Goal: Information Seeking & Learning: Learn about a topic

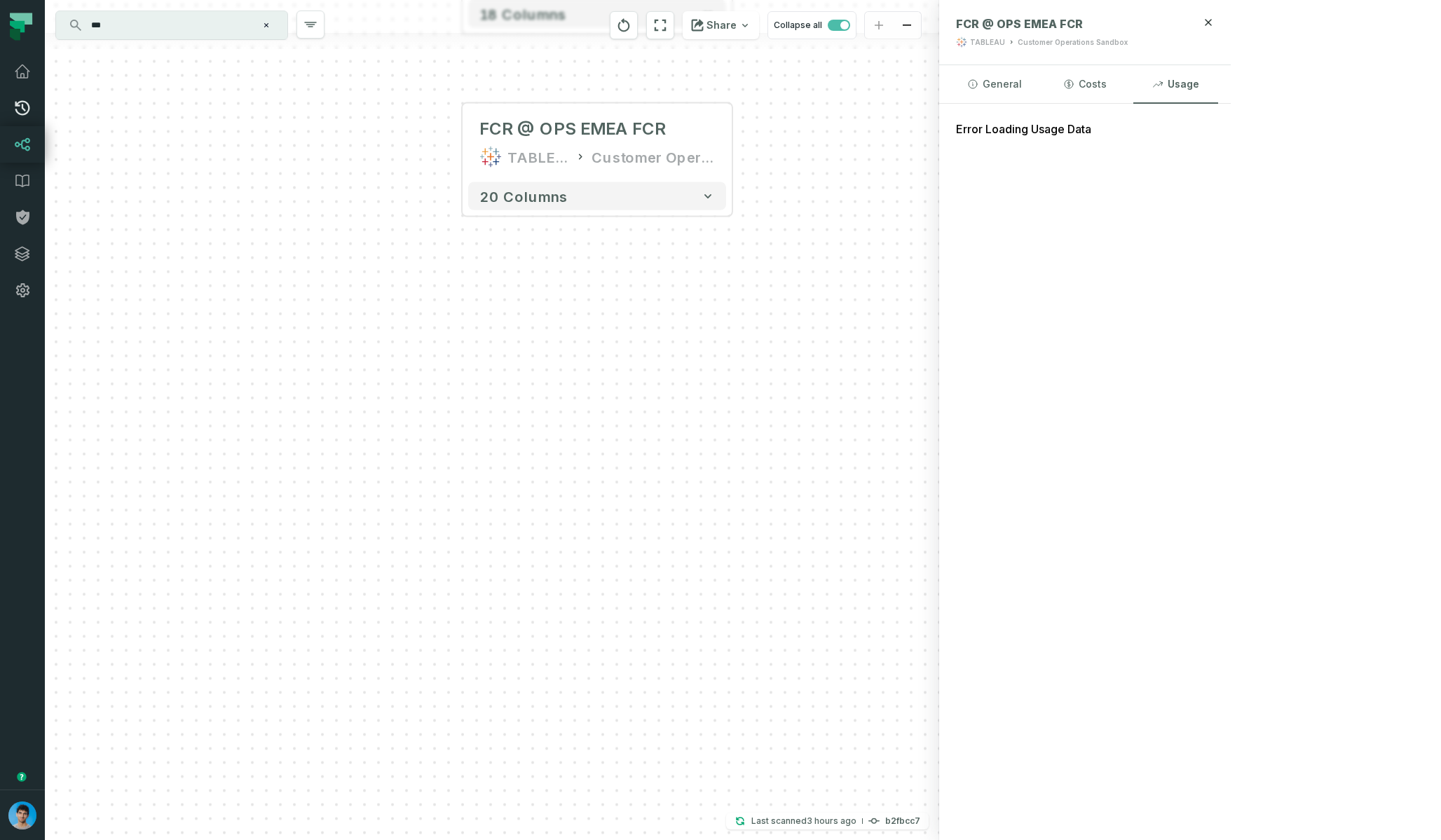
click at [16, 115] on icon at bounding box center [23, 108] width 17 height 17
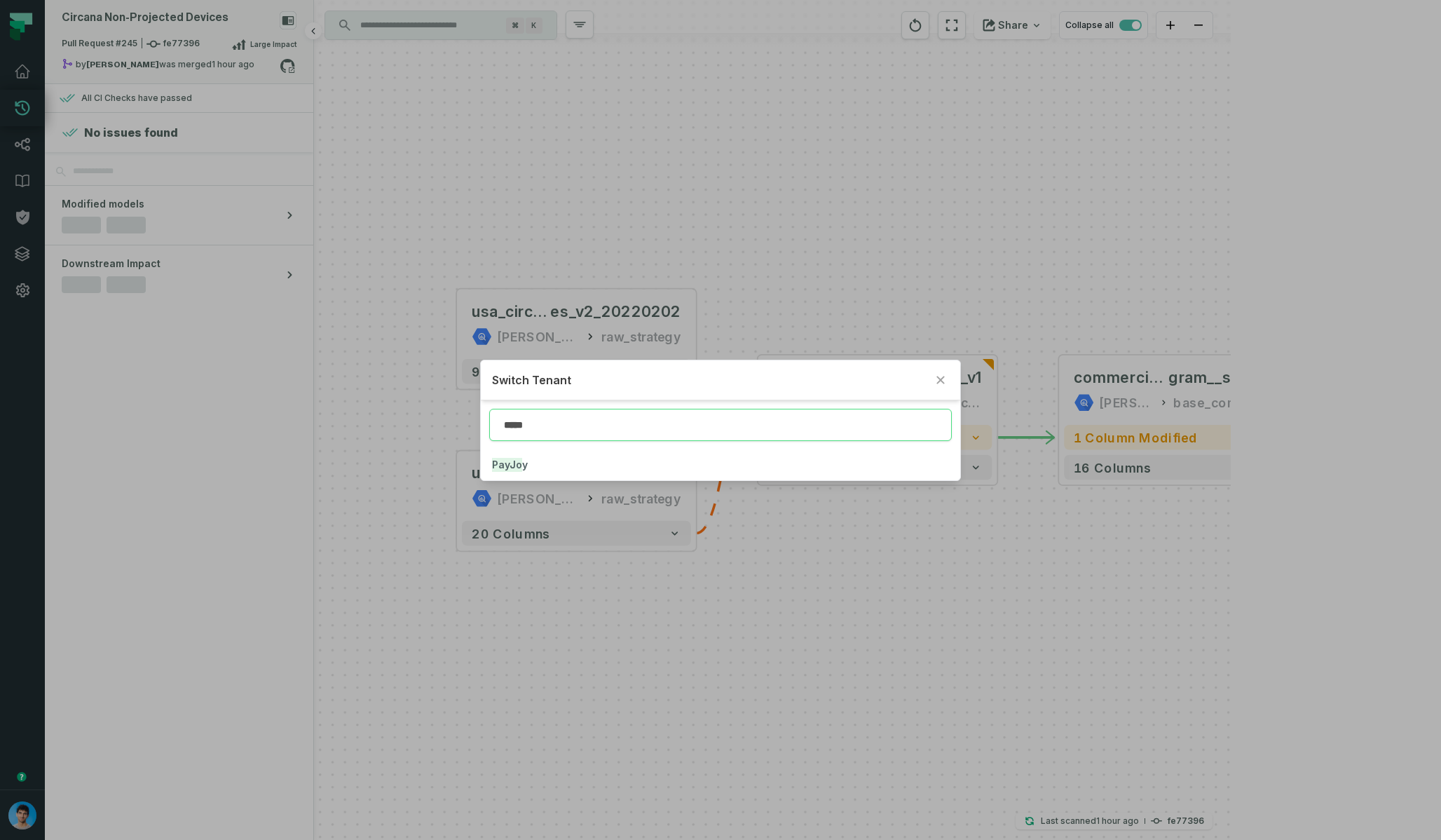
type input "*****"
click button "PayJo y" at bounding box center [720, 464] width 479 height 31
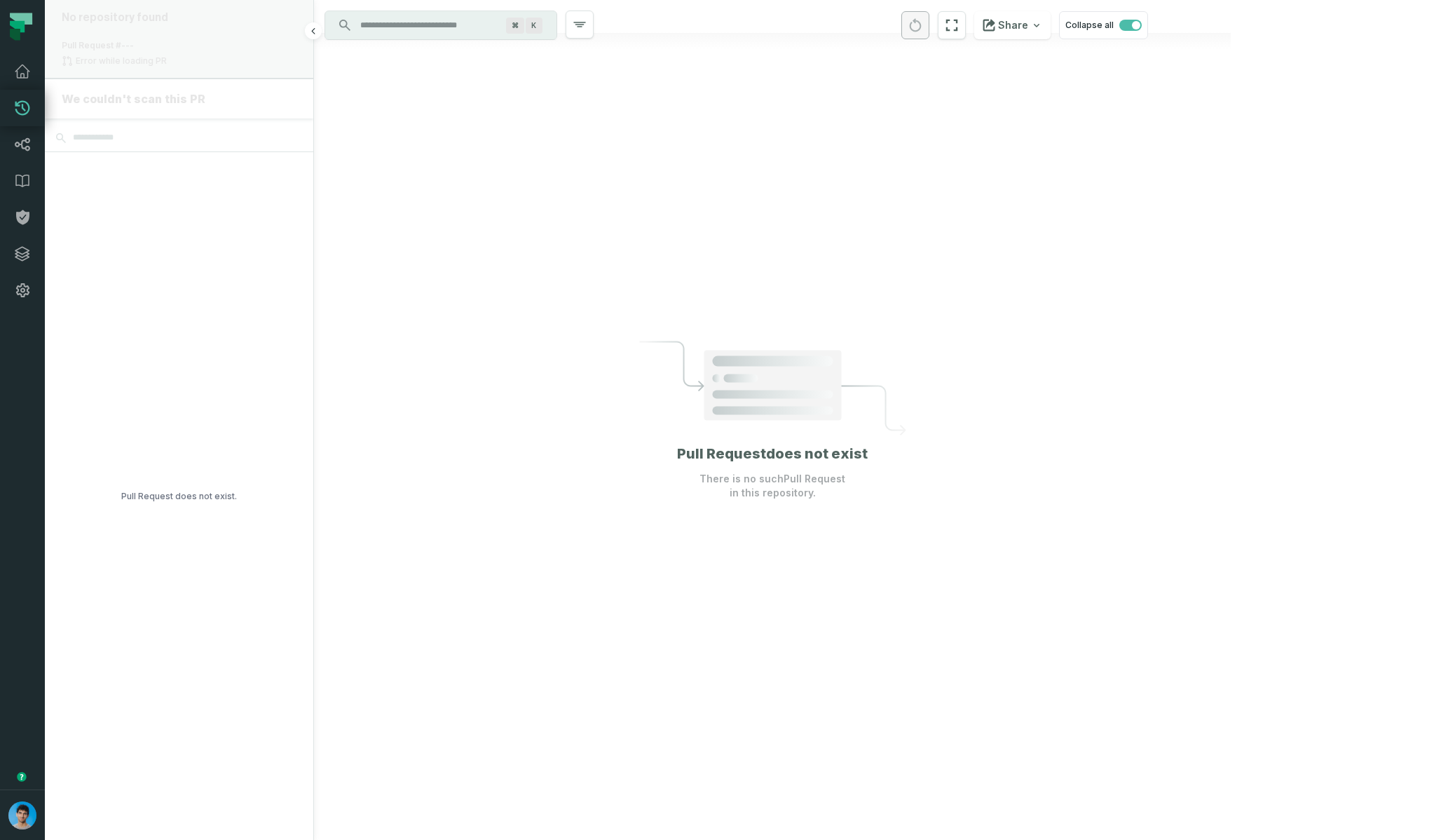
drag, startPoint x: 779, startPoint y: 291, endPoint x: 0, endPoint y: 104, distance: 801.1
click at [733, 274] on div at bounding box center [772, 420] width 917 height 840
click at [20, 105] on icon at bounding box center [23, 108] width 17 height 17
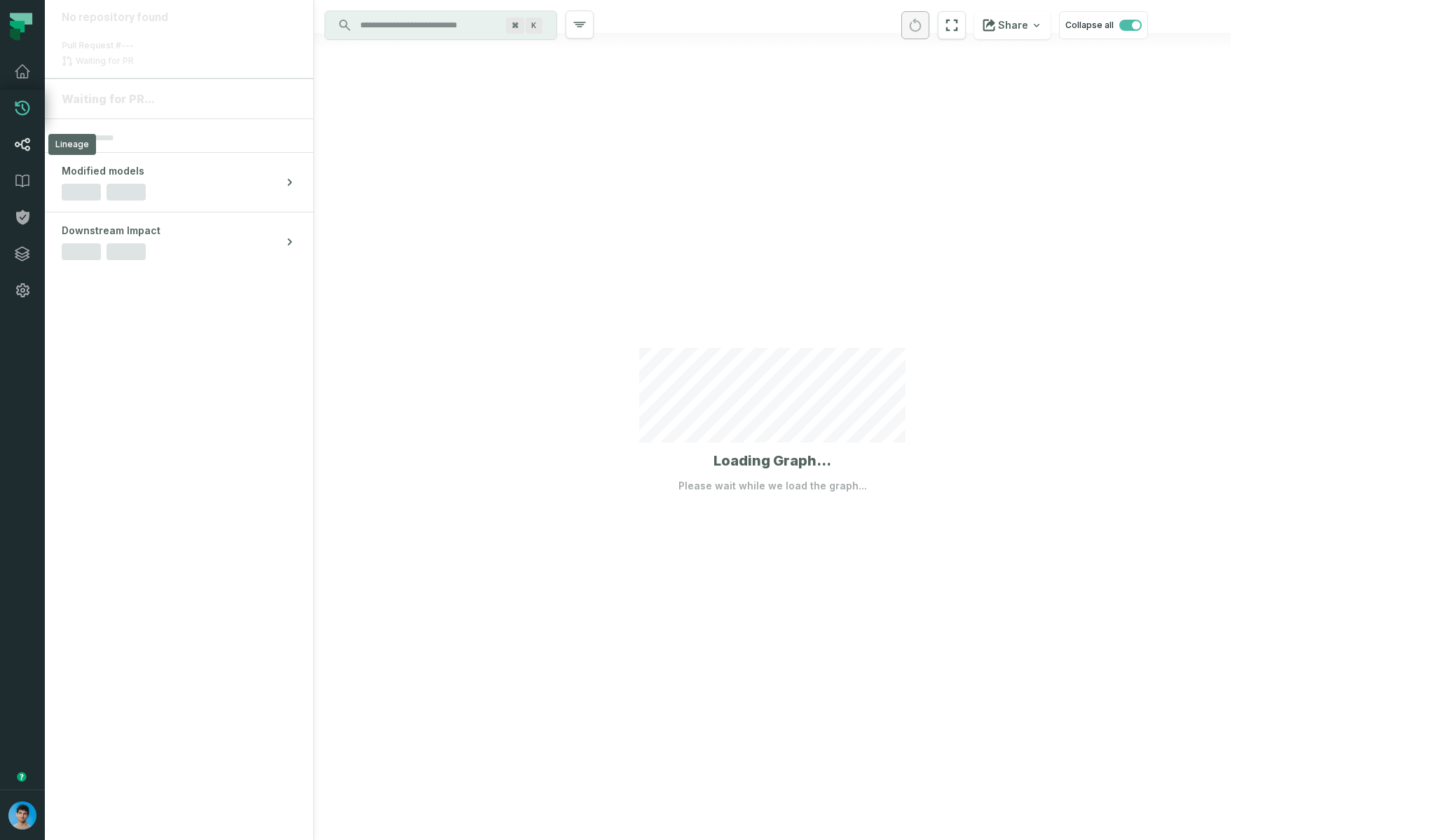
click at [8, 136] on link "Lineage" at bounding box center [22, 144] width 45 height 36
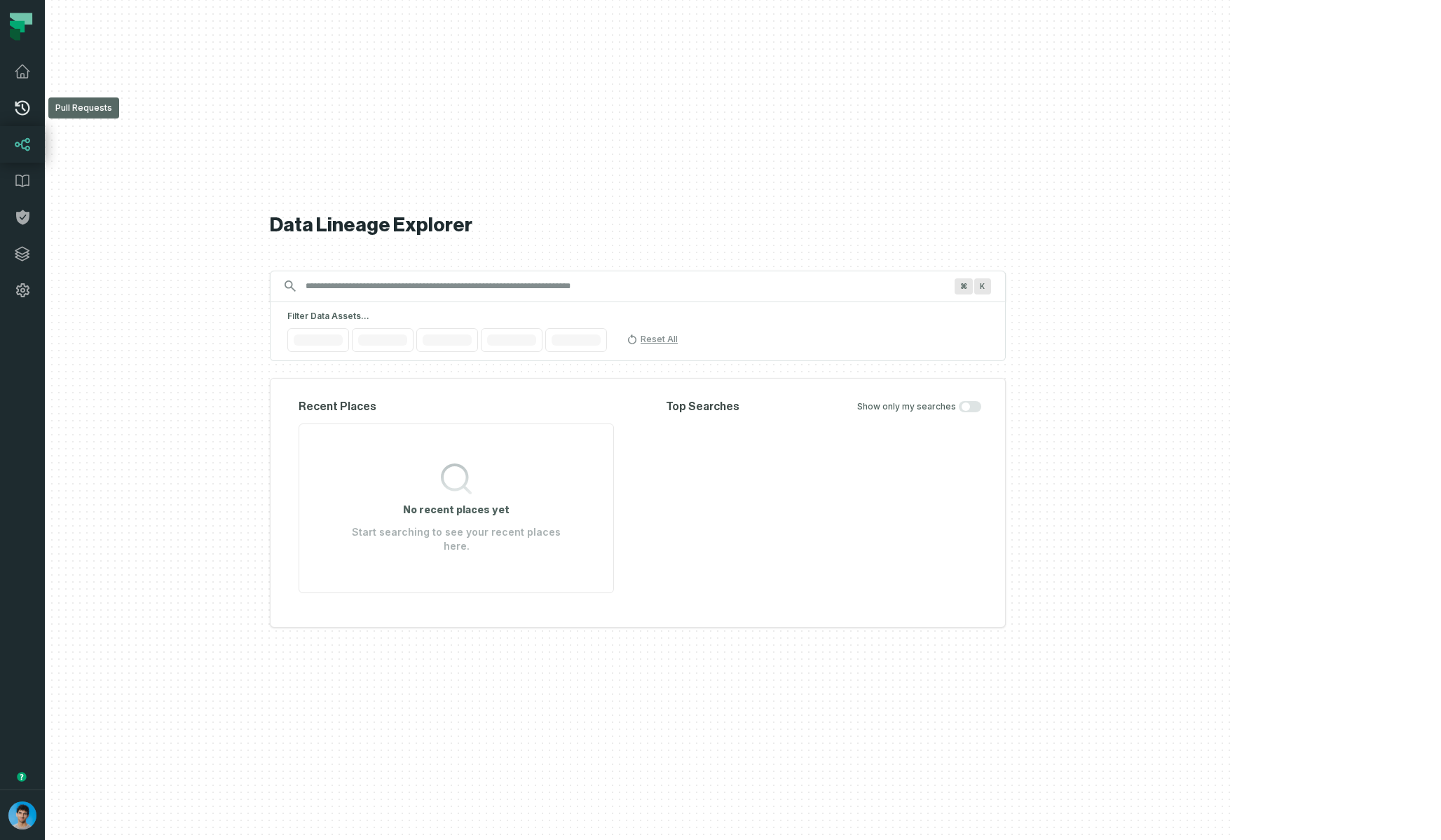
click at [8, 102] on link "Pull Requests" at bounding box center [22, 107] width 45 height 36
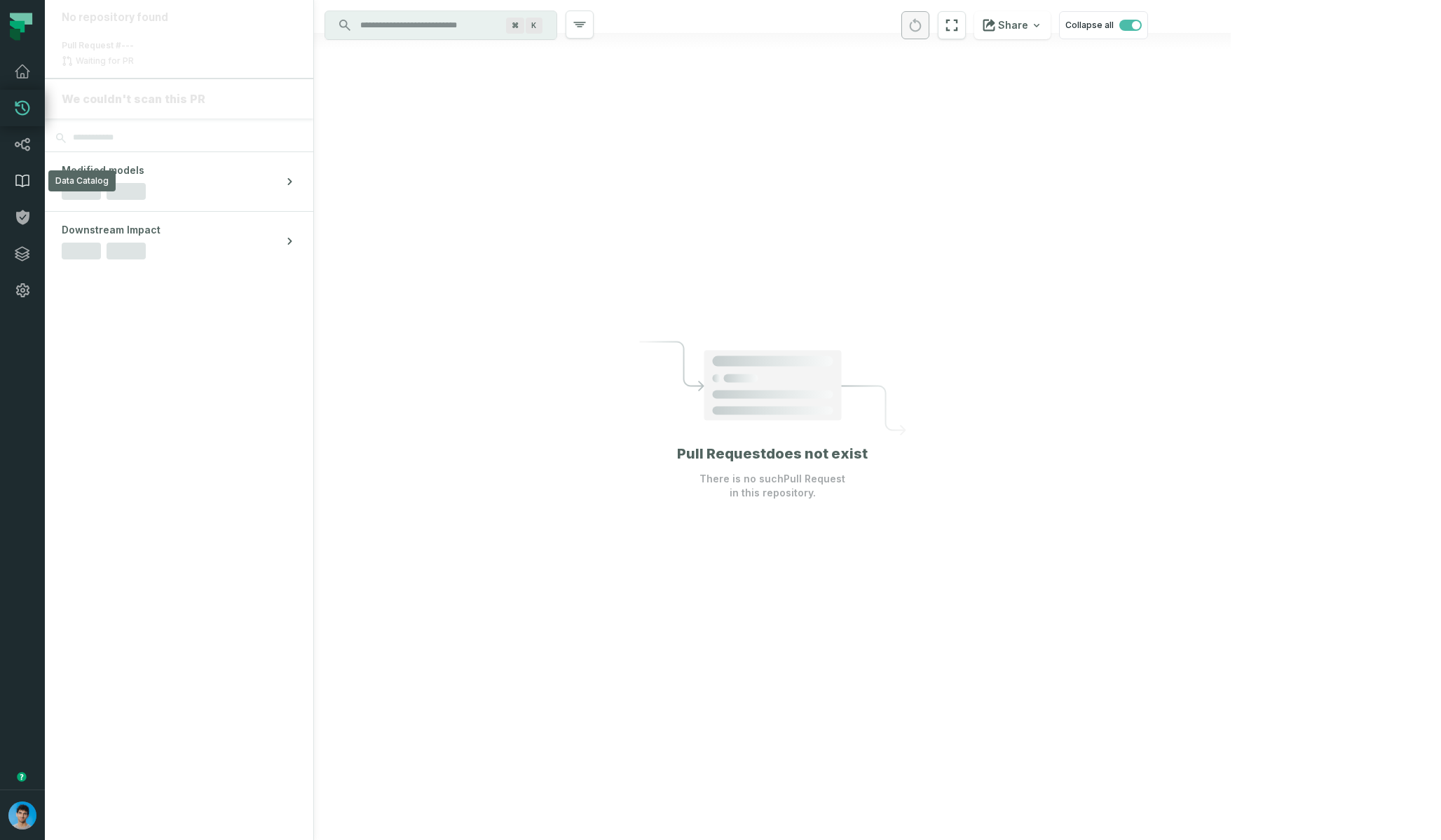
click at [19, 182] on icon at bounding box center [23, 181] width 17 height 17
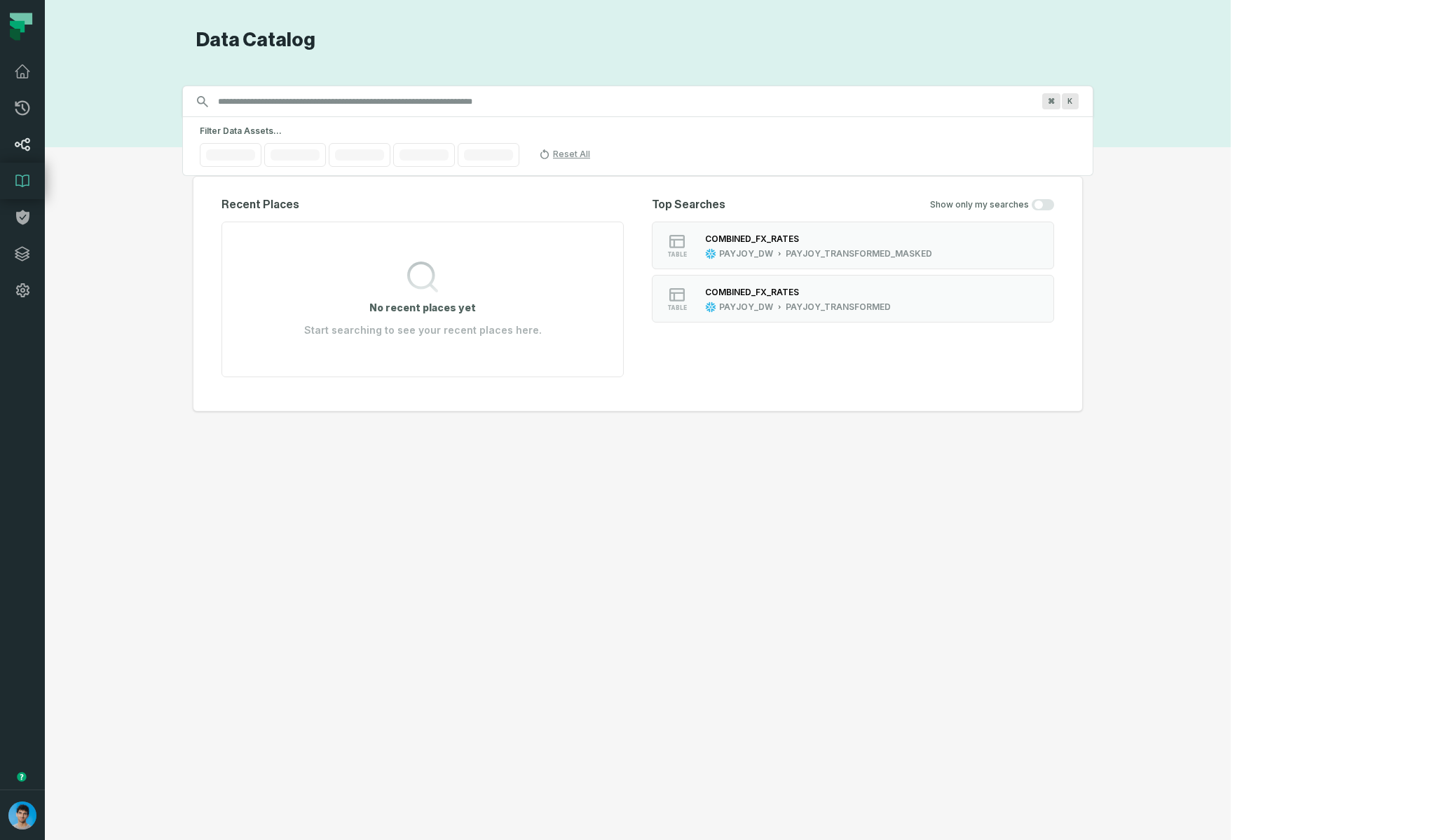
click at [22, 153] on link "Lineage" at bounding box center [22, 144] width 45 height 36
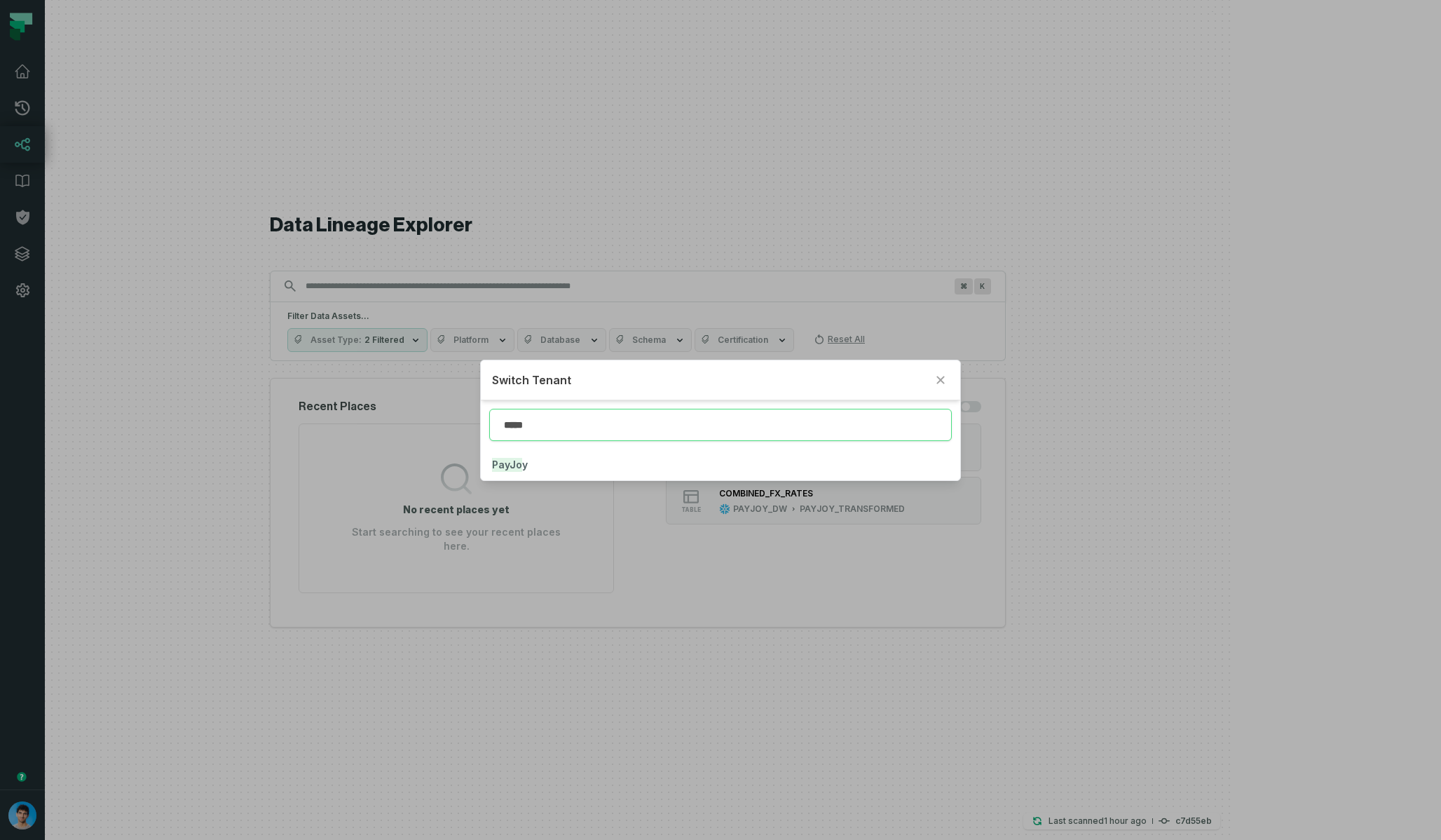
type input "*****"
click button "PayJo y" at bounding box center [720, 464] width 479 height 31
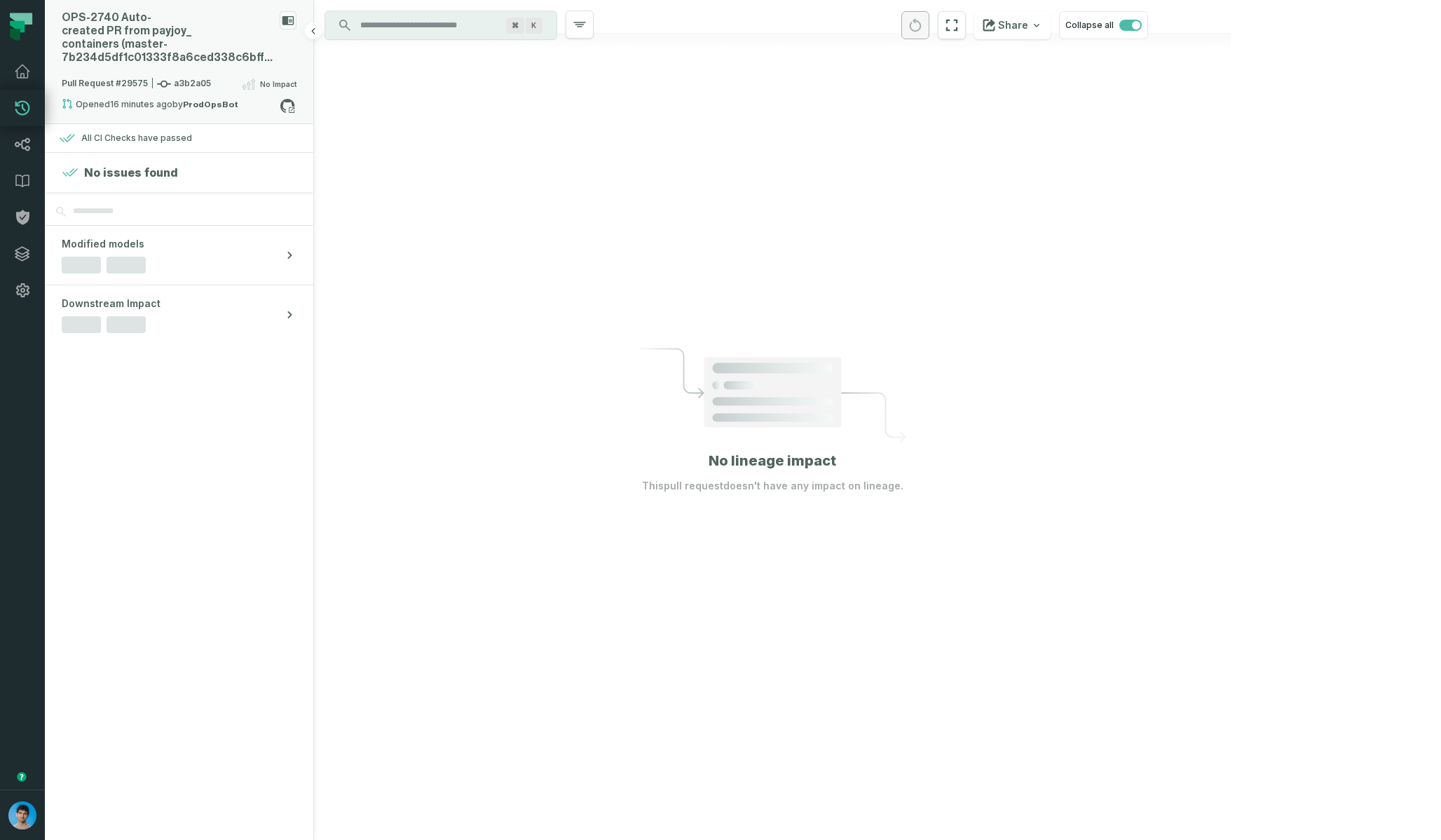
click at [203, 32] on div "OPS- 2740 Auto- created PR from payjoy_ containers (master- 7b234d5df1c01333f8a…" at bounding box center [168, 37] width 213 height 53
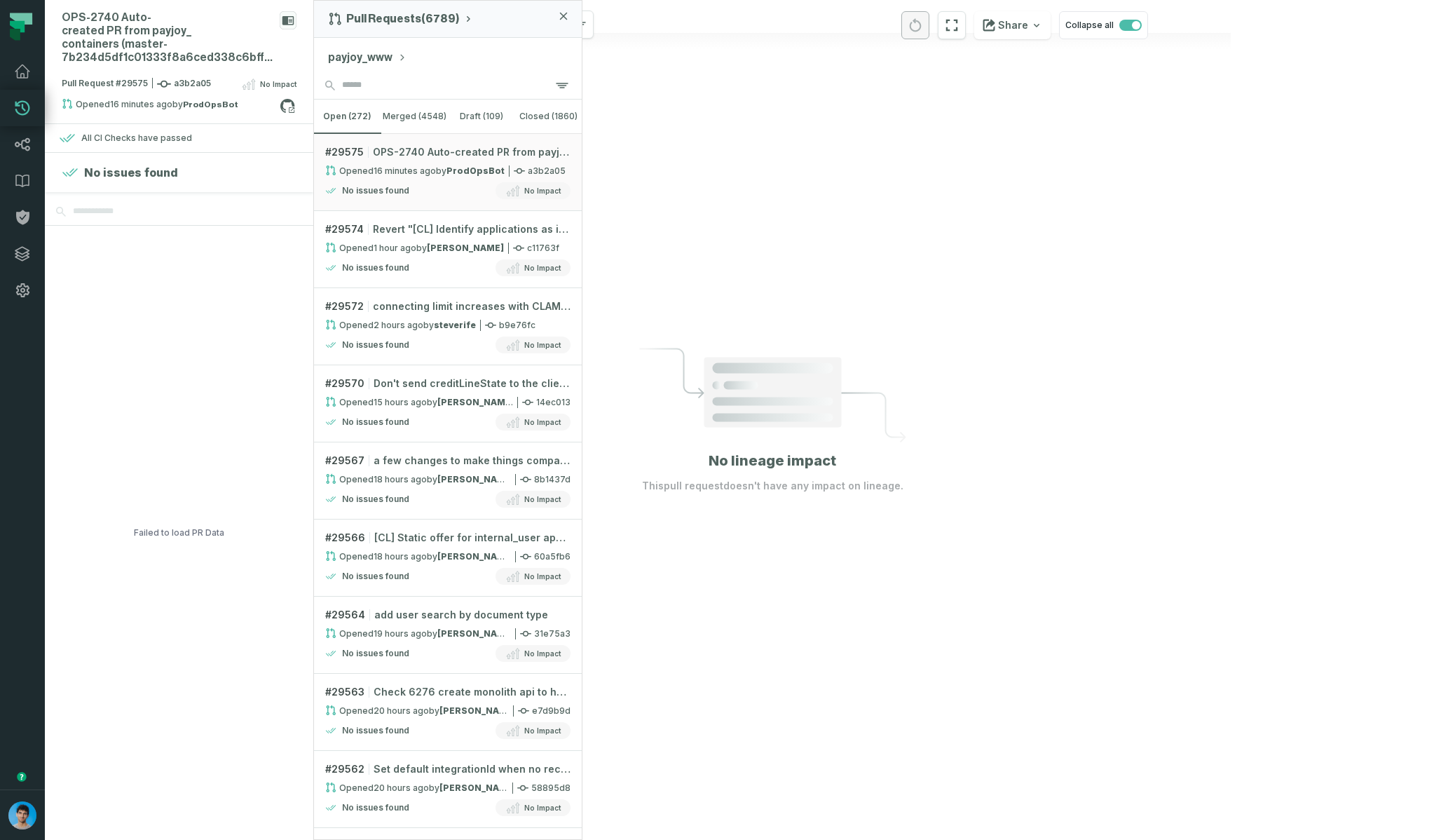
click at [370, 50] on button "payjoy_www" at bounding box center [367, 57] width 79 height 17
click at [382, 198] on div "payjoy_ dbt PayJoy" at bounding box center [376, 198] width 46 height 22
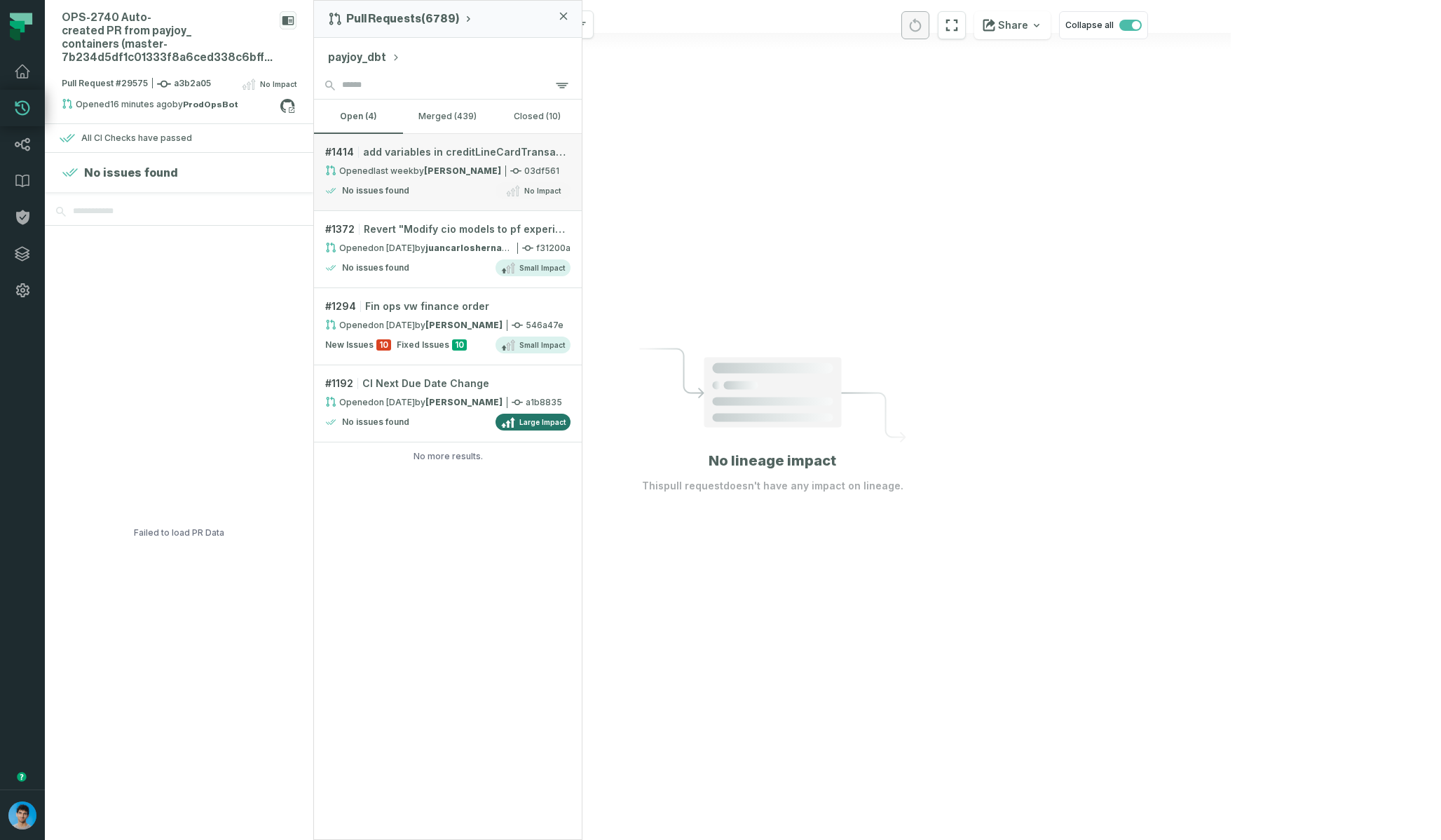
click at [410, 176] on link "# 1414 add variables in creditLineCardTransactions Opened 9/16/2025, 1:23:10 AM…" at bounding box center [447, 172] width 268 height 77
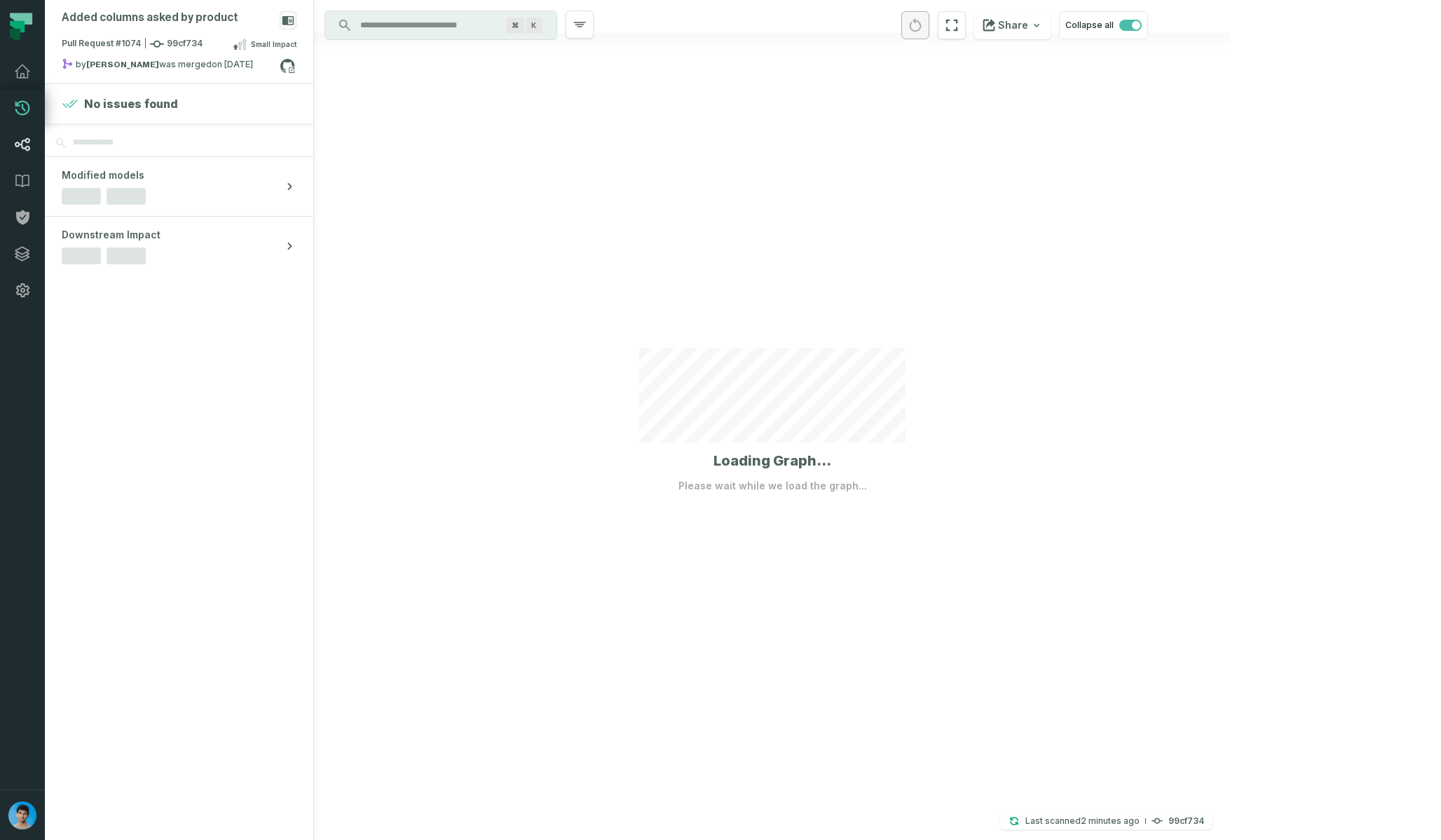
click at [30, 147] on link "Lineage" at bounding box center [22, 144] width 45 height 36
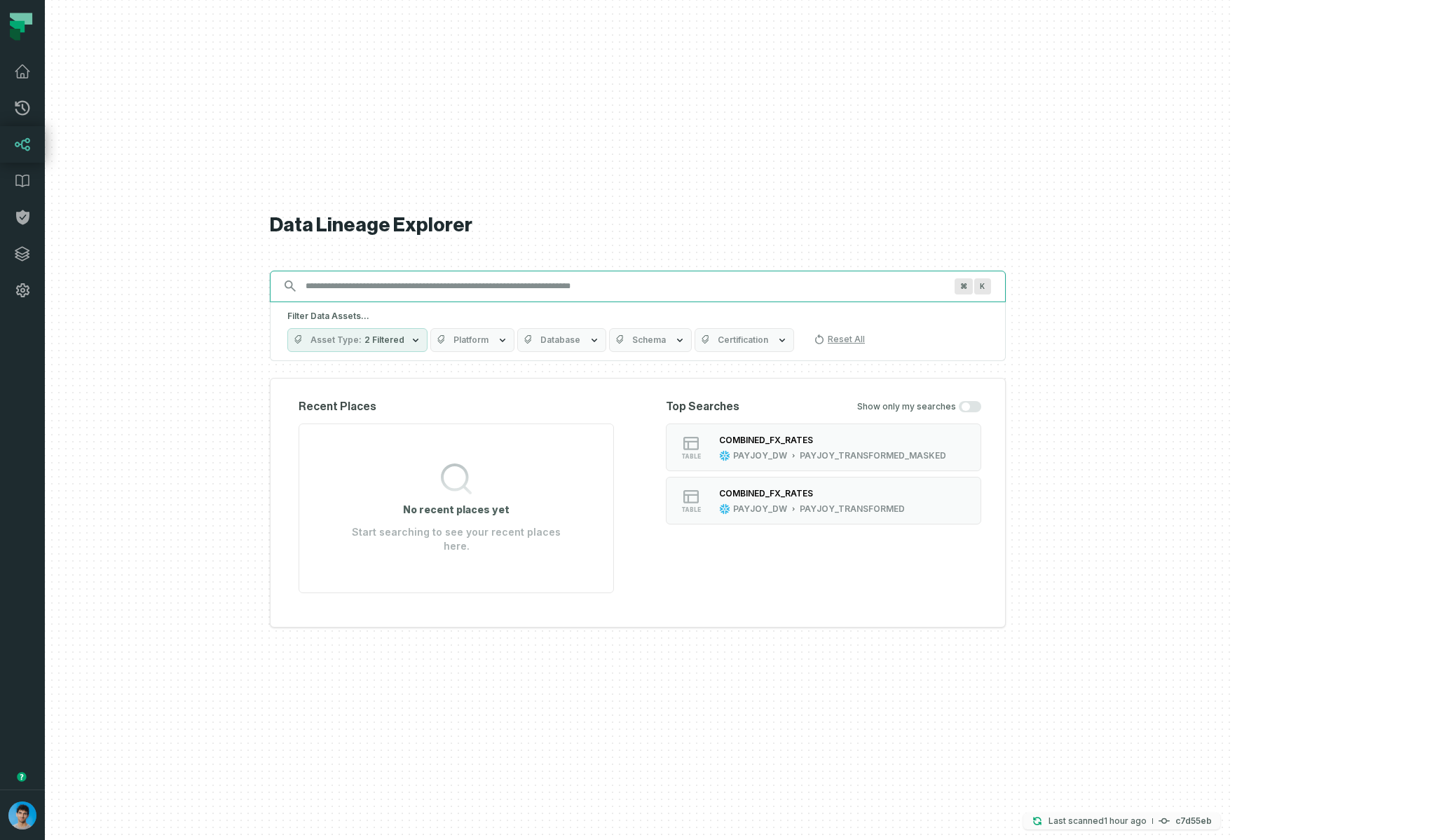
click at [1146, 817] on p "Last scanned [DATE] 6:44:36 PM" at bounding box center [1097, 821] width 98 height 14
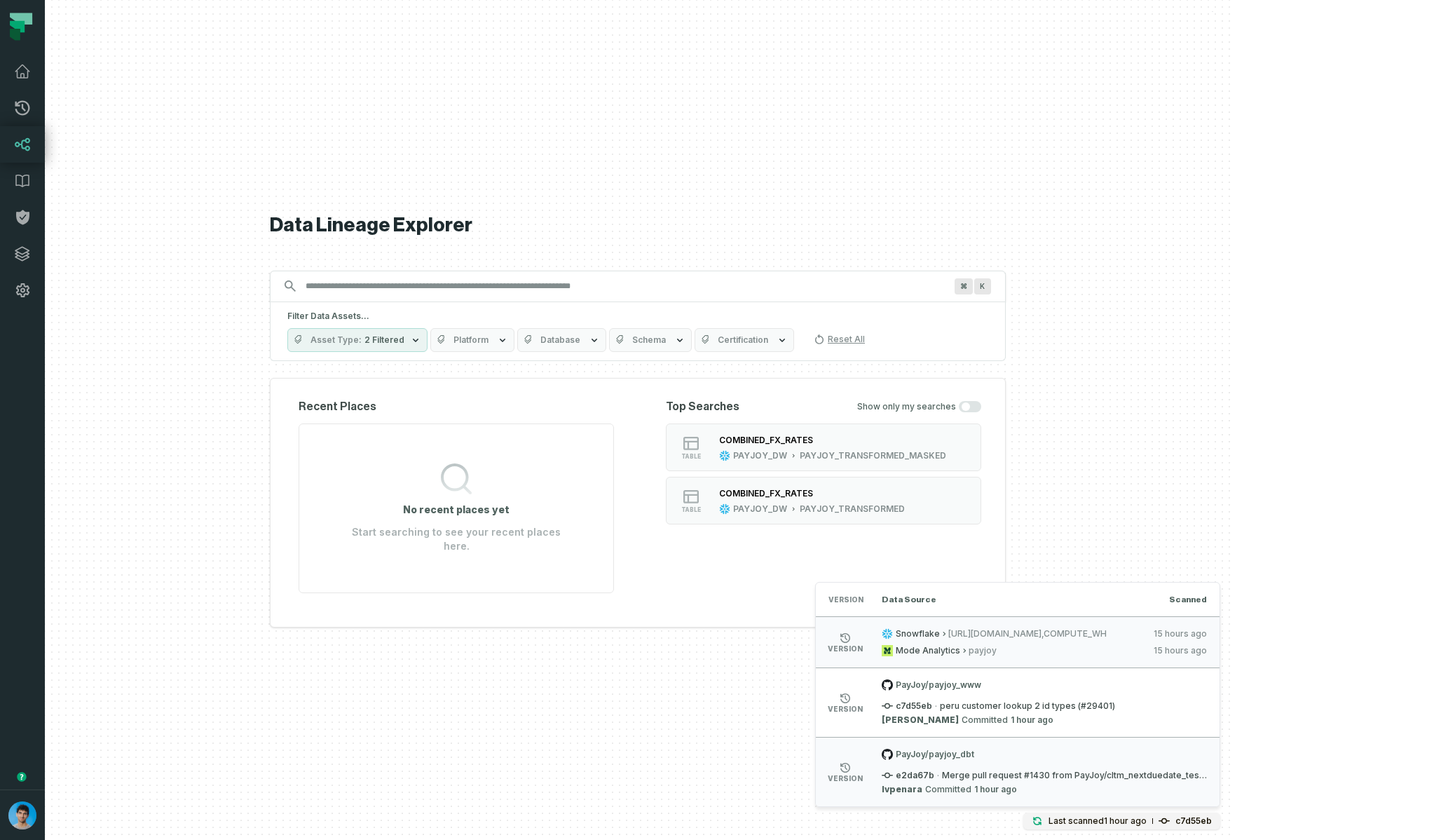
click at [1227, 509] on div at bounding box center [637, 420] width 1186 height 840
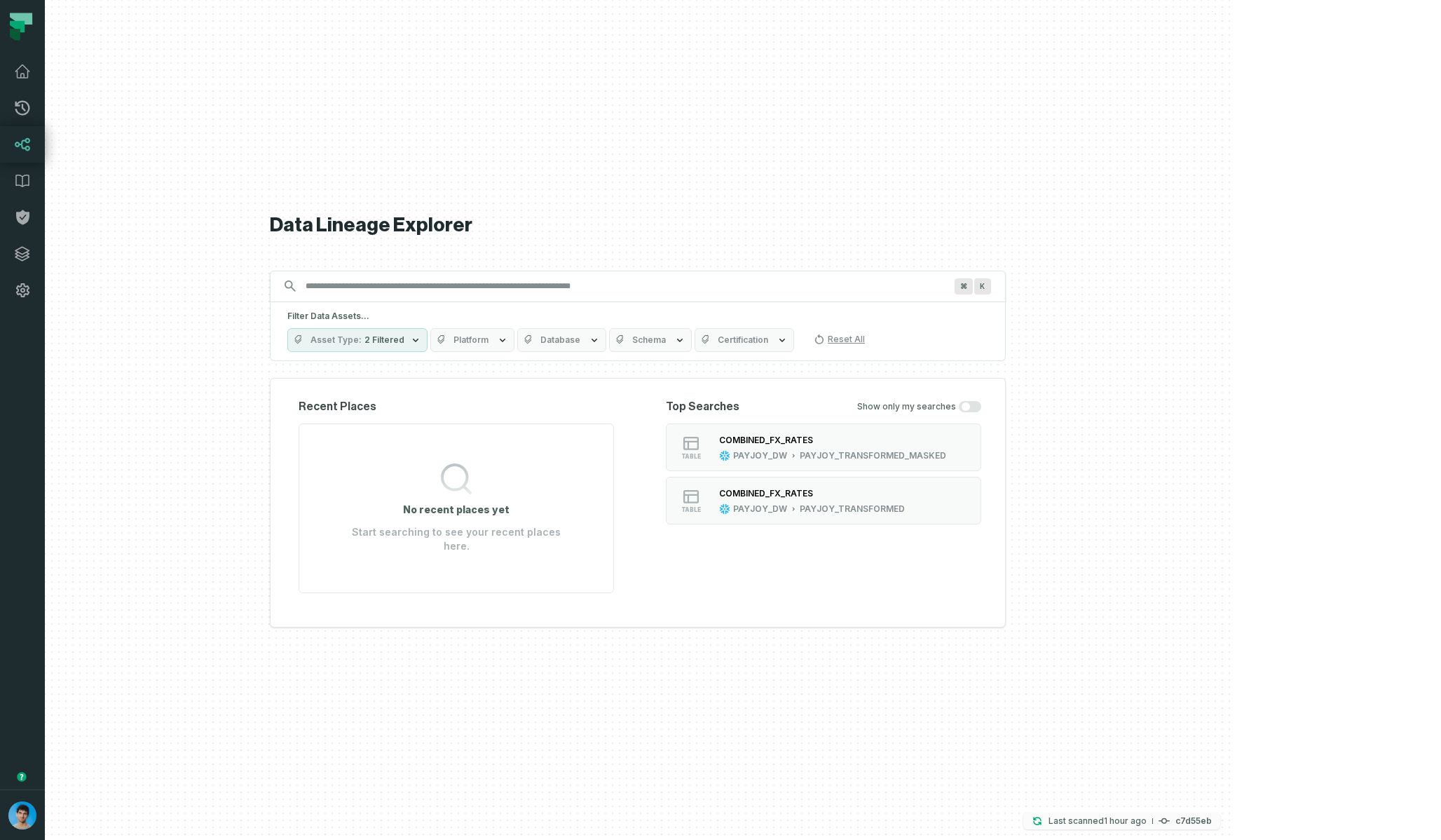
click at [1146, 820] on p "Last scanned 9/25/2025, 6:44:36 PM" at bounding box center [1097, 821] width 98 height 14
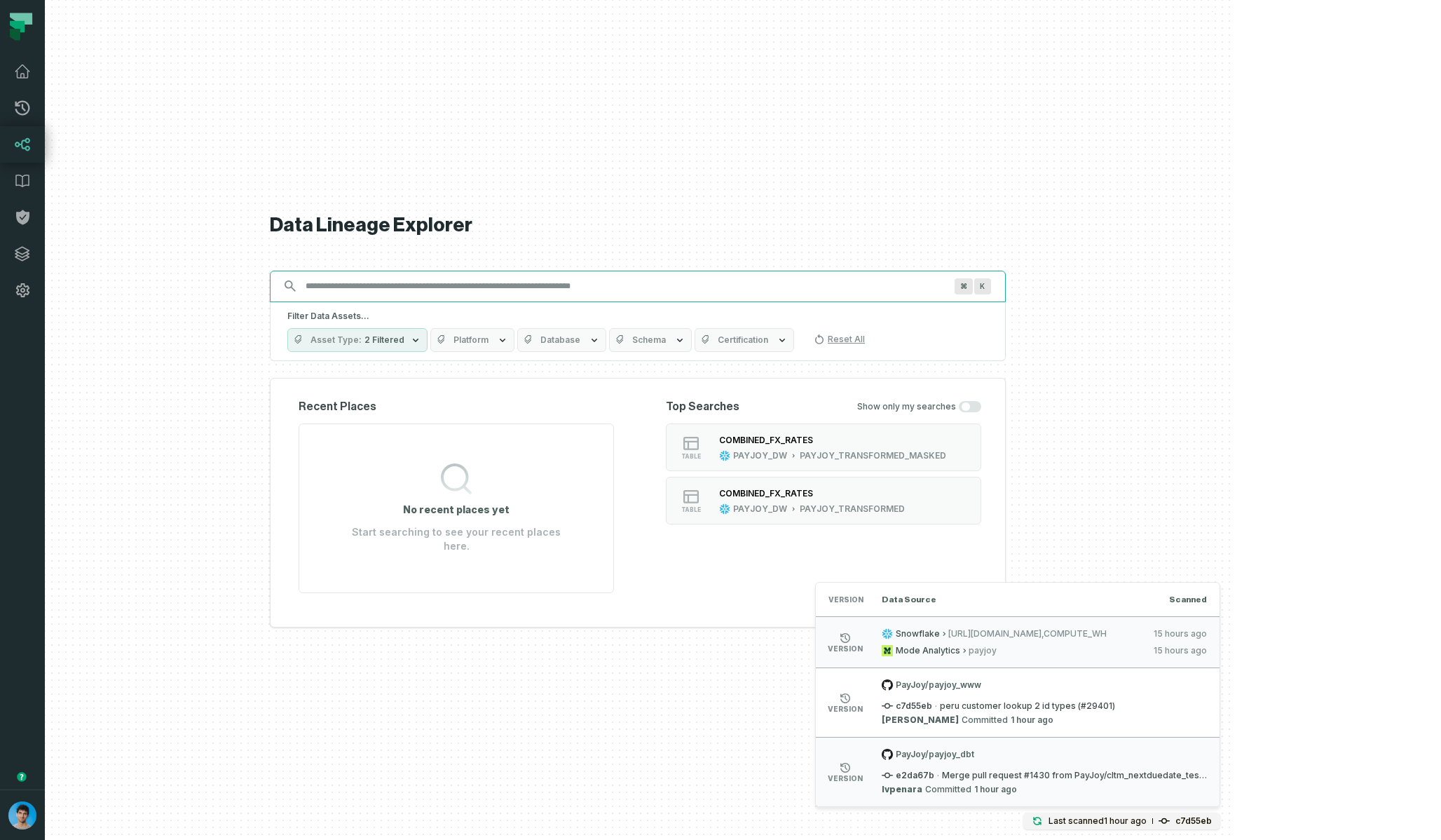
click at [724, 295] on input "Discovery Provider cmdk menu" at bounding box center [625, 285] width 656 height 23
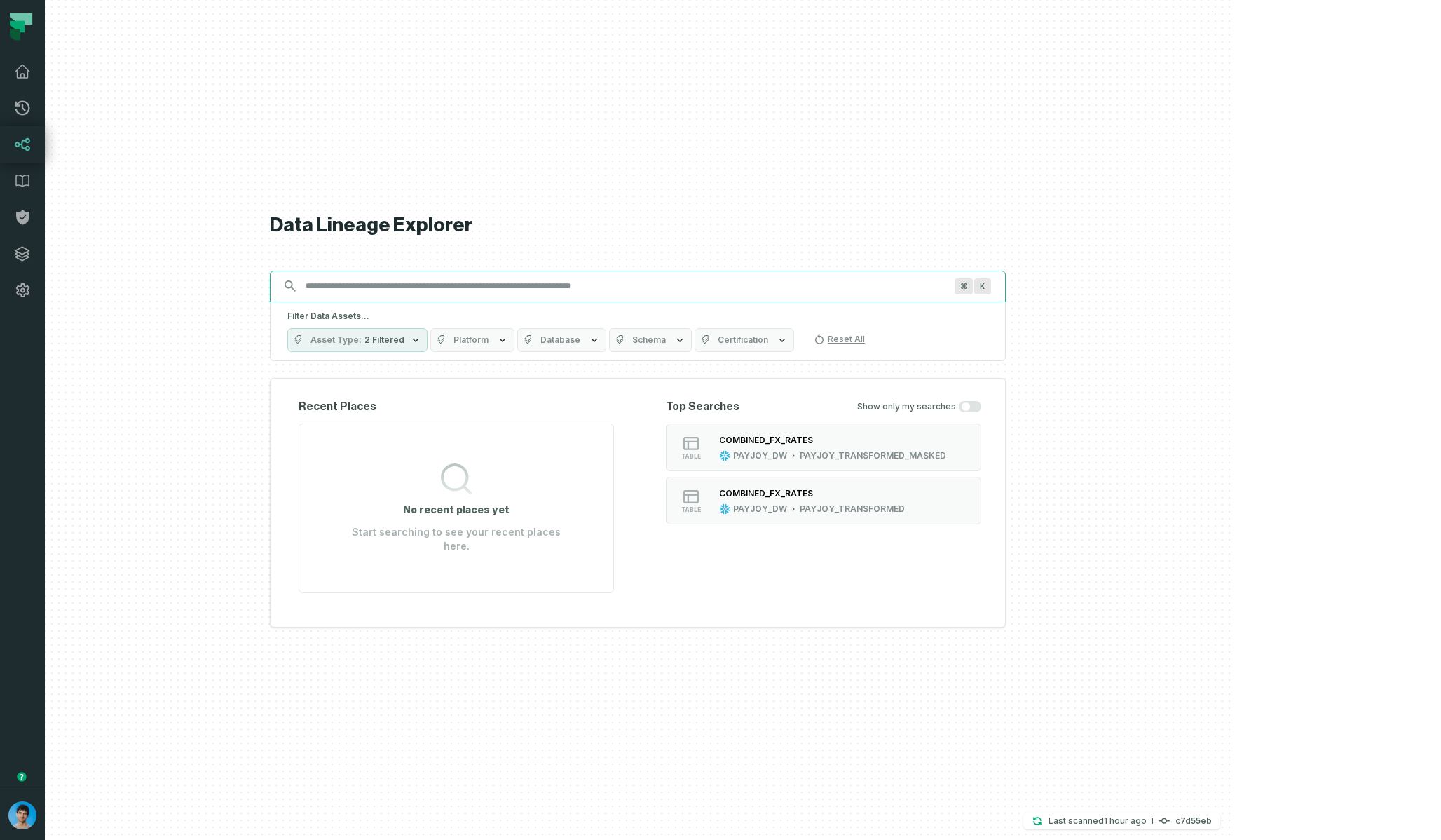
paste input "**********"
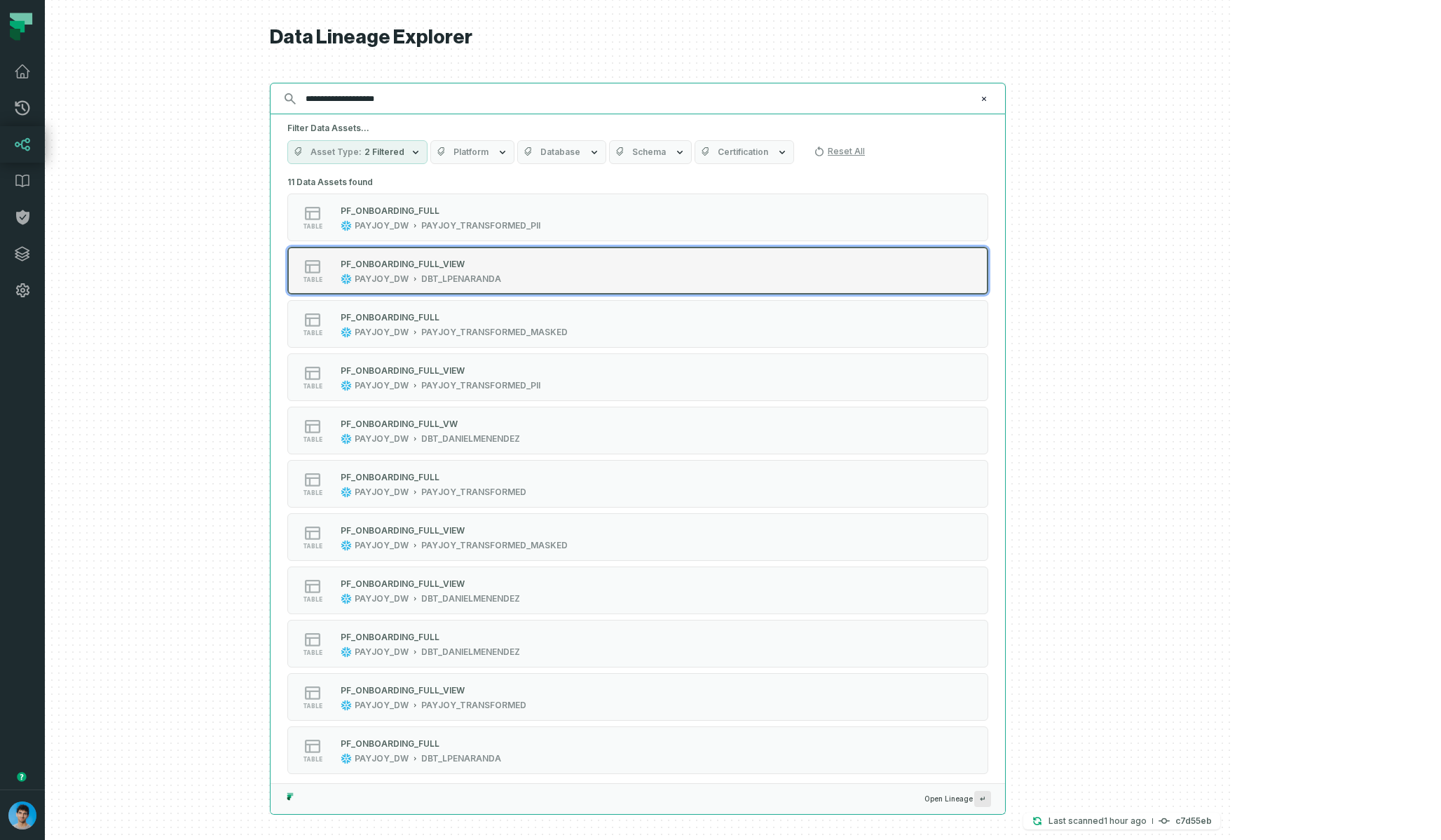
type input "**********"
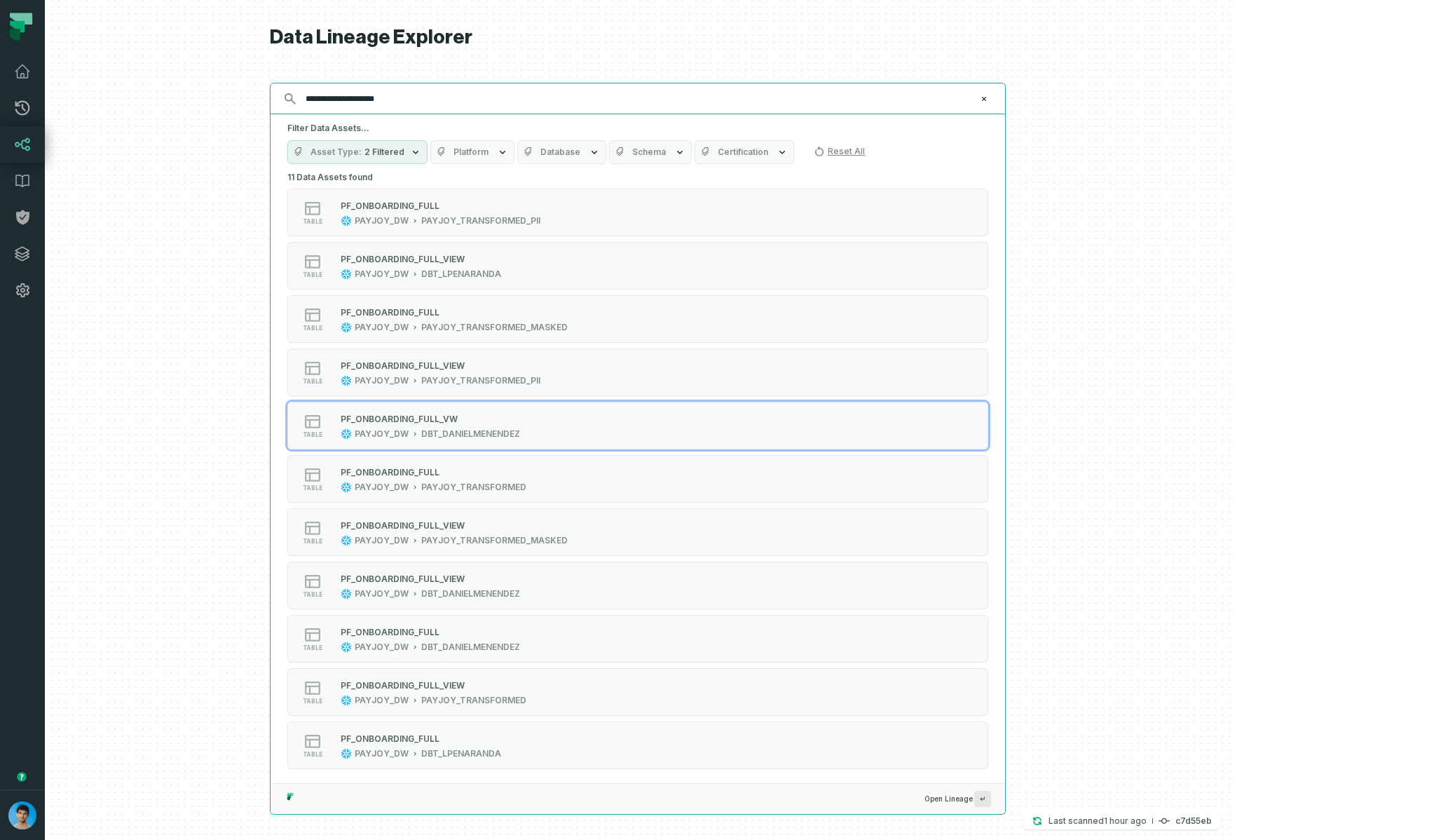
scroll to position [9, 0]
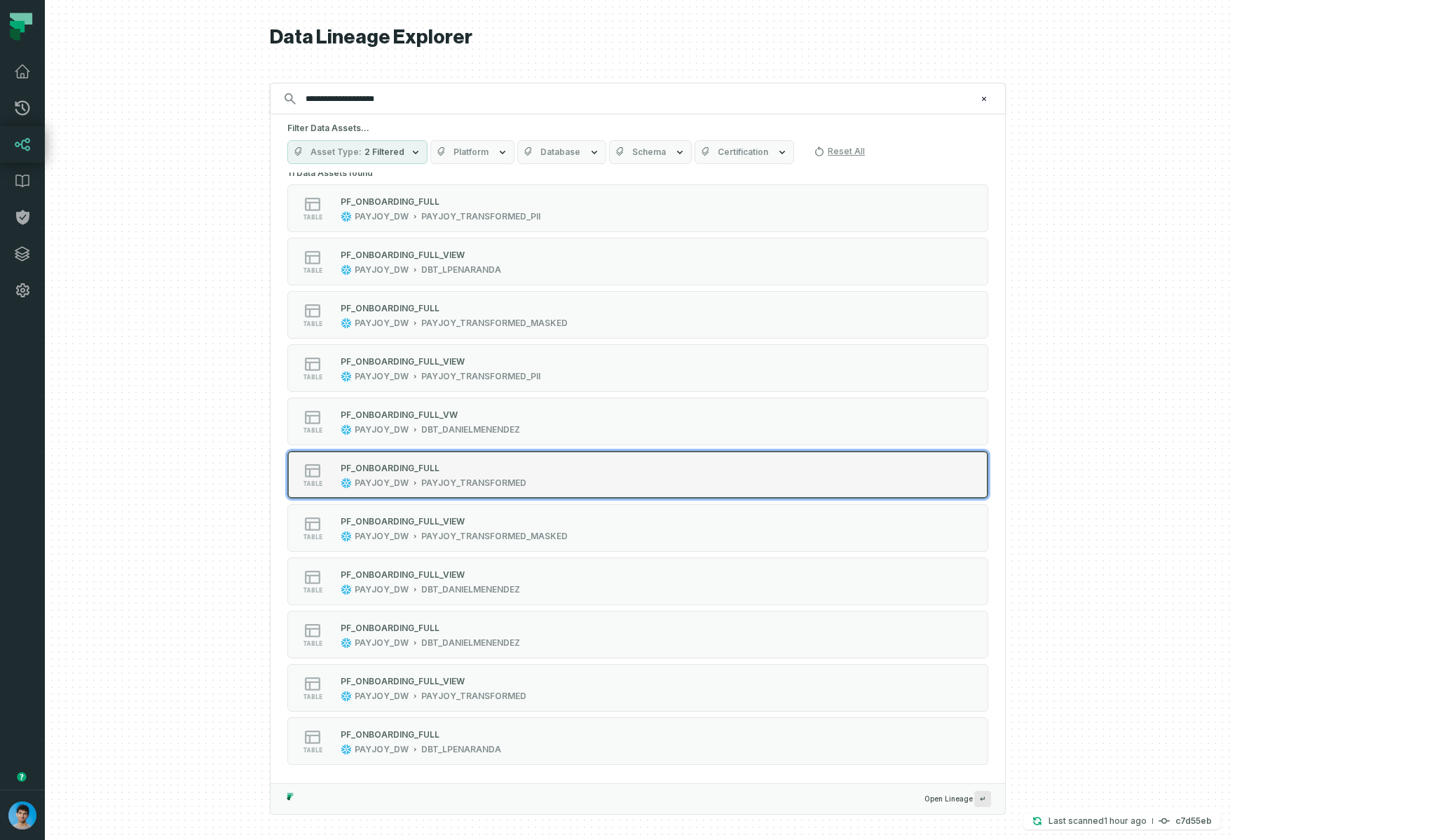
click at [526, 471] on div "PF_ONBOARDING_FULL" at bounding box center [433, 467] width 186 height 14
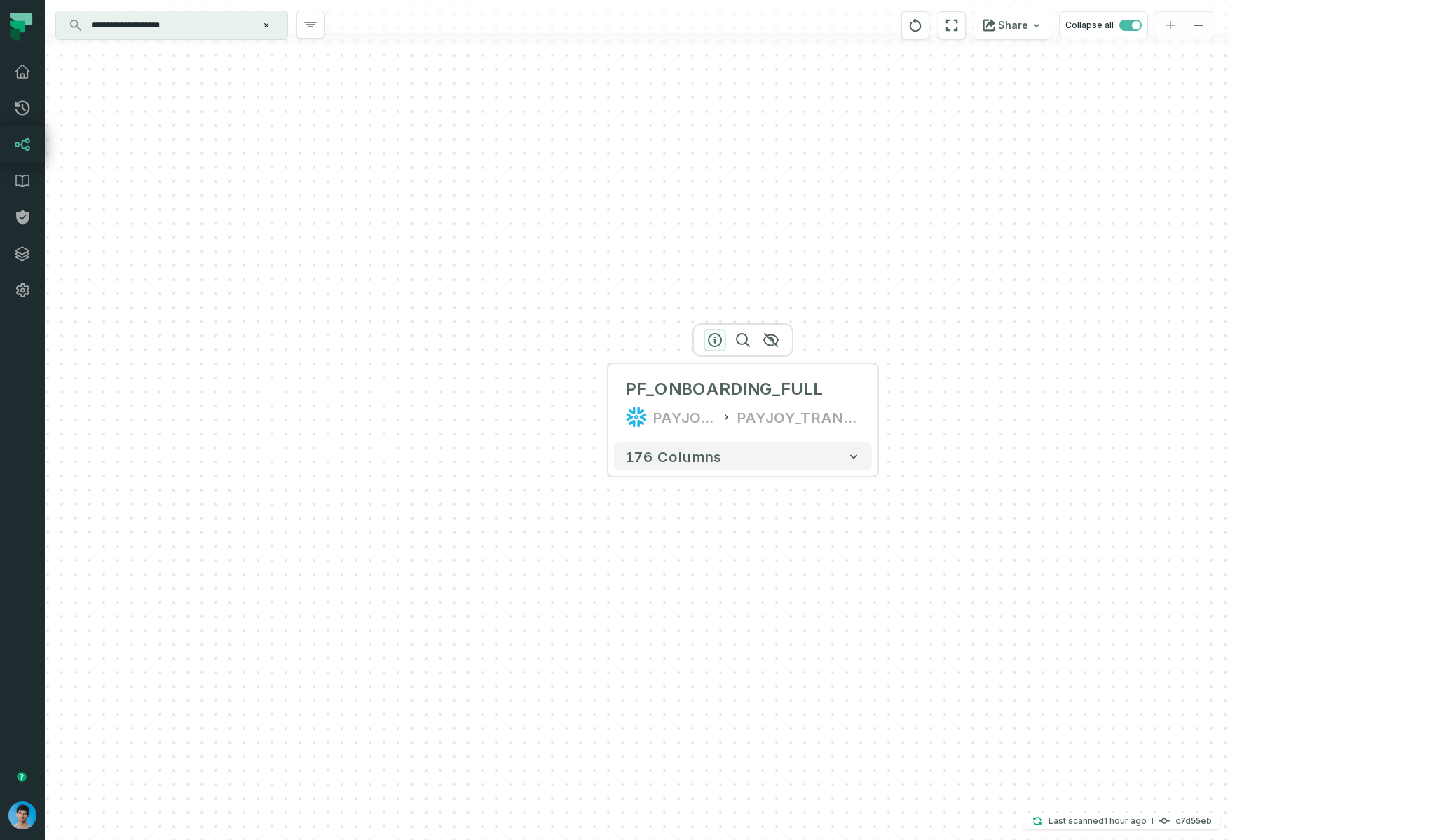
click at [716, 340] on icon "button" at bounding box center [715, 340] width 17 height 17
click at [714, 337] on icon "button" at bounding box center [714, 340] width 17 height 17
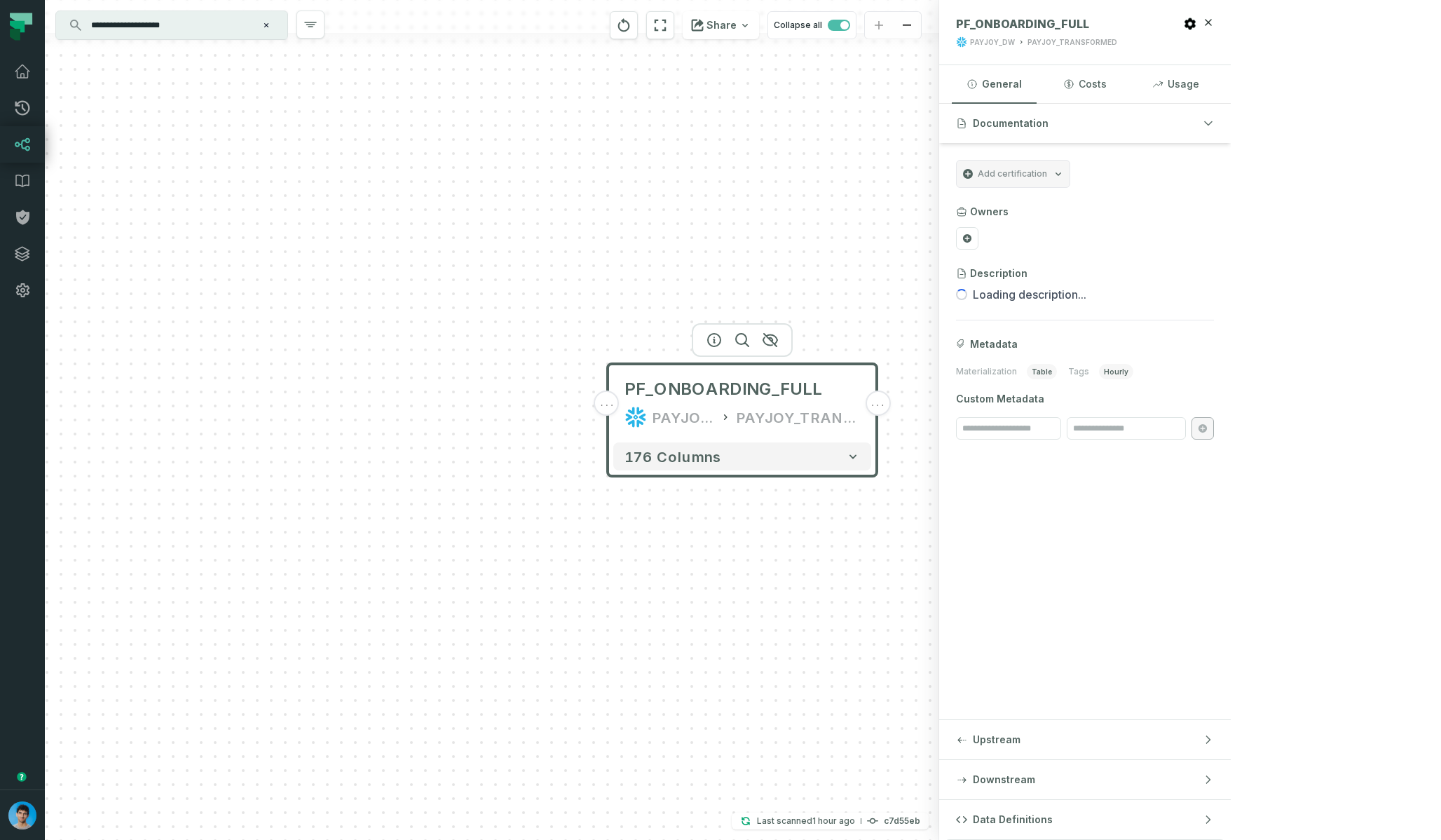
click at [1231, 811] on button "Data Definitions" at bounding box center [1085, 819] width 291 height 39
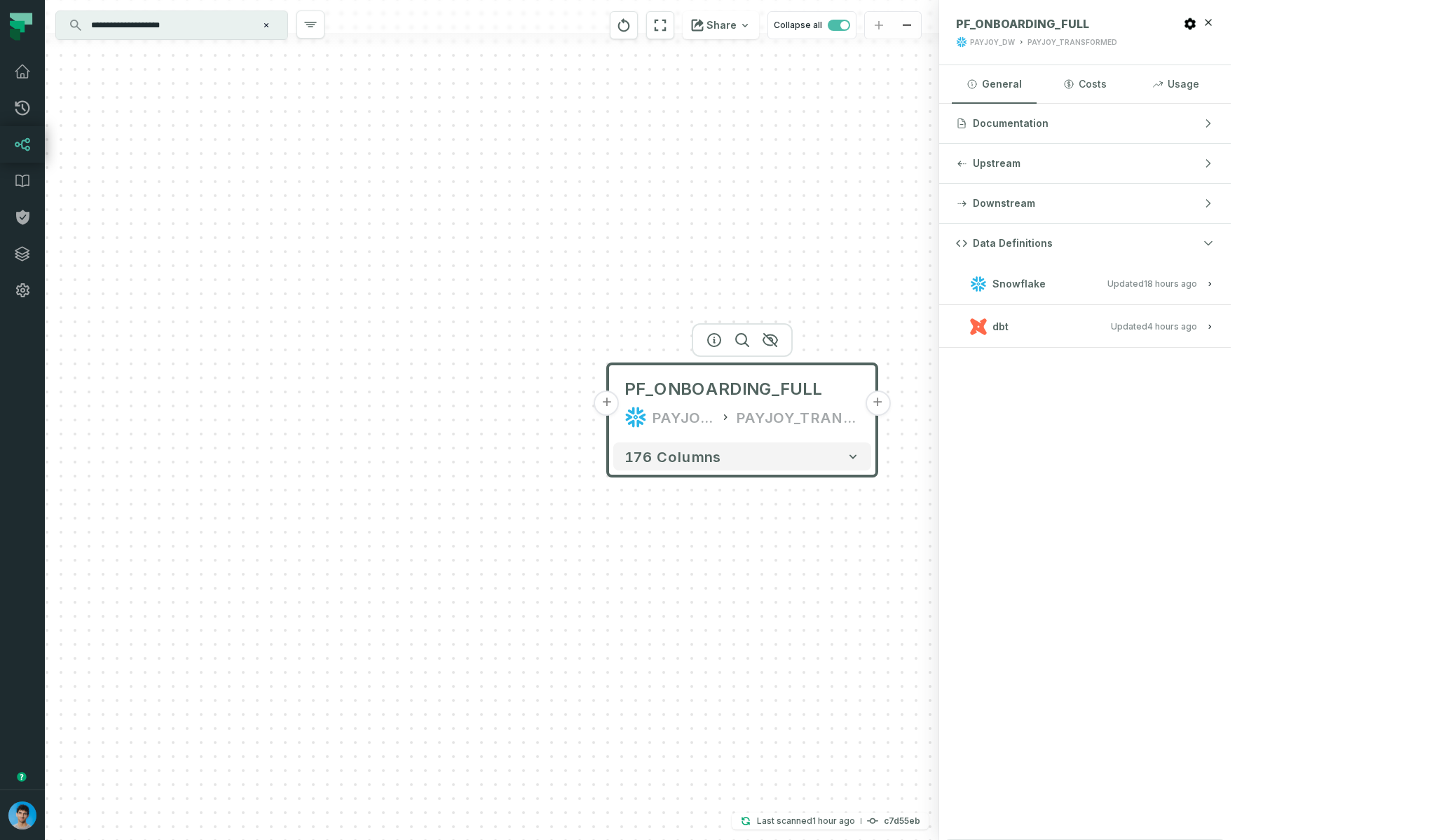
click at [1214, 328] on button "dbt Updated 9/25/2025, 3:38:19 PM" at bounding box center [1085, 326] width 258 height 19
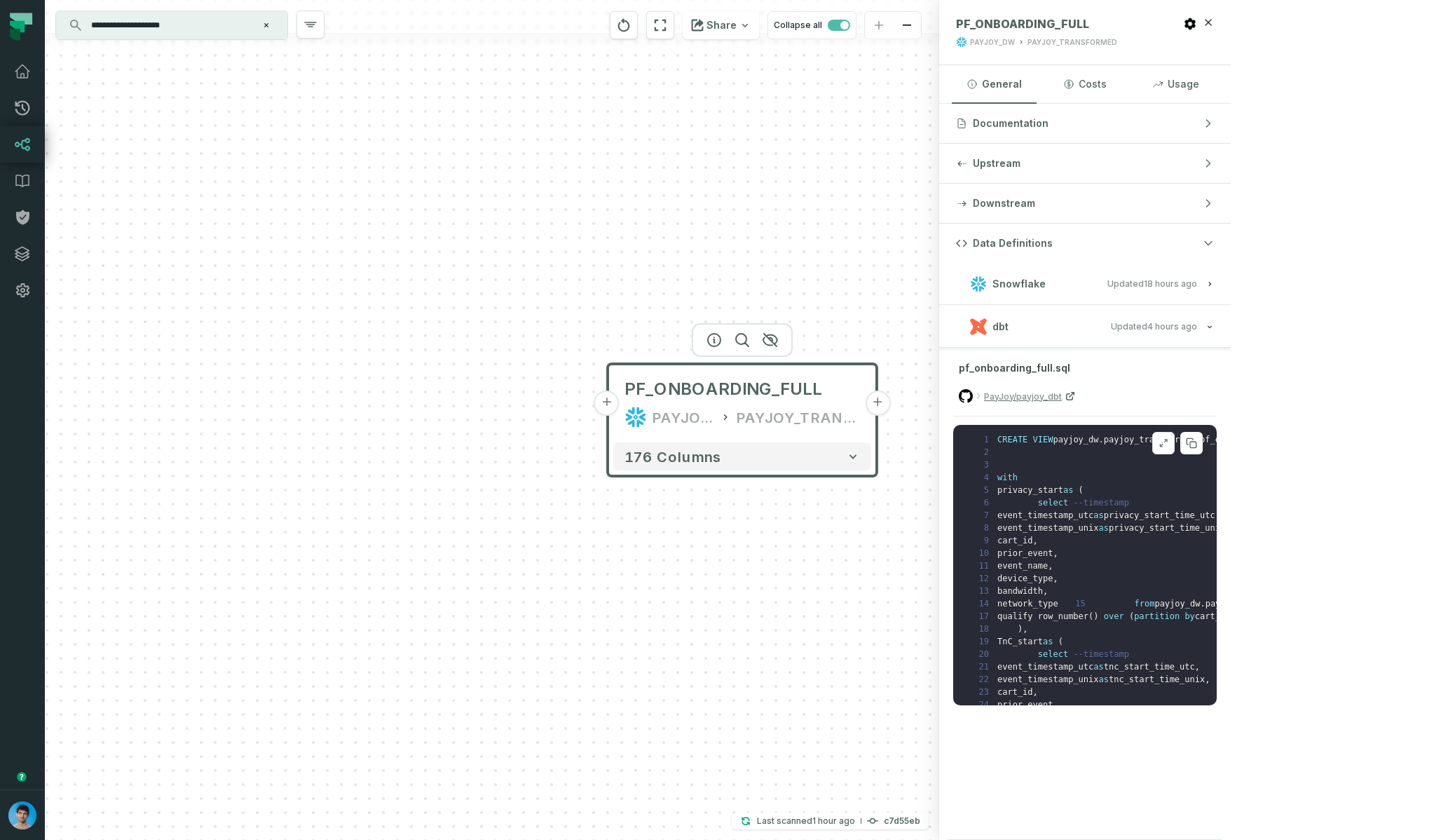
click at [1174, 444] on button at bounding box center [1163, 442] width 23 height 23
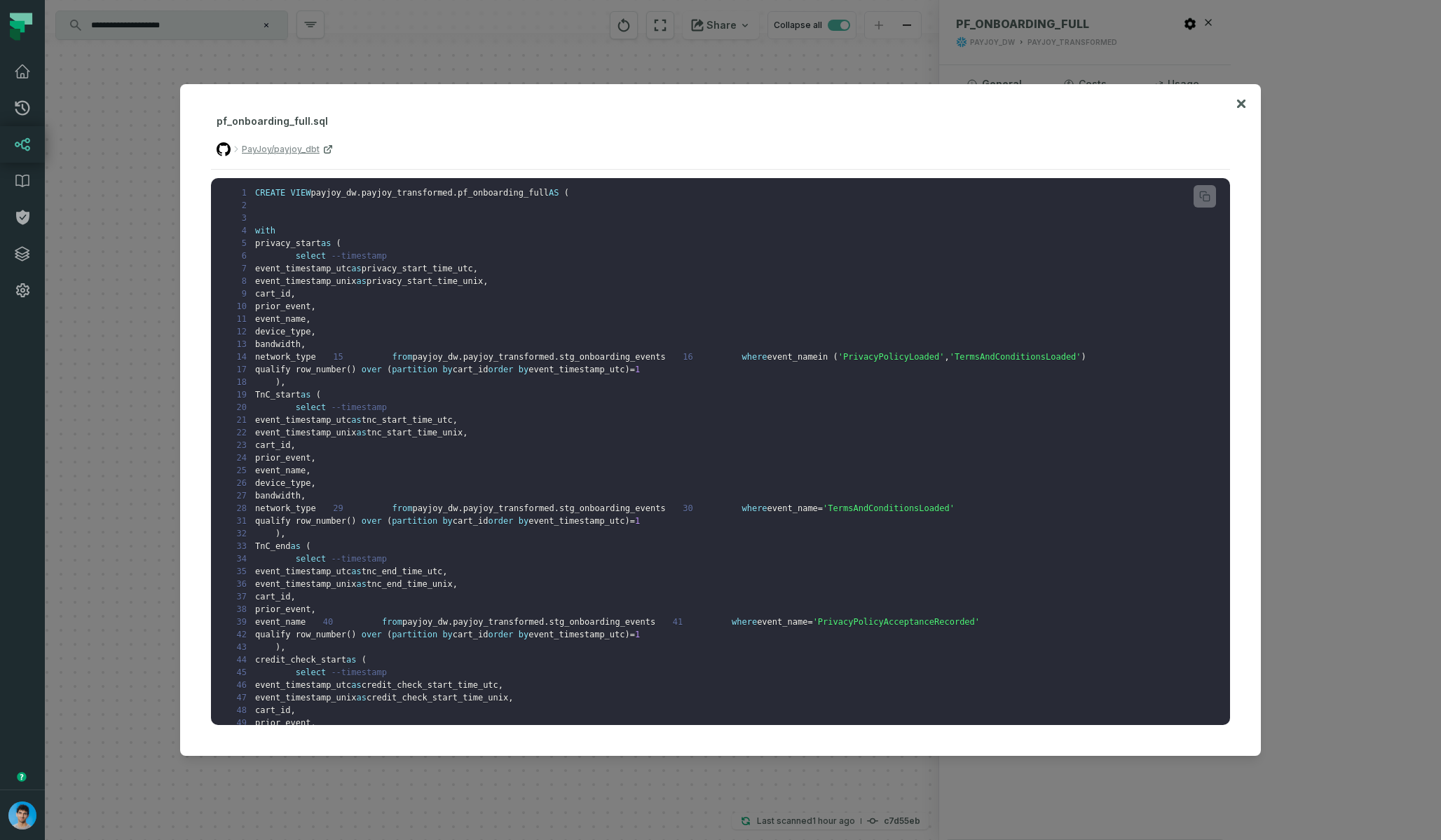
scroll to position [4011, 0]
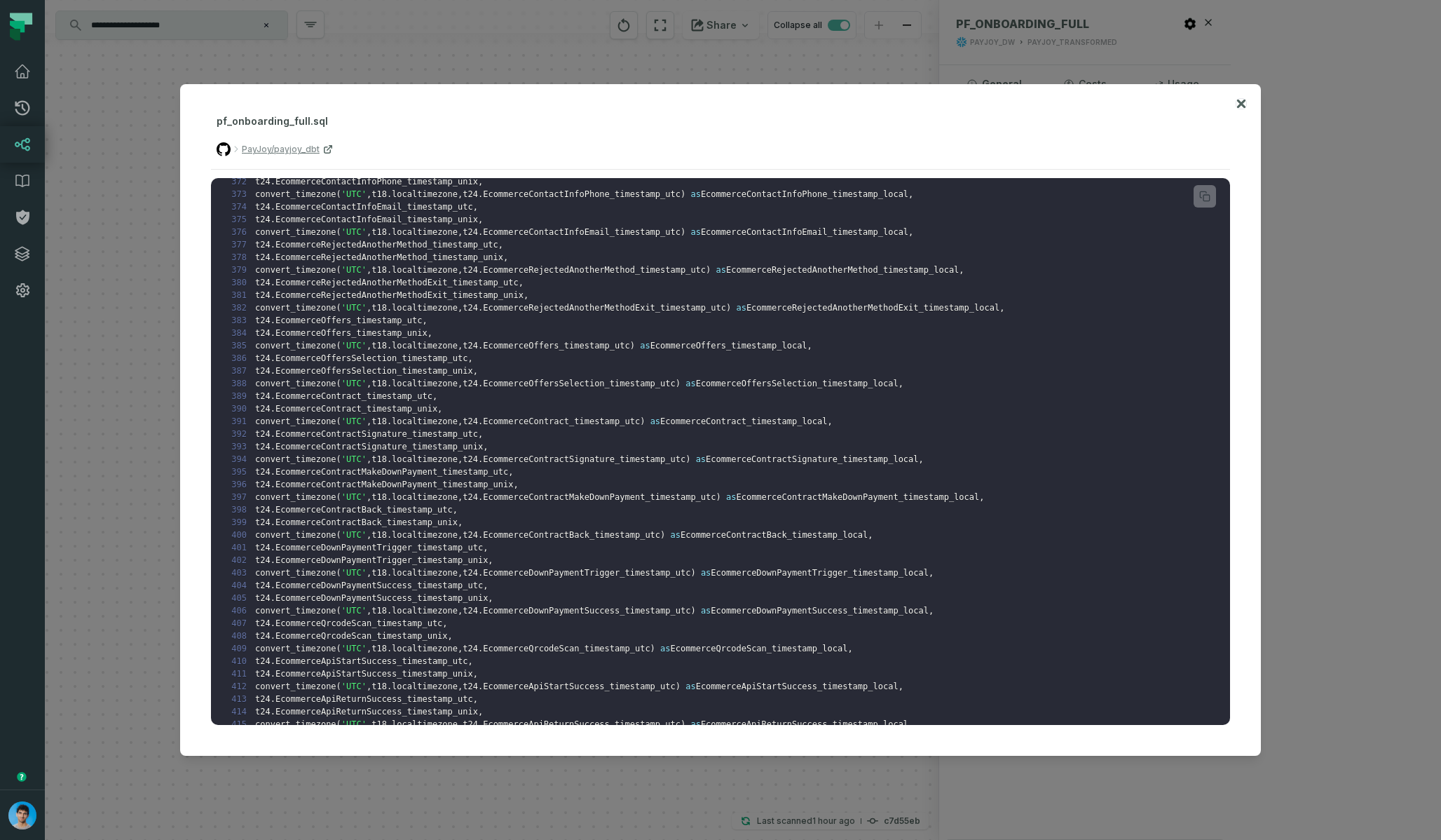
click at [1243, 101] on icon at bounding box center [1241, 104] width 8 height 8
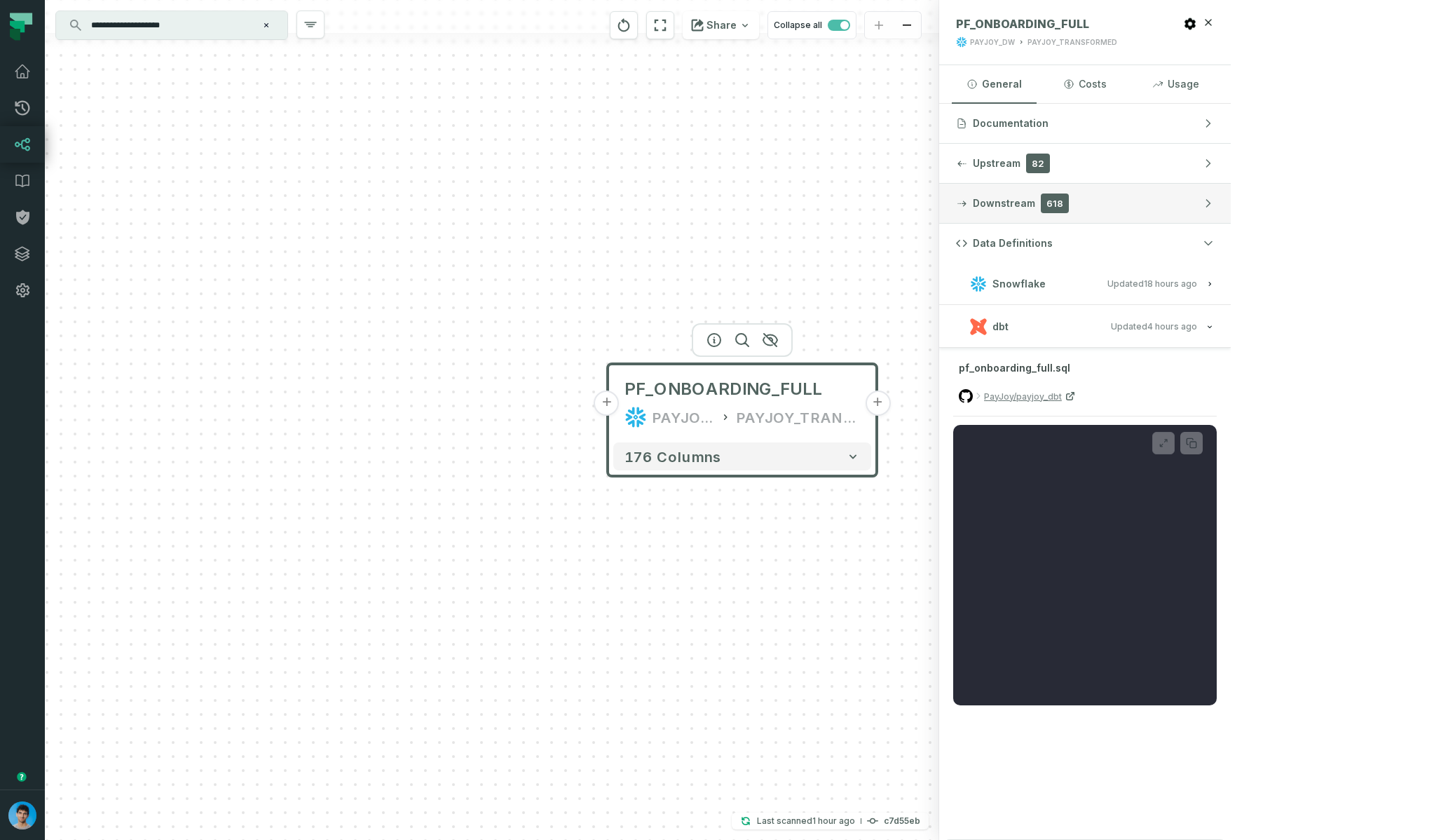
click at [1035, 205] on span "Downstream" at bounding box center [1004, 203] width 62 height 14
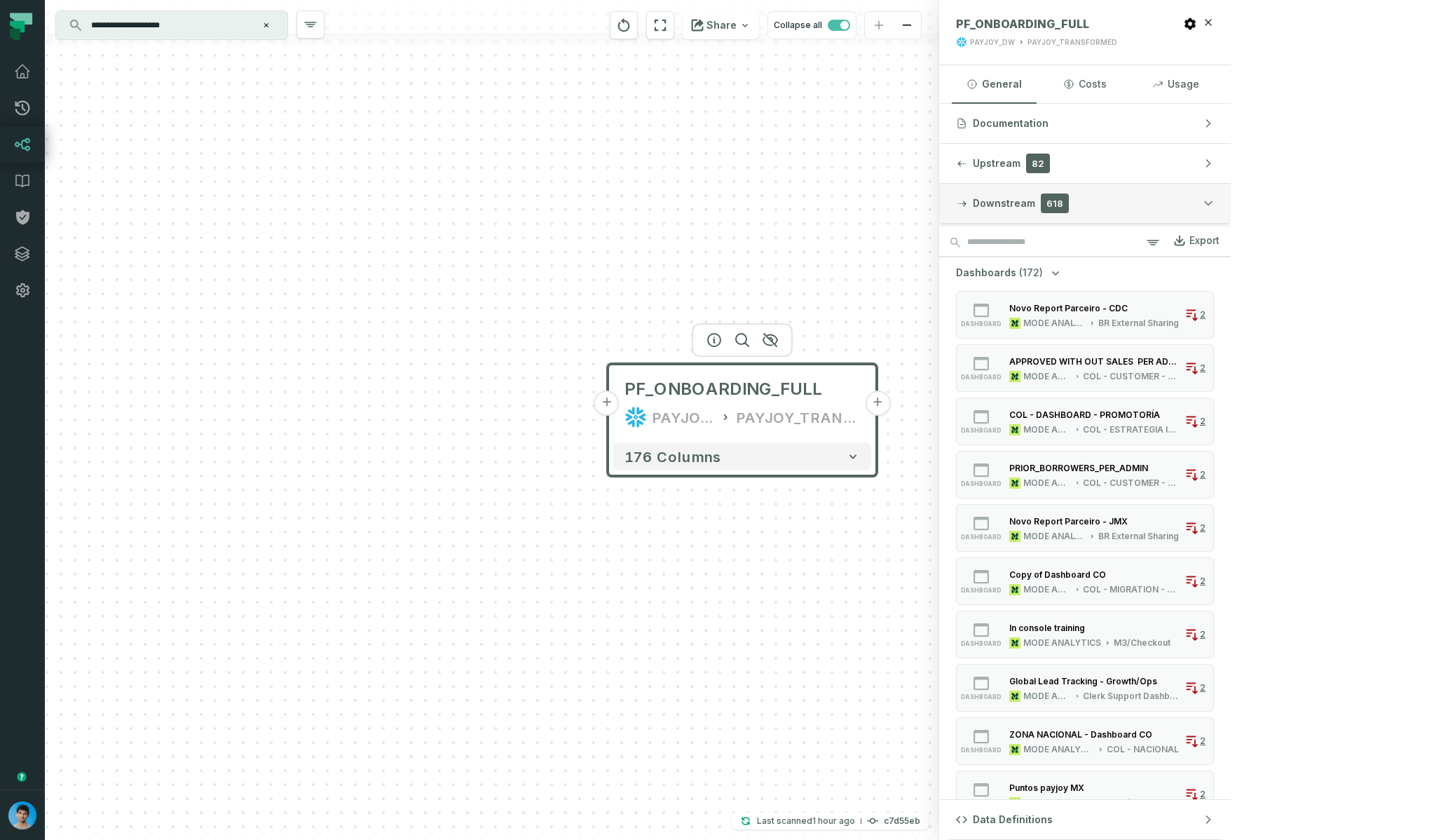
click at [1035, 206] on span "Downstream" at bounding box center [1004, 203] width 62 height 14
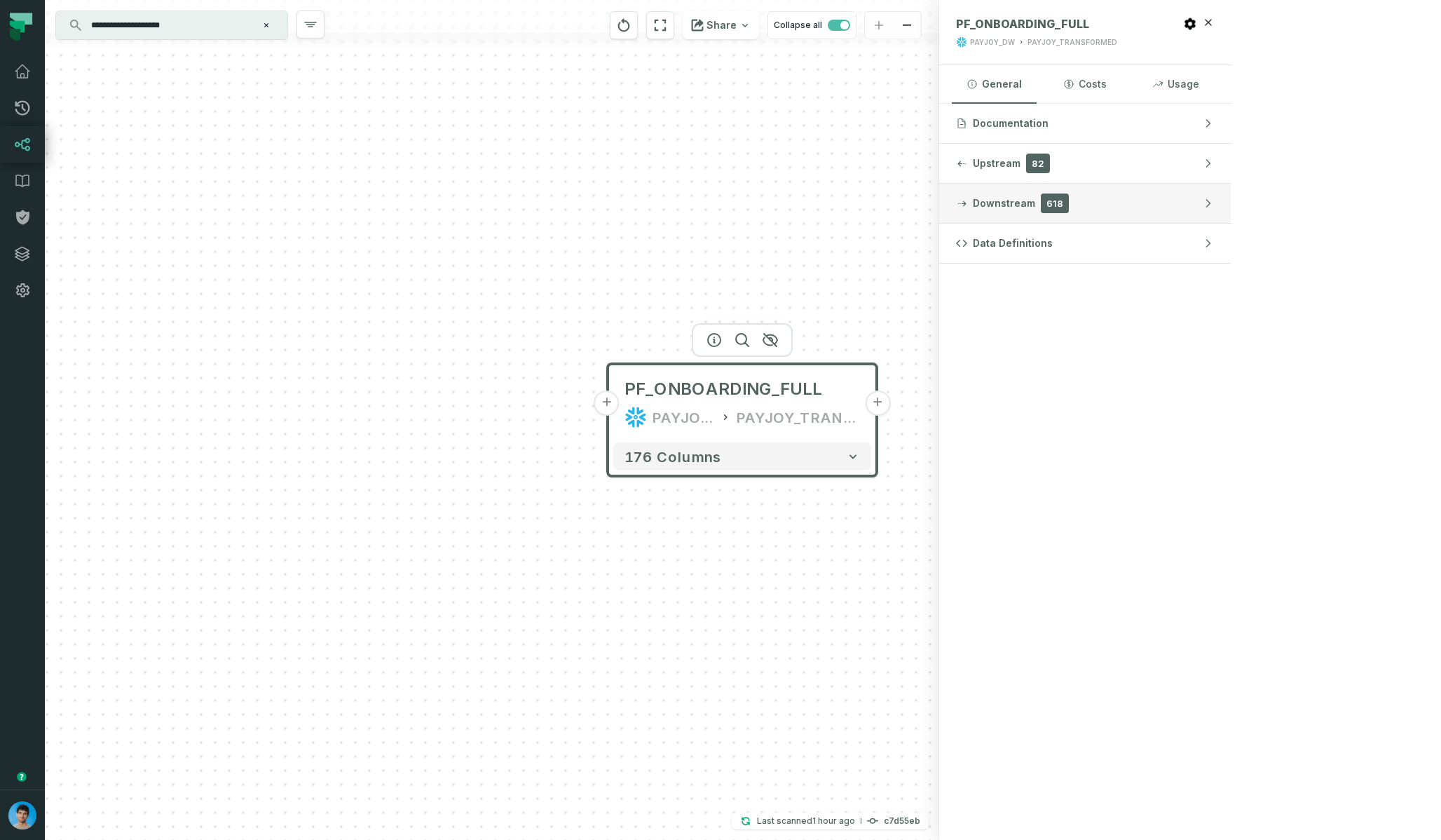
click at [1035, 202] on span "Downstream" at bounding box center [1004, 203] width 62 height 14
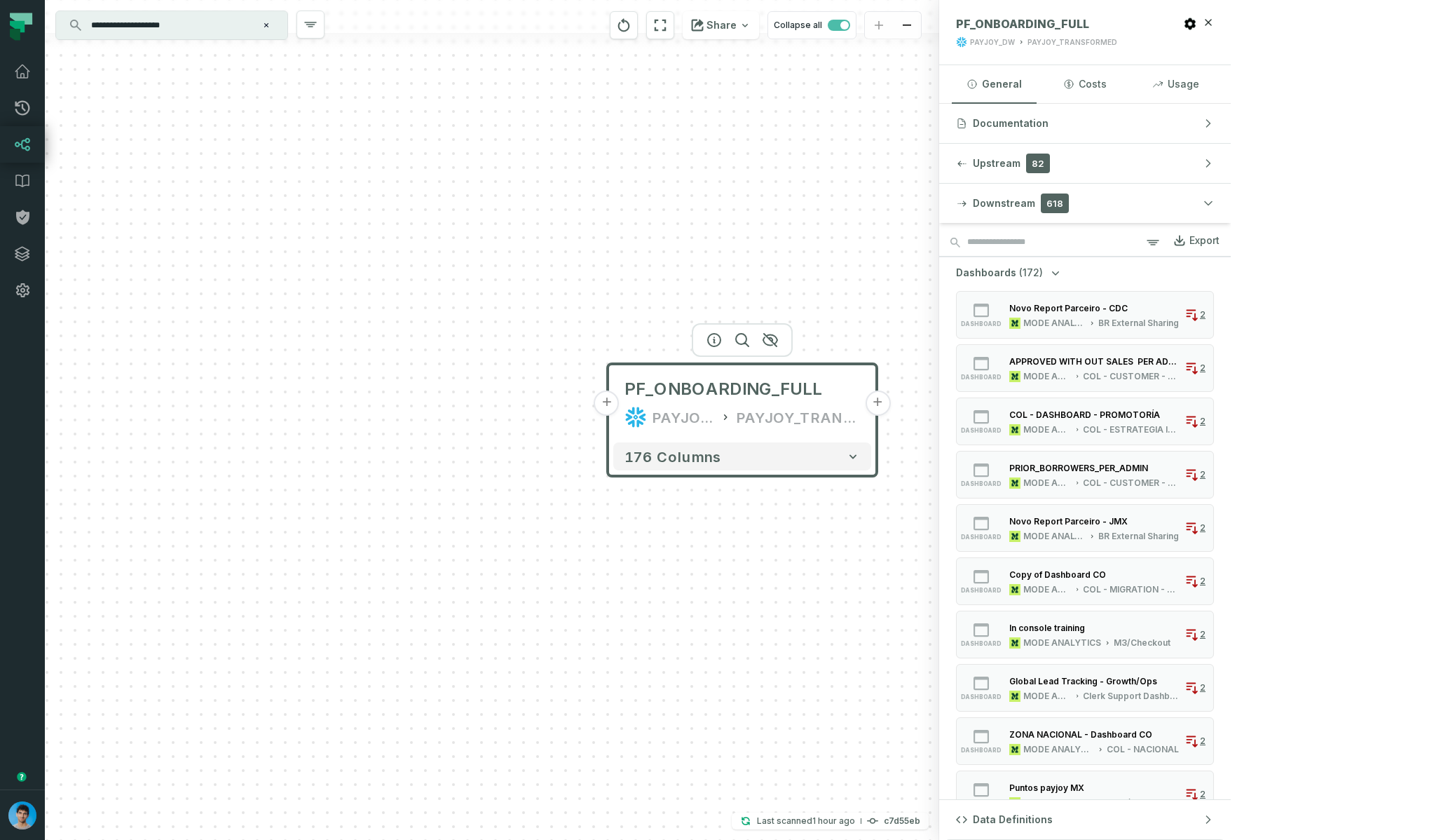
click at [1063, 275] on icon "button" at bounding box center [1055, 273] width 14 height 14
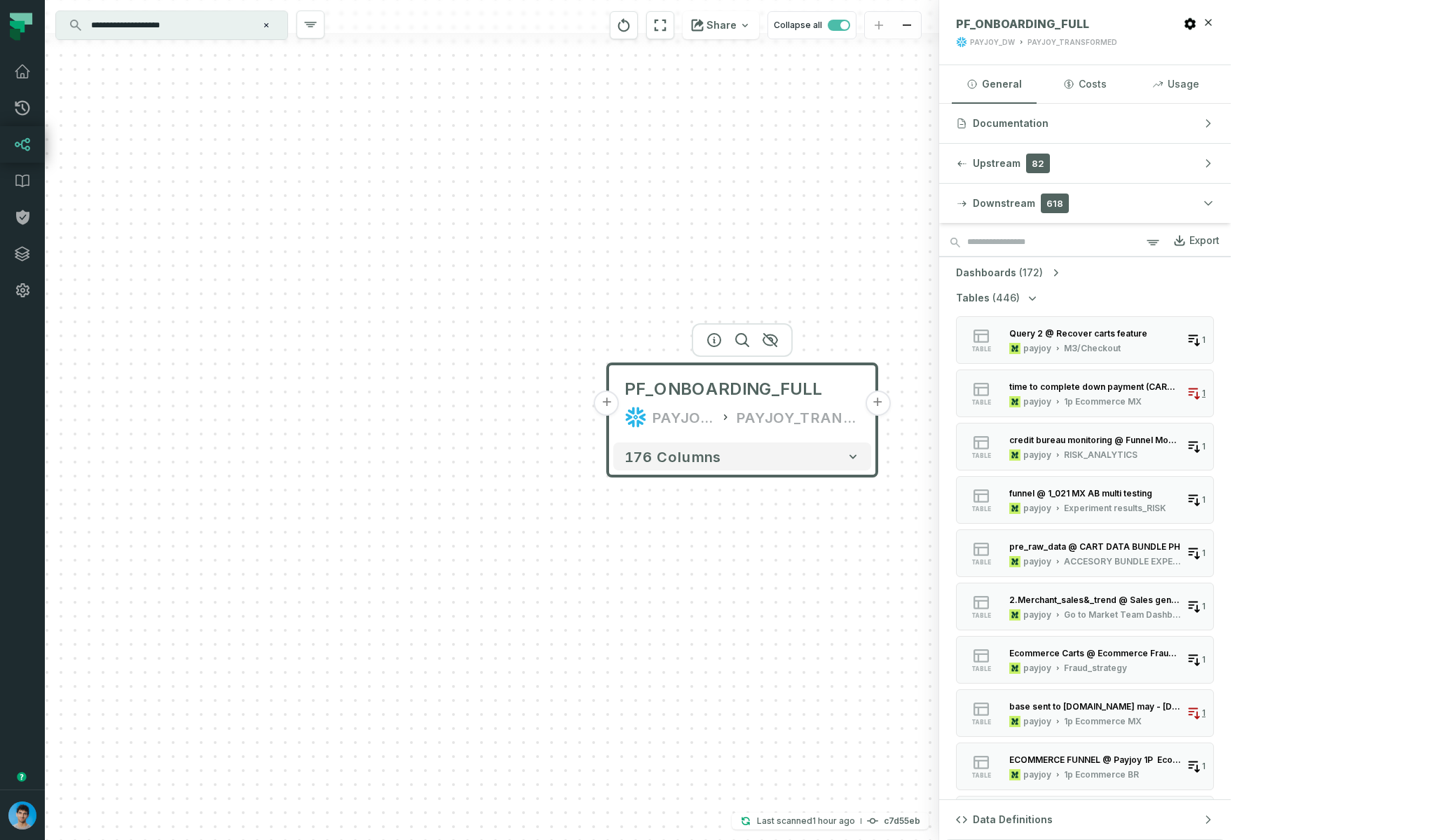
click at [1039, 296] on icon "button" at bounding box center [1032, 298] width 14 height 14
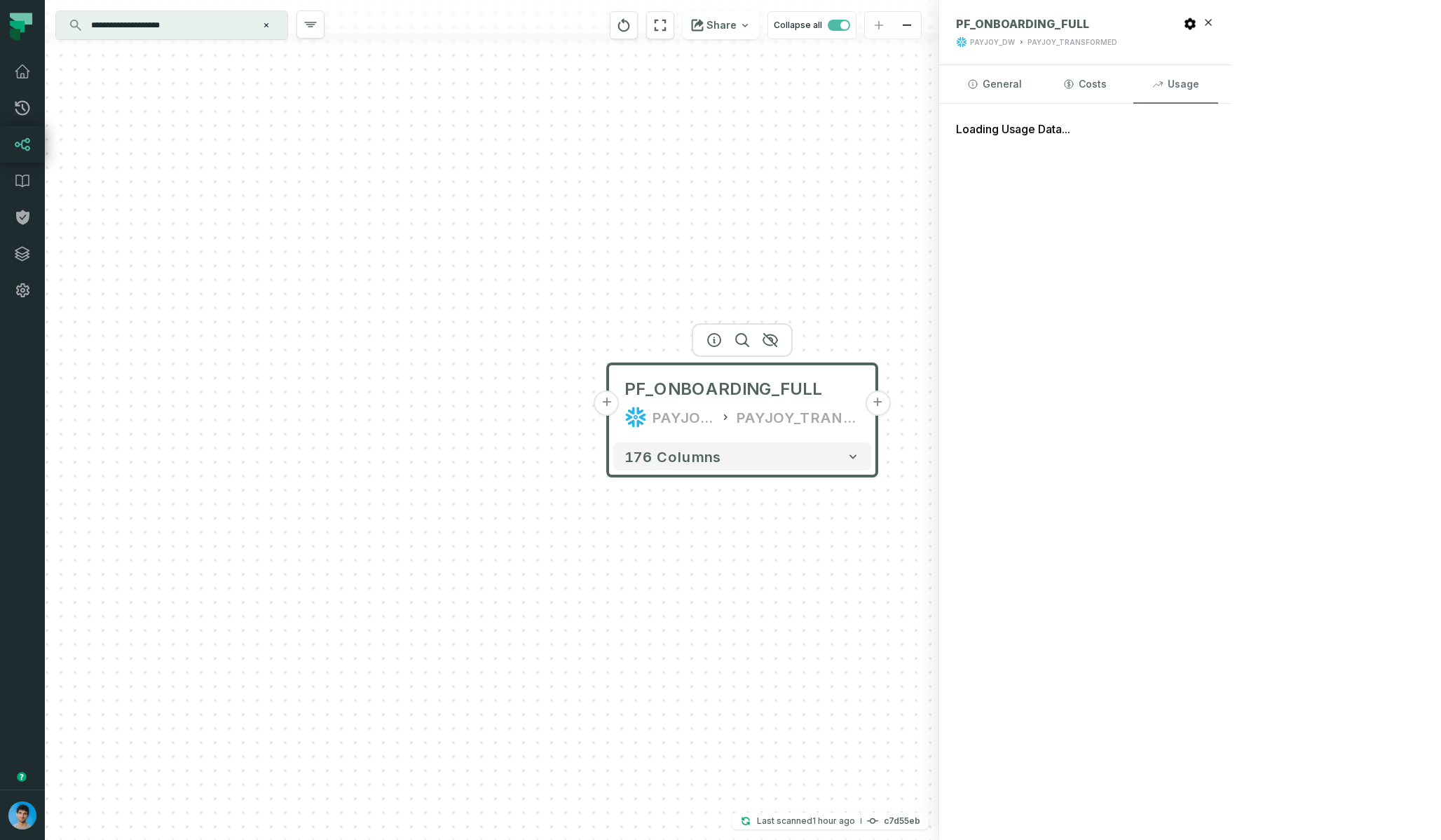
click at [1218, 84] on button "Usage" at bounding box center [1175, 84] width 84 height 38
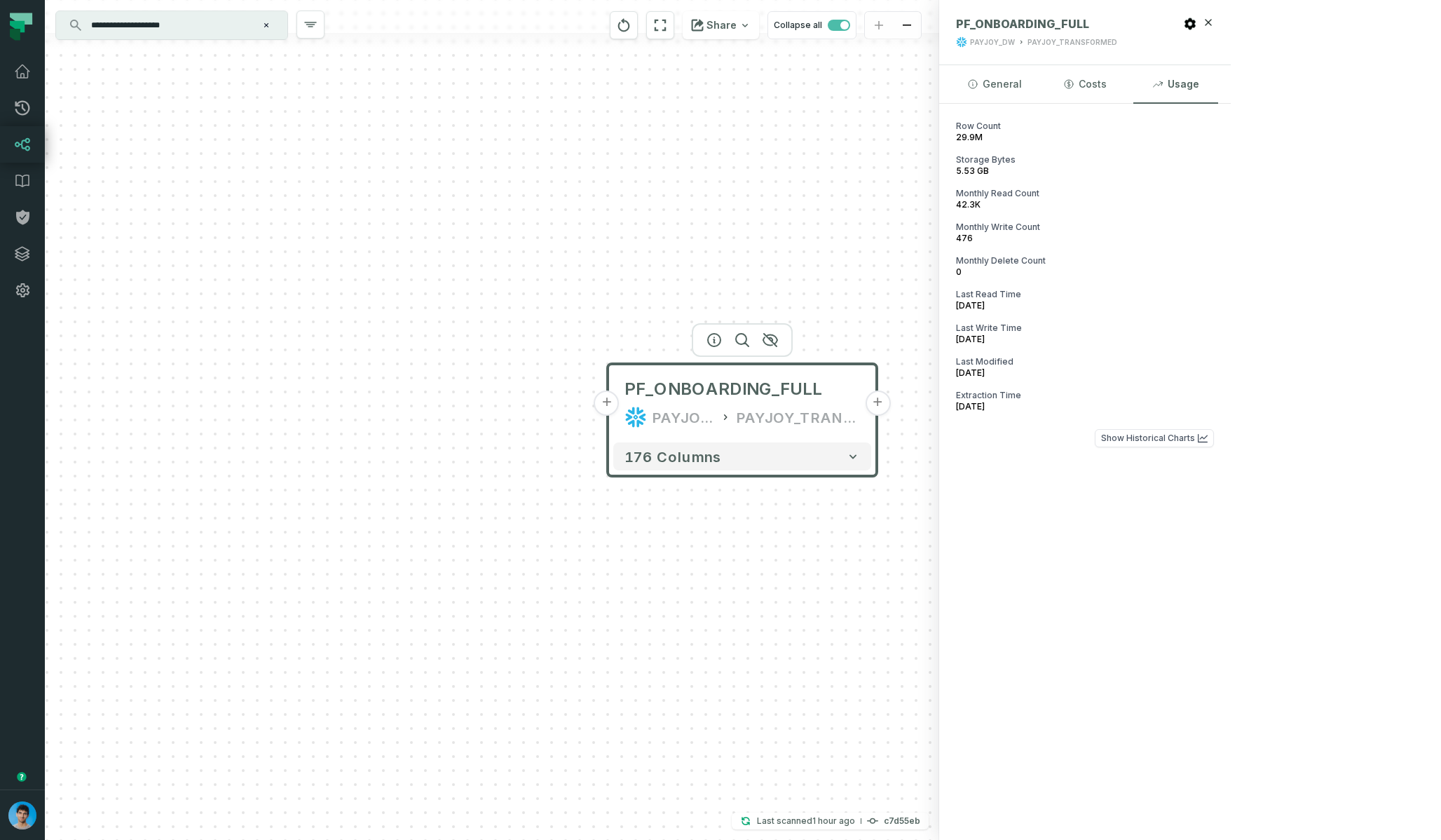
click at [183, 21] on input "**********" at bounding box center [171, 25] width 176 height 23
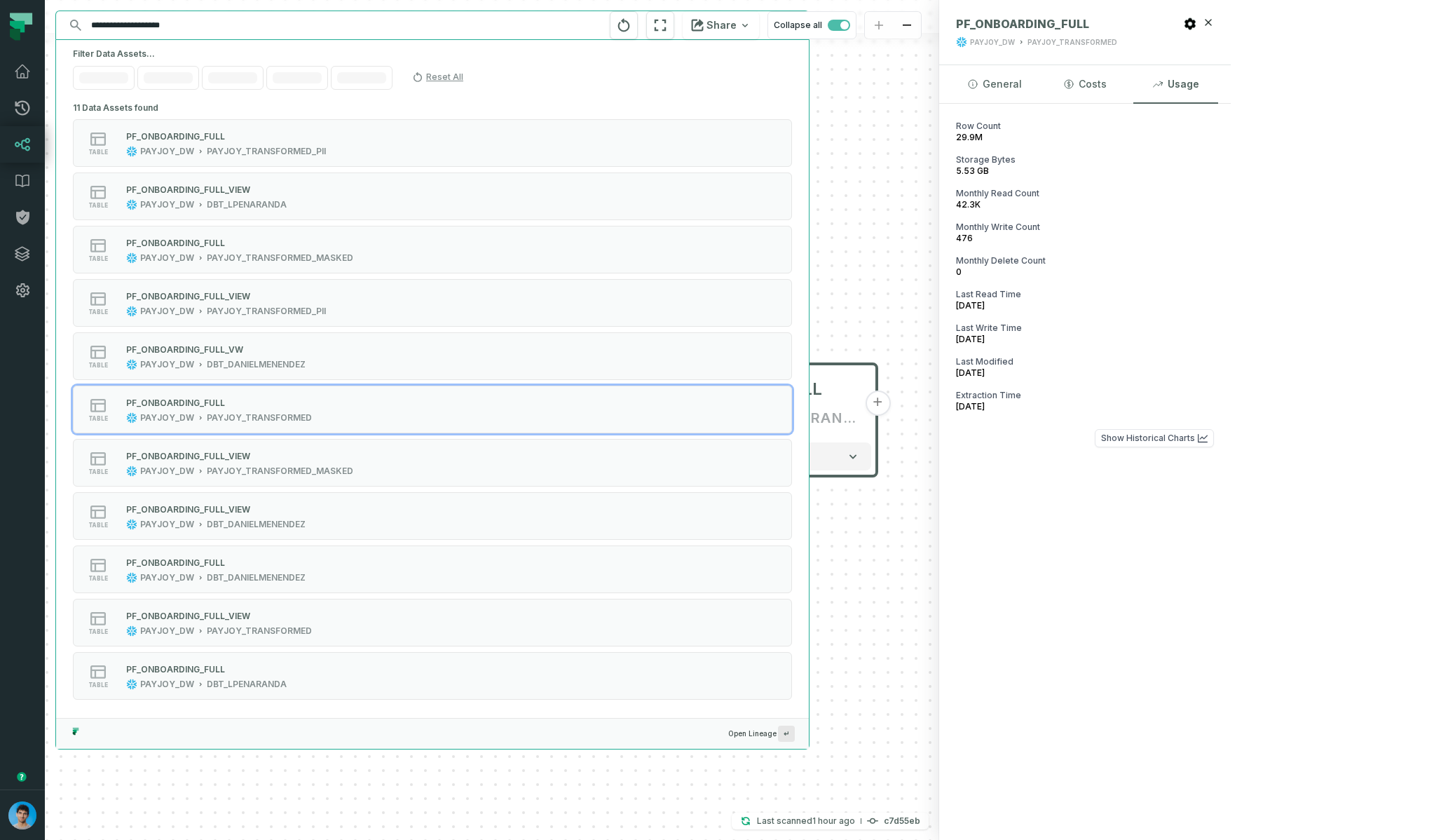
paste input "**********"
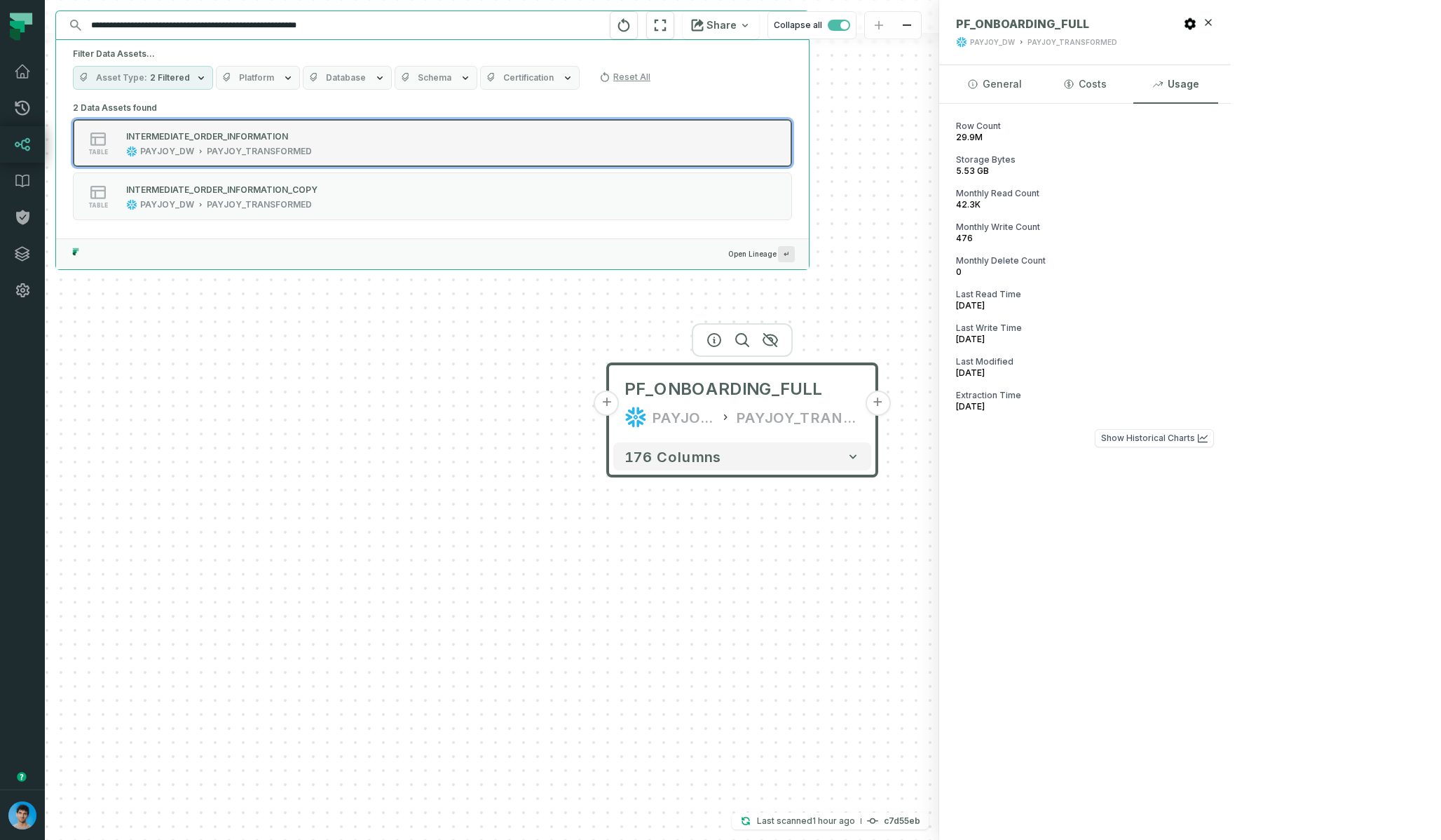
type input "**********"
click at [322, 154] on div "table INTERMEDIATE_ORDER_INFORMATION PAYJOY_DW PAYJOY_TRANSFORMED" at bounding box center [251, 143] width 350 height 28
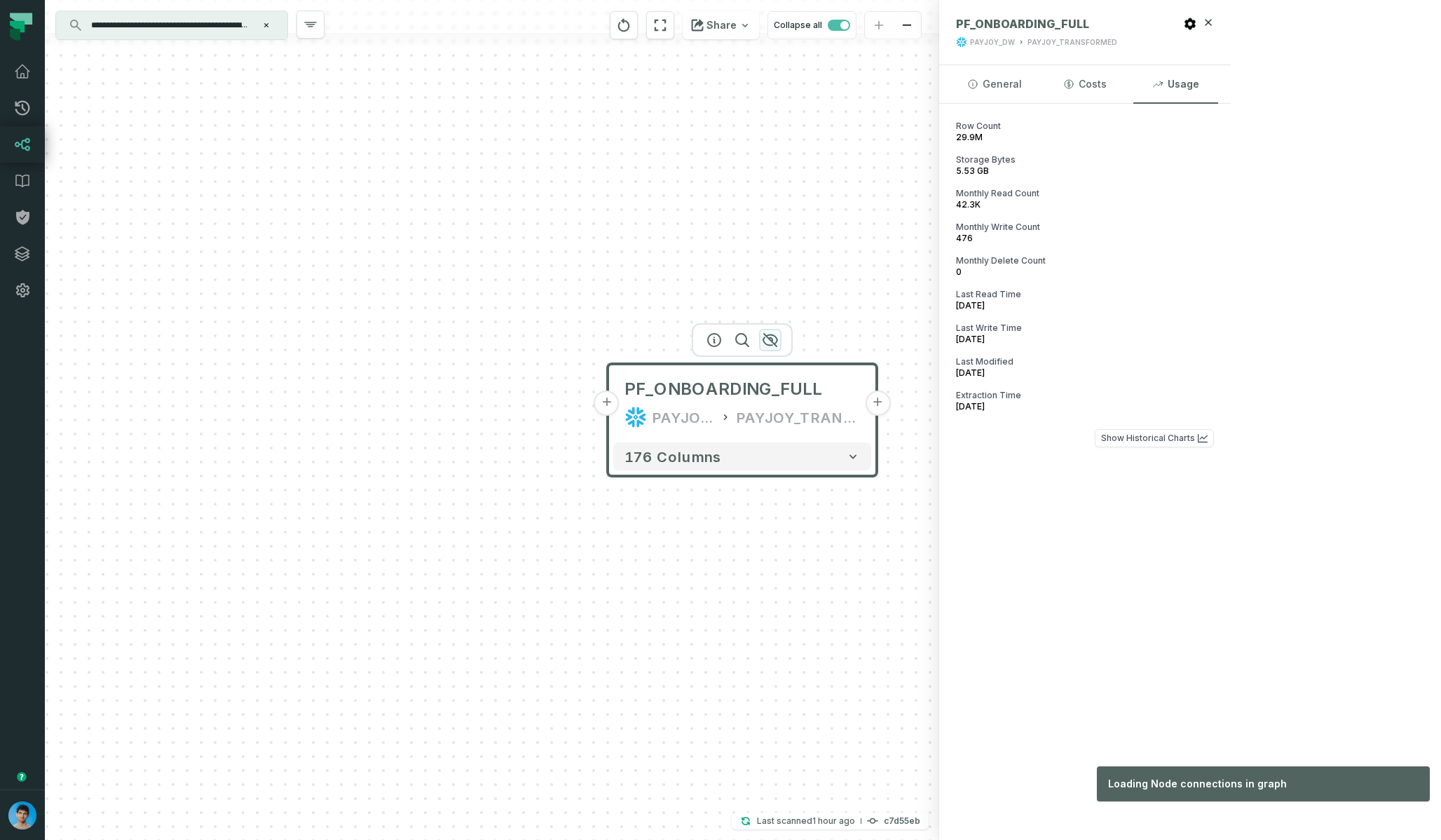
click at [770, 342] on icon "button" at bounding box center [770, 340] width 17 height 17
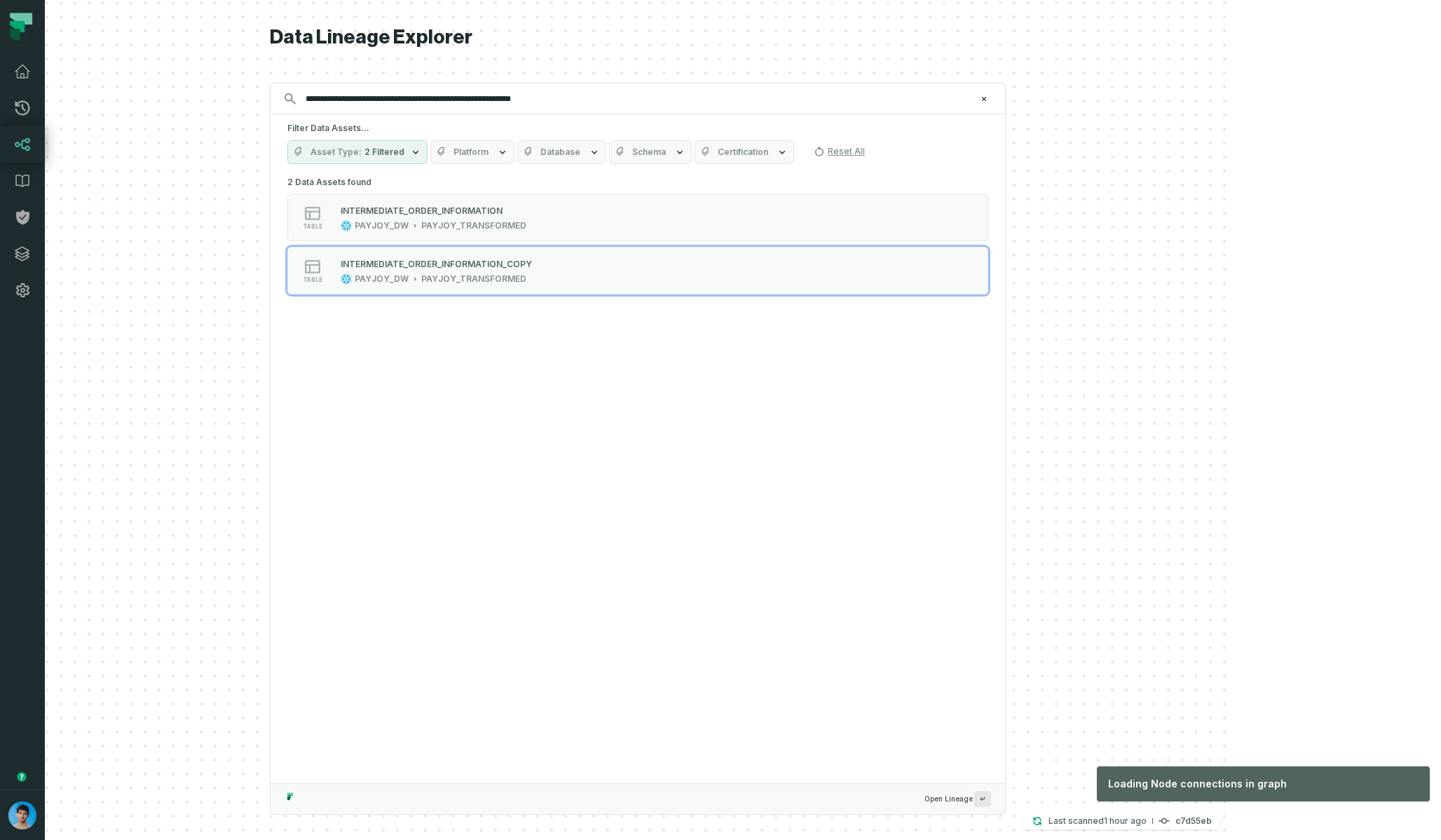
drag, startPoint x: 1330, startPoint y: 344, endPoint x: 1257, endPoint y: 341, distance: 73.1
click at [1231, 344] on div at bounding box center [637, 420] width 1186 height 840
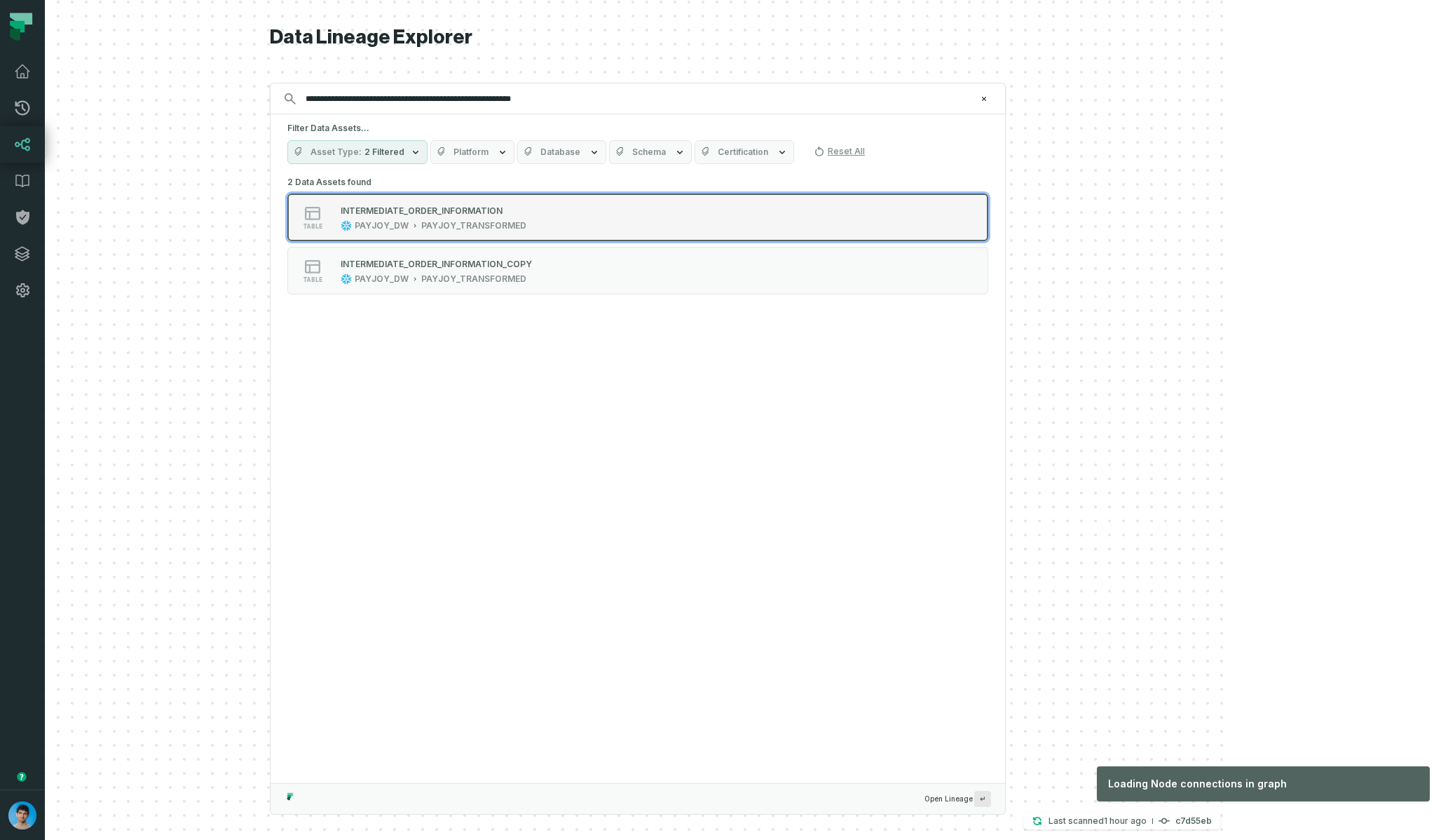
click at [491, 208] on div "INTERMEDIATE_ORDER_INFORMATION" at bounding box center [421, 210] width 162 height 10
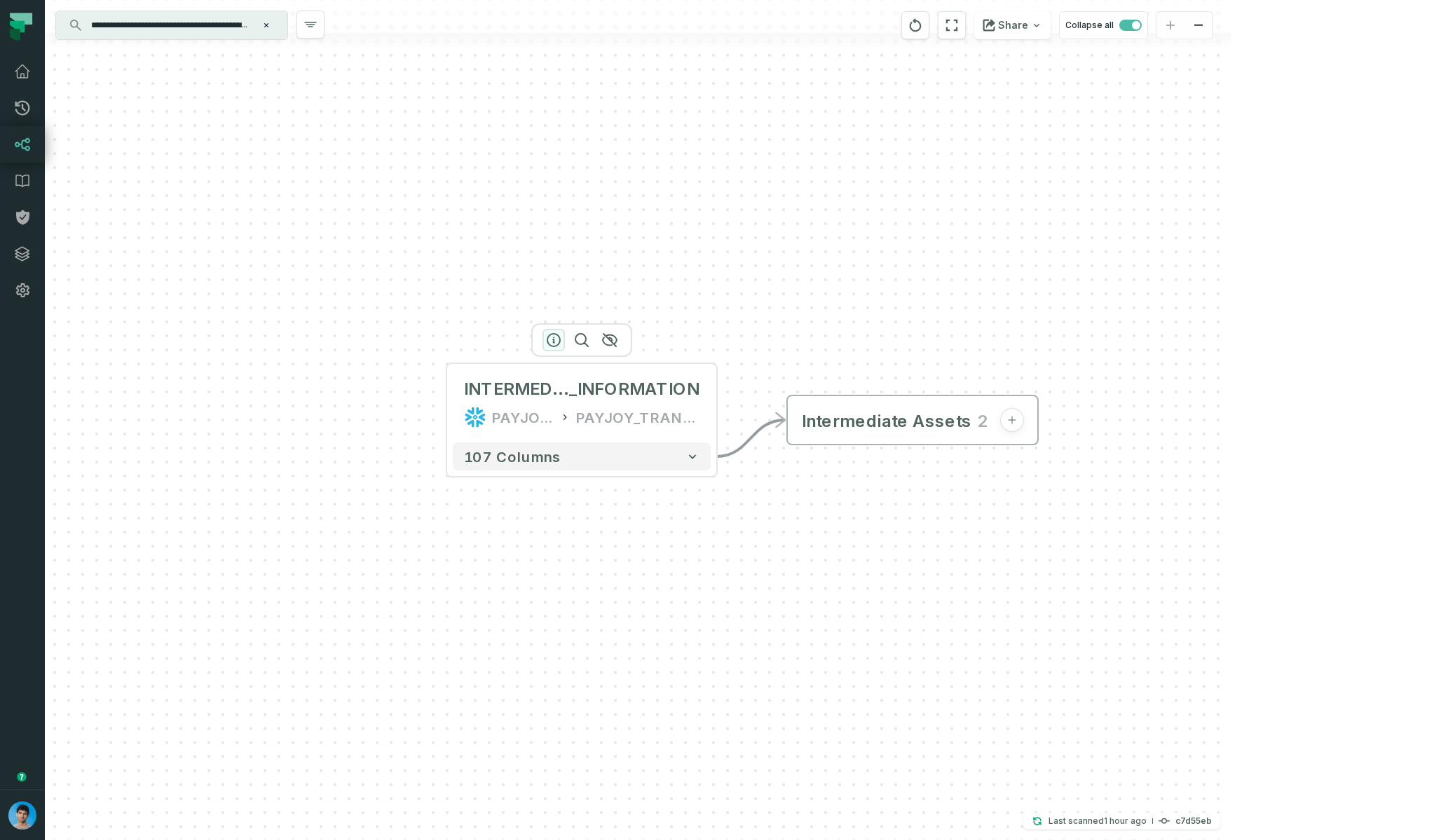
click at [555, 338] on icon "button" at bounding box center [554, 340] width 17 height 17
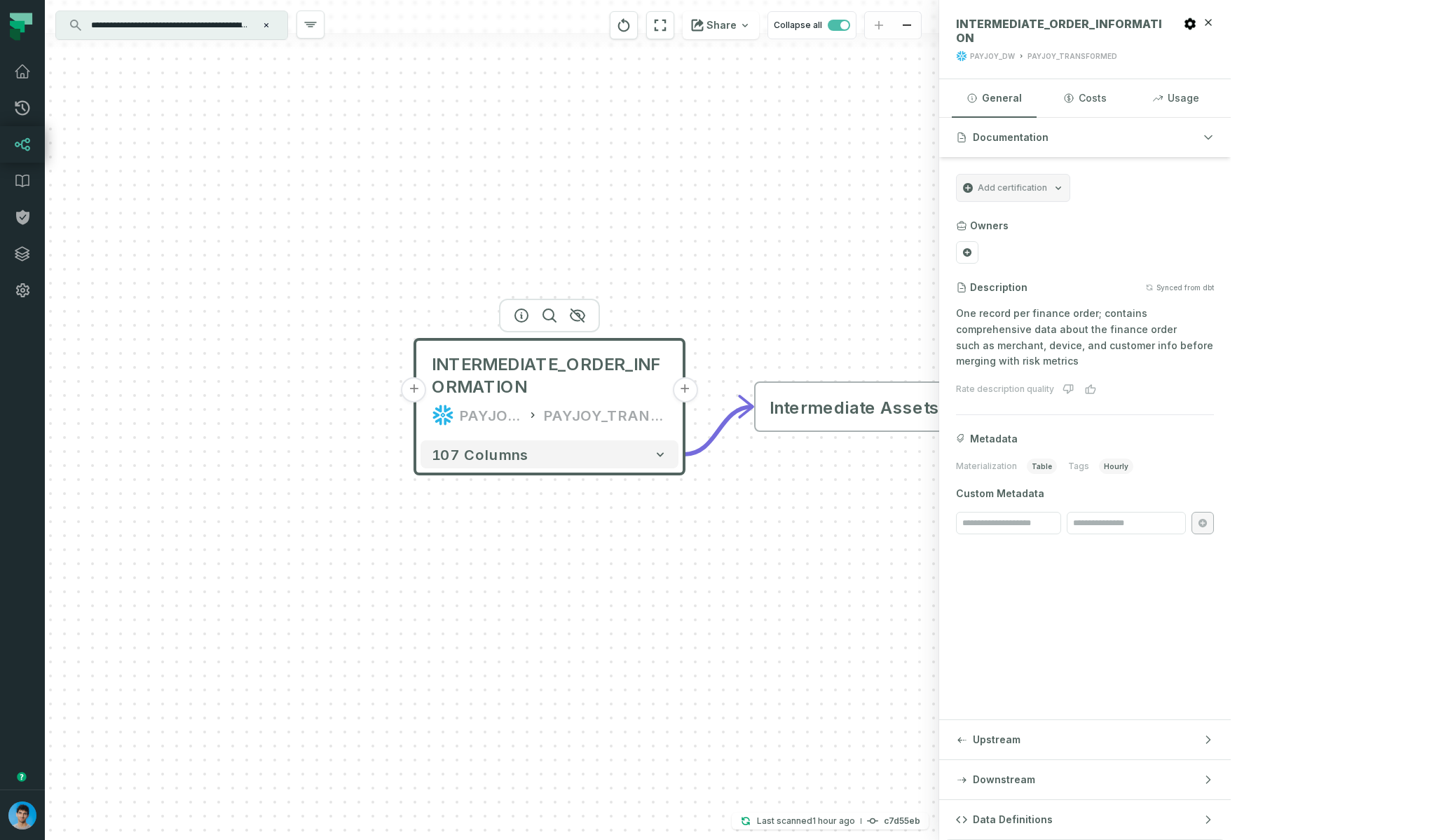
drag, startPoint x: 796, startPoint y: 361, endPoint x: 700, endPoint y: 296, distance: 115.9
click at [701, 296] on div "+ INTERMEDIATE_ORDER_INFORMATION PAYJOY_DW PAYJOY_TRANSFORMED + 107 columns Int…" at bounding box center [491, 420] width 894 height 840
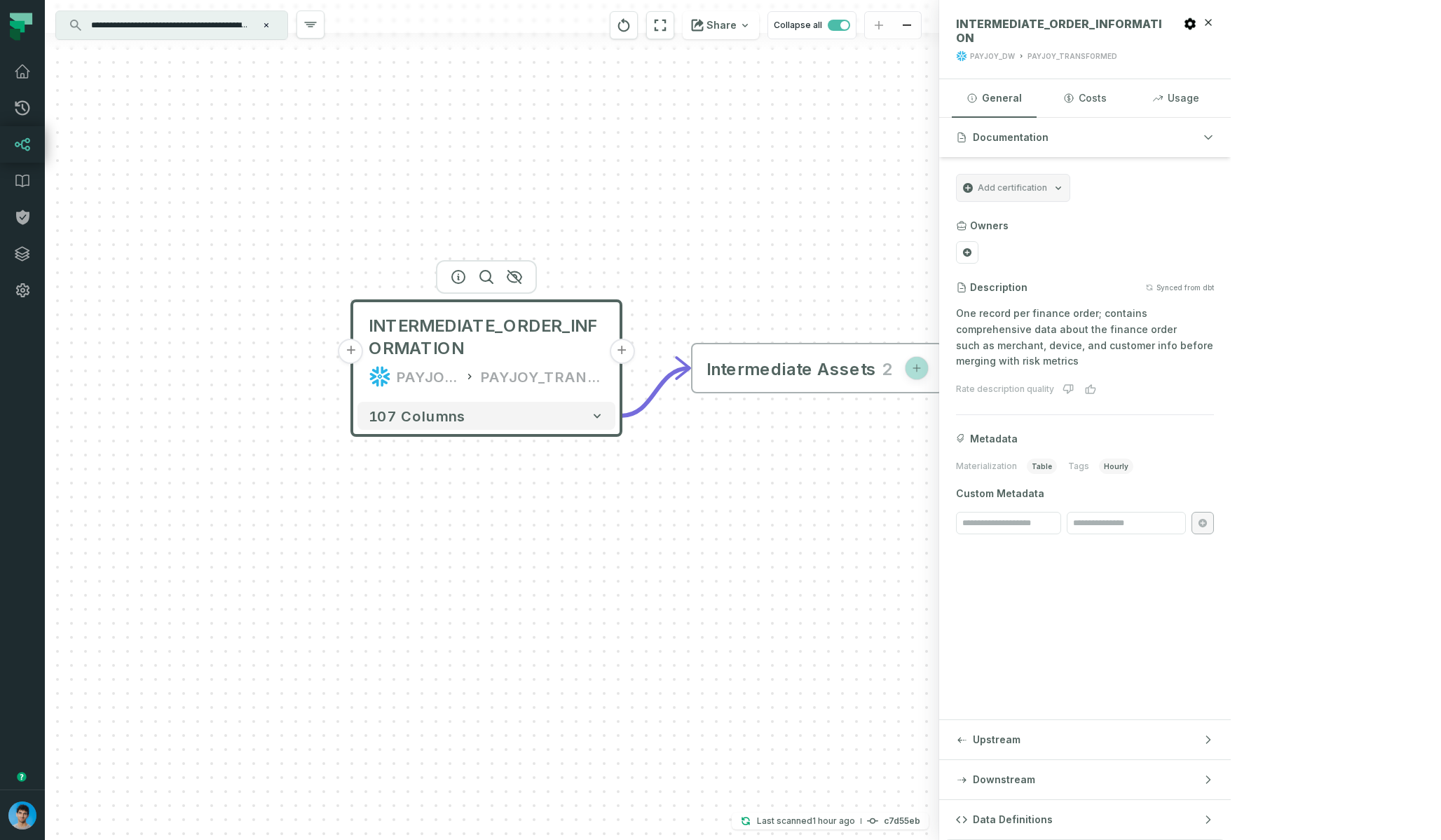
click at [825, 366] on span "Intermediate Assets" at bounding box center [791, 367] width 170 height 21
click at [825, 366] on span "Intermediate Assets" at bounding box center [790, 367] width 170 height 21
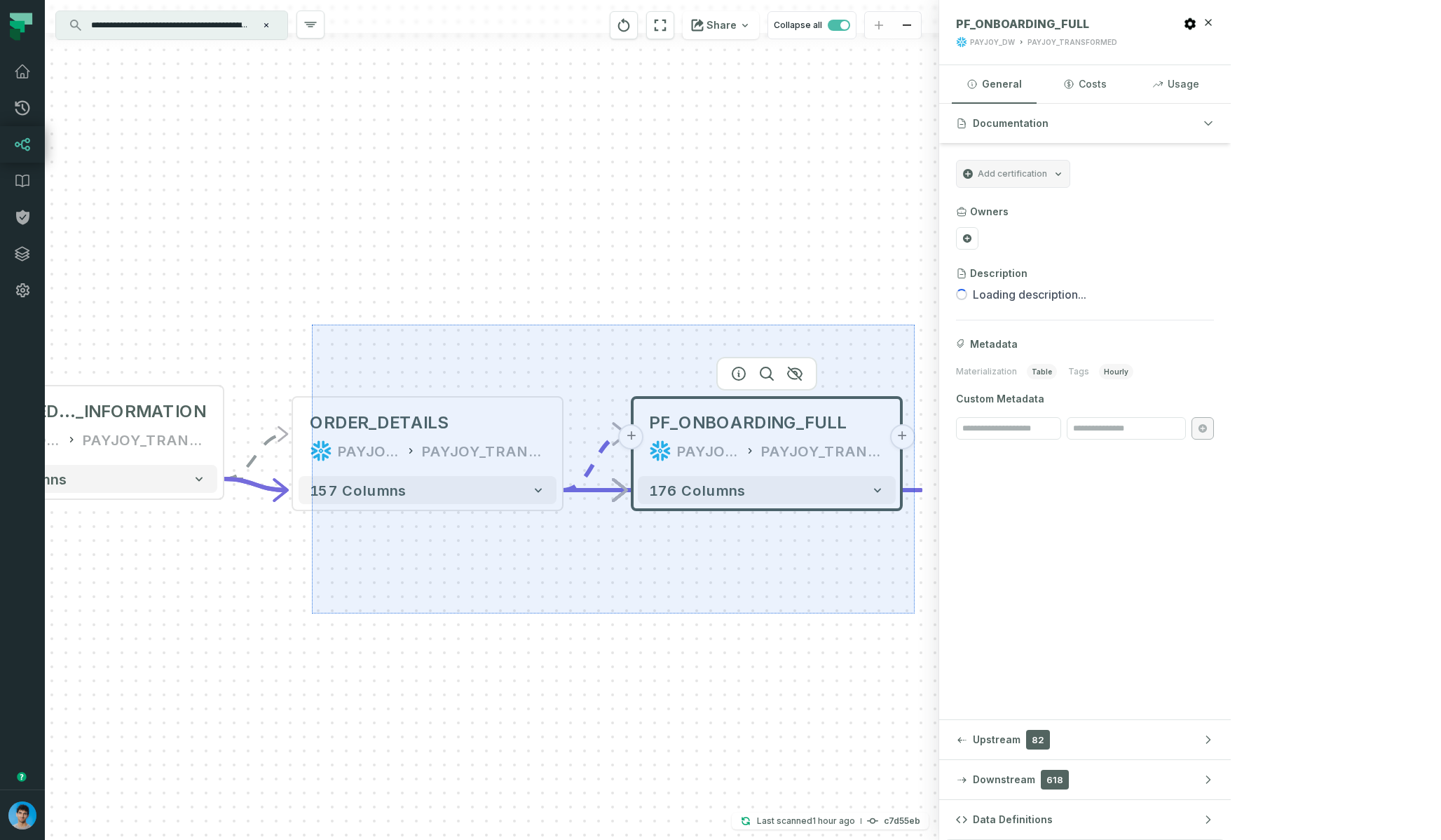
drag, startPoint x: 486, startPoint y: 419, endPoint x: 920, endPoint y: 610, distance: 474.2
click at [918, 612] on div "+ INTERMEDIATE_ORDER _INFORMATION PAYJOY_DW PAYJOY_TRANSFORMED + 107 columns ..…" at bounding box center [491, 420] width 894 height 840
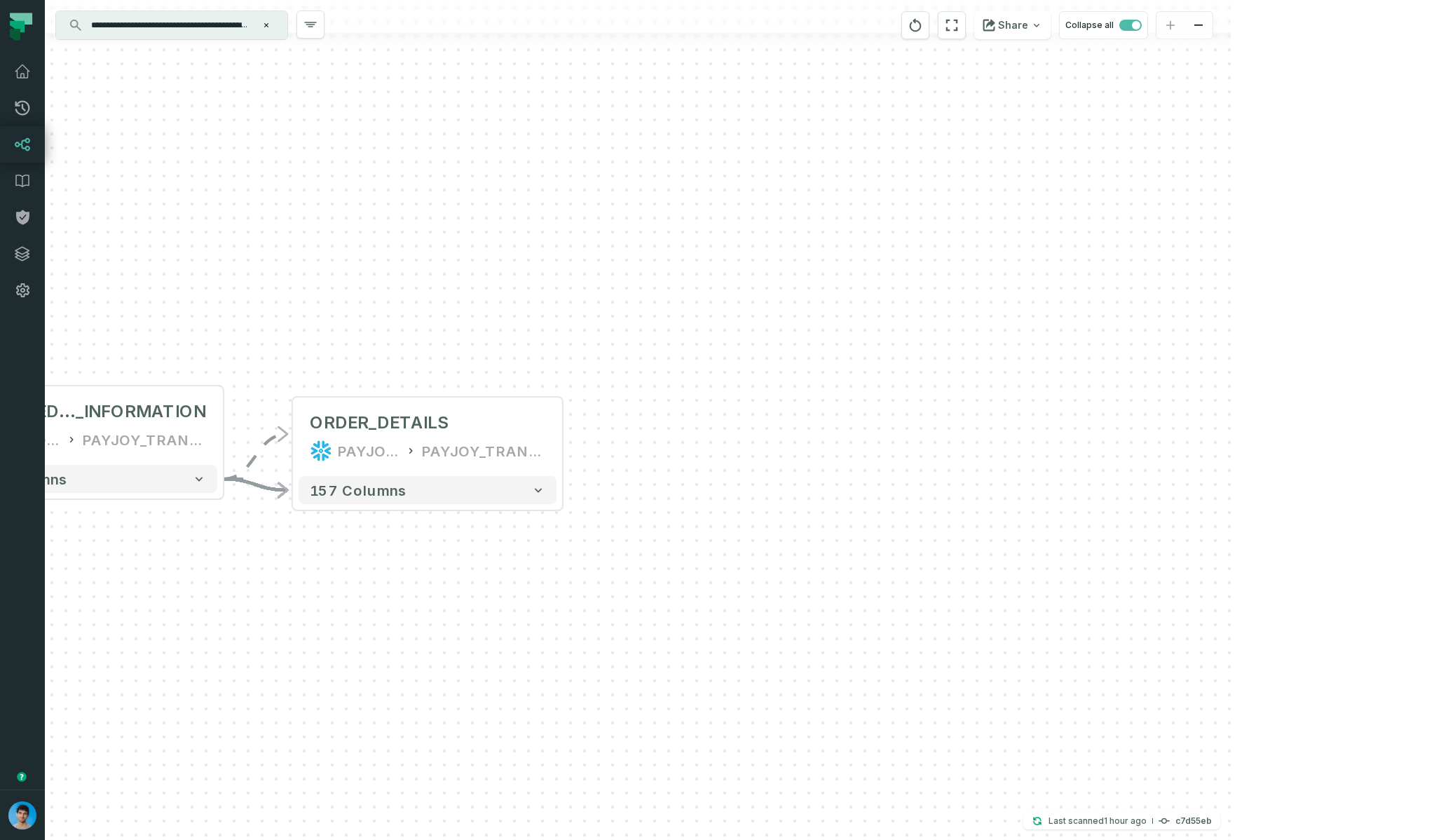
click at [0, 0] on icon "button" at bounding box center [0, 0] width 0 height 0
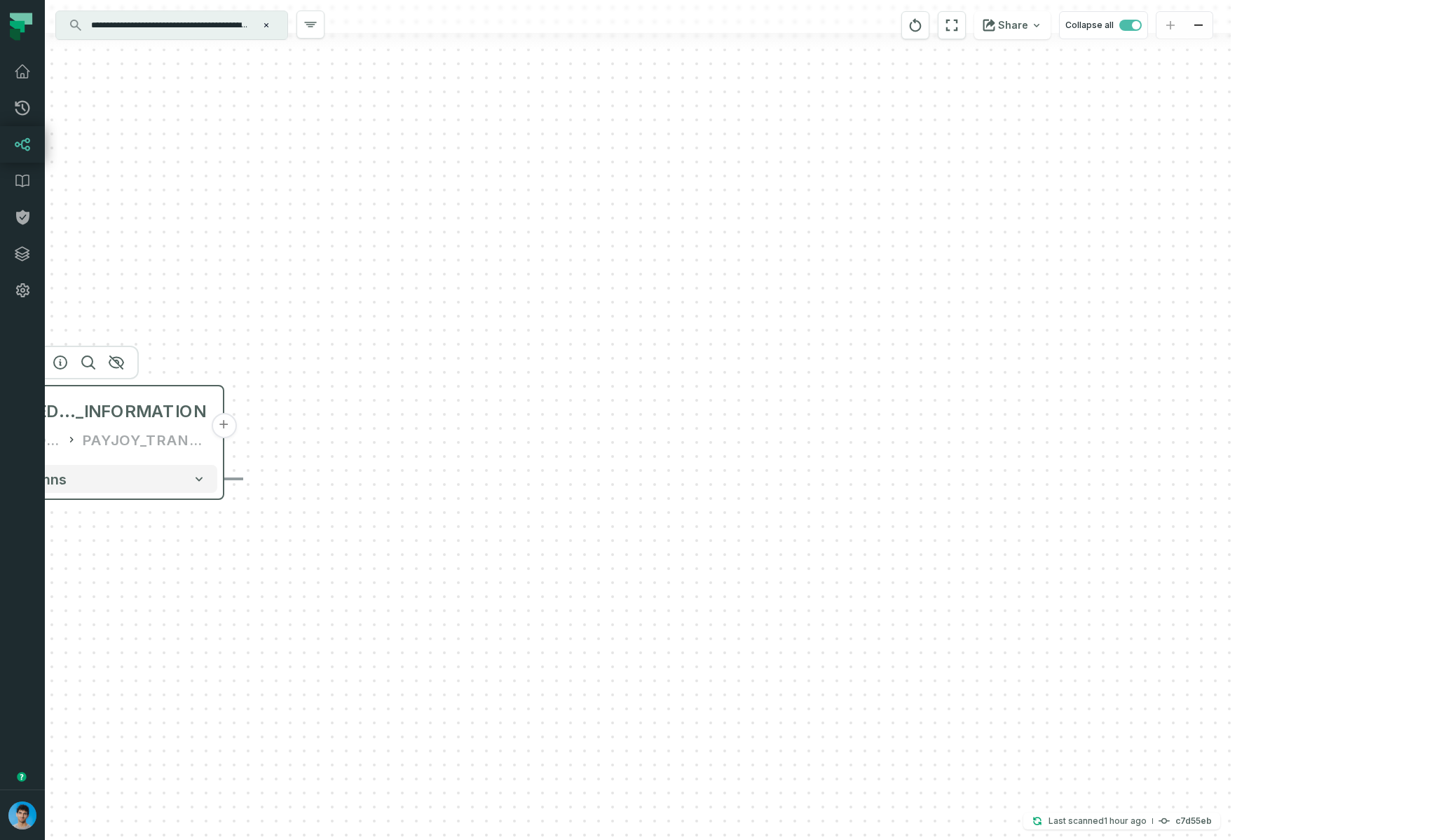
click at [155, 448] on div "PAYJOY_TRANSFORMED" at bounding box center [144, 439] width 123 height 23
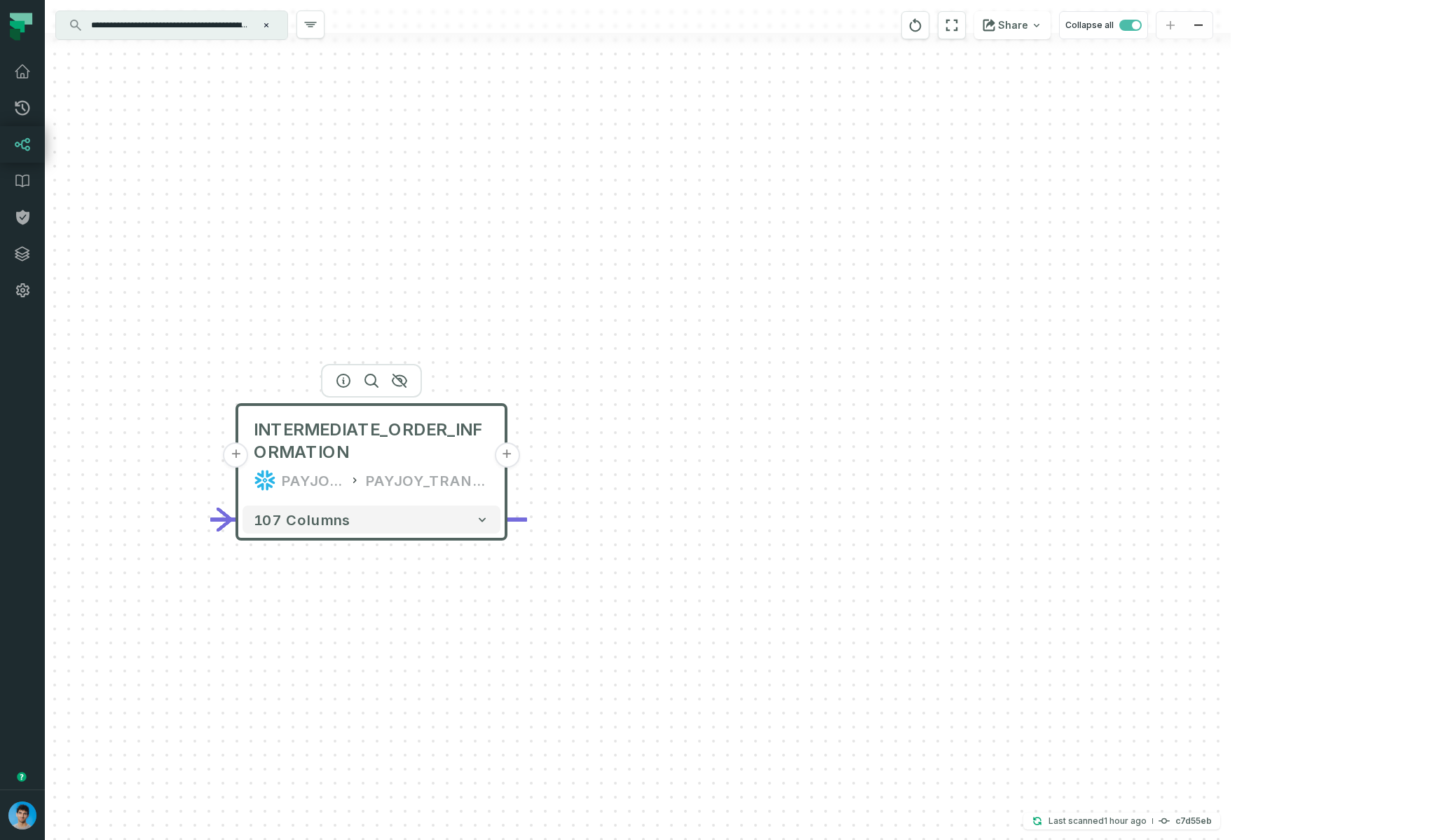
drag, startPoint x: 742, startPoint y: 351, endPoint x: 1035, endPoint y: 361, distance: 293.2
click at [1035, 363] on div "+ INTERMEDIATE_ORDER_INFORMATION PAYJOY_DW PAYJOY_TRANSFORMED + 107 columns" at bounding box center [637, 420] width 1186 height 840
click at [355, 377] on icon "button" at bounding box center [355, 376] width 17 height 17
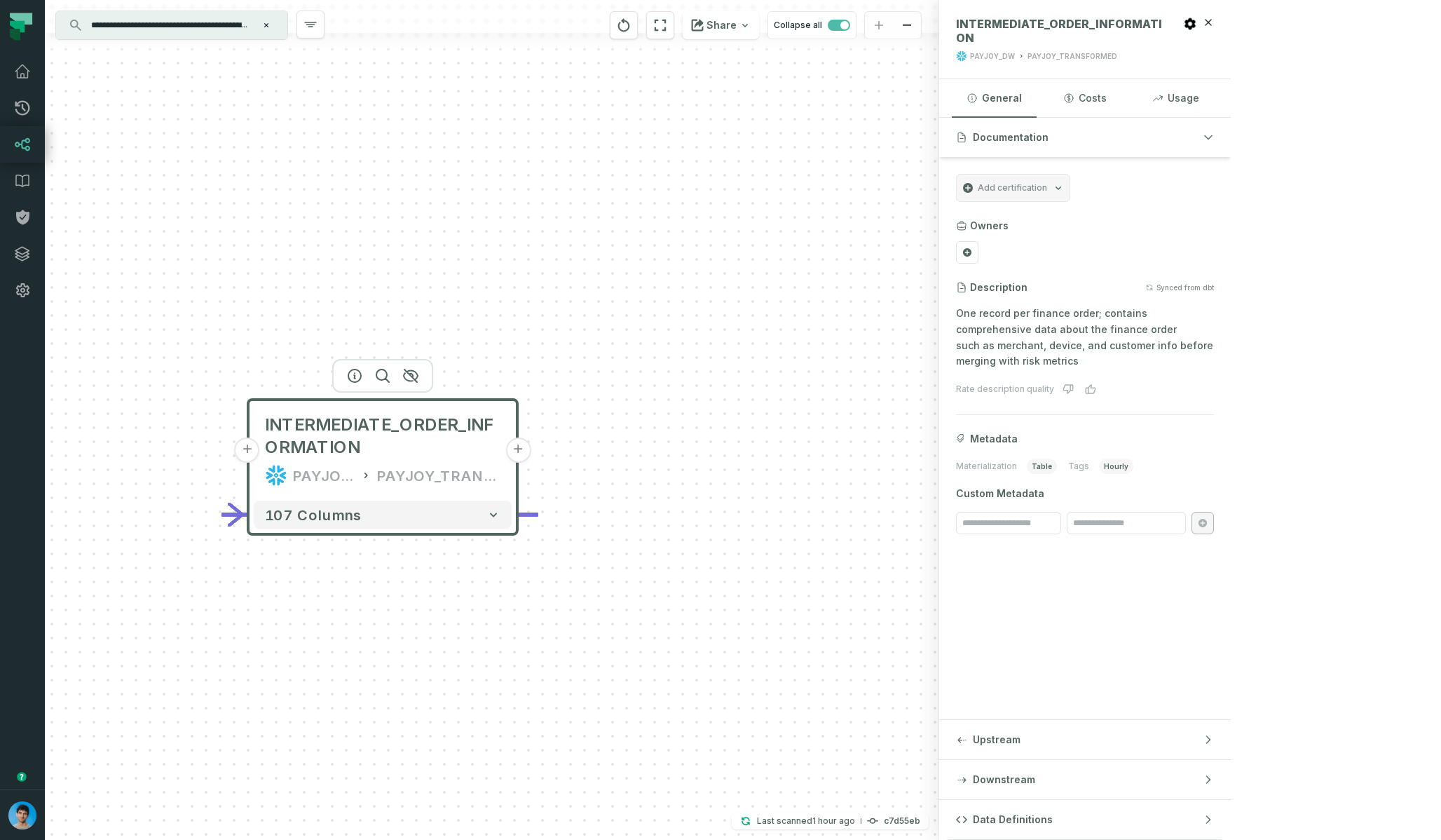
click at [1053, 826] on span "Data Definitions" at bounding box center [1012, 819] width 80 height 14
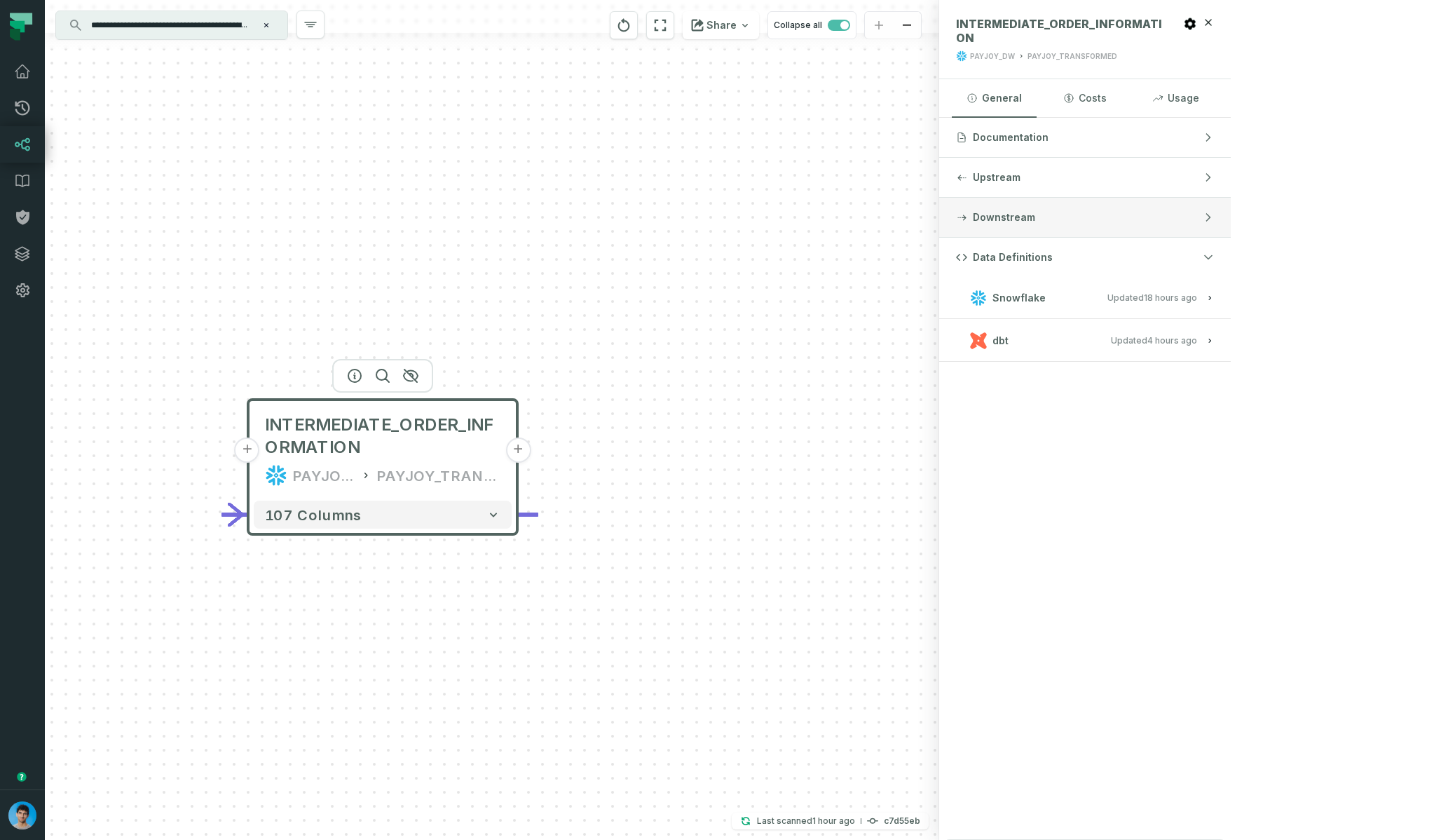
click at [1035, 210] on span "Downstream" at bounding box center [1004, 217] width 62 height 14
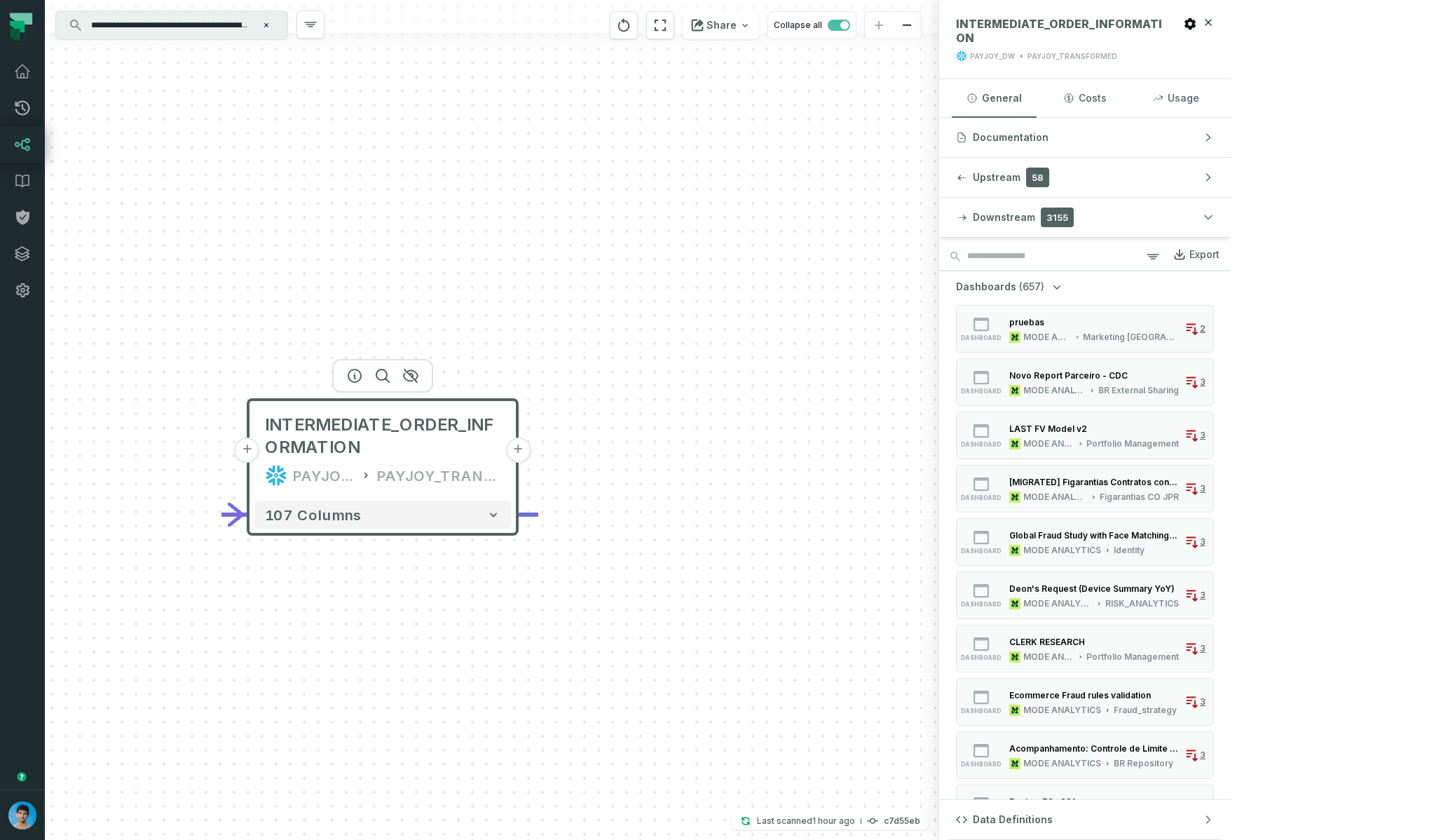
click at [1064, 287] on icon "button" at bounding box center [1057, 286] width 14 height 14
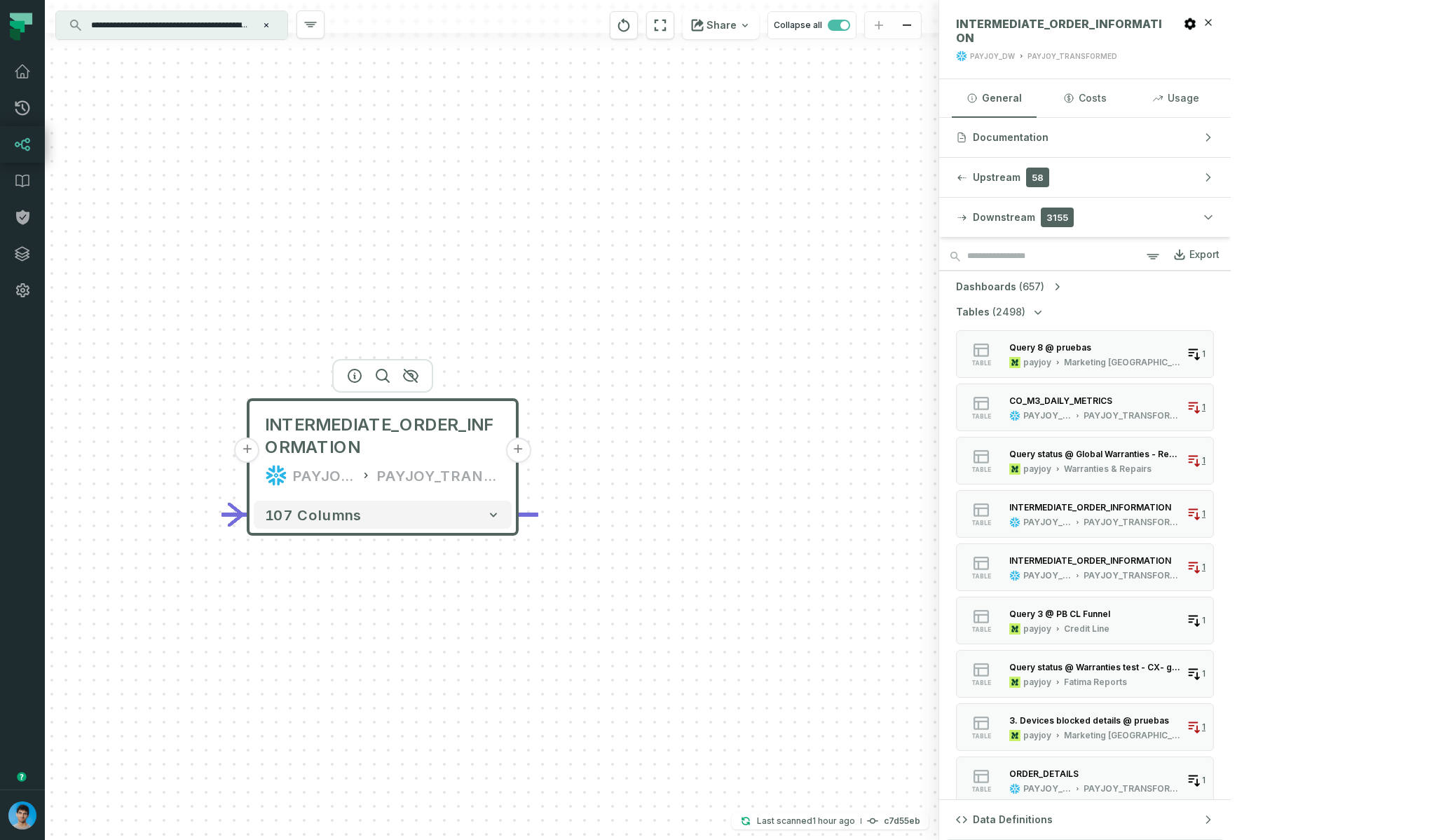
click at [1045, 316] on icon "button" at bounding box center [1037, 312] width 14 height 14
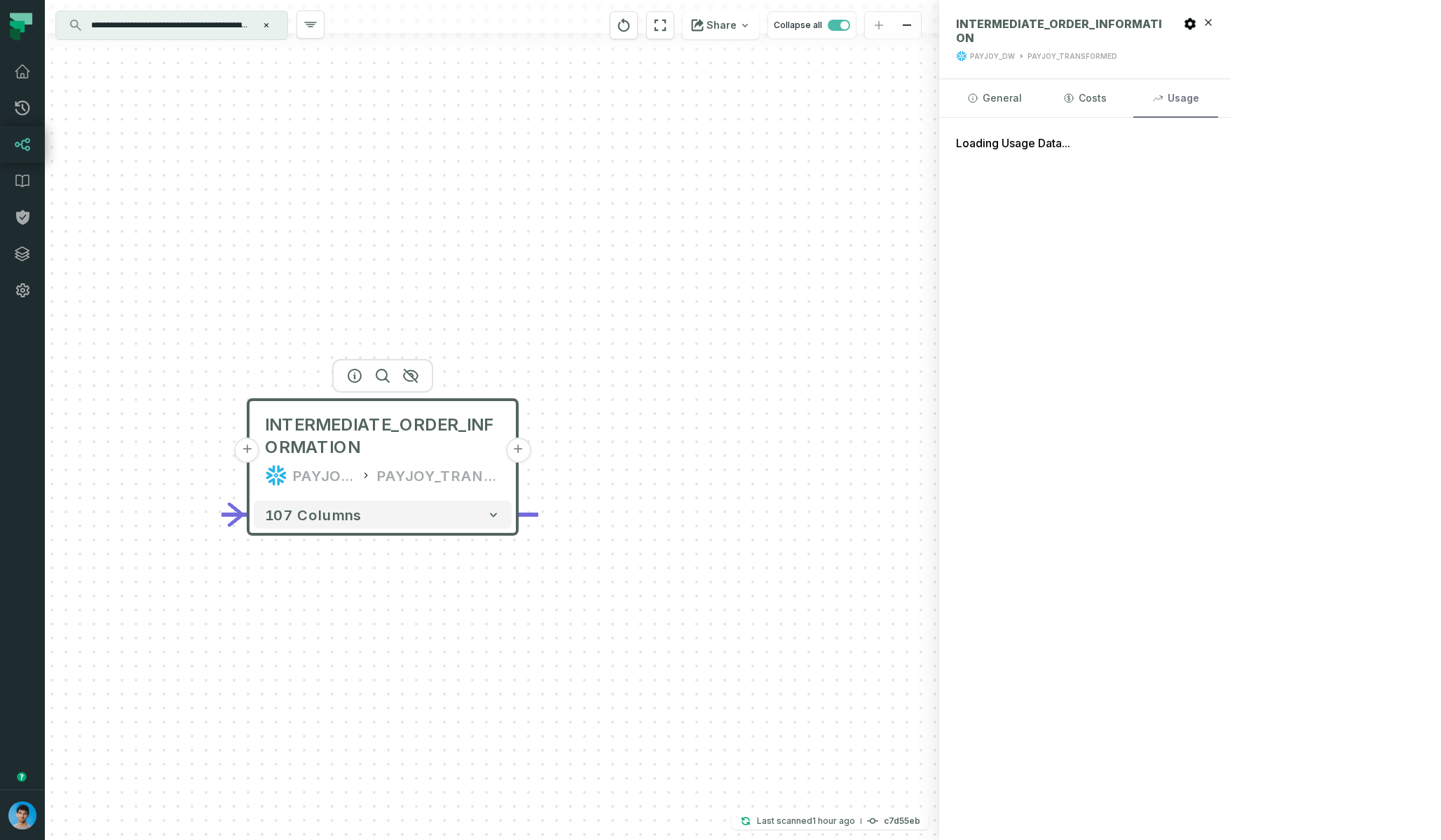
click at [1218, 99] on button "Usage" at bounding box center [1175, 98] width 84 height 38
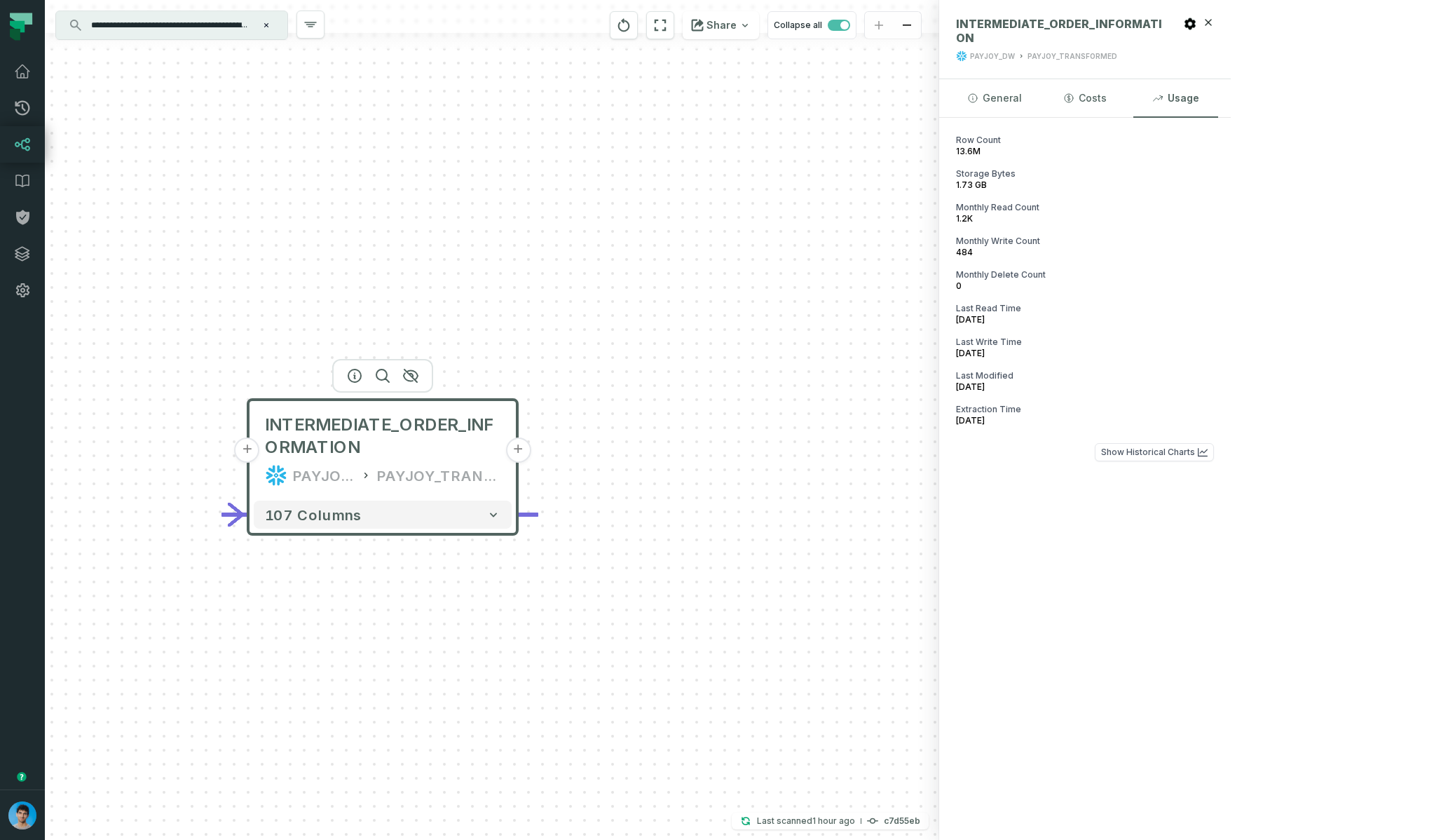
click at [203, 21] on input "**********" at bounding box center [171, 25] width 176 height 23
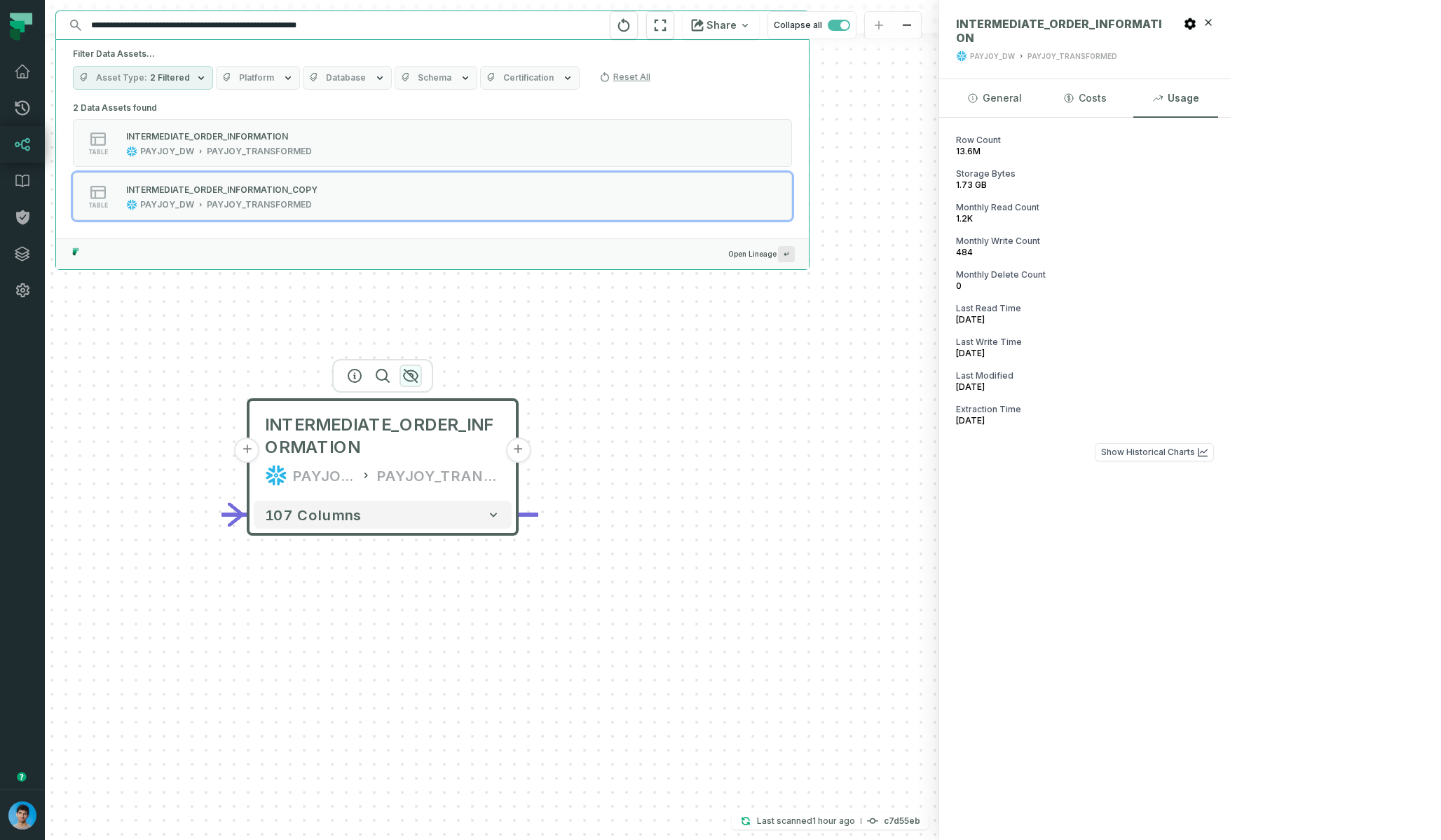
click at [410, 374] on icon "button" at bounding box center [411, 376] width 17 height 17
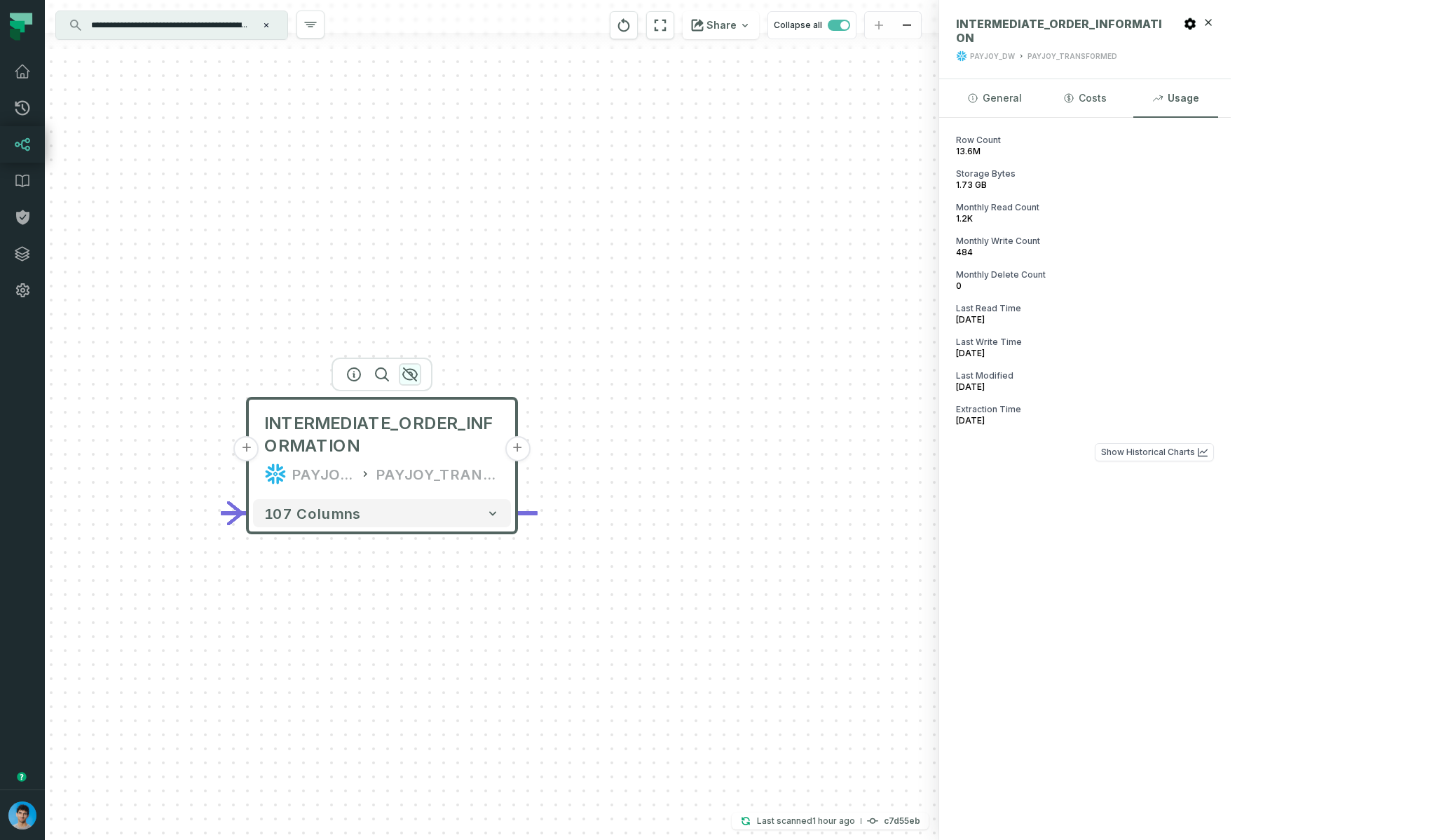
click at [411, 375] on icon "button" at bounding box center [409, 374] width 14 height 13
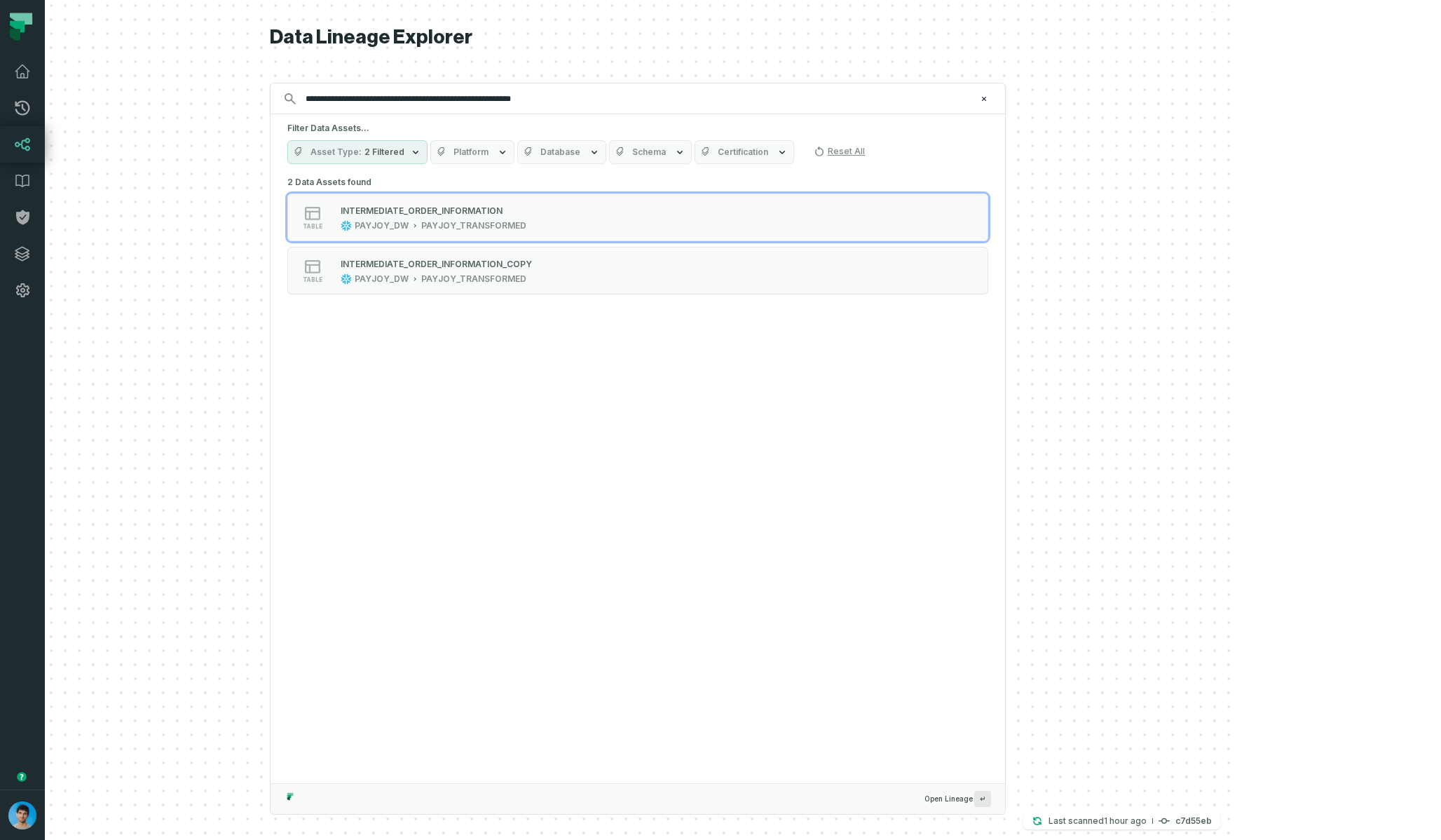
click at [621, 97] on input "**********" at bounding box center [637, 99] width 679 height 23
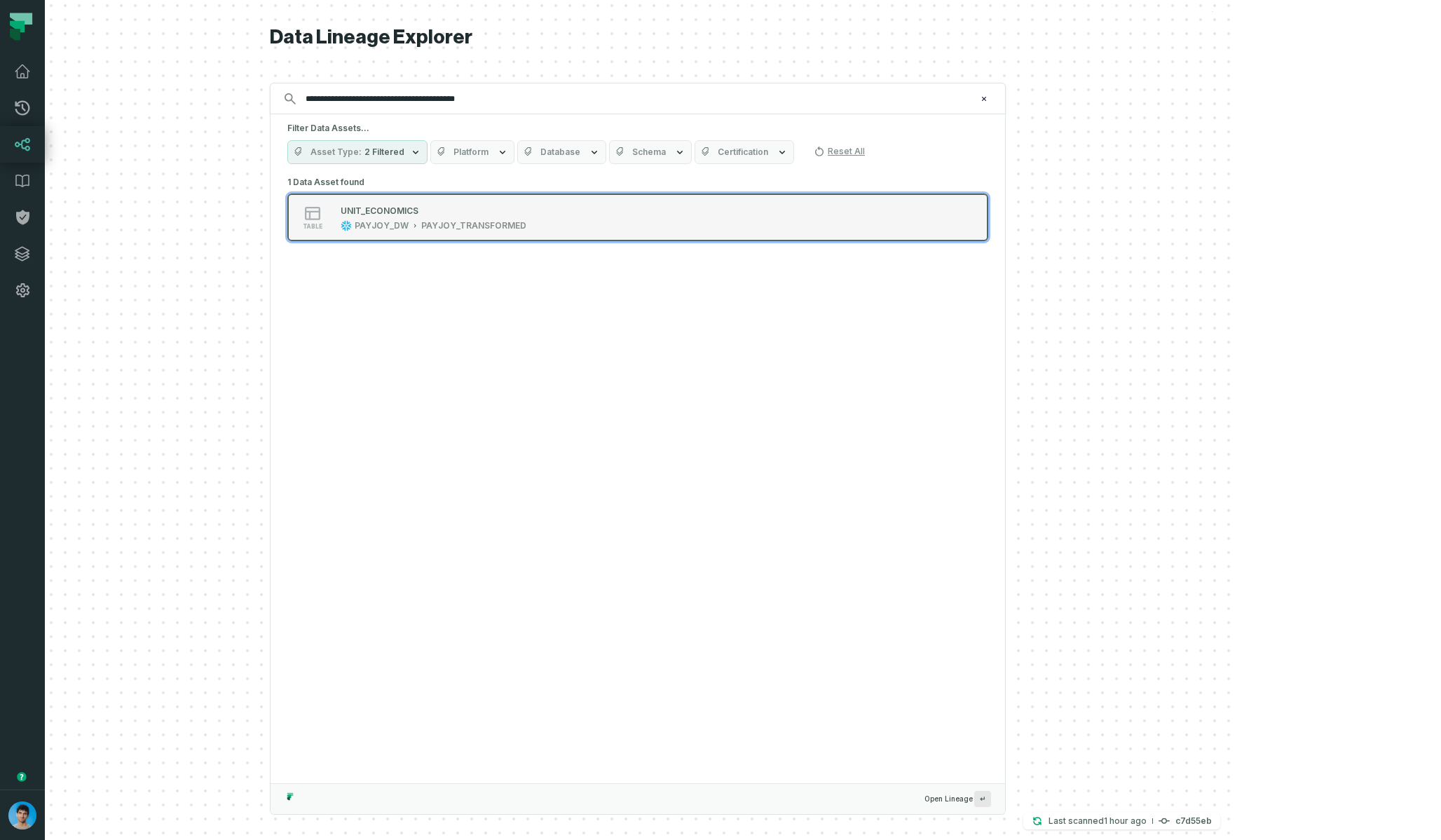
type input "**********"
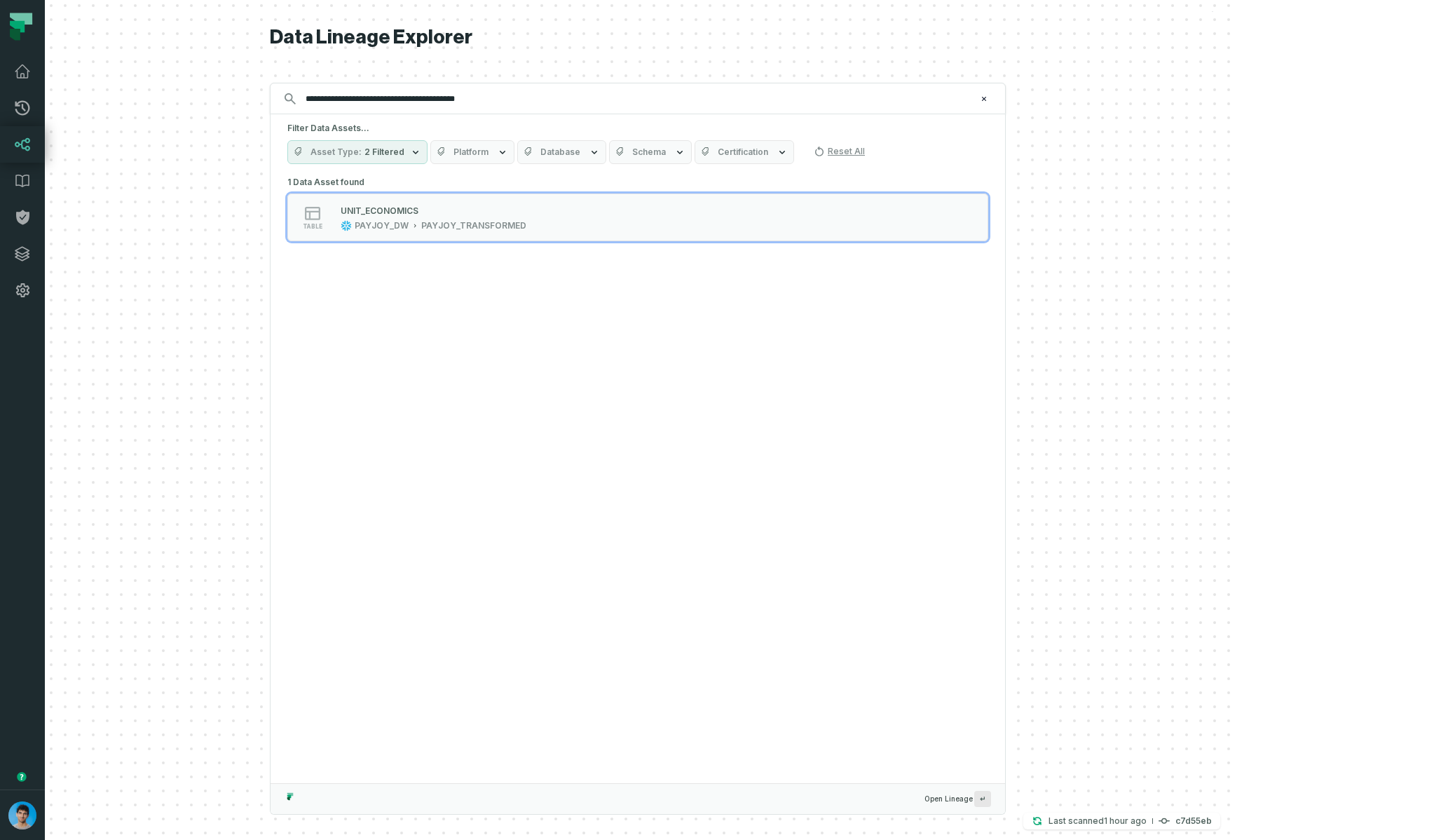
click at [532, 217] on div "UNIT_ECONOMICS PAYJOY_DW PAYJOY_TRANSFORMED" at bounding box center [433, 217] width 197 height 28
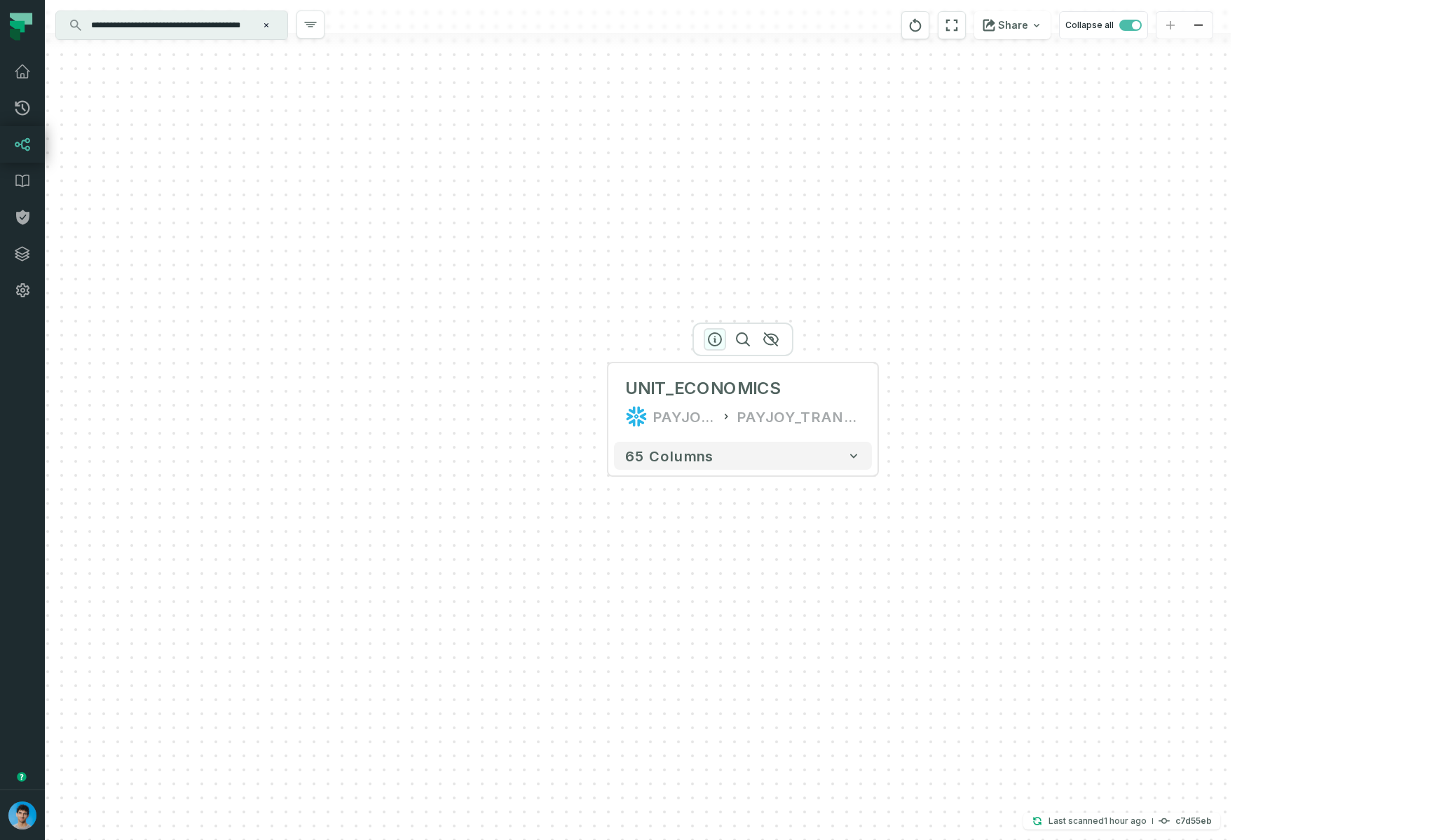
click at [714, 341] on icon "button" at bounding box center [714, 339] width 13 height 13
click at [712, 335] on icon "button" at bounding box center [715, 339] width 17 height 17
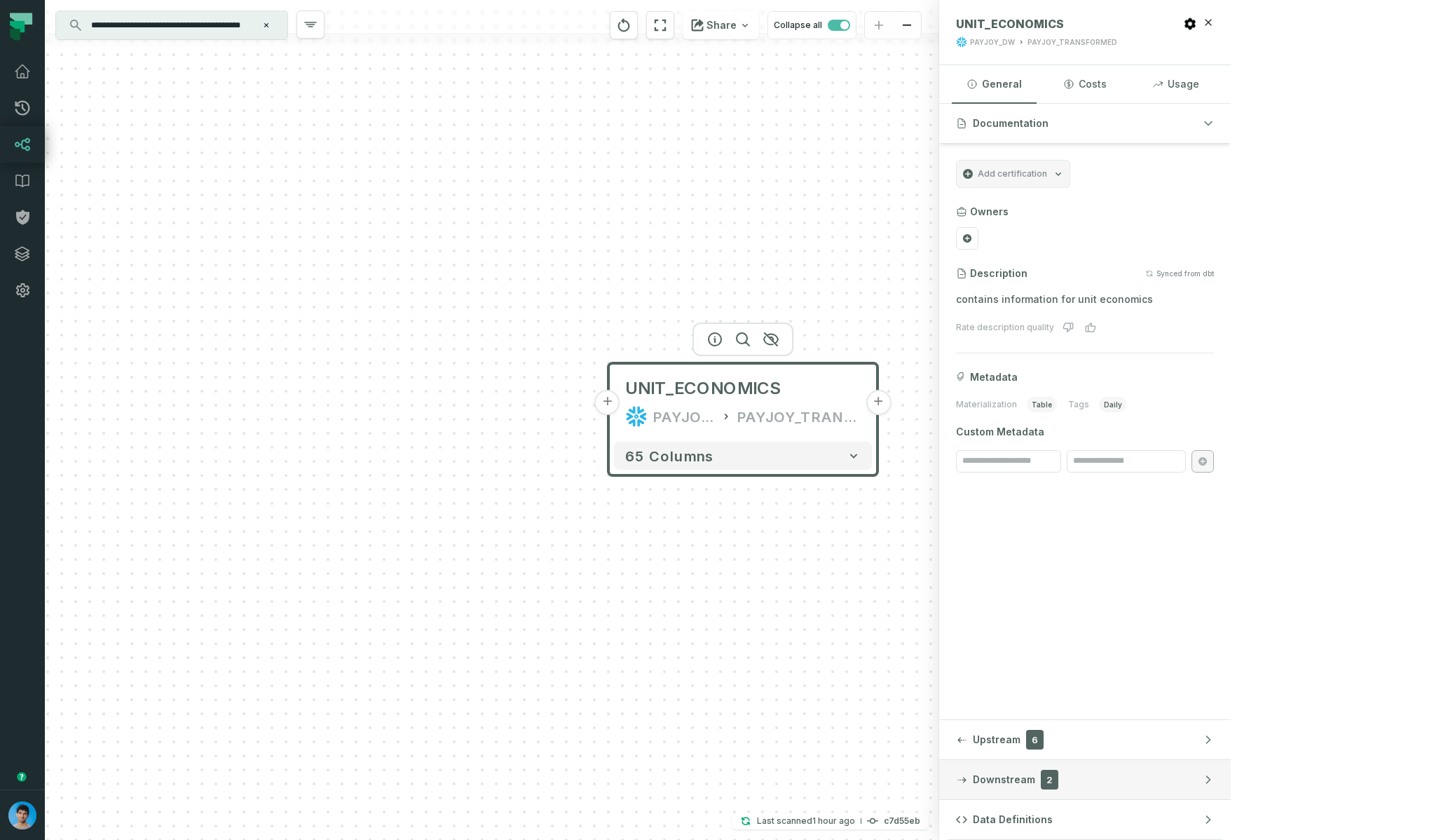
click at [1059, 776] on span "2" at bounding box center [1049, 779] width 18 height 19
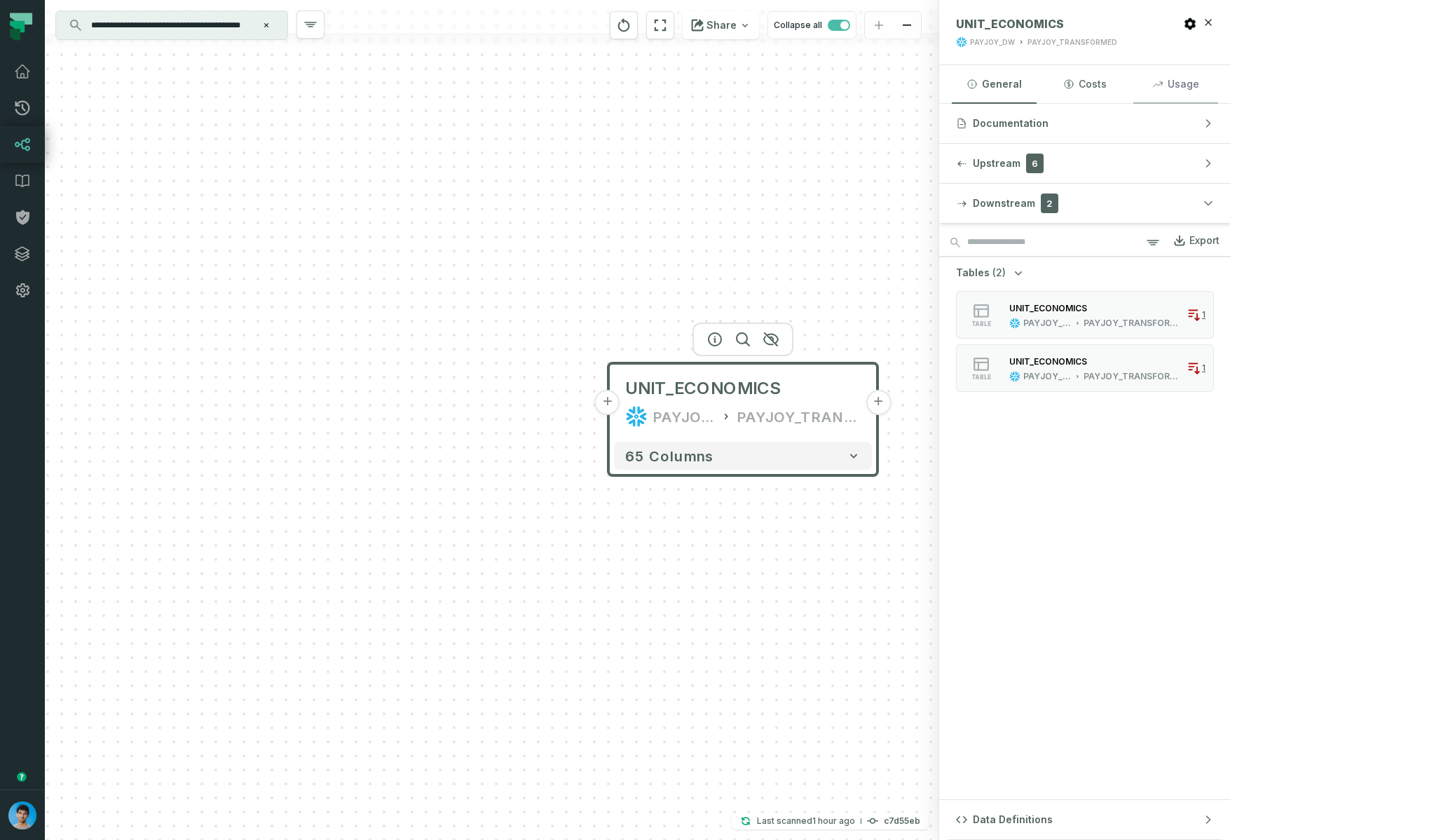
click at [1218, 86] on button "Usage" at bounding box center [1175, 84] width 84 height 38
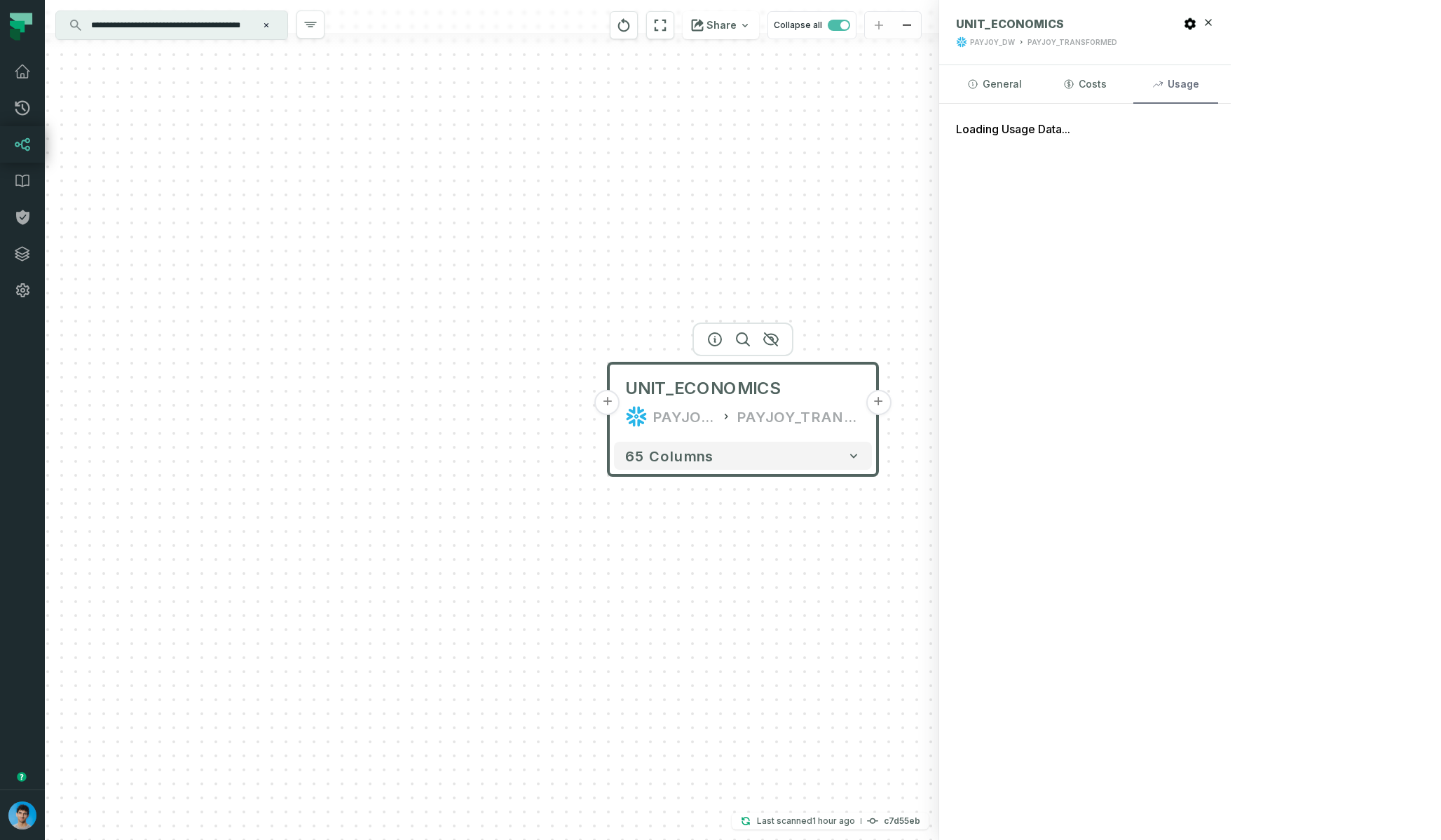
click at [1218, 86] on button "Usage" at bounding box center [1175, 84] width 84 height 38
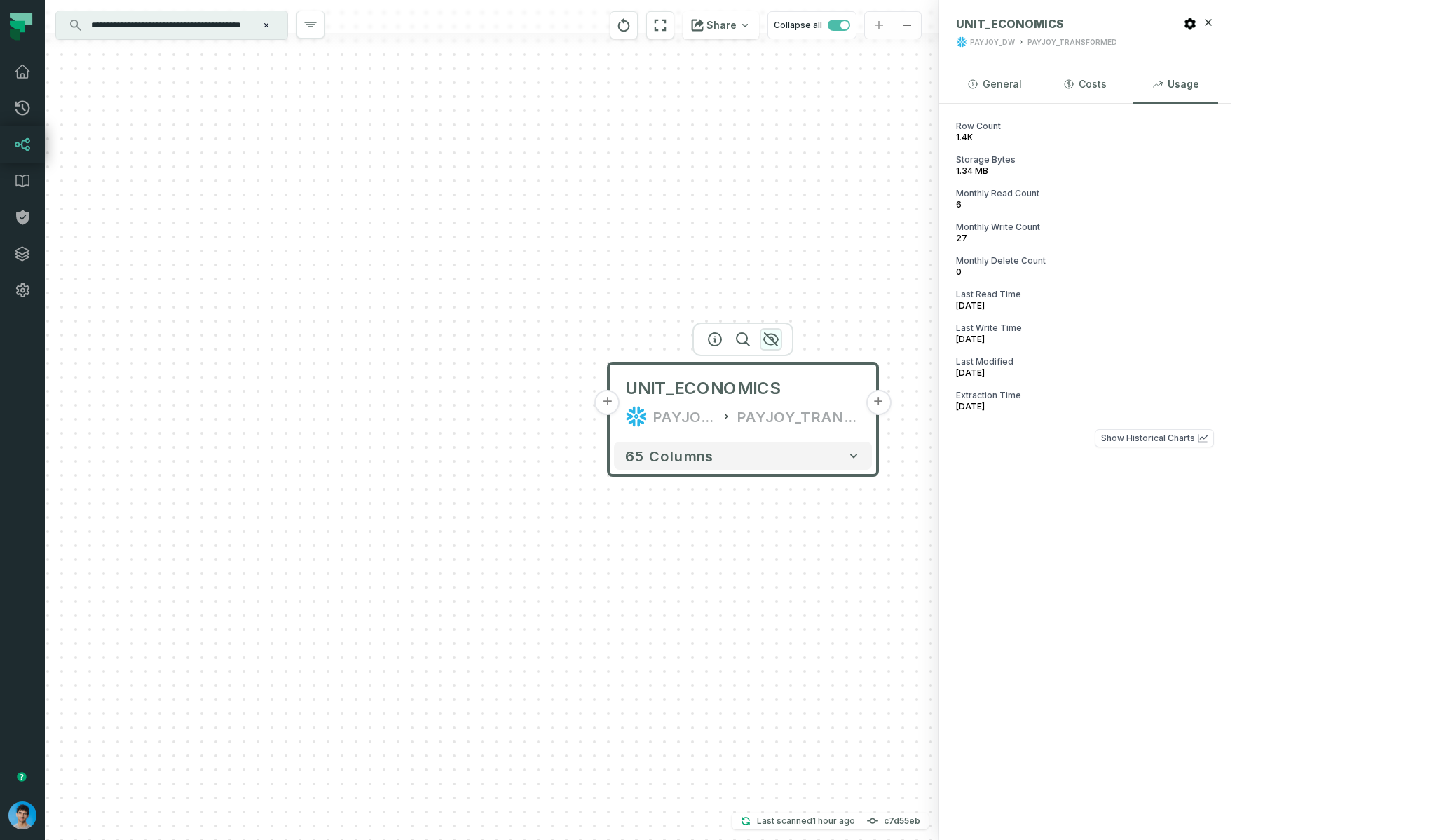
click at [772, 339] on icon "button" at bounding box center [771, 339] width 14 height 13
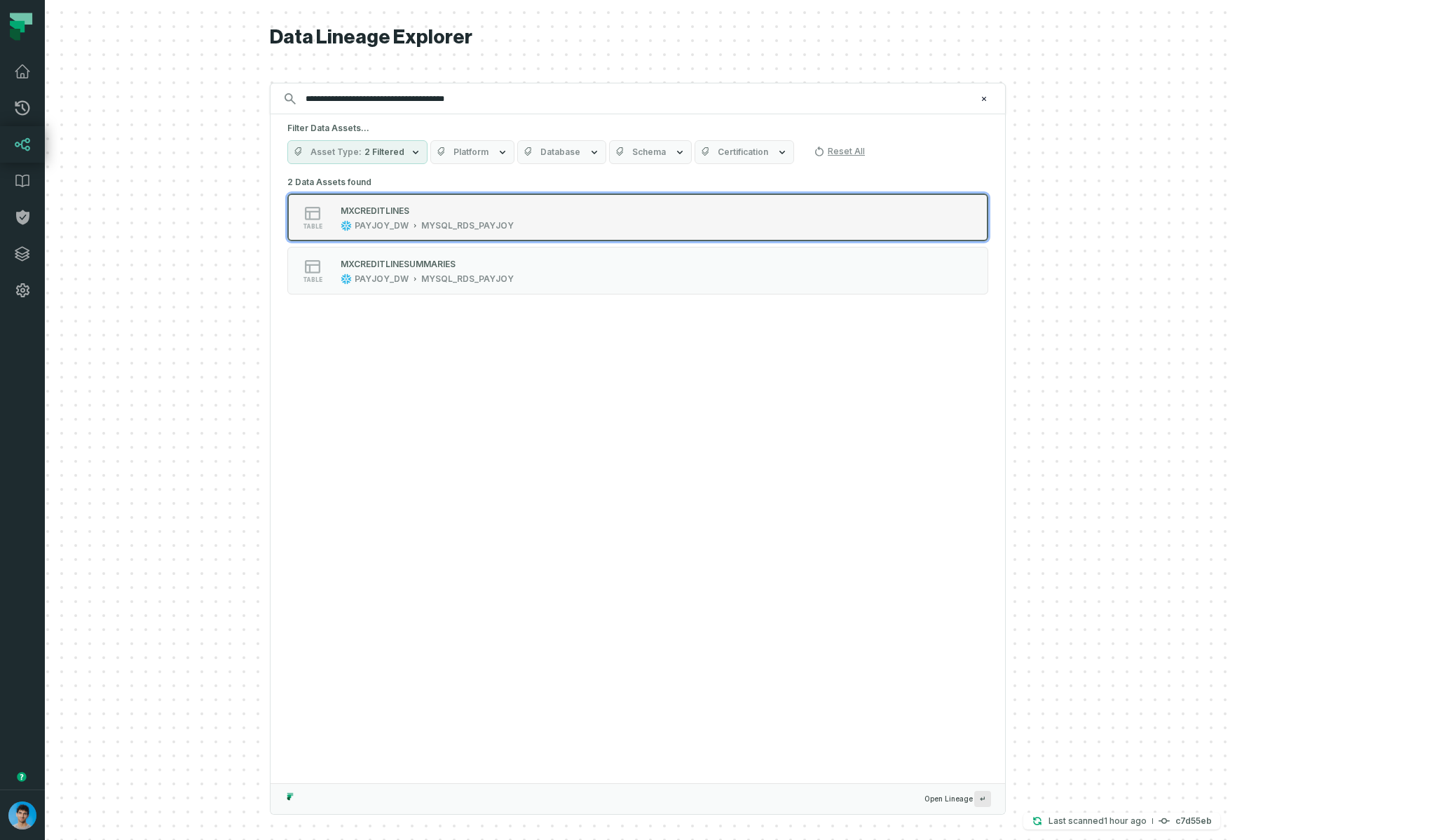
type input "**********"
click at [514, 221] on div "MYSQL_RDS_PAYJOY" at bounding box center [468, 225] width 93 height 11
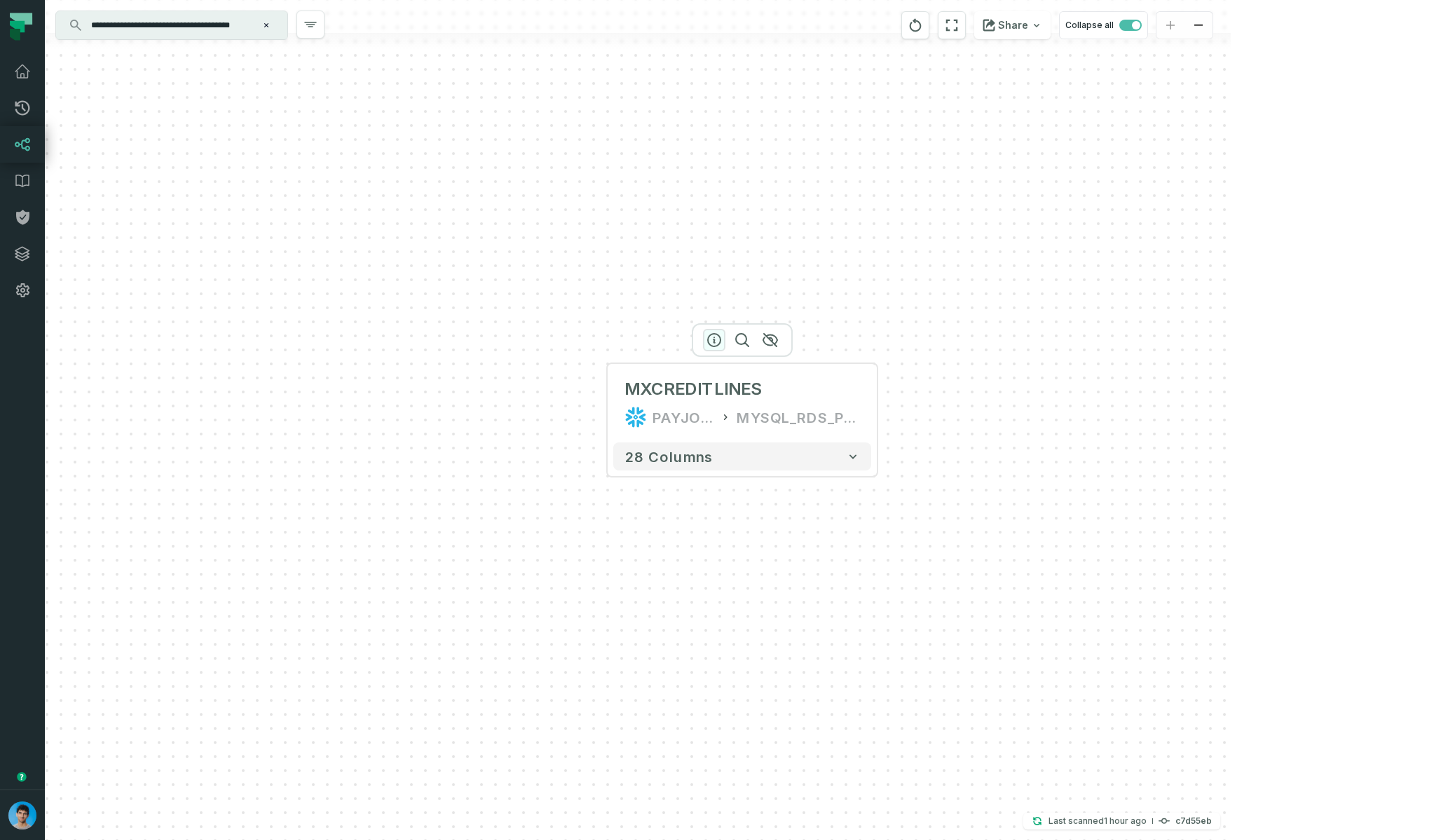
click at [716, 344] on icon "button" at bounding box center [714, 340] width 17 height 17
click at [713, 337] on icon "button" at bounding box center [714, 339] width 13 height 13
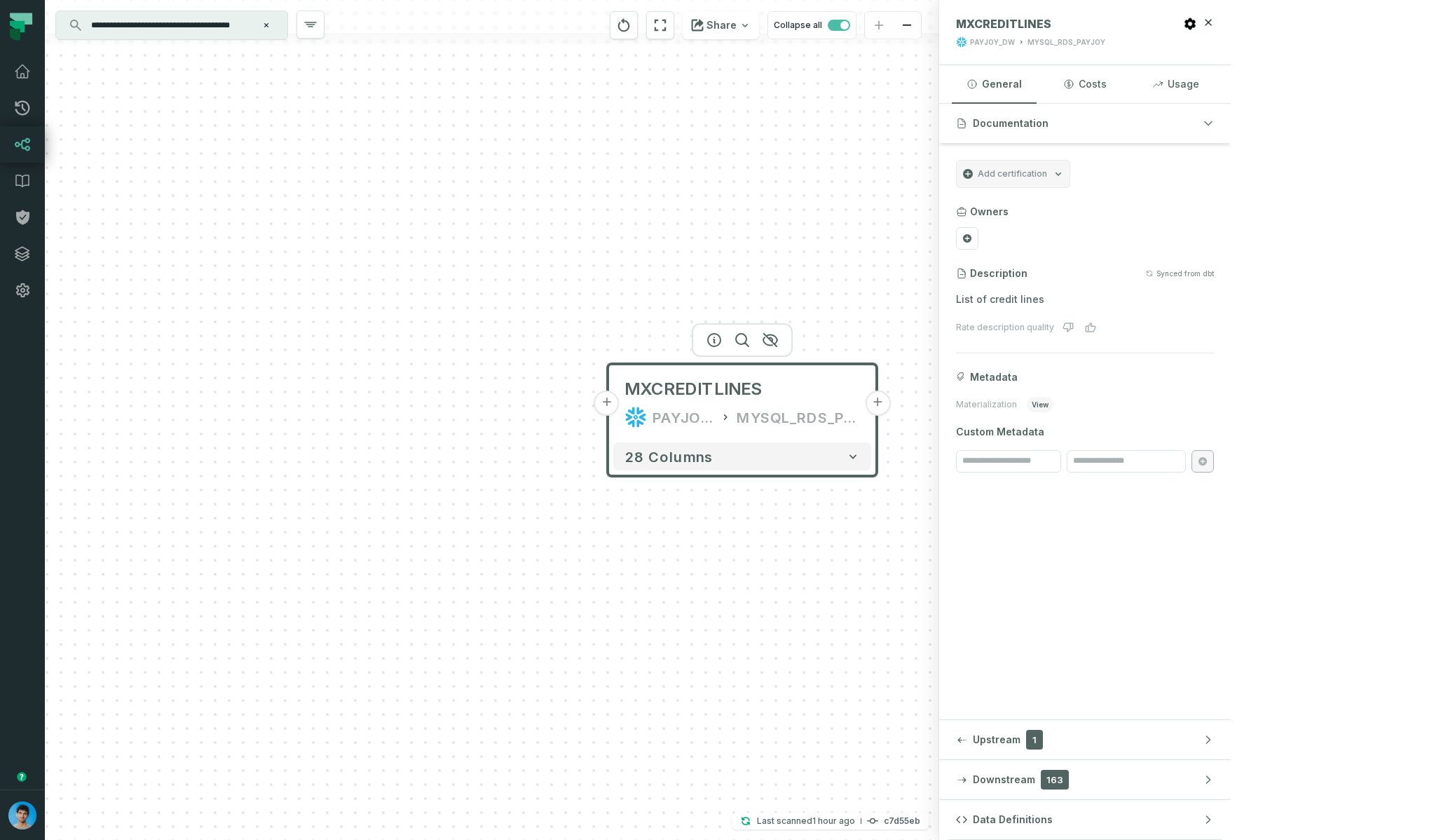
click at [1231, 781] on button "Downstream 163" at bounding box center [1085, 779] width 291 height 39
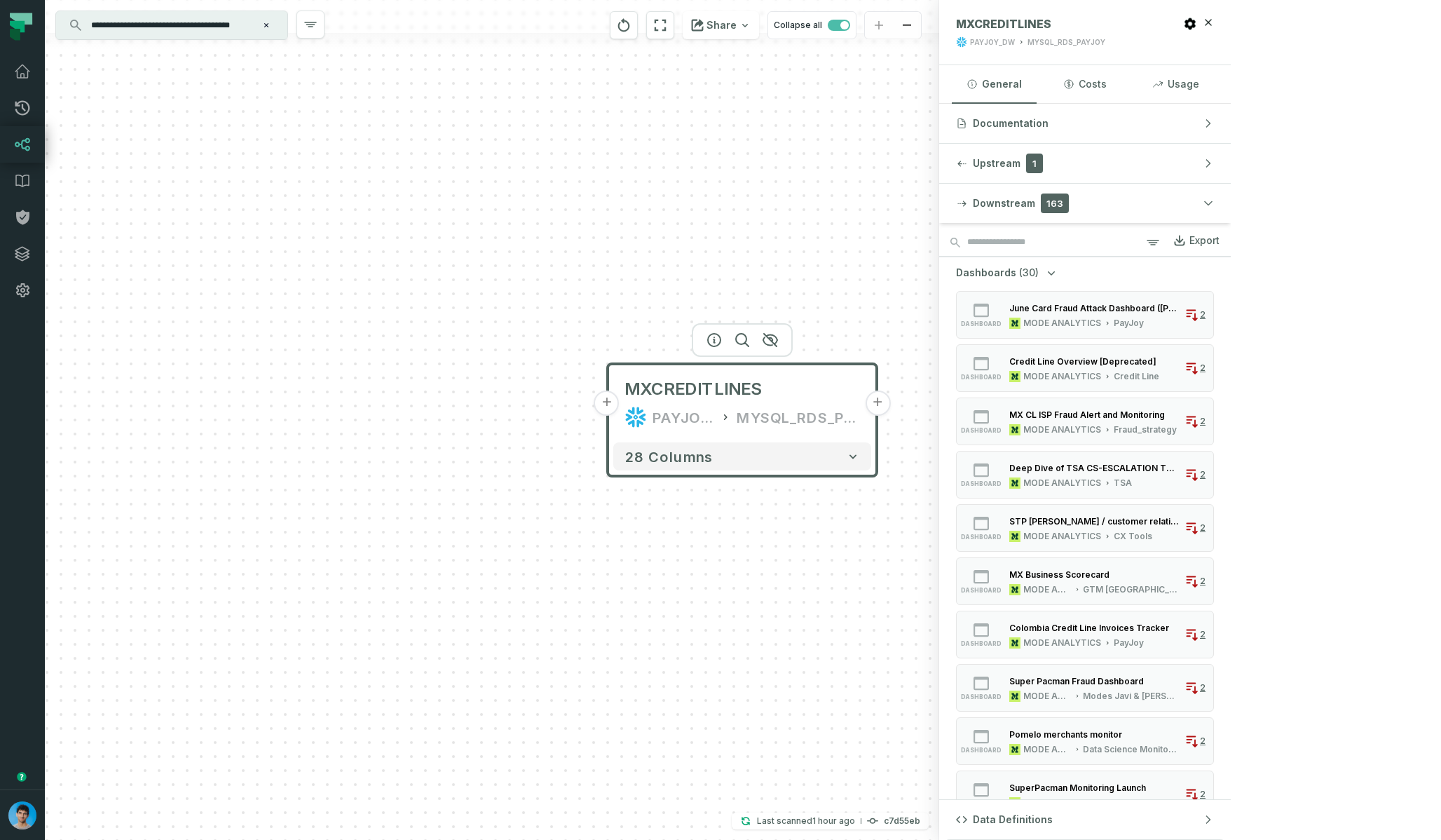
click at [1016, 268] on span "Dashboards" at bounding box center [985, 273] width 60 height 14
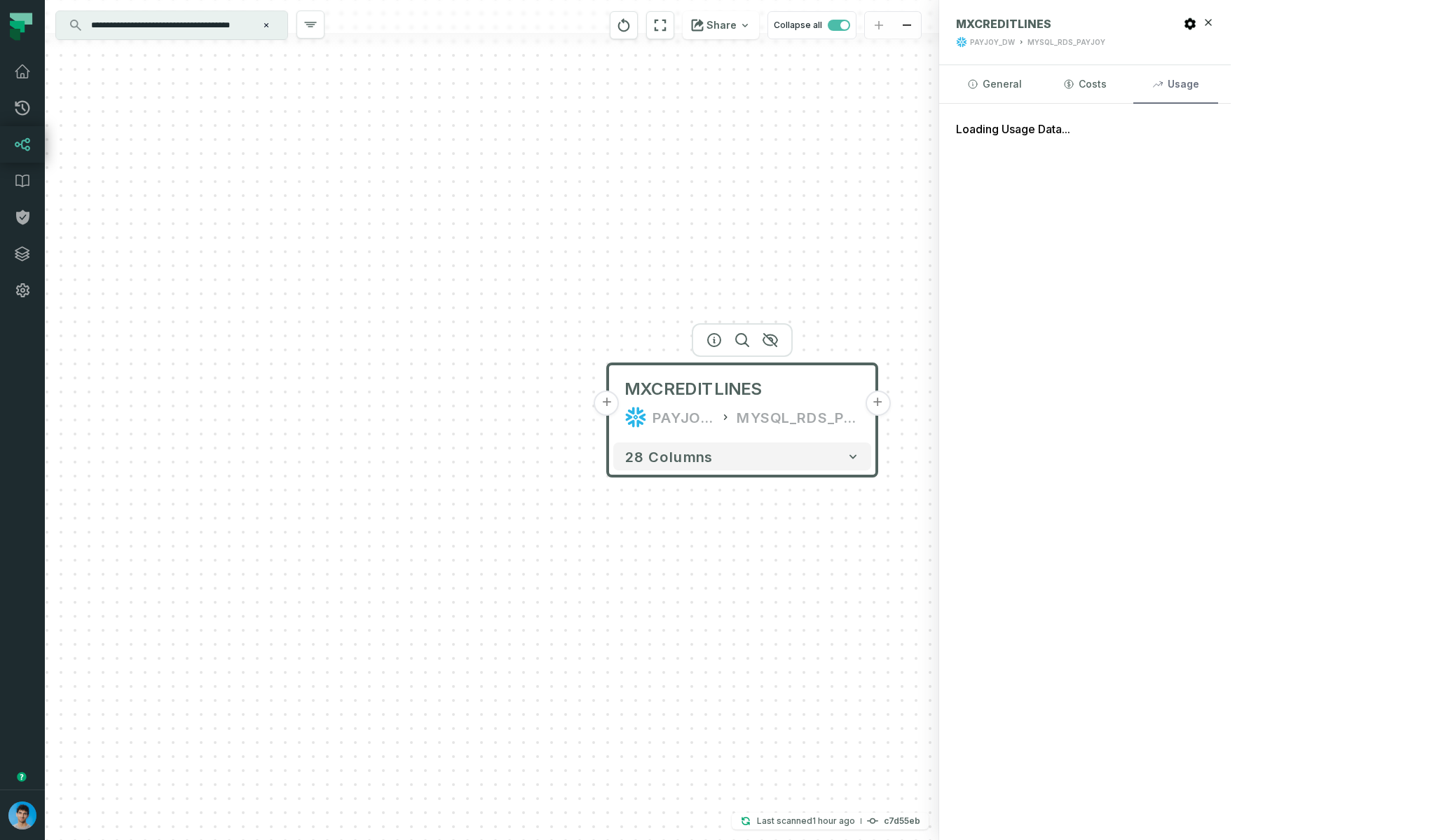
click at [1218, 86] on button "Usage" at bounding box center [1175, 84] width 84 height 38
click at [200, 22] on input "**********" at bounding box center [171, 25] width 176 height 23
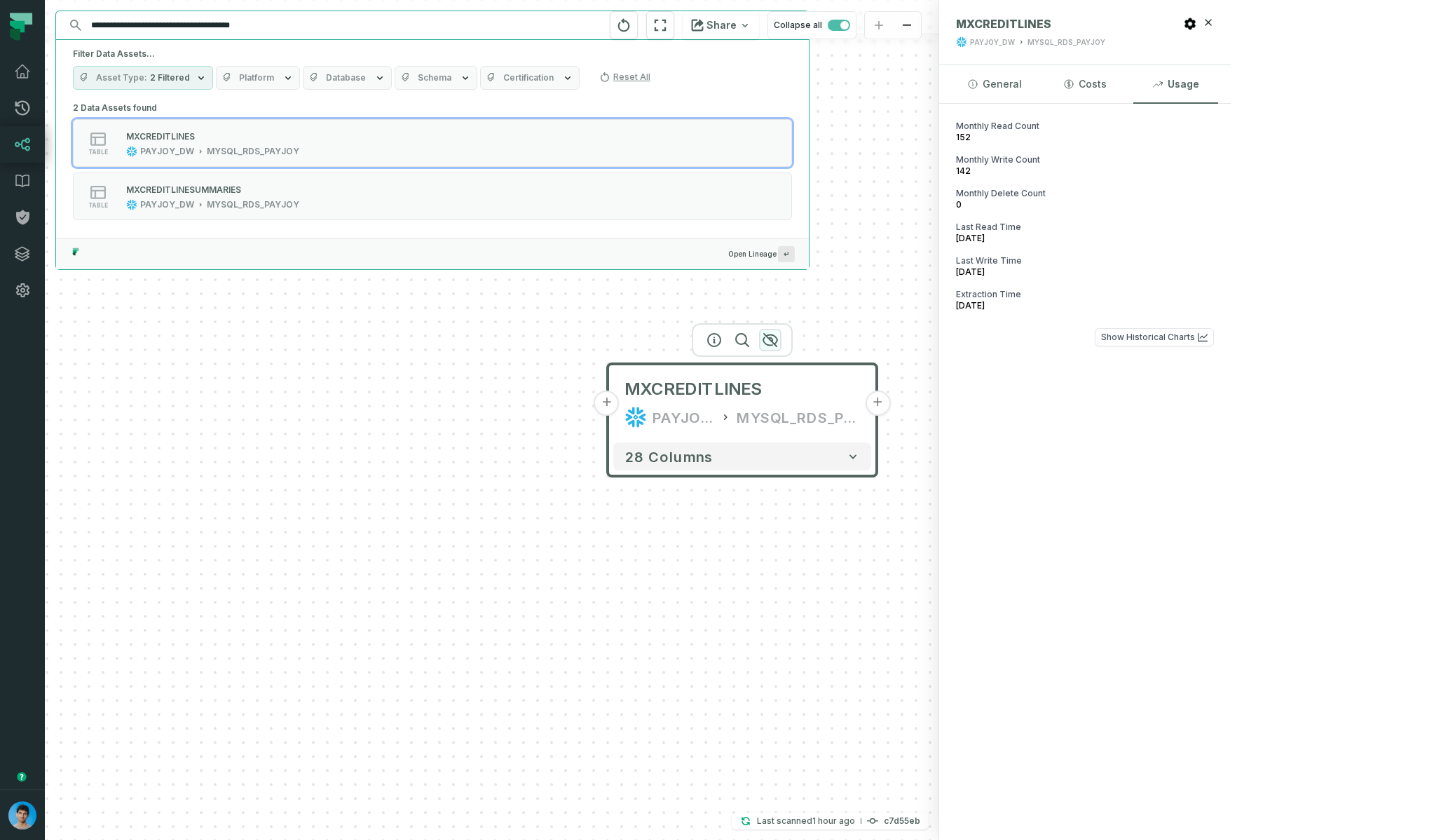
click at [759, 345] on div at bounding box center [742, 340] width 101 height 34
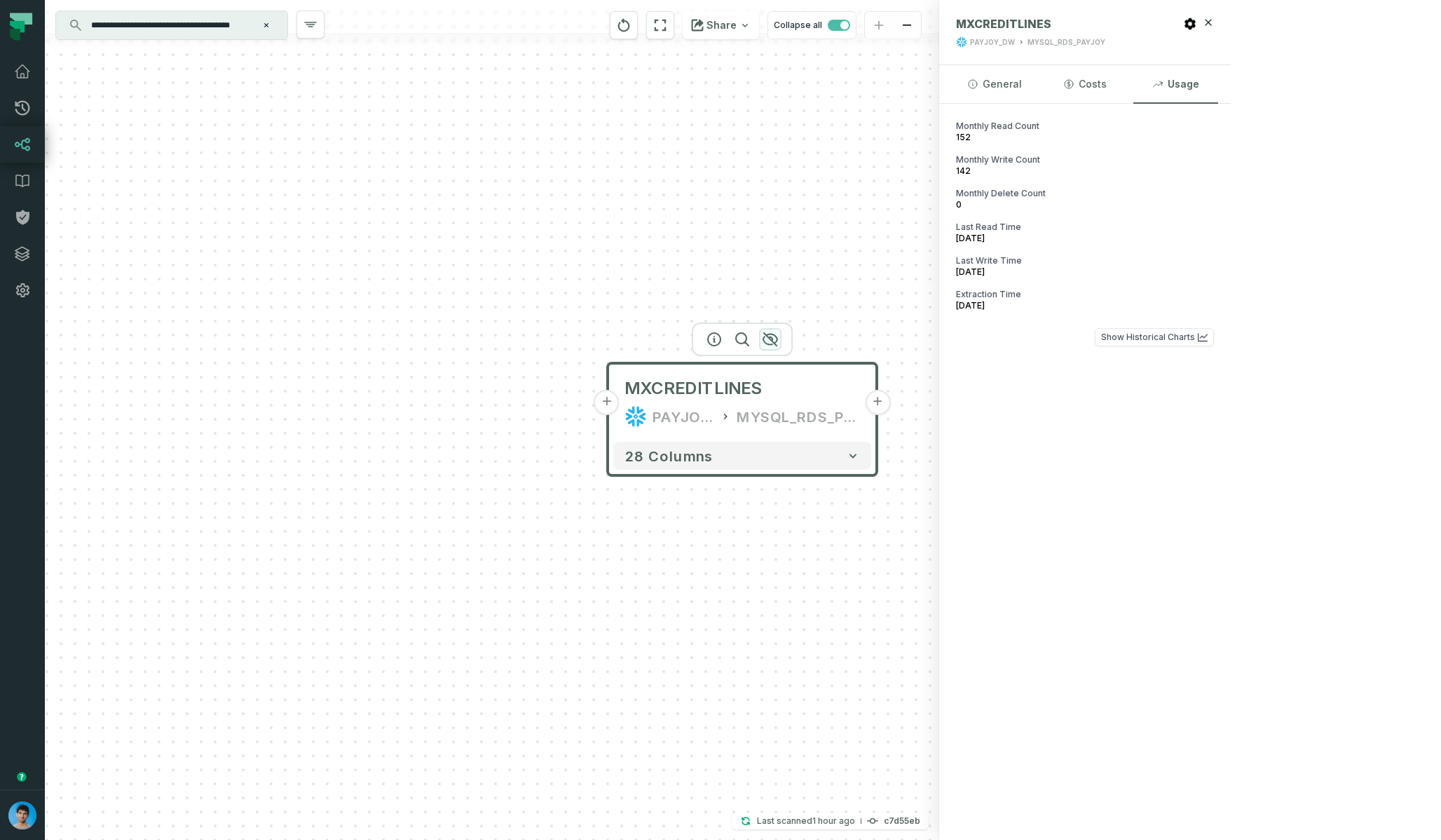
click at [768, 343] on icon "button" at bounding box center [770, 339] width 17 height 17
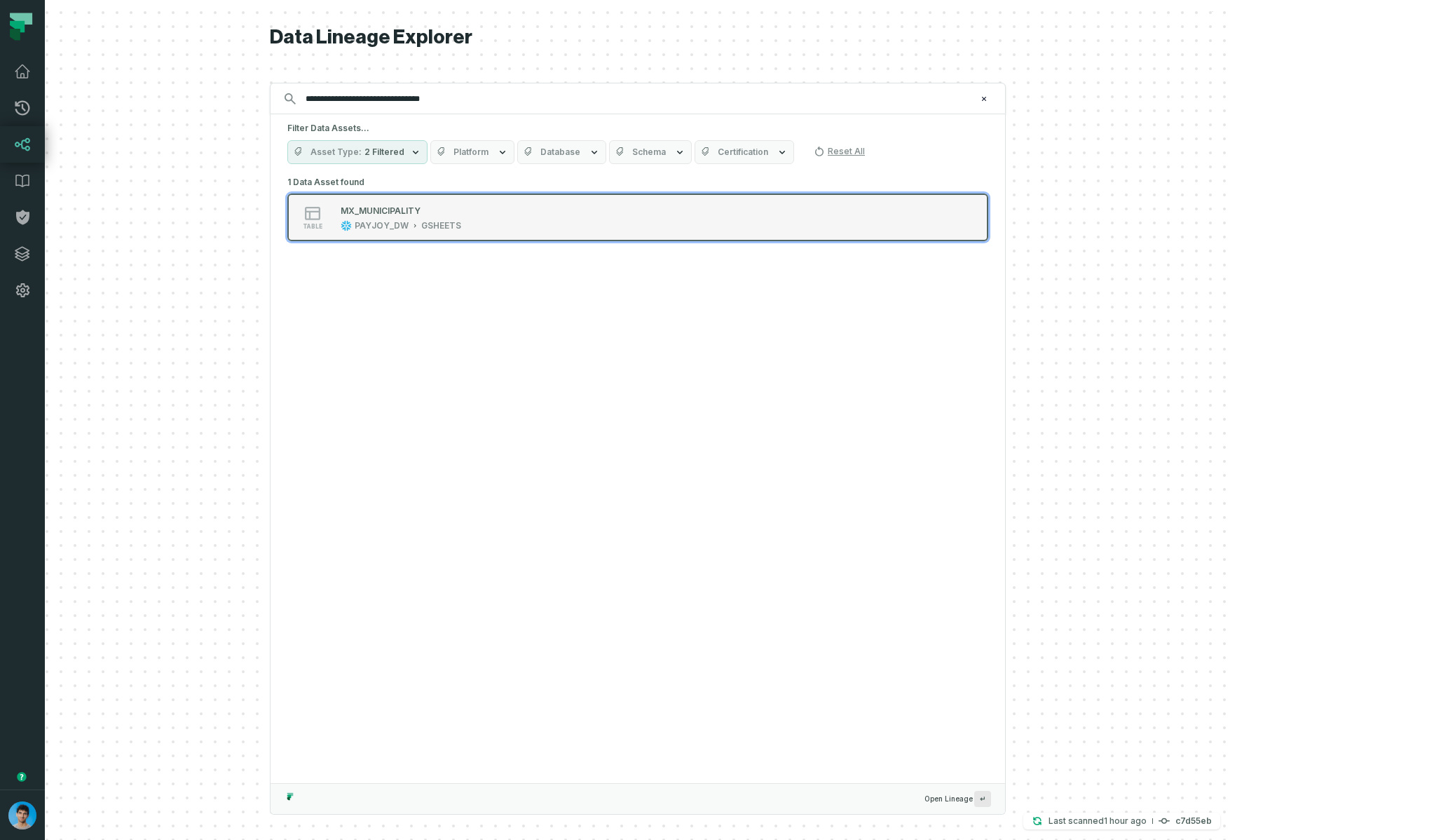
type input "**********"
click at [549, 202] on button "table MX_MUNICIPALITY PAYJOY_DW GSHEETS" at bounding box center [637, 217] width 701 height 47
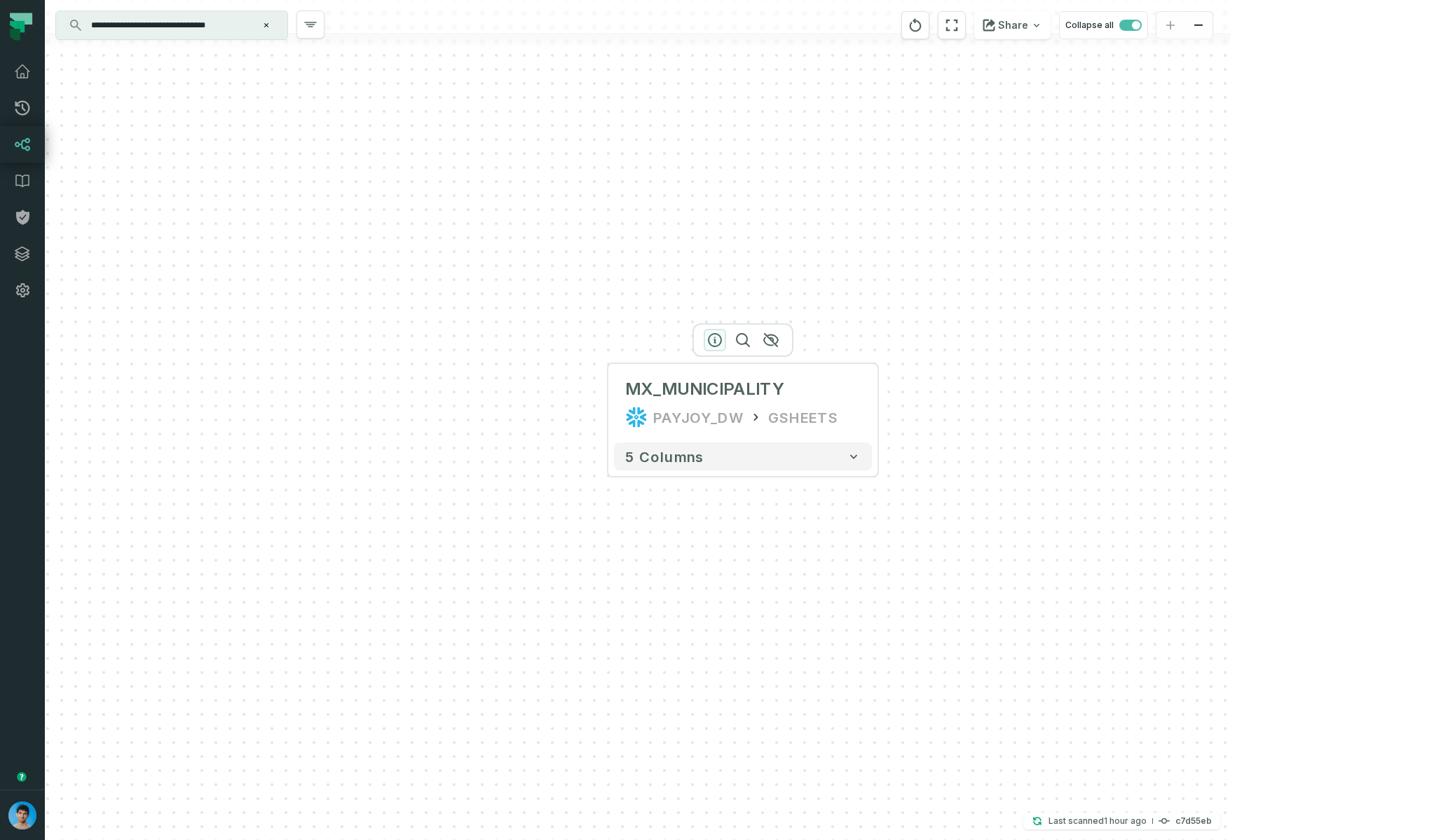
click at [716, 339] on icon "button" at bounding box center [715, 340] width 17 height 17
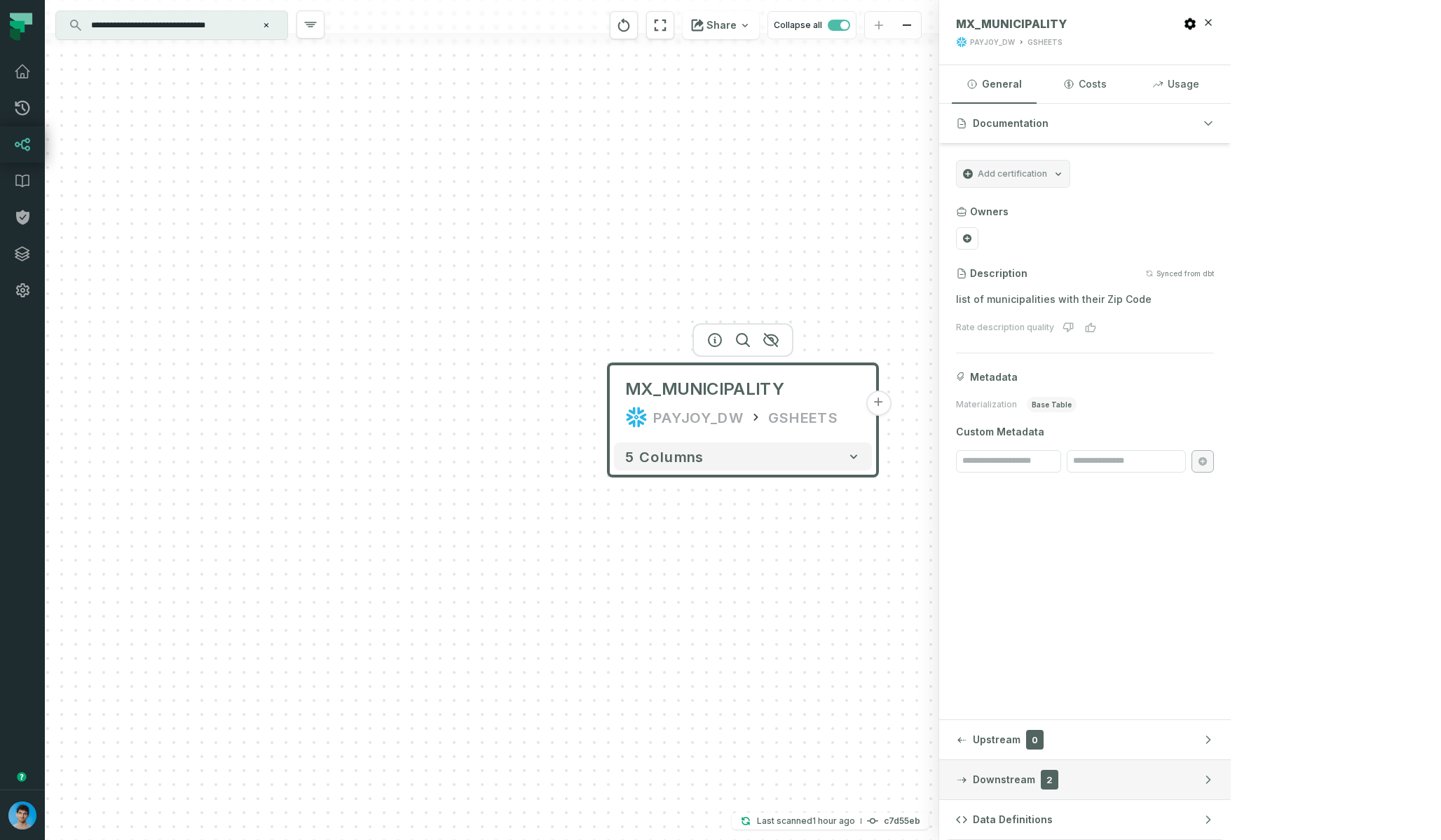
click at [1231, 772] on button "Downstream 2" at bounding box center [1085, 779] width 291 height 39
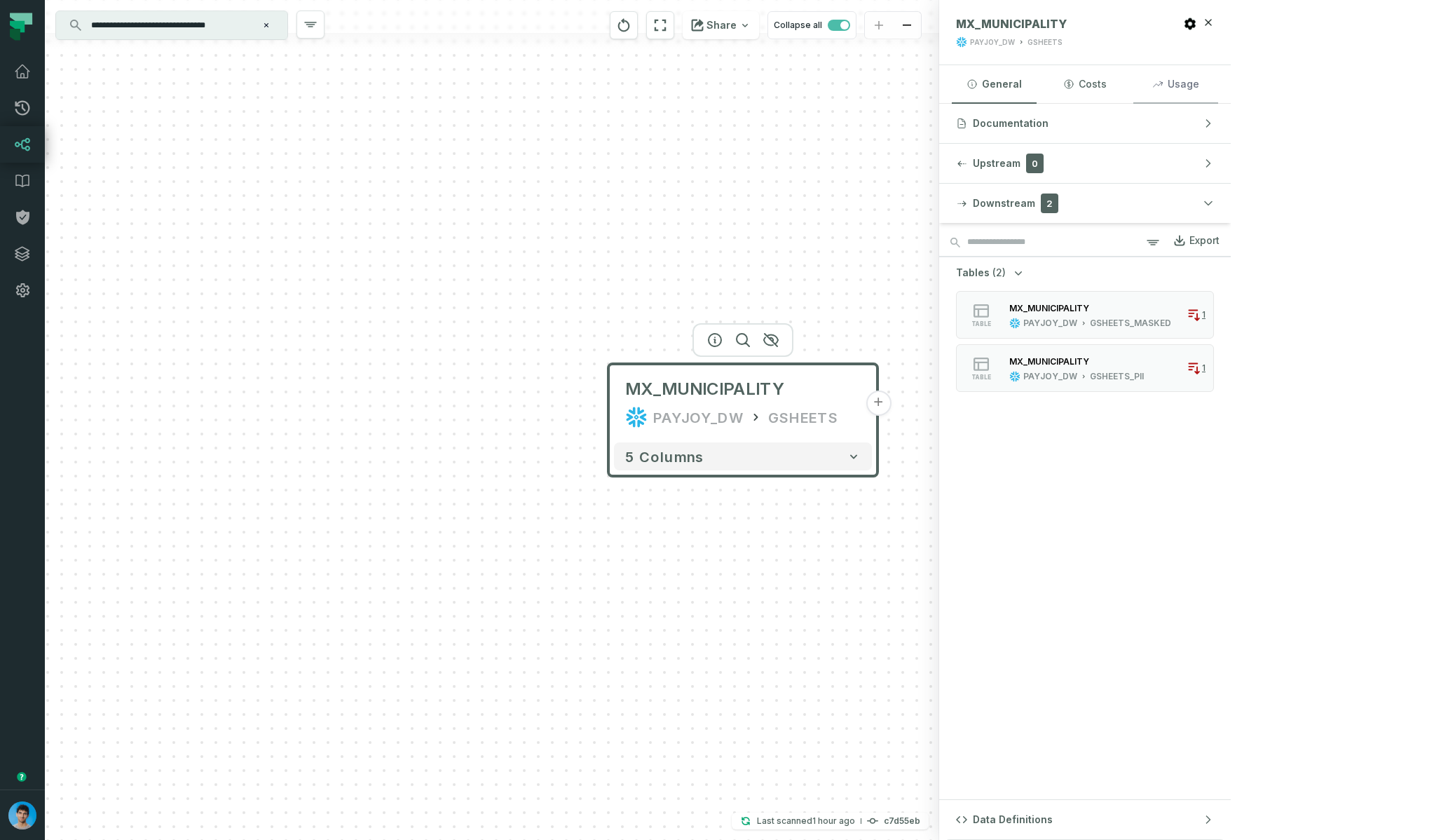
click at [1218, 82] on button "Usage" at bounding box center [1175, 84] width 84 height 38
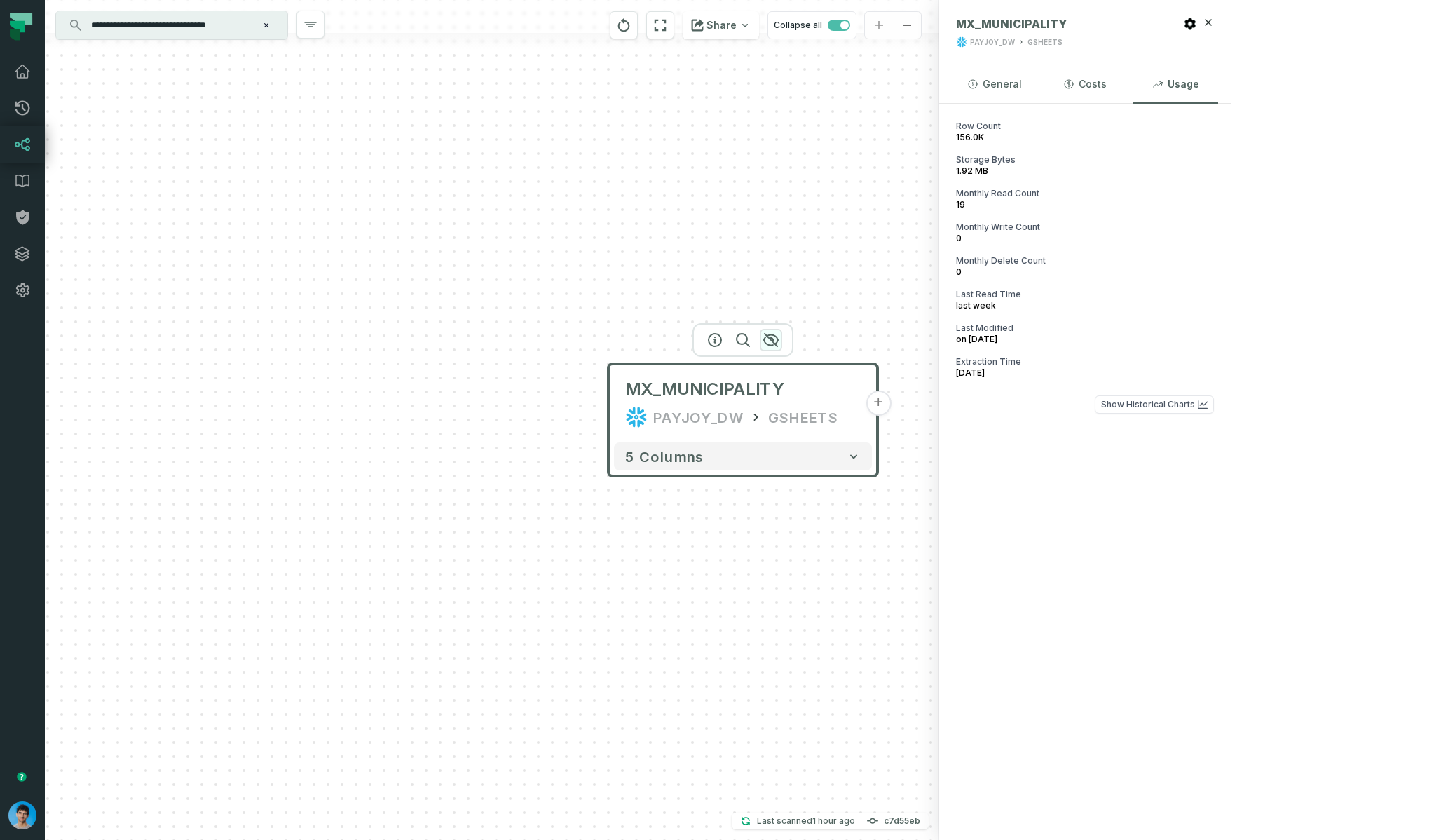
click at [770, 339] on icon "button" at bounding box center [771, 339] width 14 height 13
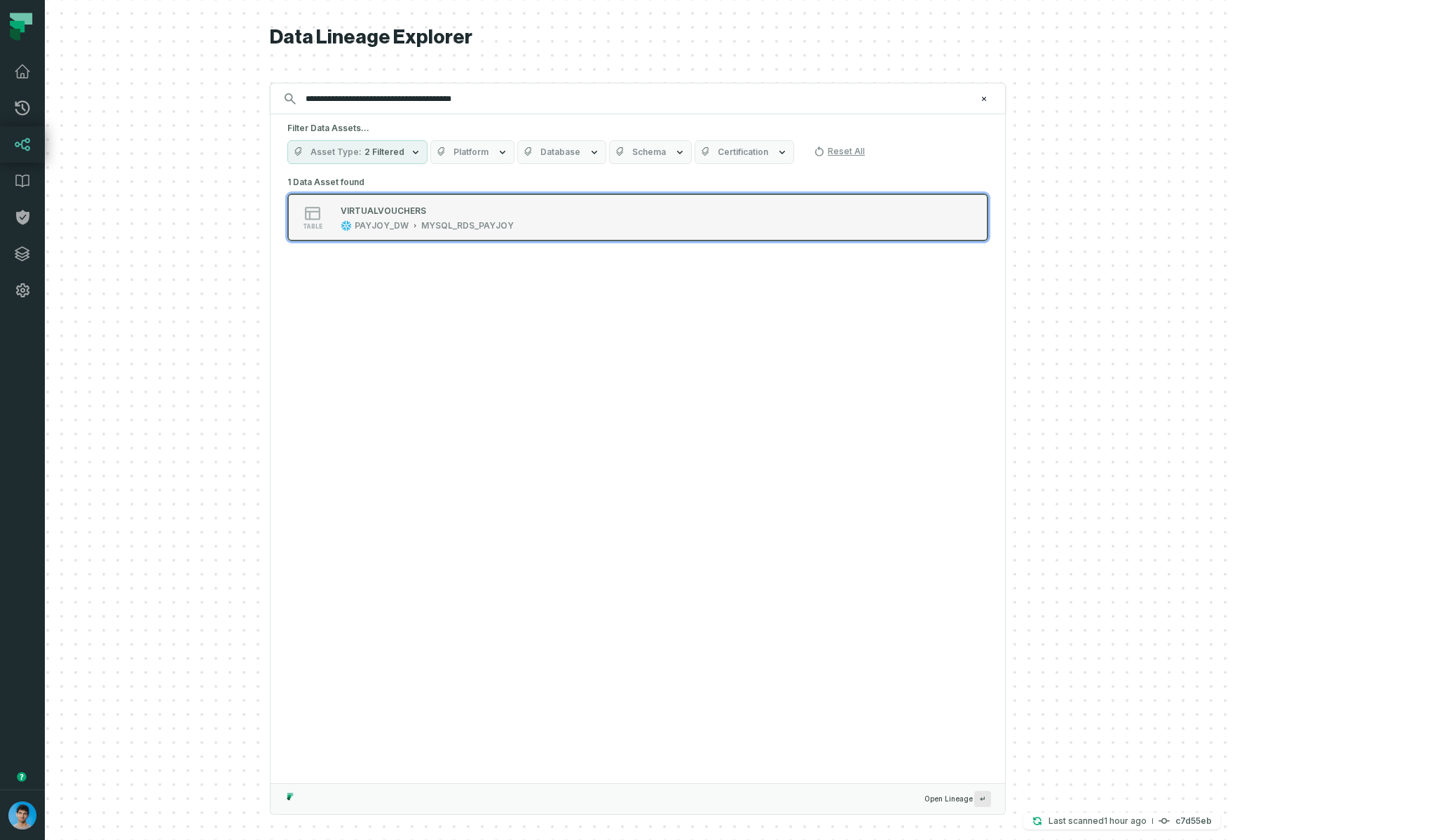
type input "**********"
click at [514, 214] on div "VIRTUALVOUCHERS" at bounding box center [426, 210] width 173 height 14
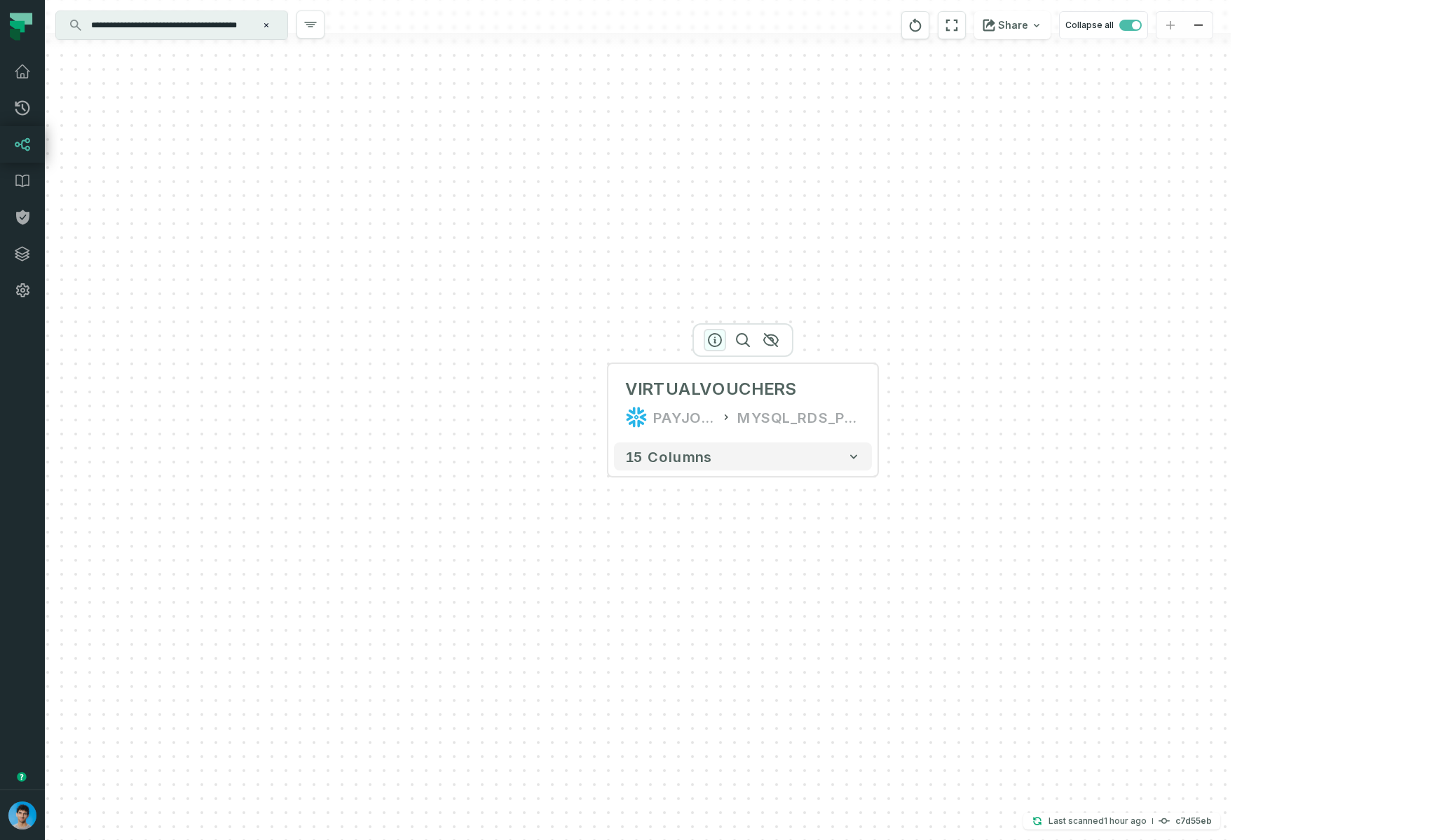
click at [720, 339] on icon "button" at bounding box center [715, 340] width 17 height 17
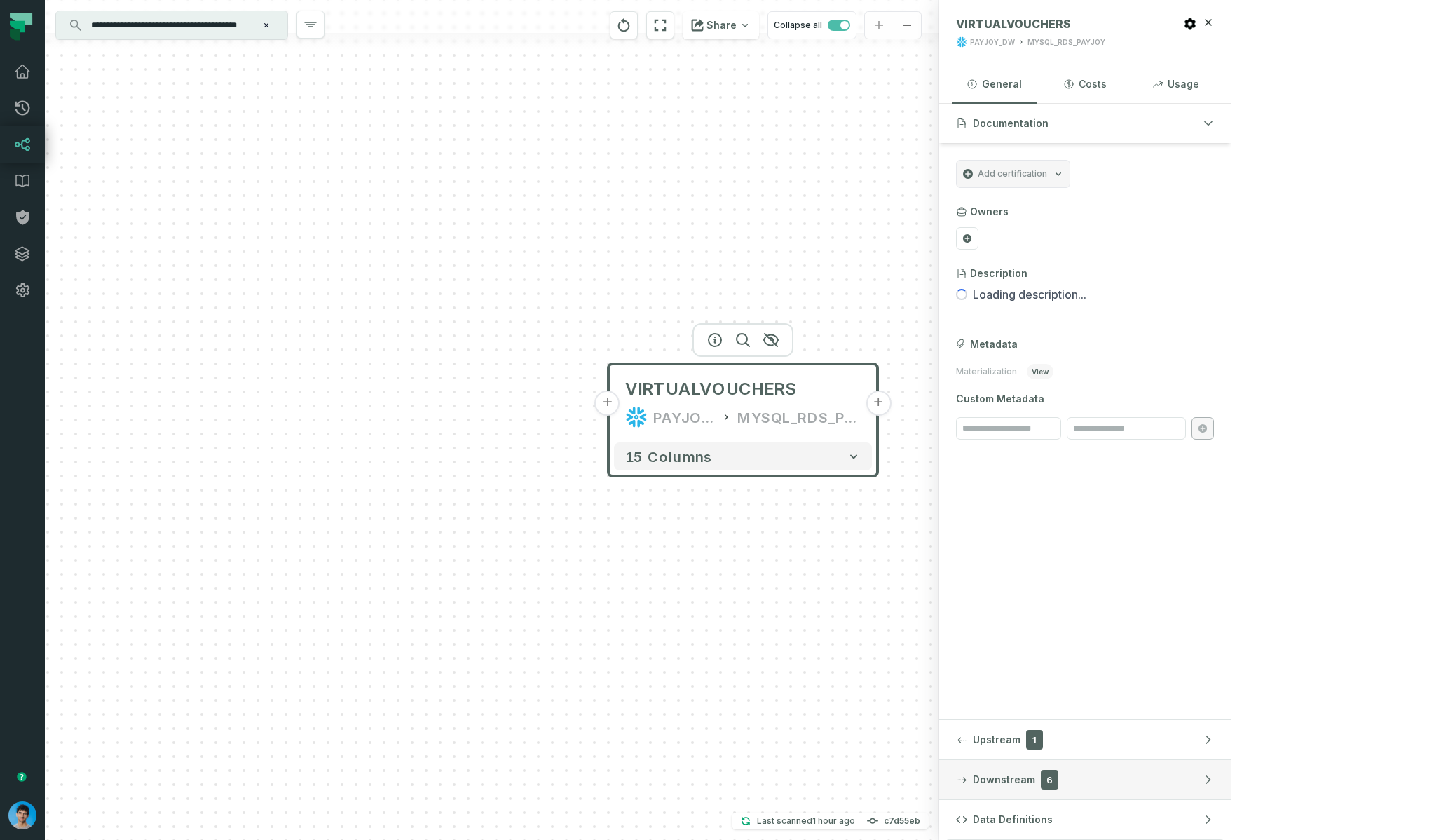
click at [1231, 774] on button "Downstream 6" at bounding box center [1085, 779] width 291 height 39
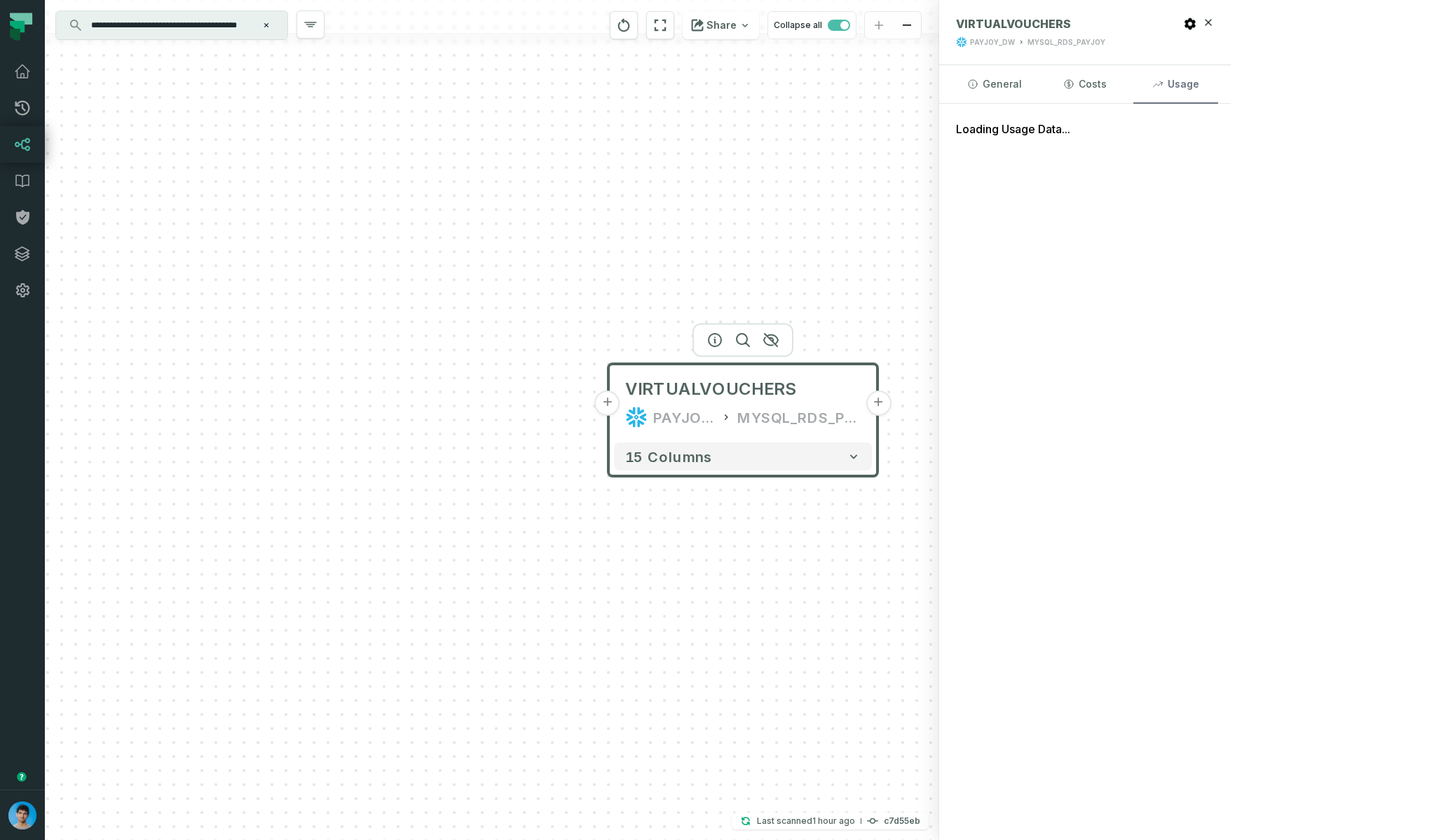
click at [1218, 82] on button "Usage" at bounding box center [1175, 84] width 84 height 38
click at [772, 340] on icon "button" at bounding box center [771, 339] width 14 height 13
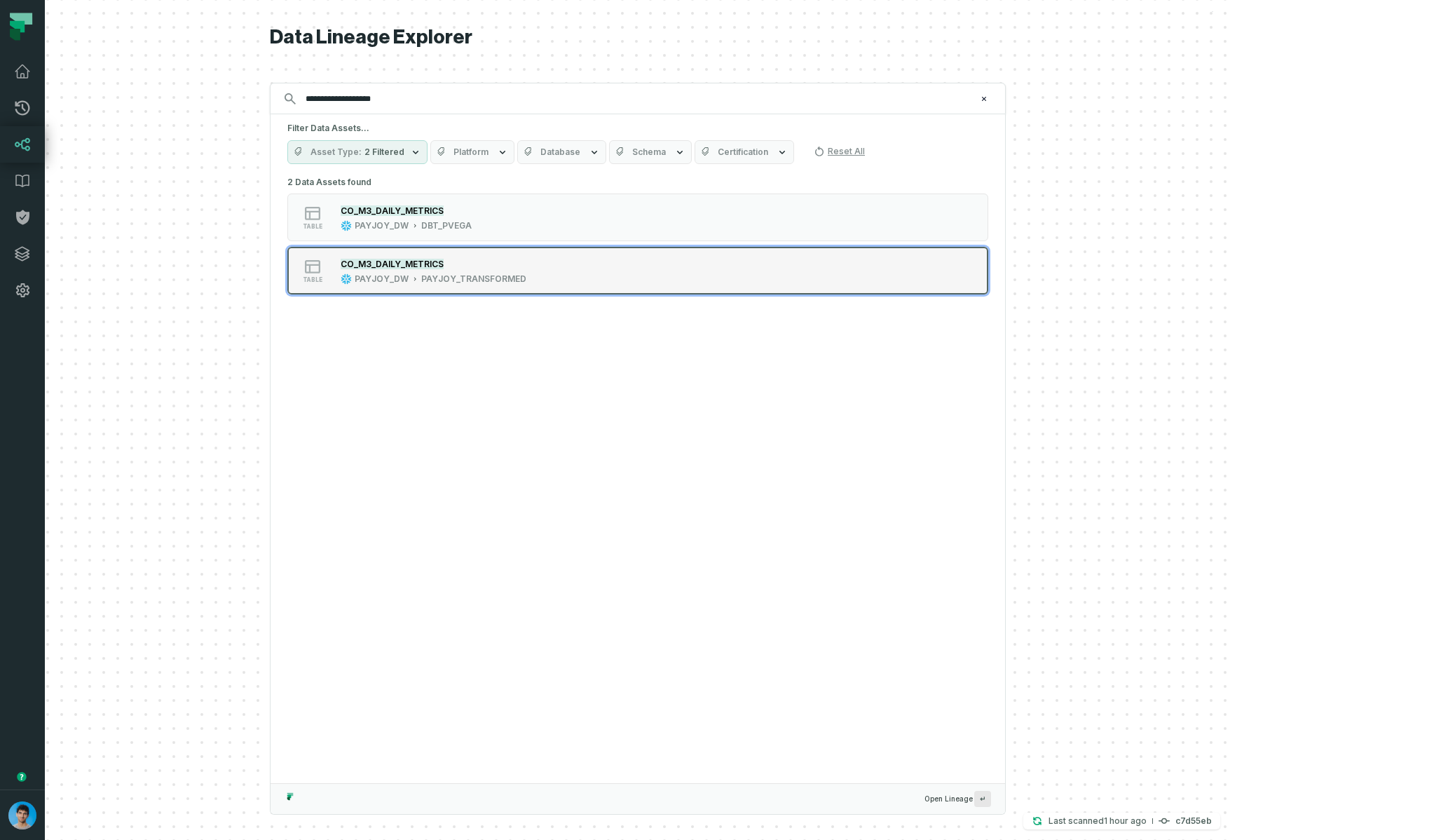
type input "**********"
click at [526, 275] on div "PAYJOY_TRANSFORMED" at bounding box center [474, 279] width 106 height 11
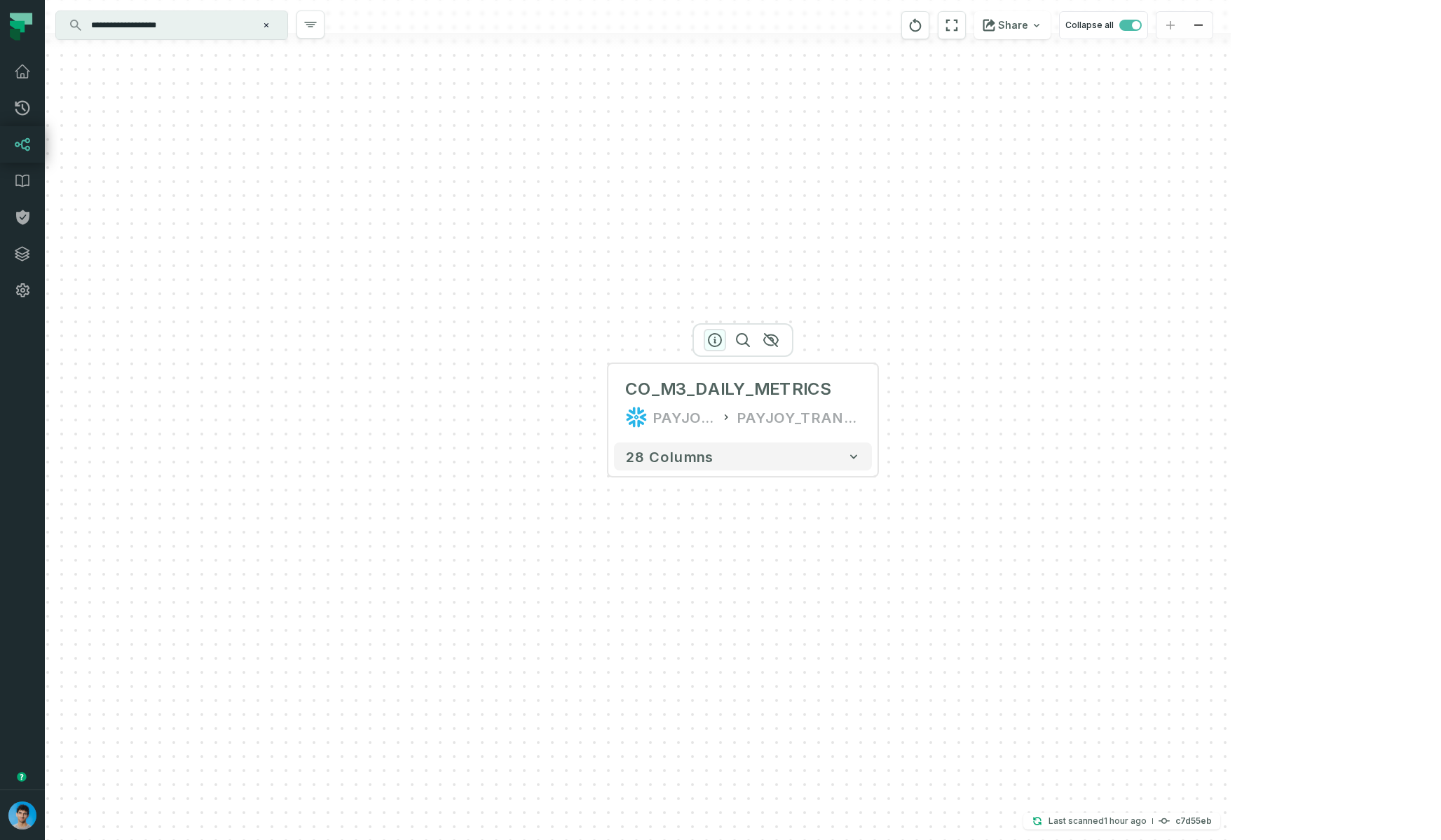
click at [717, 339] on icon "button" at bounding box center [715, 340] width 17 height 17
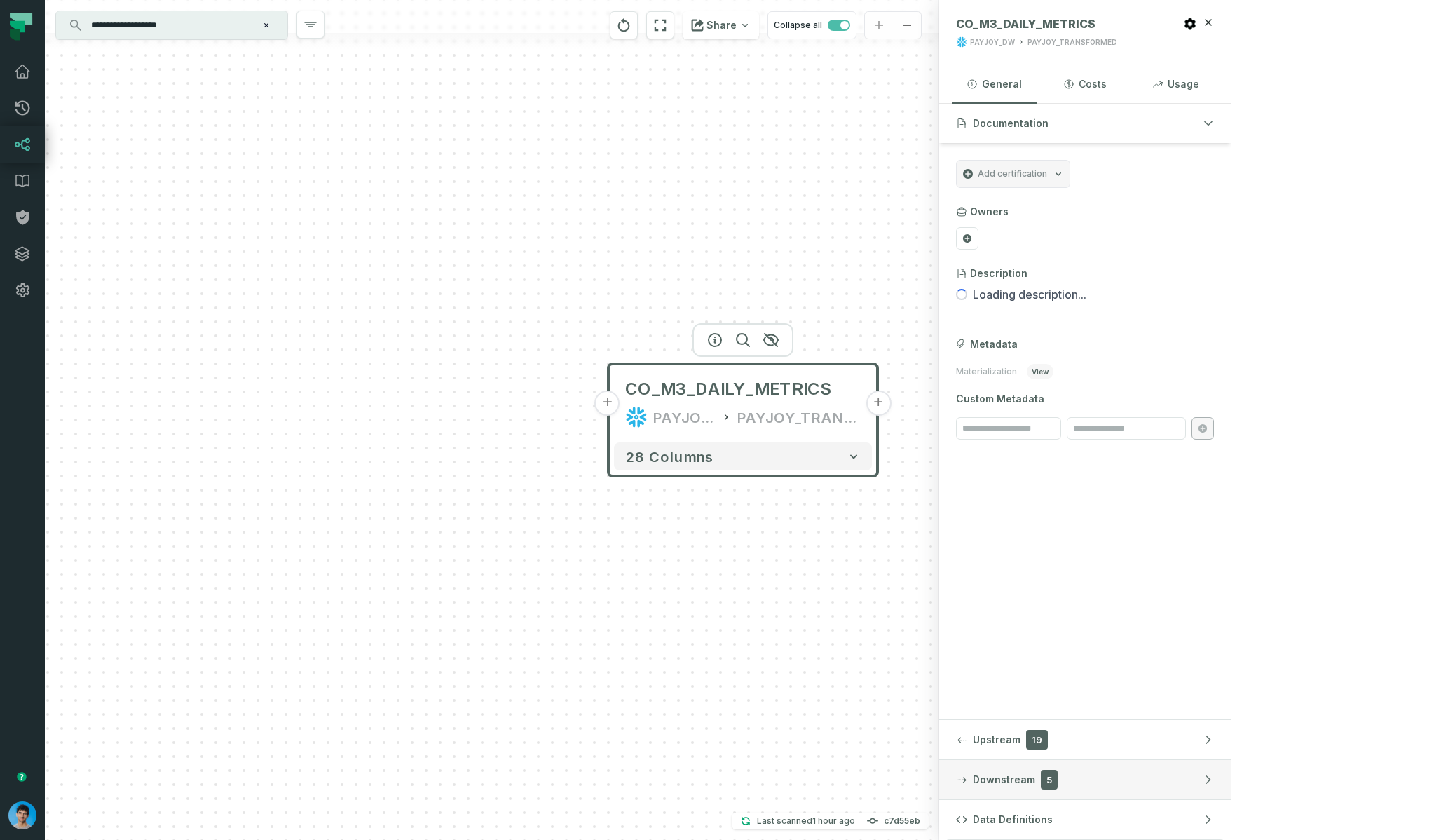
click at [1058, 780] on span "5" at bounding box center [1049, 779] width 17 height 19
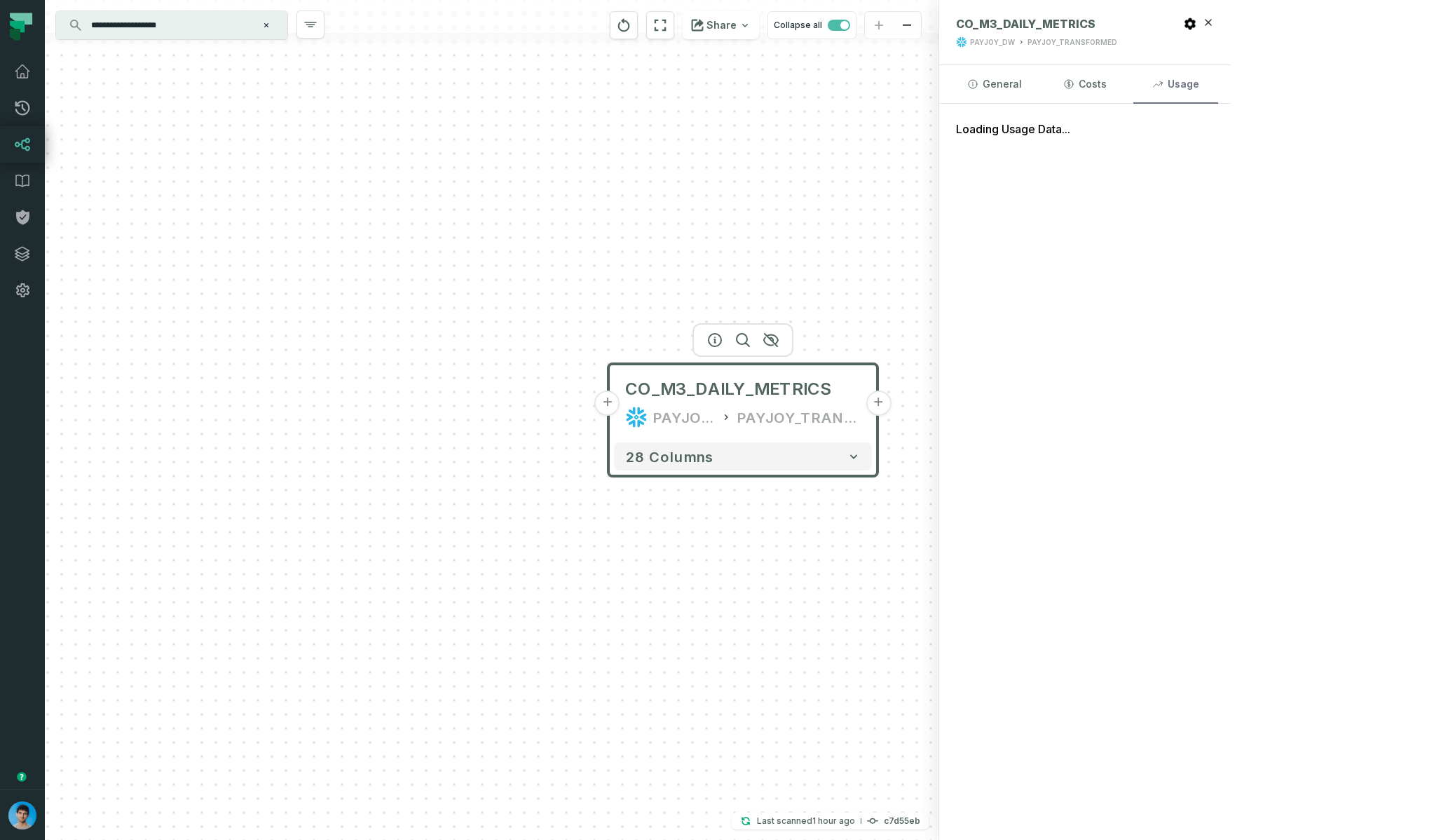
click at [1218, 91] on button "Usage" at bounding box center [1175, 84] width 84 height 38
click at [198, 21] on input "**********" at bounding box center [171, 25] width 176 height 23
click at [766, 337] on icon "button" at bounding box center [771, 340] width 17 height 17
click at [766, 334] on icon "button" at bounding box center [772, 340] width 14 height 13
click at [766, 334] on icon "button" at bounding box center [772, 340] width 14 height 13
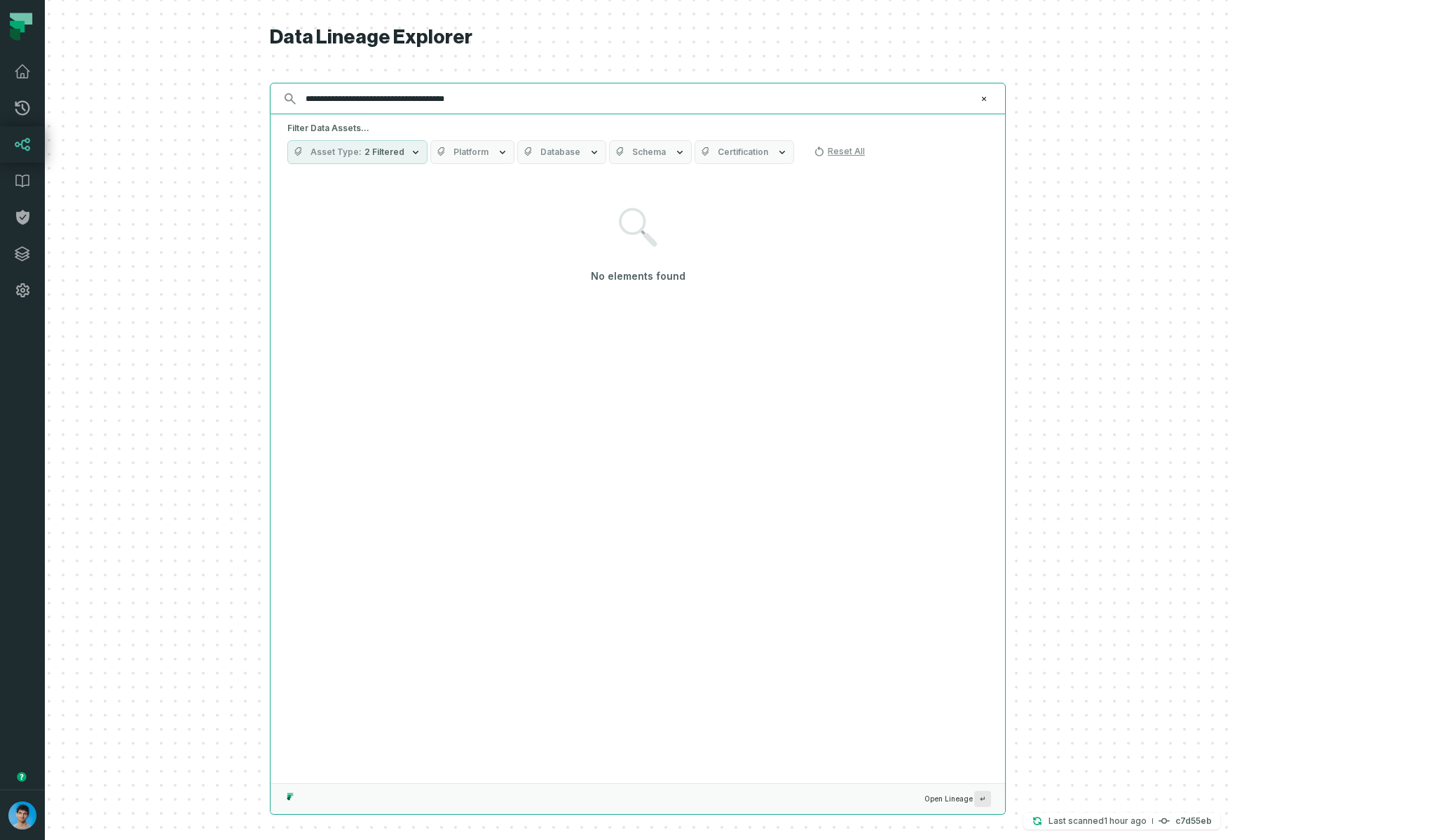
paste input "**********"
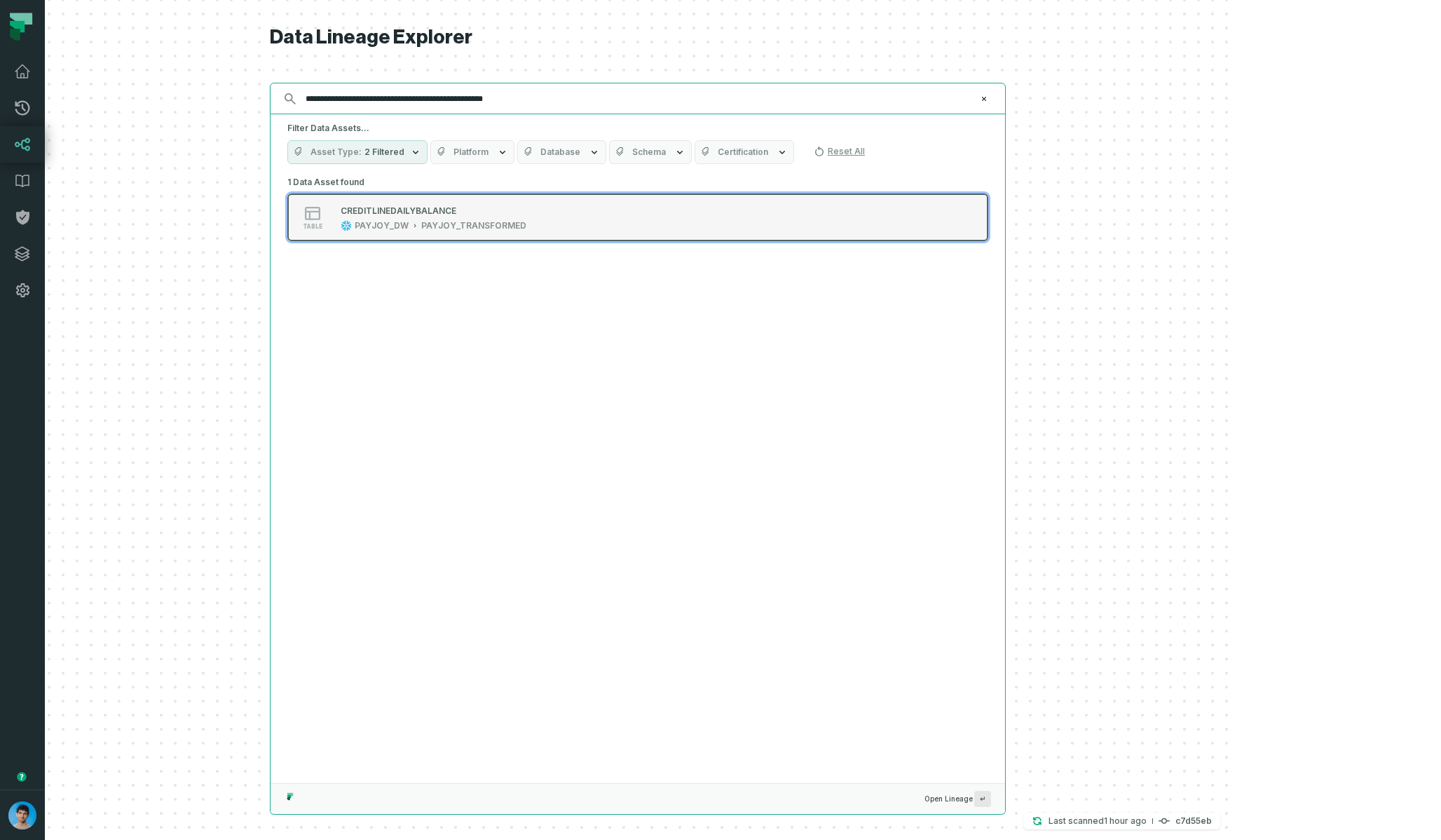
type input "**********"
click at [526, 221] on div "PAYJOY_TRANSFORMED" at bounding box center [474, 225] width 106 height 11
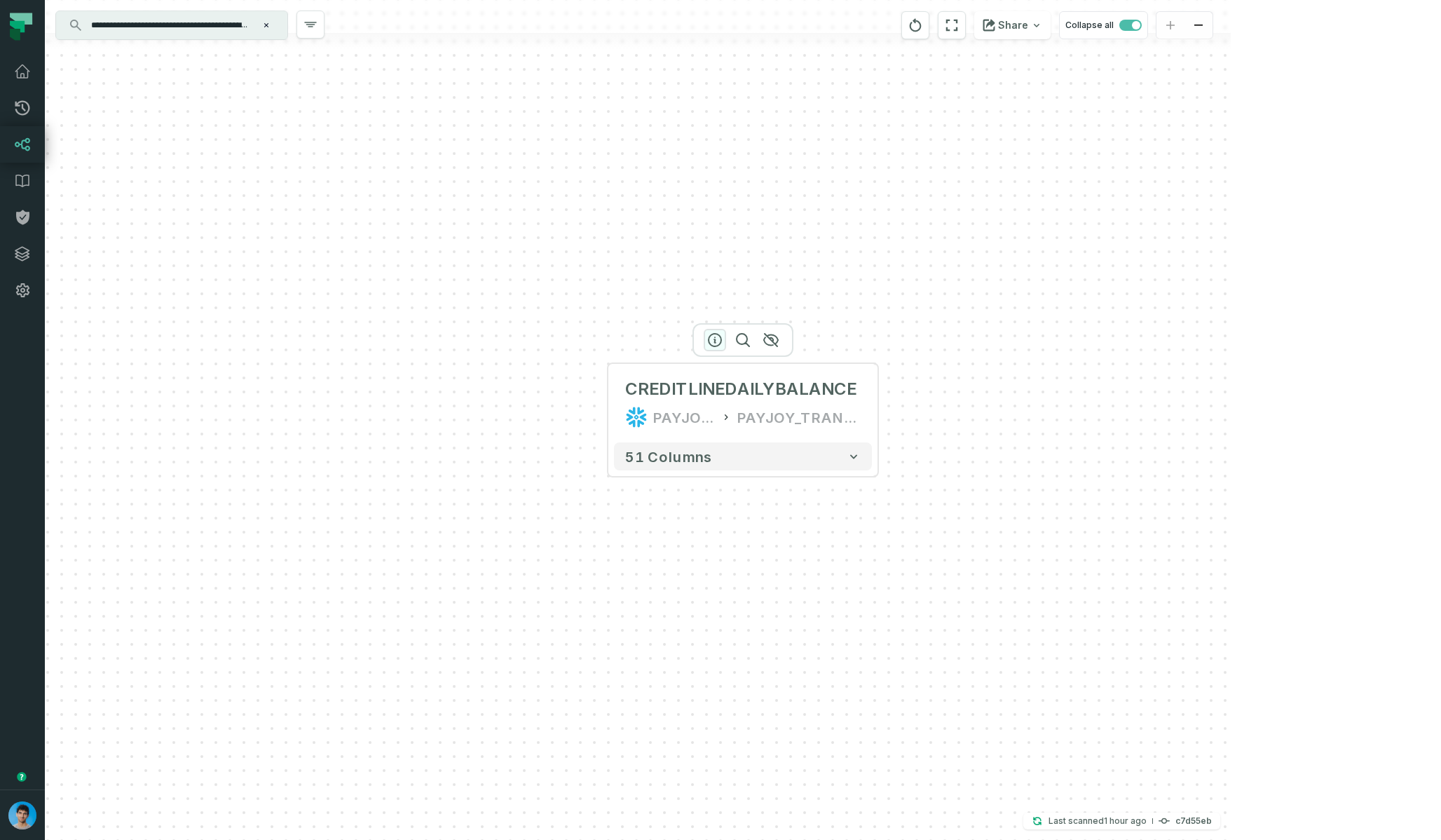
click at [712, 339] on icon "button" at bounding box center [715, 340] width 17 height 17
click at [712, 339] on icon "button" at bounding box center [716, 340] width 17 height 17
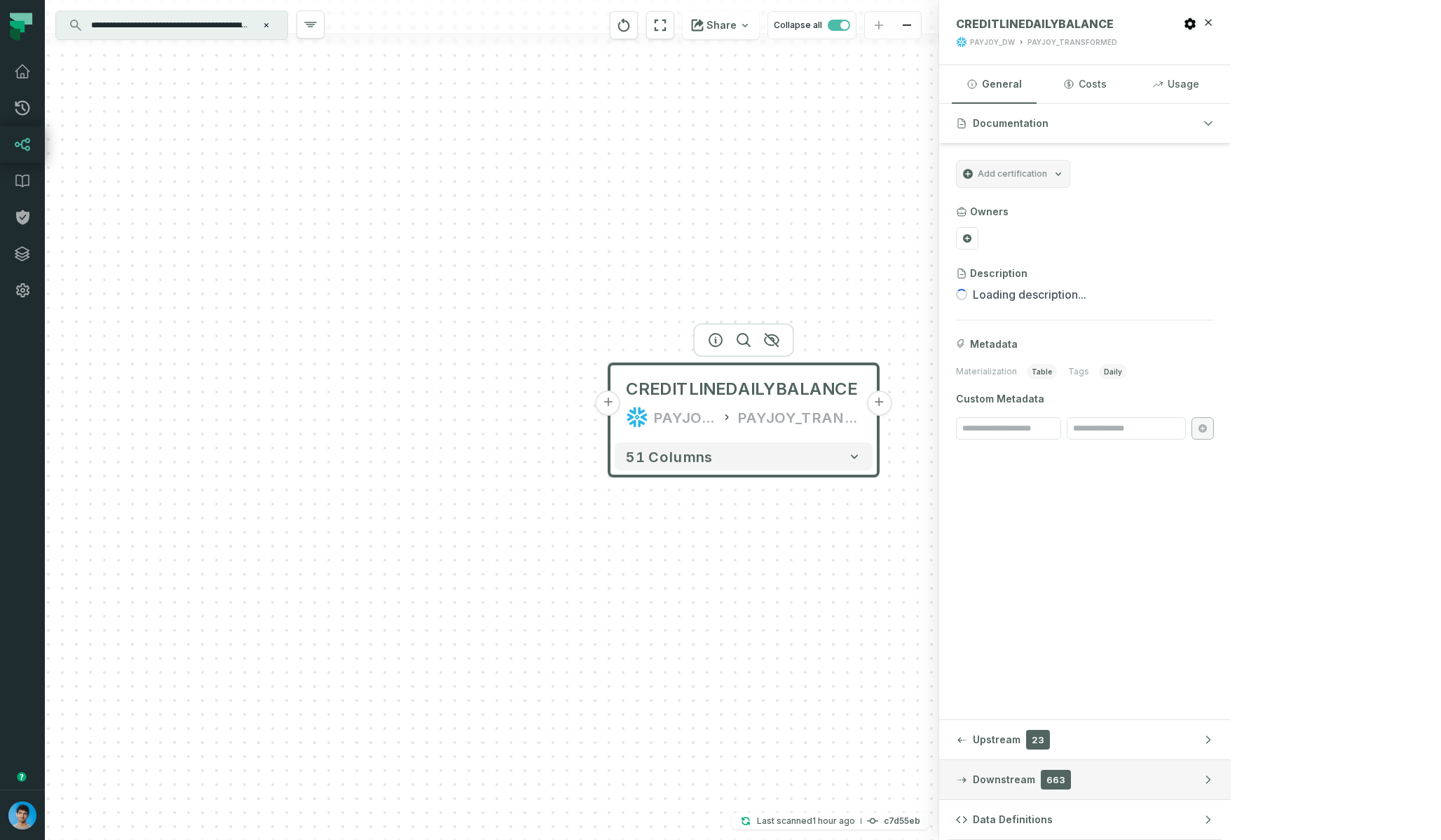
click at [1035, 776] on span "Downstream" at bounding box center [1004, 779] width 62 height 14
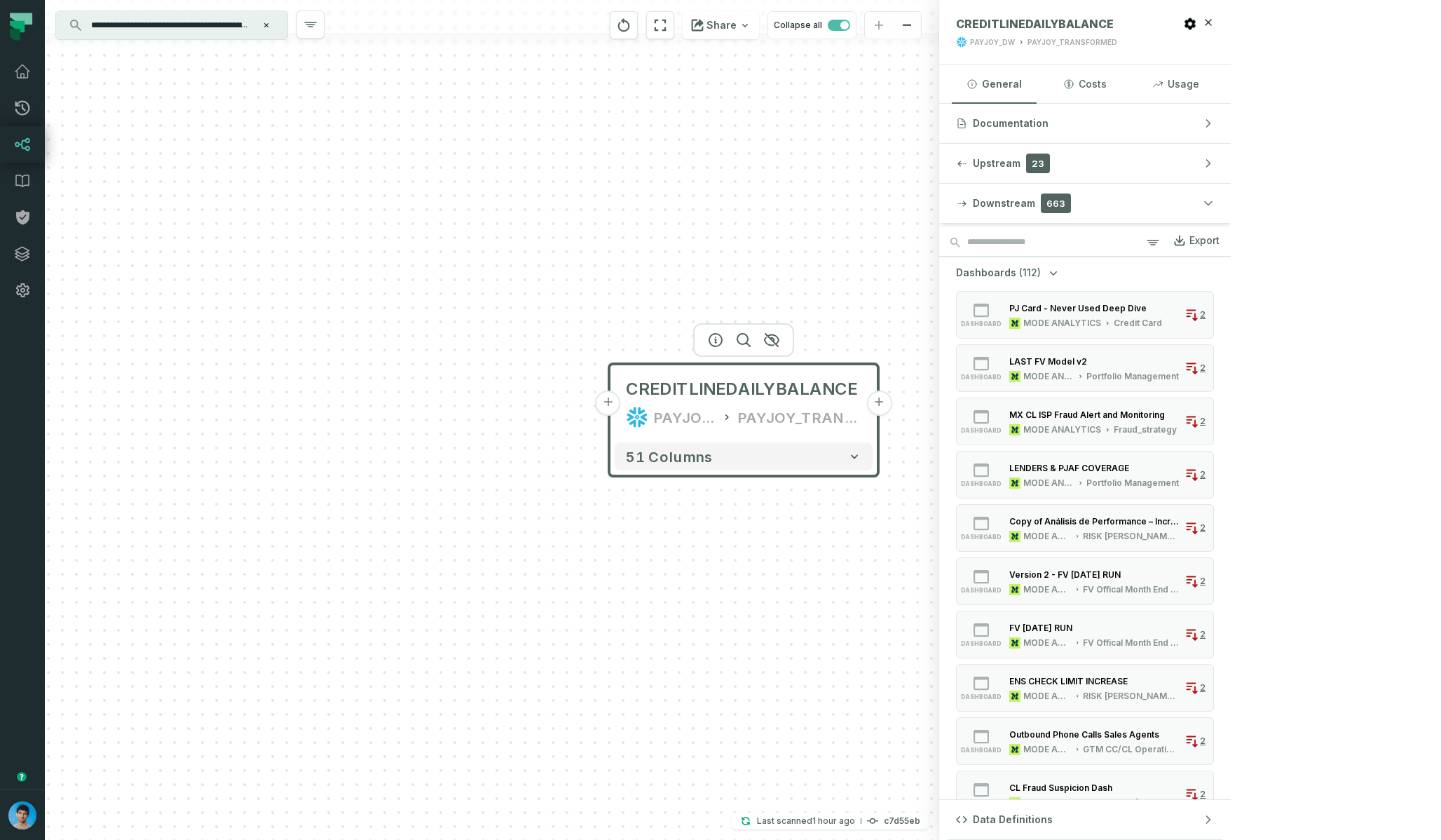
click at [1041, 267] on span "(112)" at bounding box center [1030, 273] width 22 height 14
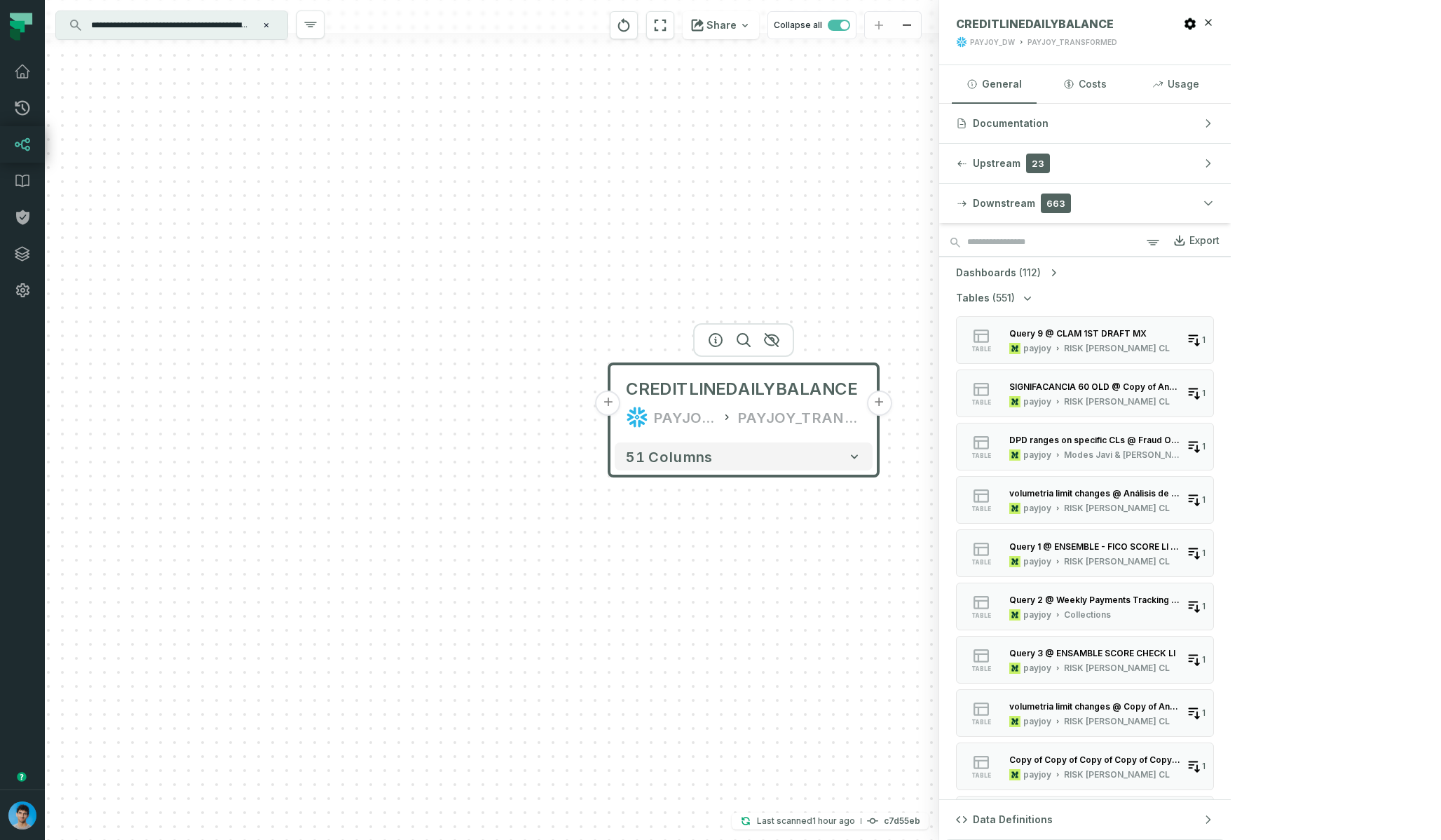
click at [1015, 300] on span "(551)" at bounding box center [1004, 298] width 23 height 14
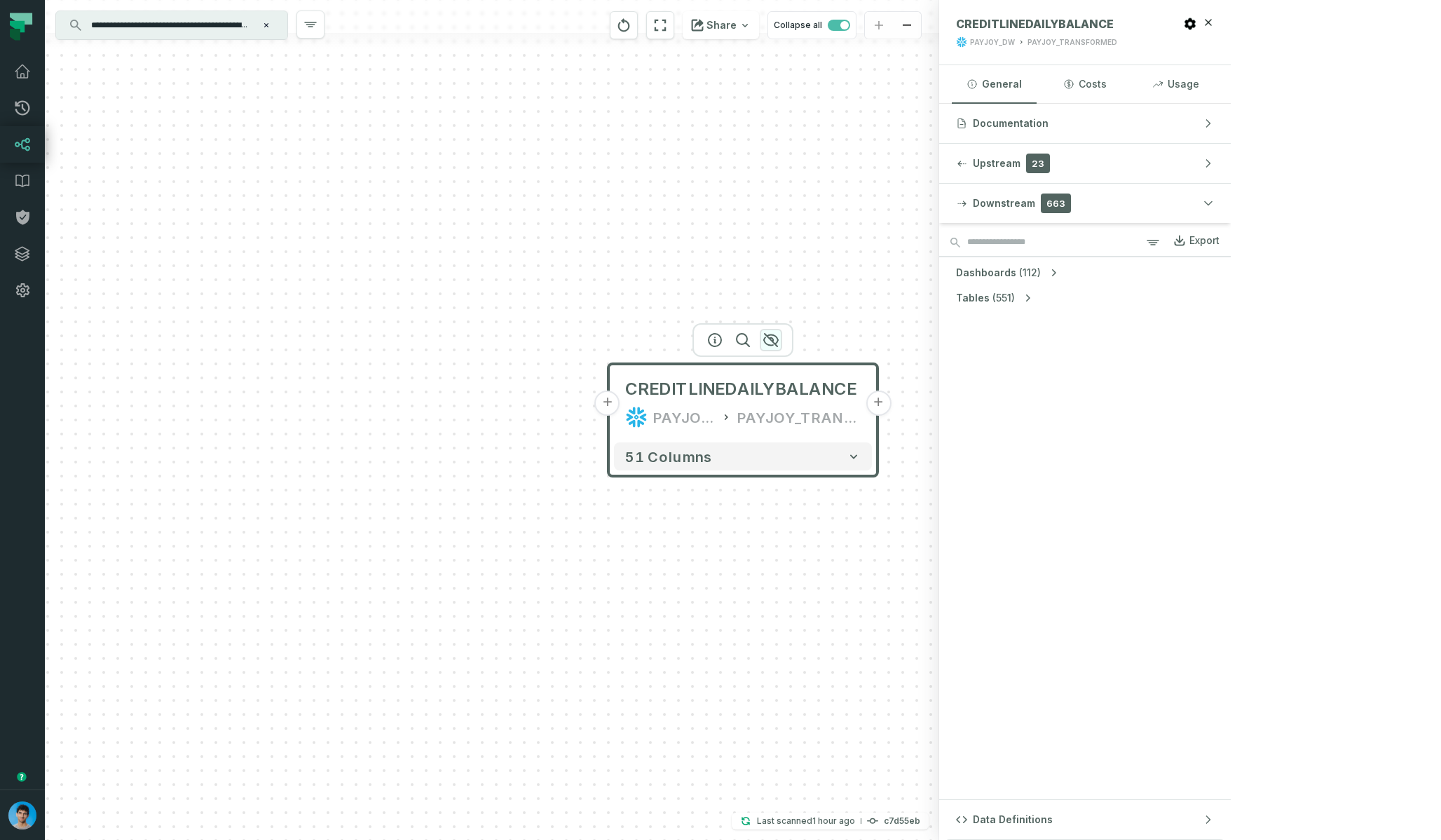
click at [771, 339] on icon "button" at bounding box center [771, 339] width 14 height 13
click at [770, 340] on icon "button" at bounding box center [772, 339] width 17 height 17
click at [766, 338] on icon "button" at bounding box center [772, 339] width 14 height 13
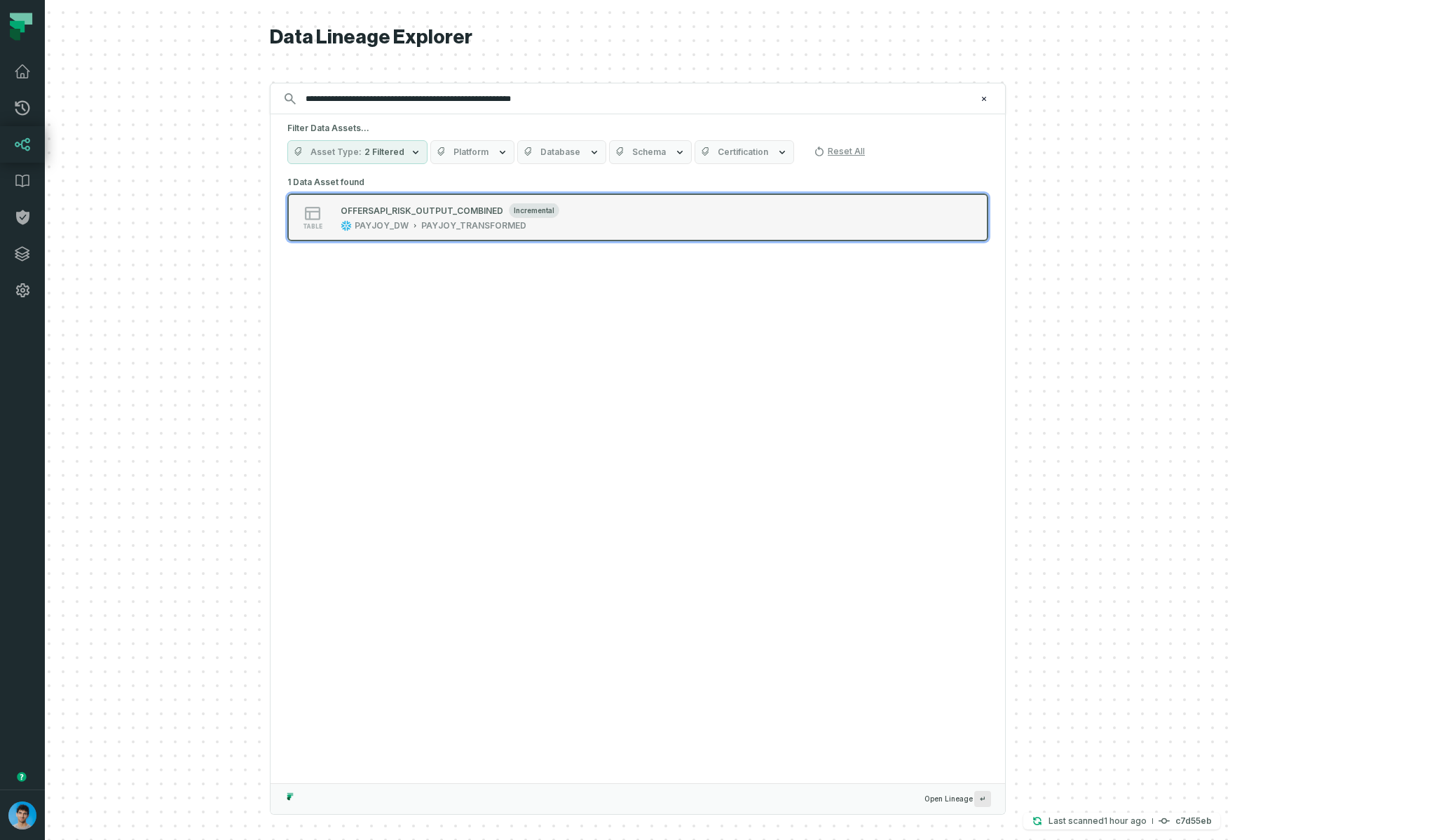
type input "**********"
click at [565, 217] on div "OFFERSAPI_RISK_OUTPUT_COMBINED incremental PAYJOY_DW PAYJOY_TRANSFORMED" at bounding box center [450, 217] width 230 height 28
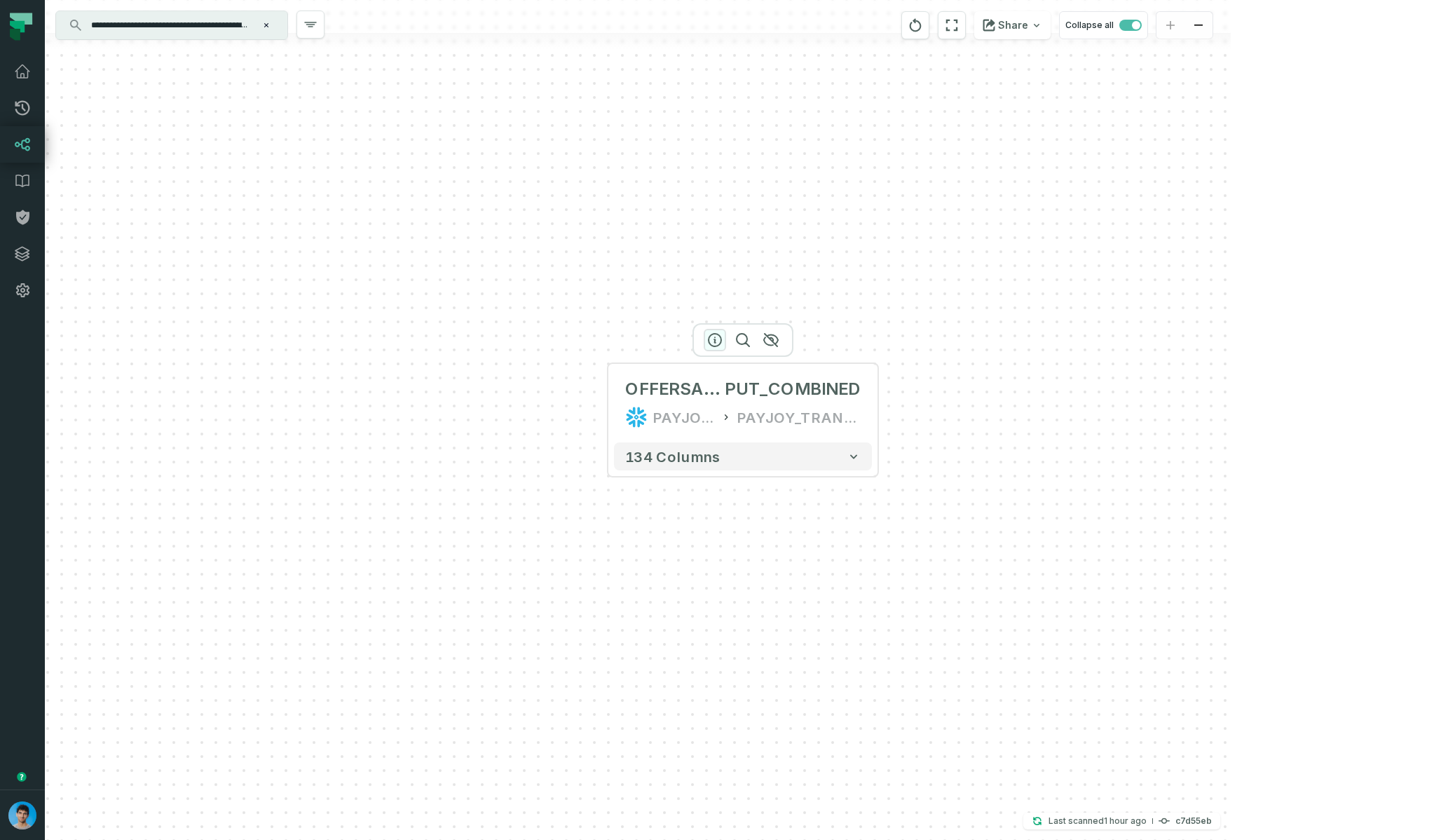
click at [712, 337] on icon "button" at bounding box center [715, 340] width 17 height 17
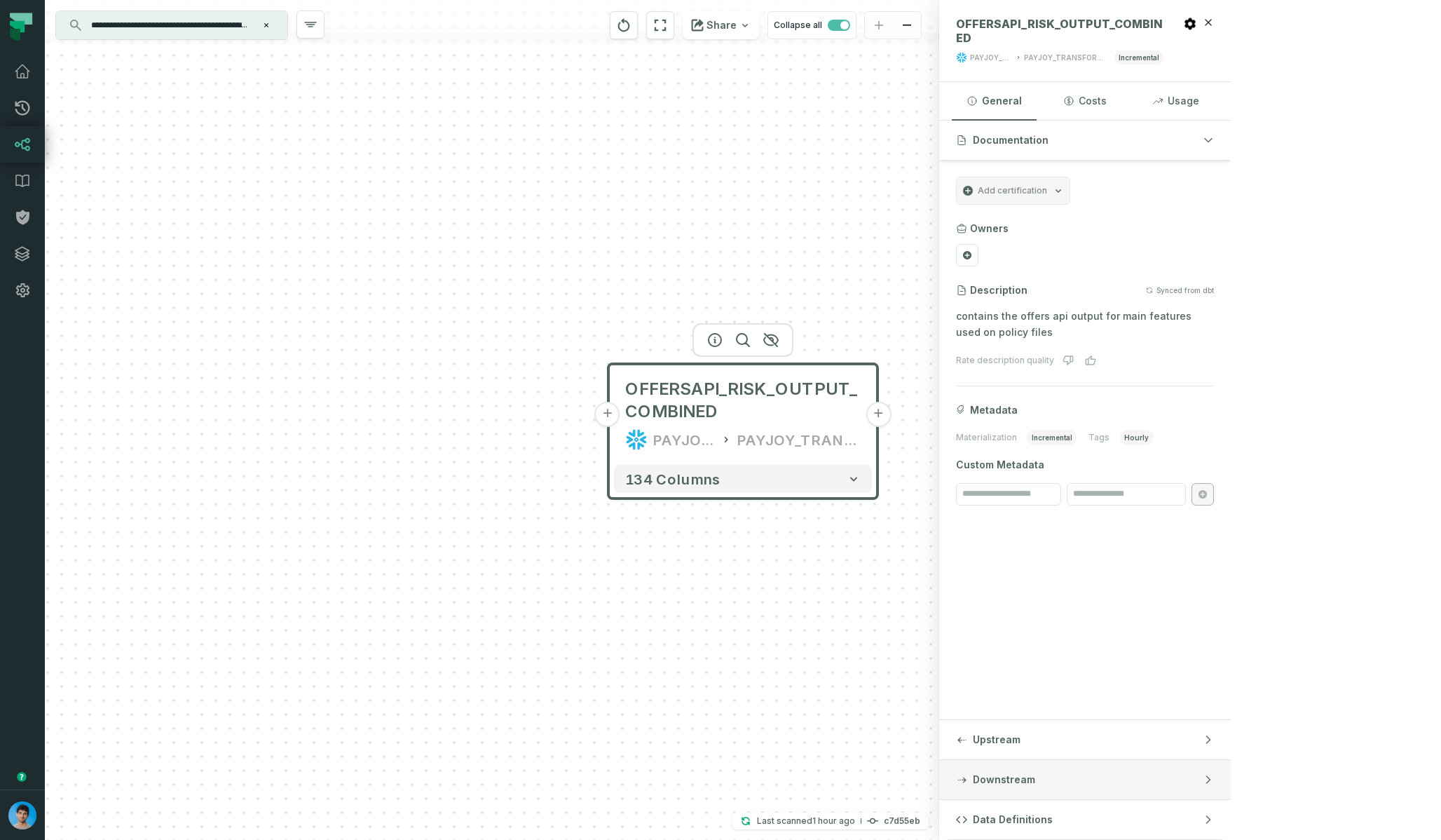
click at [1035, 776] on span "Downstream" at bounding box center [1004, 779] width 62 height 14
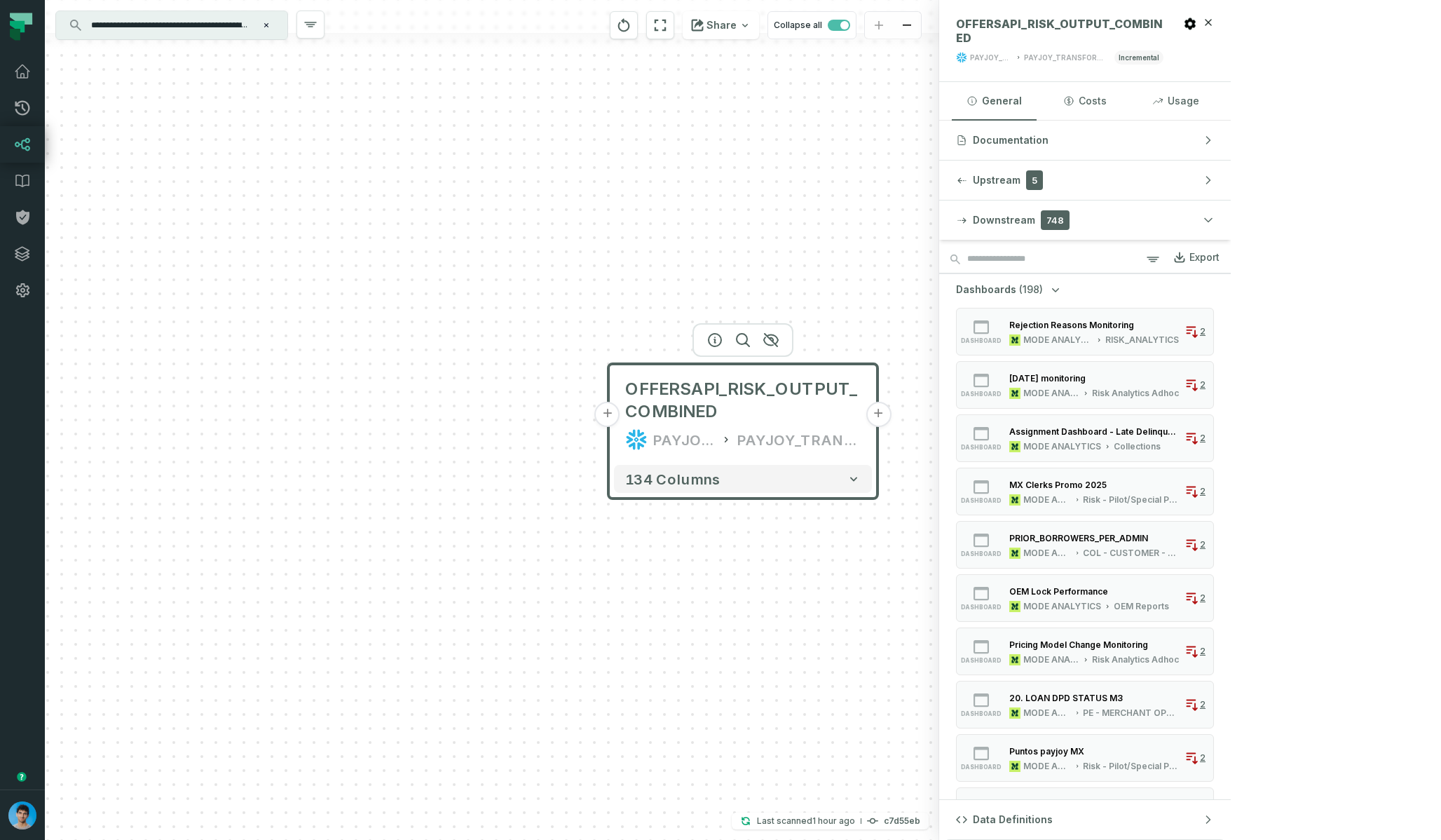
click at [1063, 291] on button "Dashboards (198)" at bounding box center [1009, 290] width 106 height 14
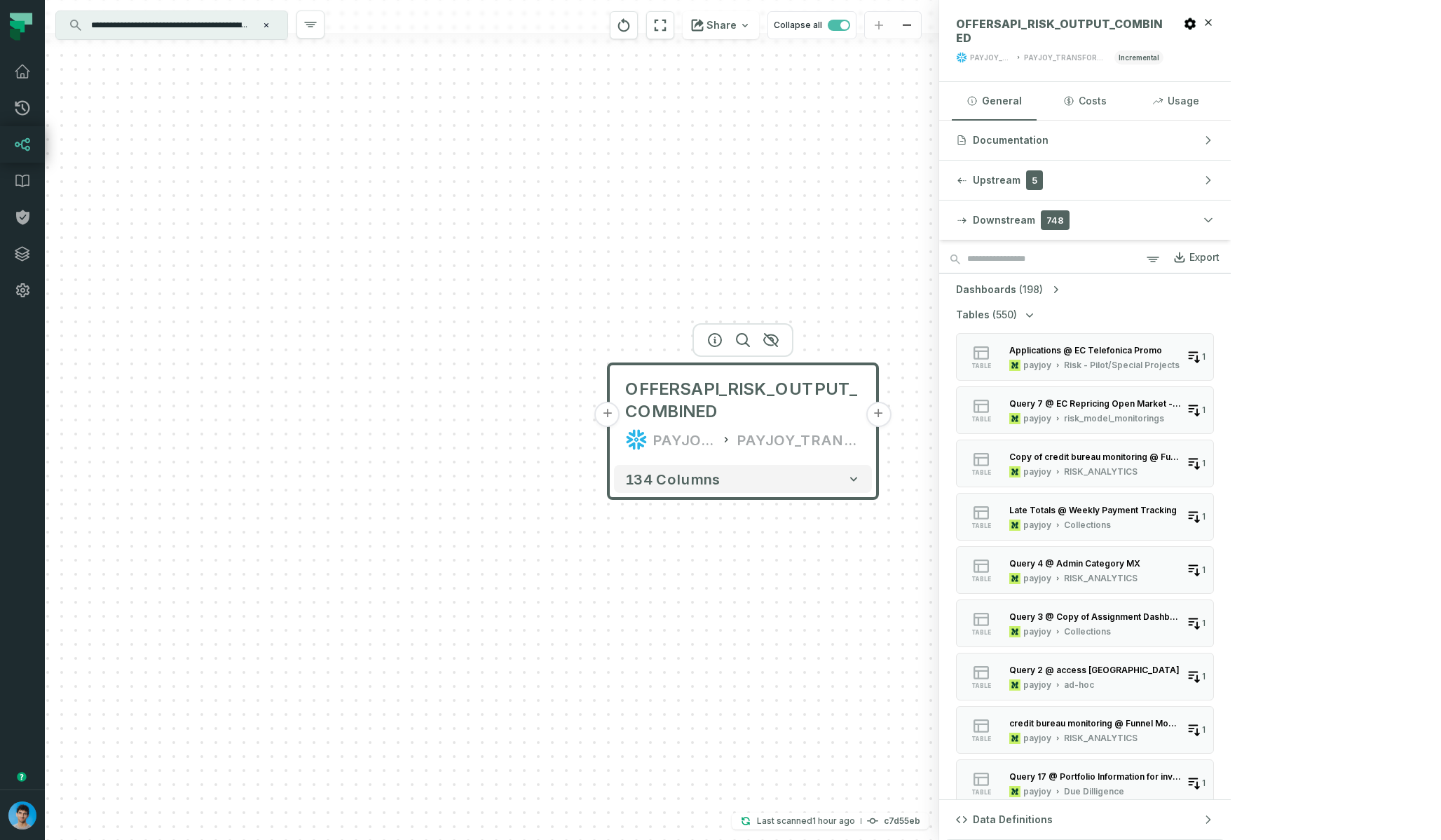
click at [1017, 316] on span "(550)" at bounding box center [1005, 314] width 24 height 14
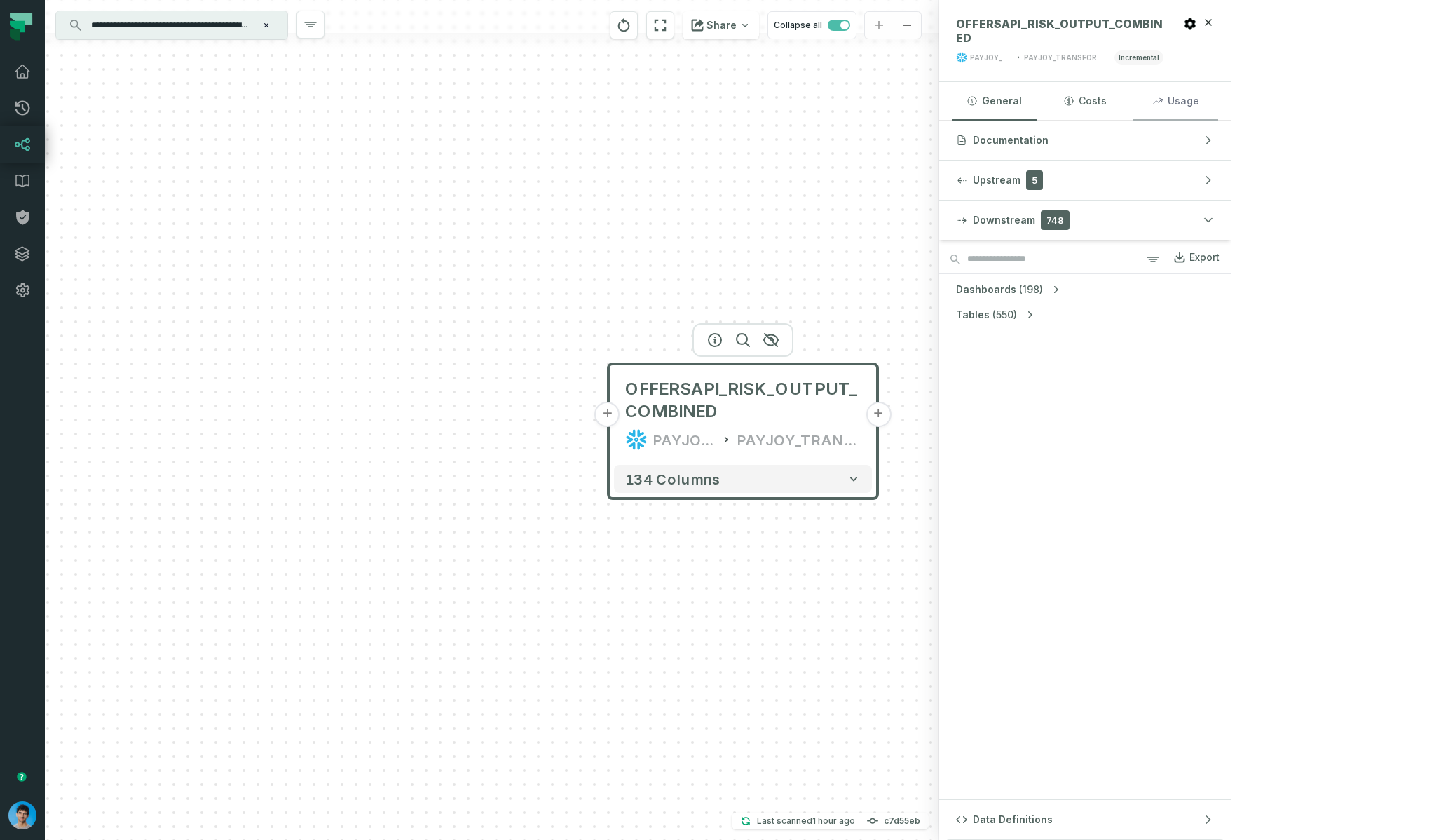
click at [1218, 97] on button "Usage" at bounding box center [1175, 100] width 84 height 38
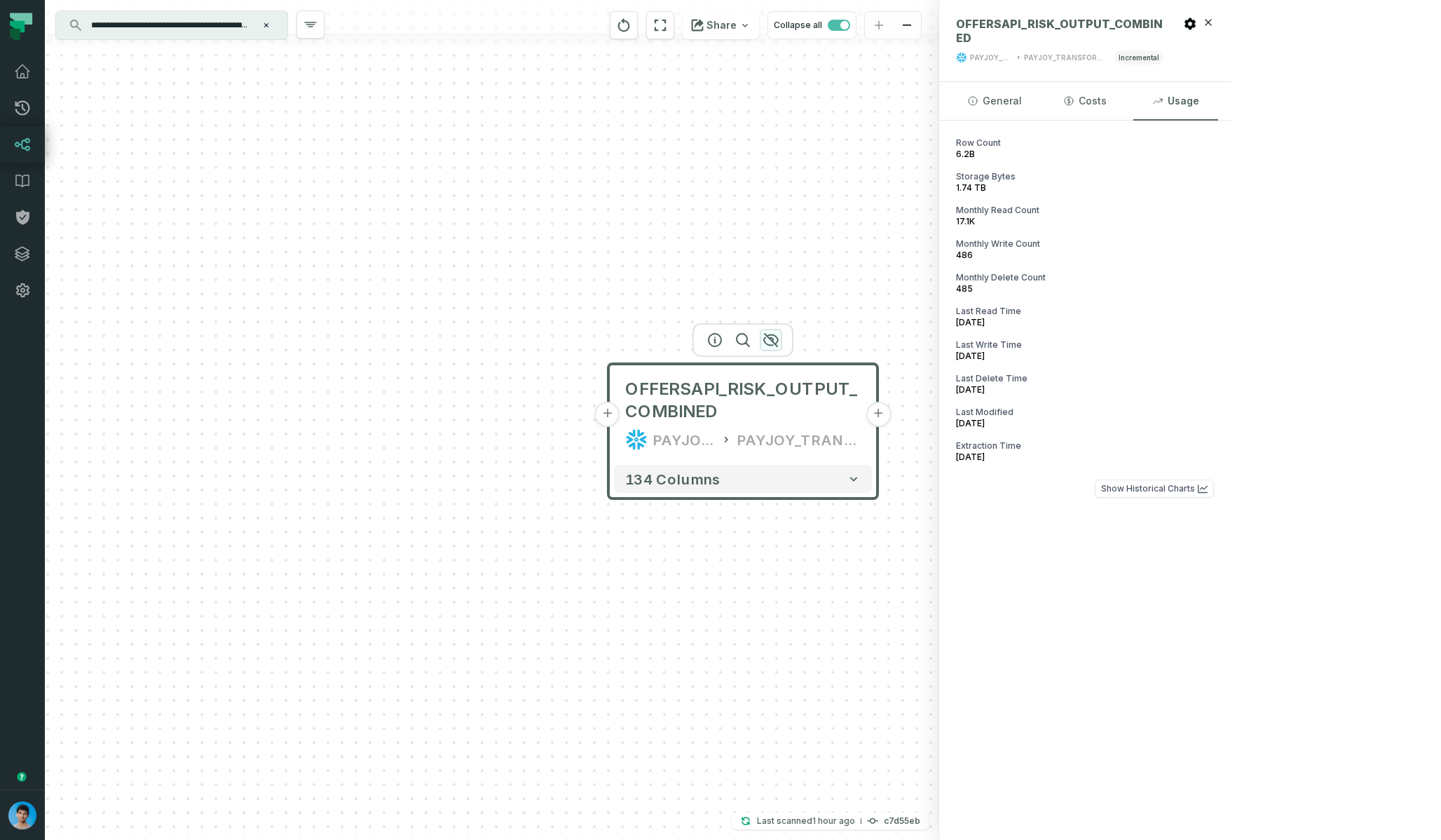
click at [775, 338] on icon "button" at bounding box center [771, 340] width 17 height 17
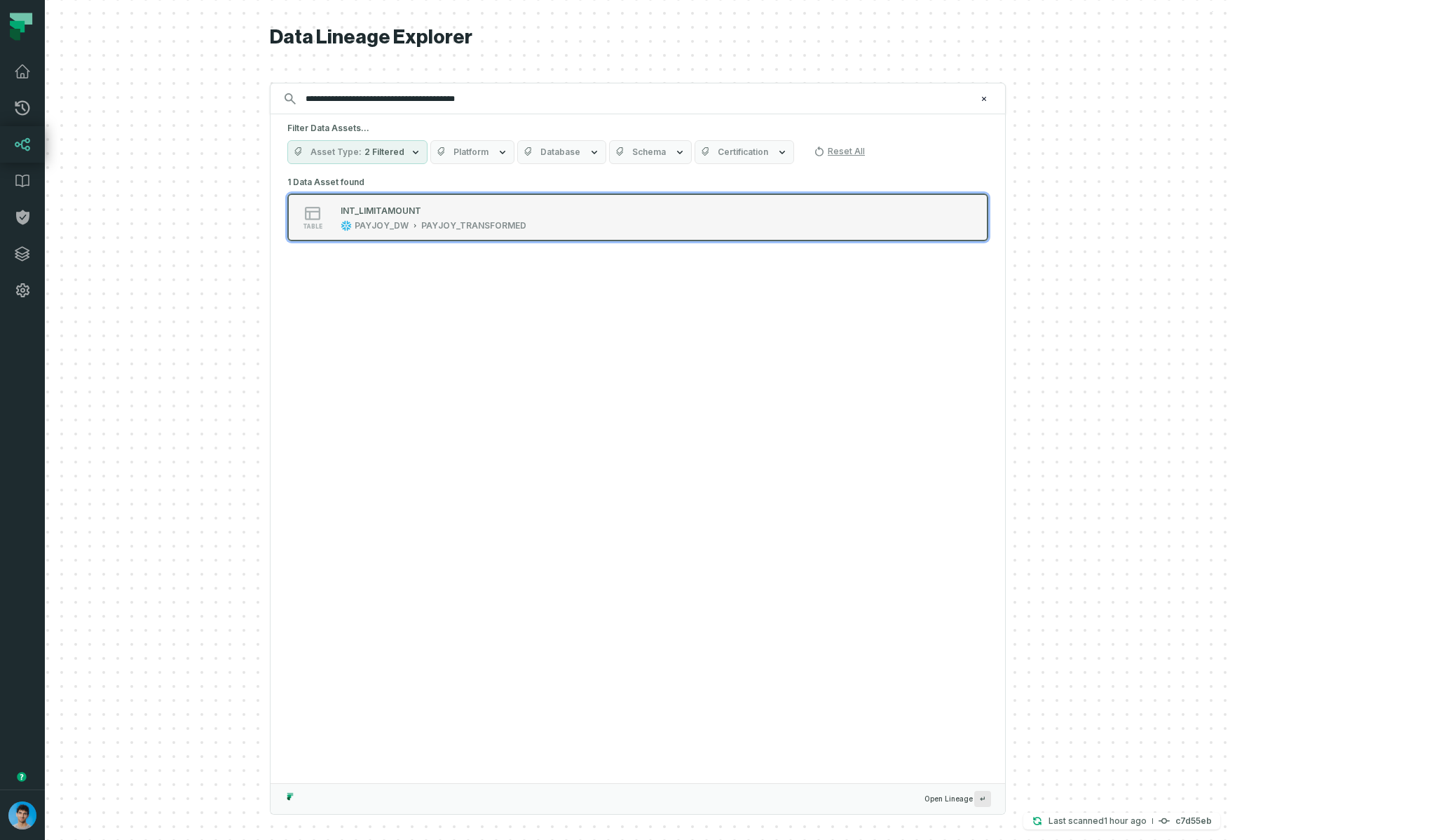
type input "**********"
click at [526, 217] on div "INT_LIMITAMOUNT" at bounding box center [433, 210] width 186 height 14
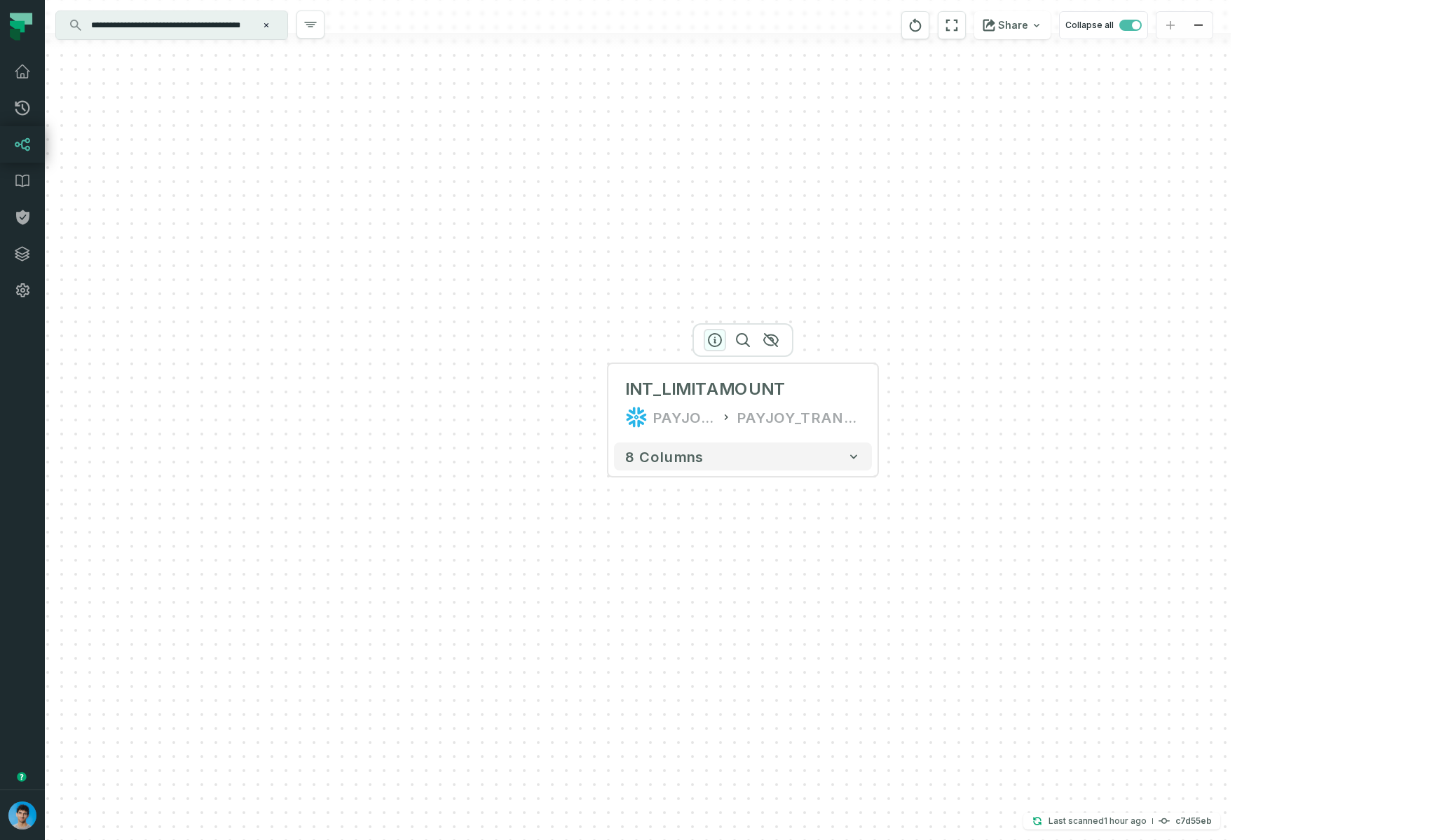
click at [710, 337] on icon "button" at bounding box center [715, 340] width 17 height 17
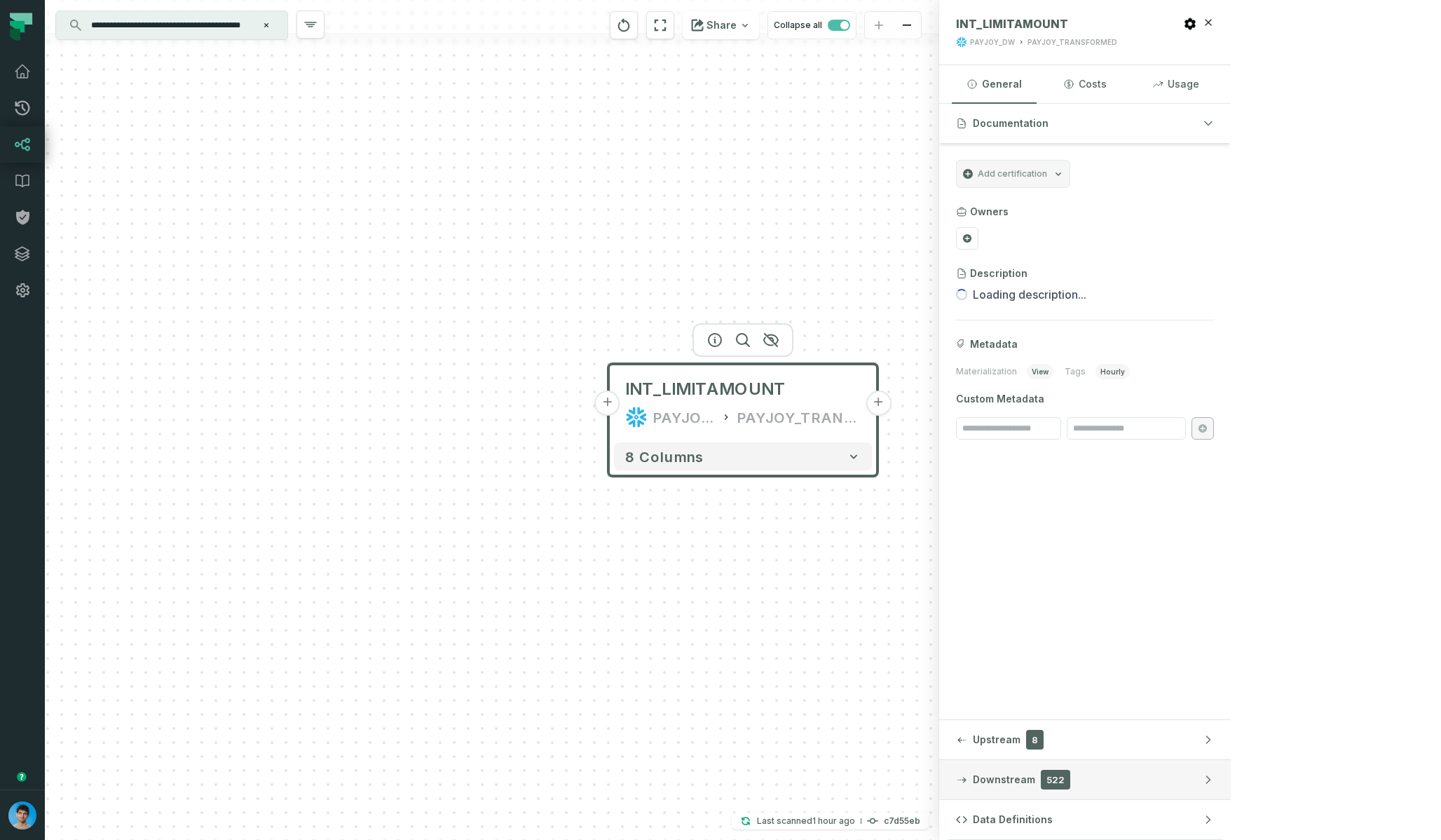
click at [1070, 778] on span "522" at bounding box center [1055, 779] width 30 height 19
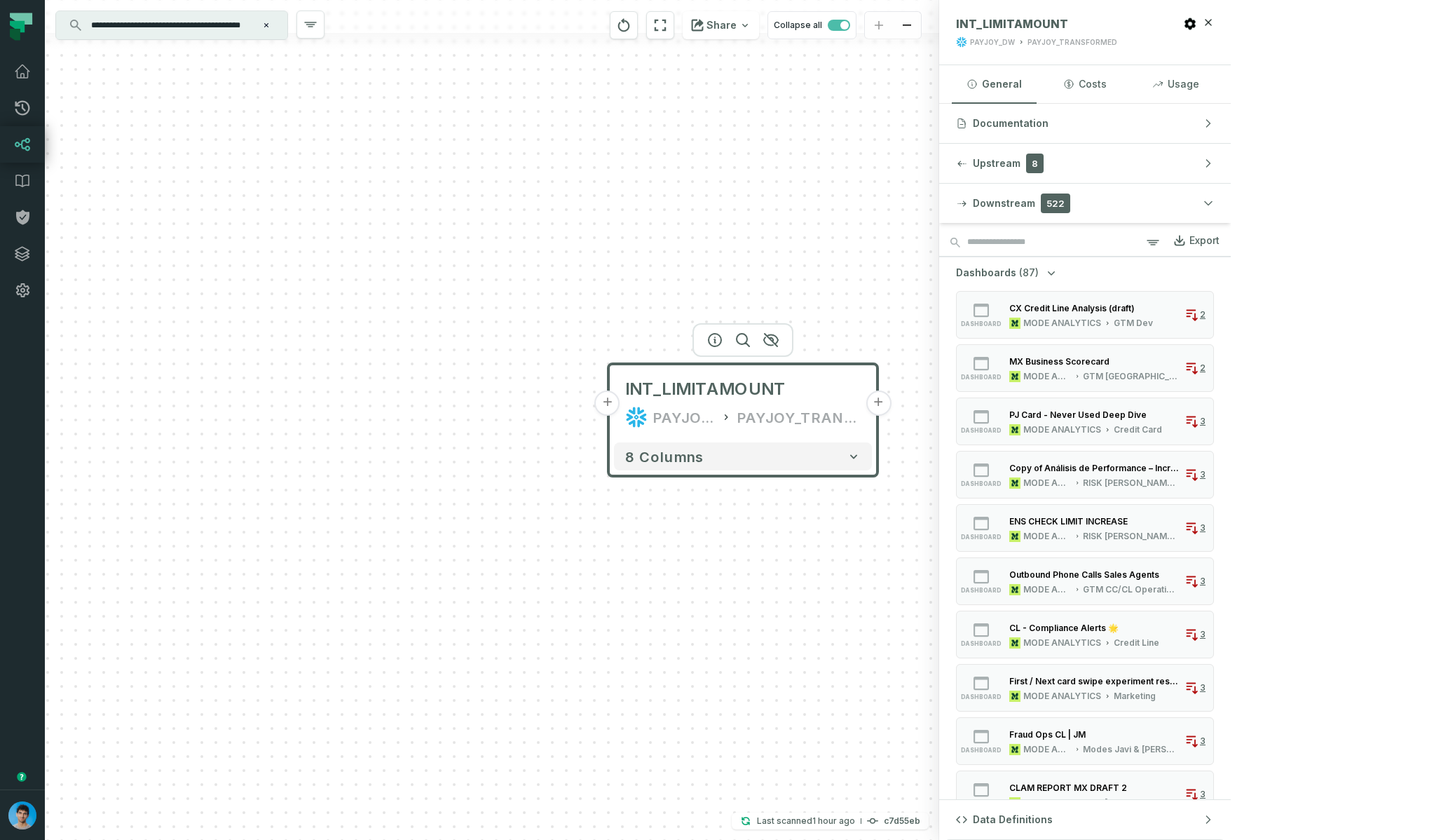
click at [1038, 271] on span "(87)" at bounding box center [1028, 273] width 19 height 14
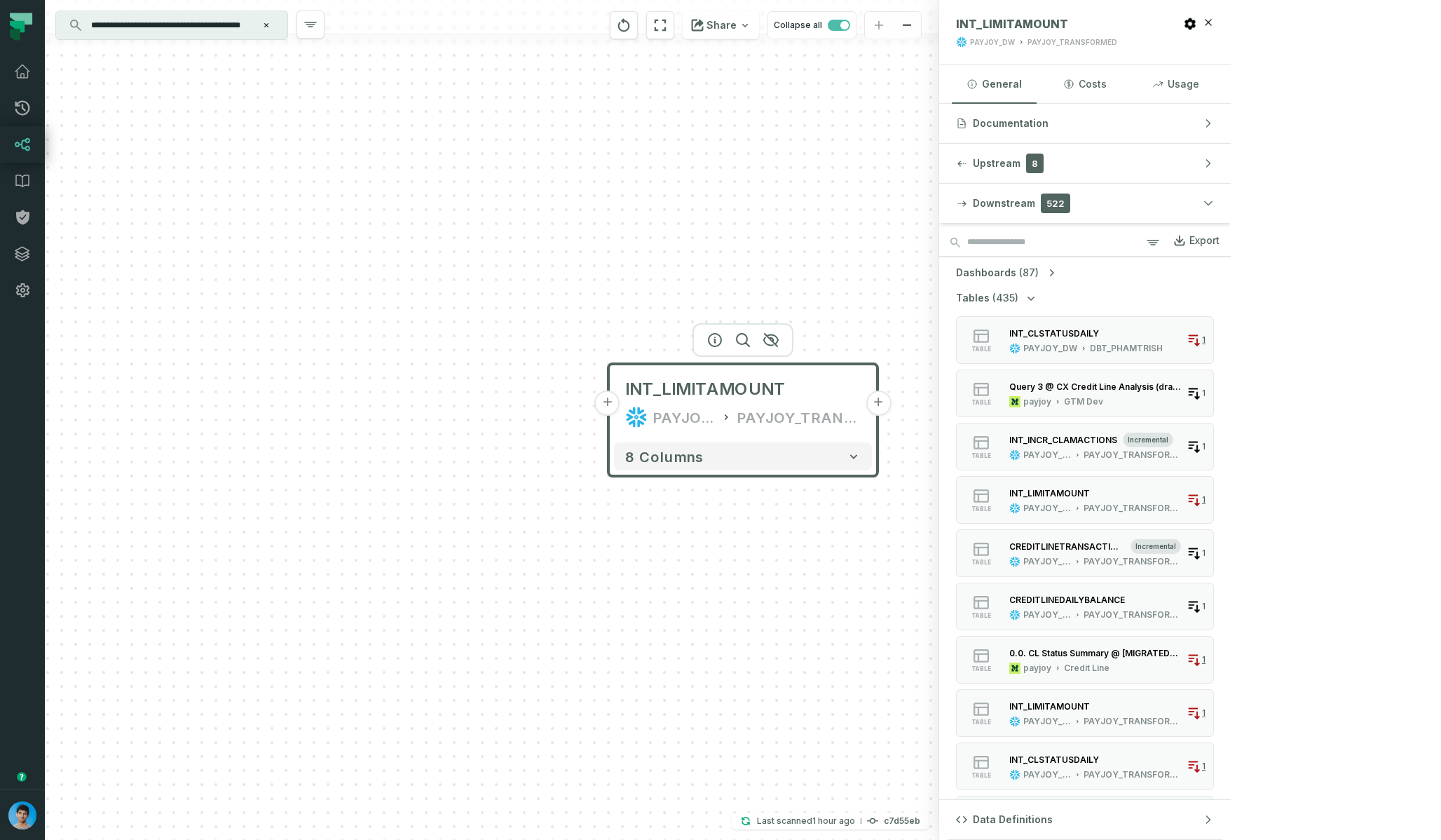
click at [1038, 296] on button "Tables (435)" at bounding box center [996, 298] width 82 height 14
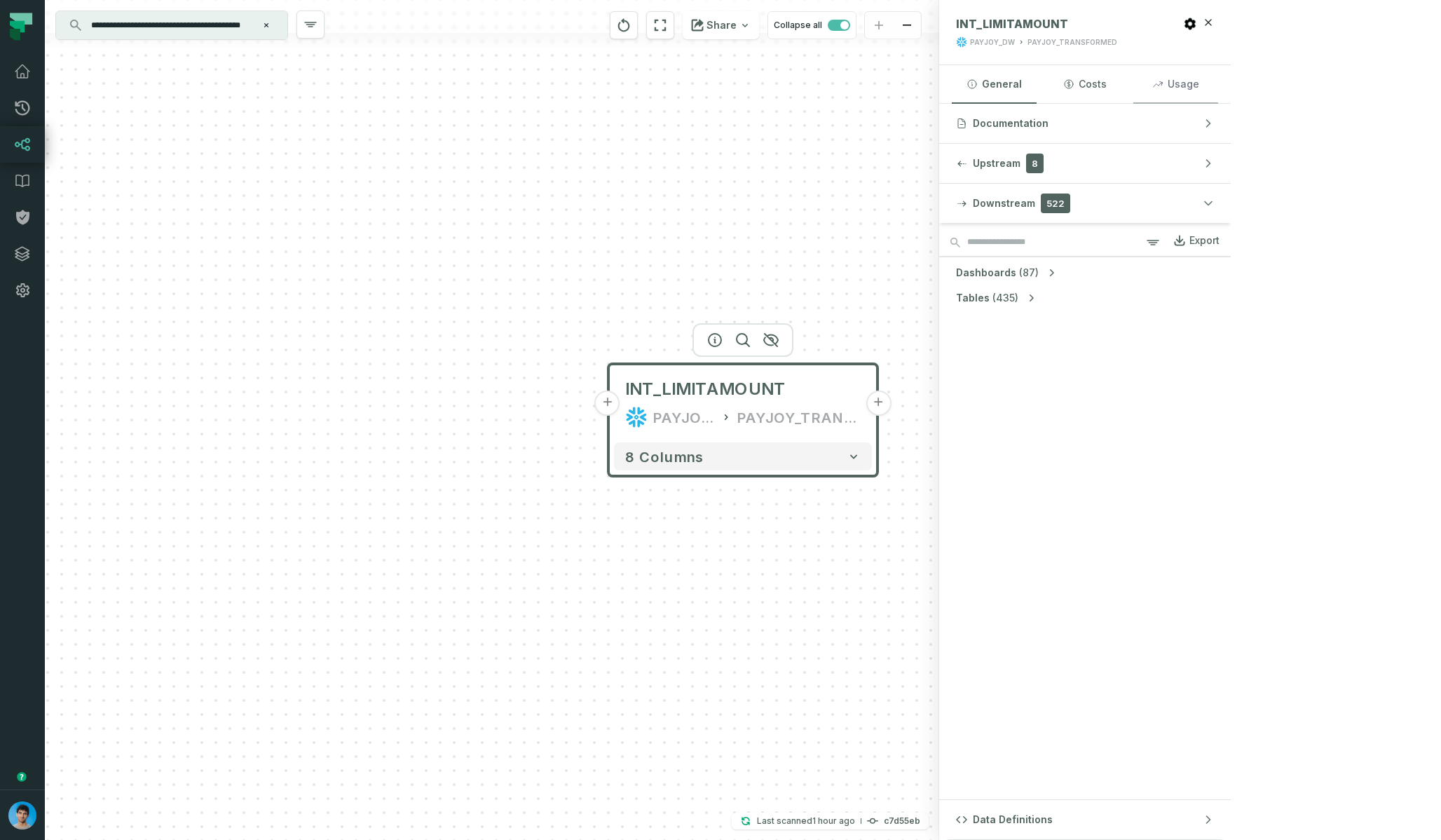
click at [1218, 89] on button "Usage" at bounding box center [1175, 84] width 84 height 38
click at [772, 339] on icon "button" at bounding box center [771, 339] width 14 height 13
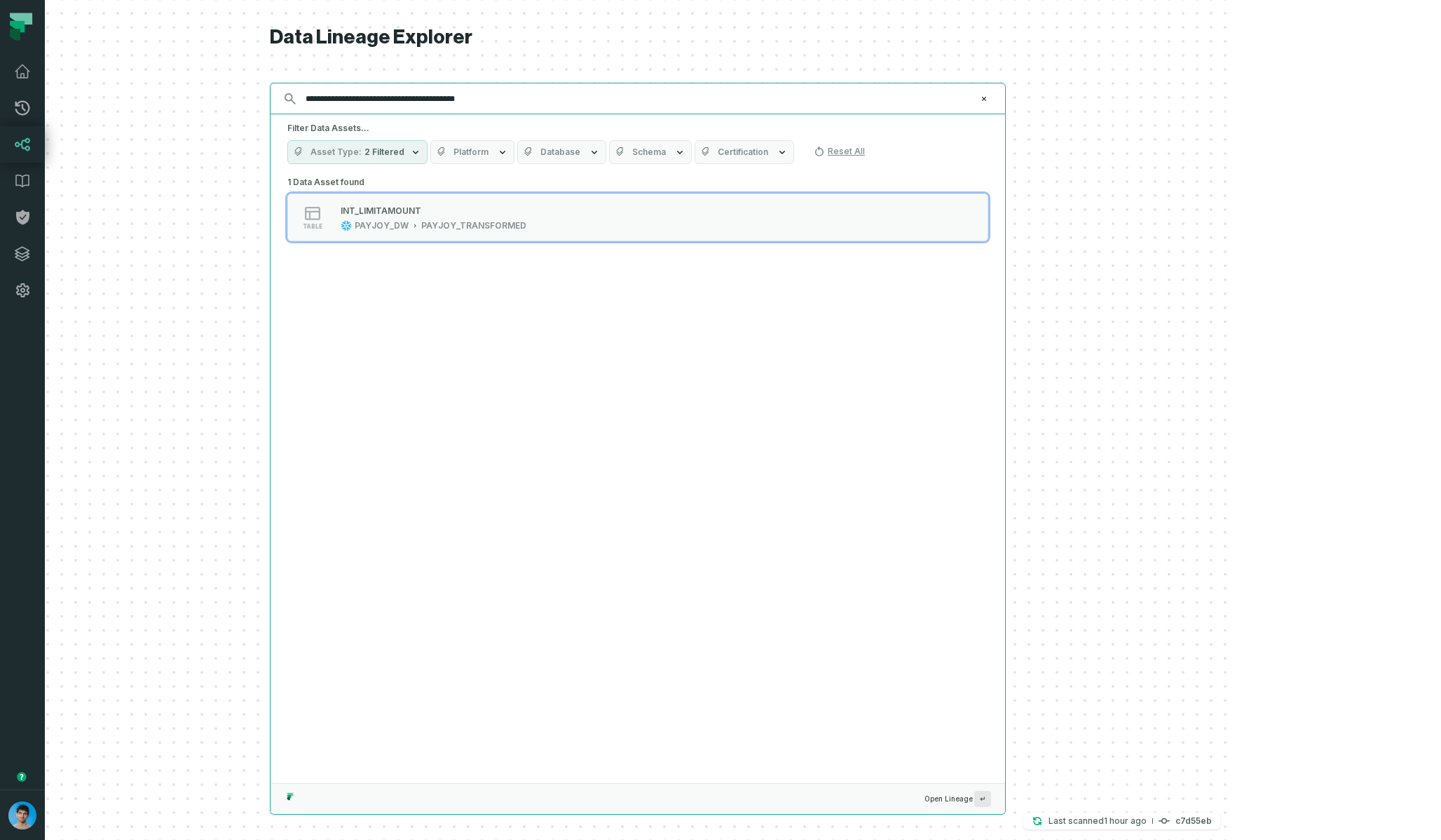
paste input "text"
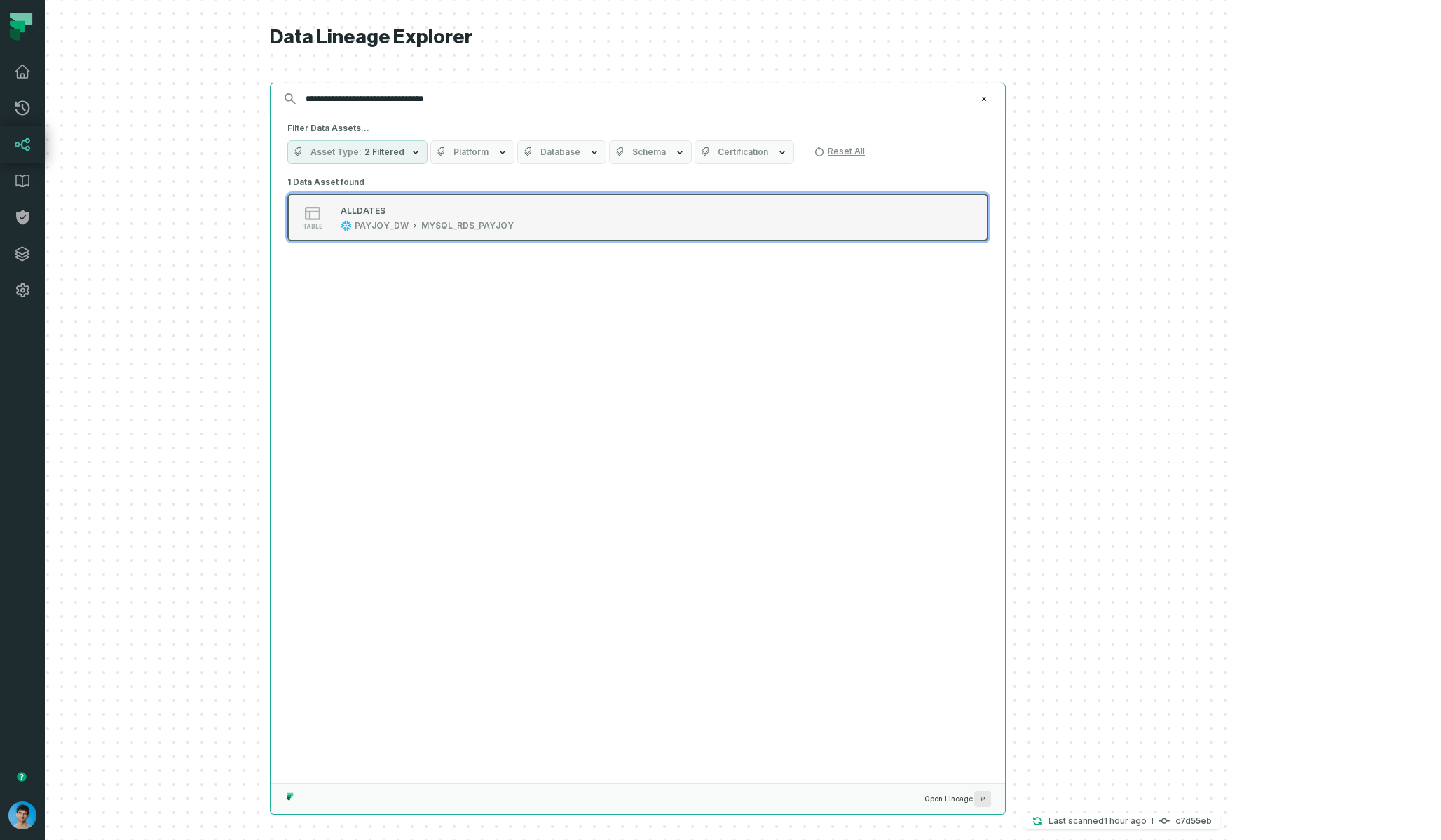
type input "**********"
click at [519, 219] on div "ALLDATES PAYJOY_DW MYSQL_RDS_PAYJOY" at bounding box center [427, 217] width 184 height 28
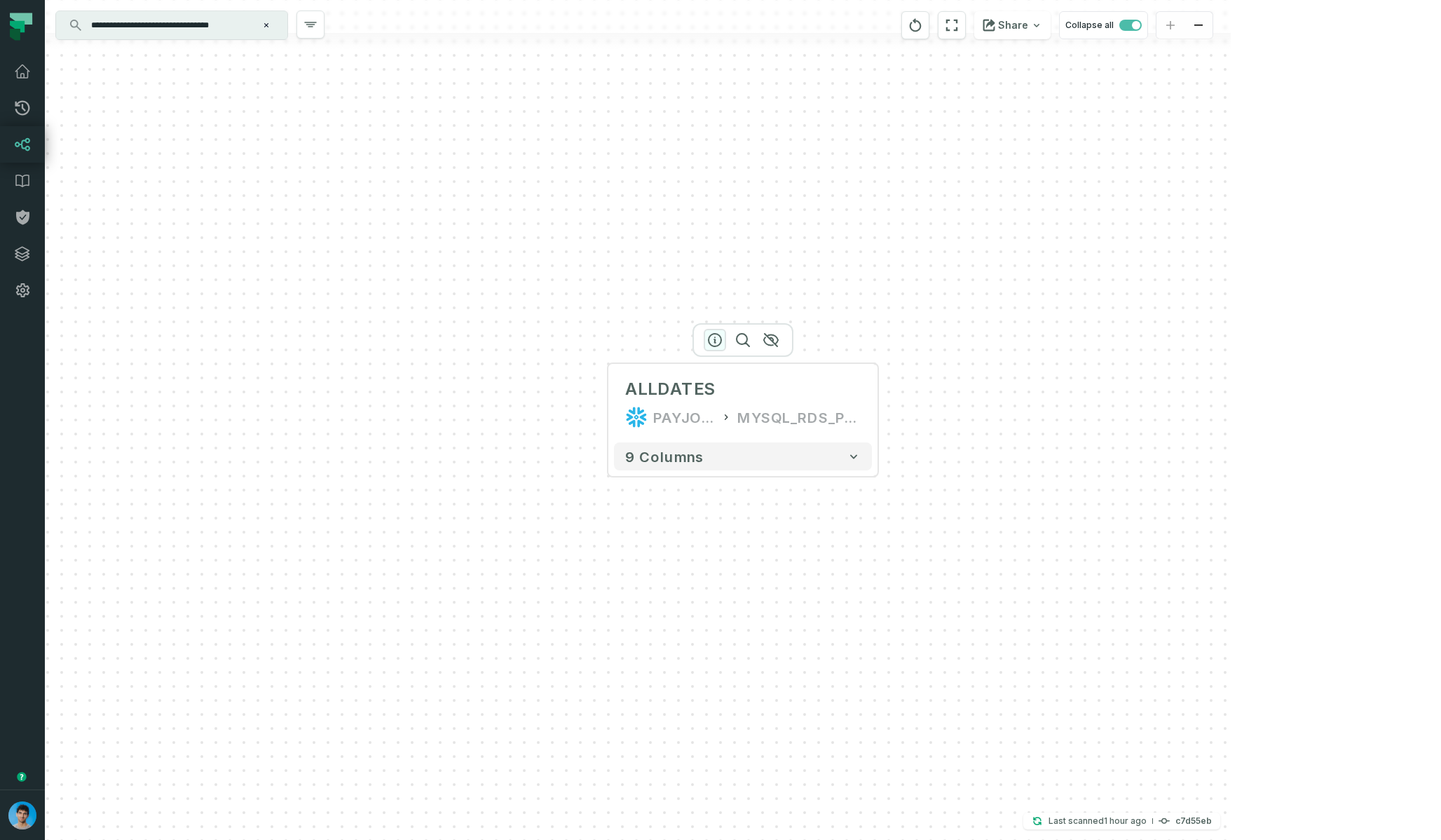
click at [710, 338] on icon "button" at bounding box center [715, 340] width 17 height 17
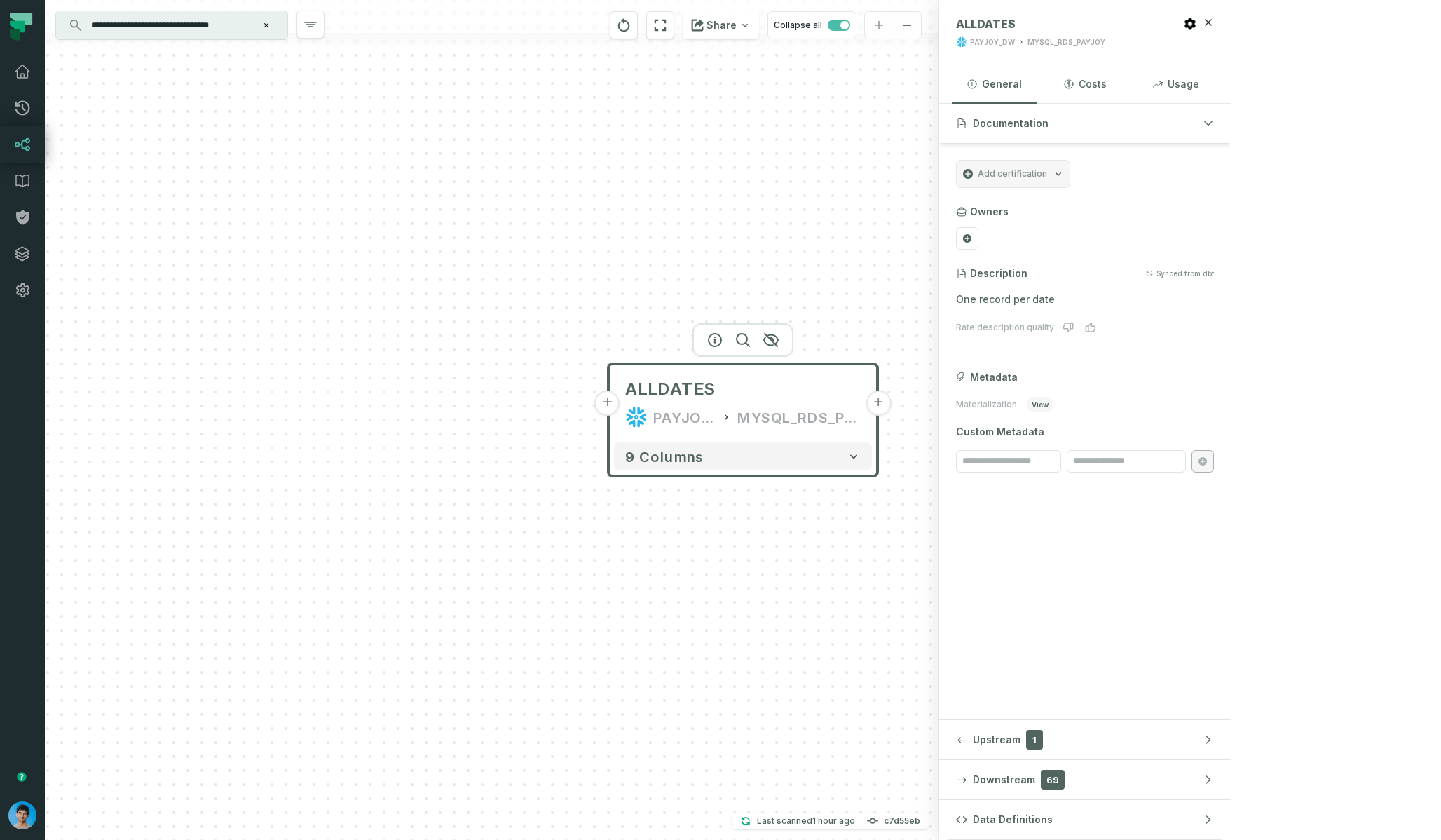
click at [1035, 775] on span "Downstream" at bounding box center [1004, 779] width 62 height 14
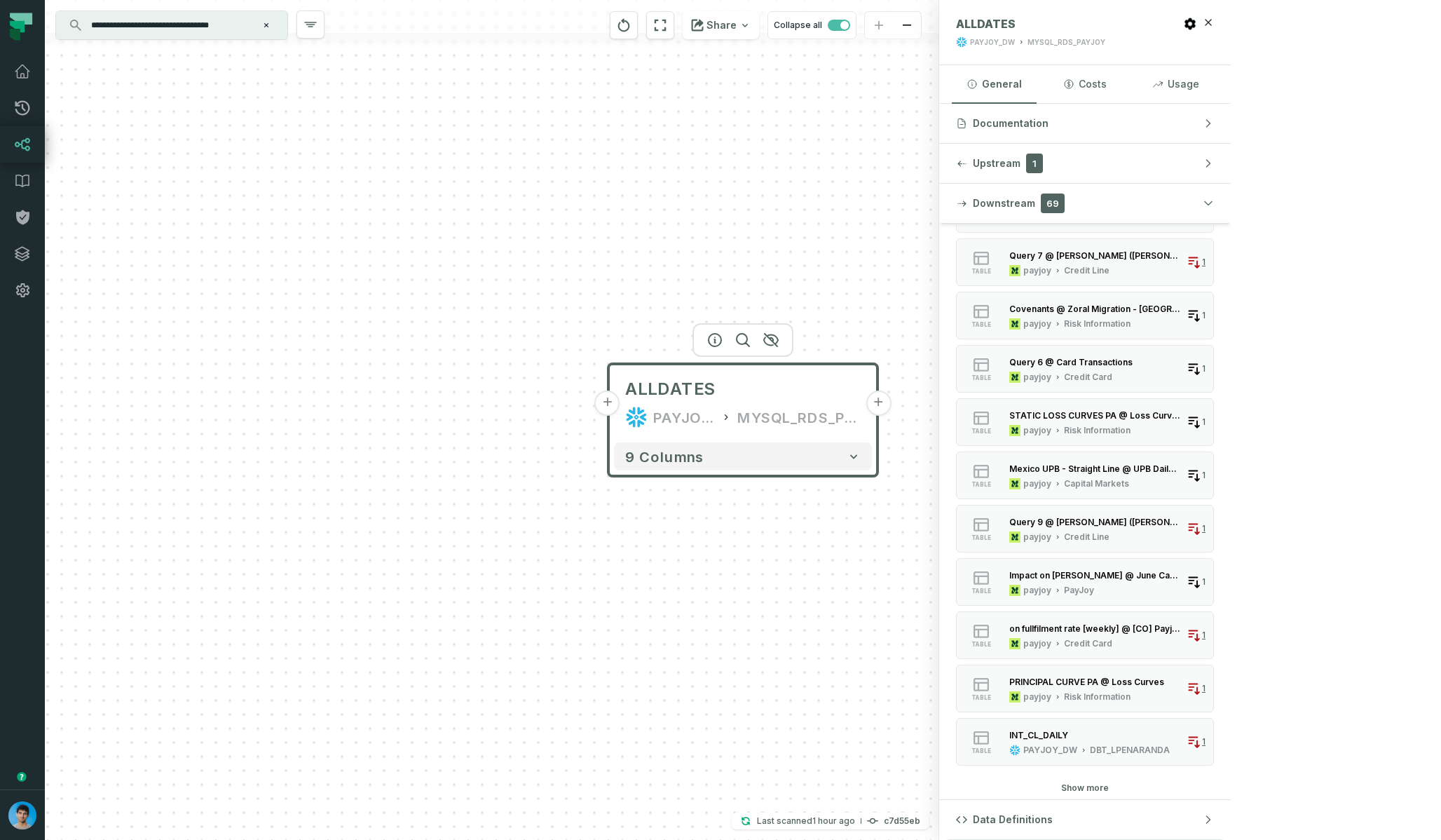
scroll to position [0, 0]
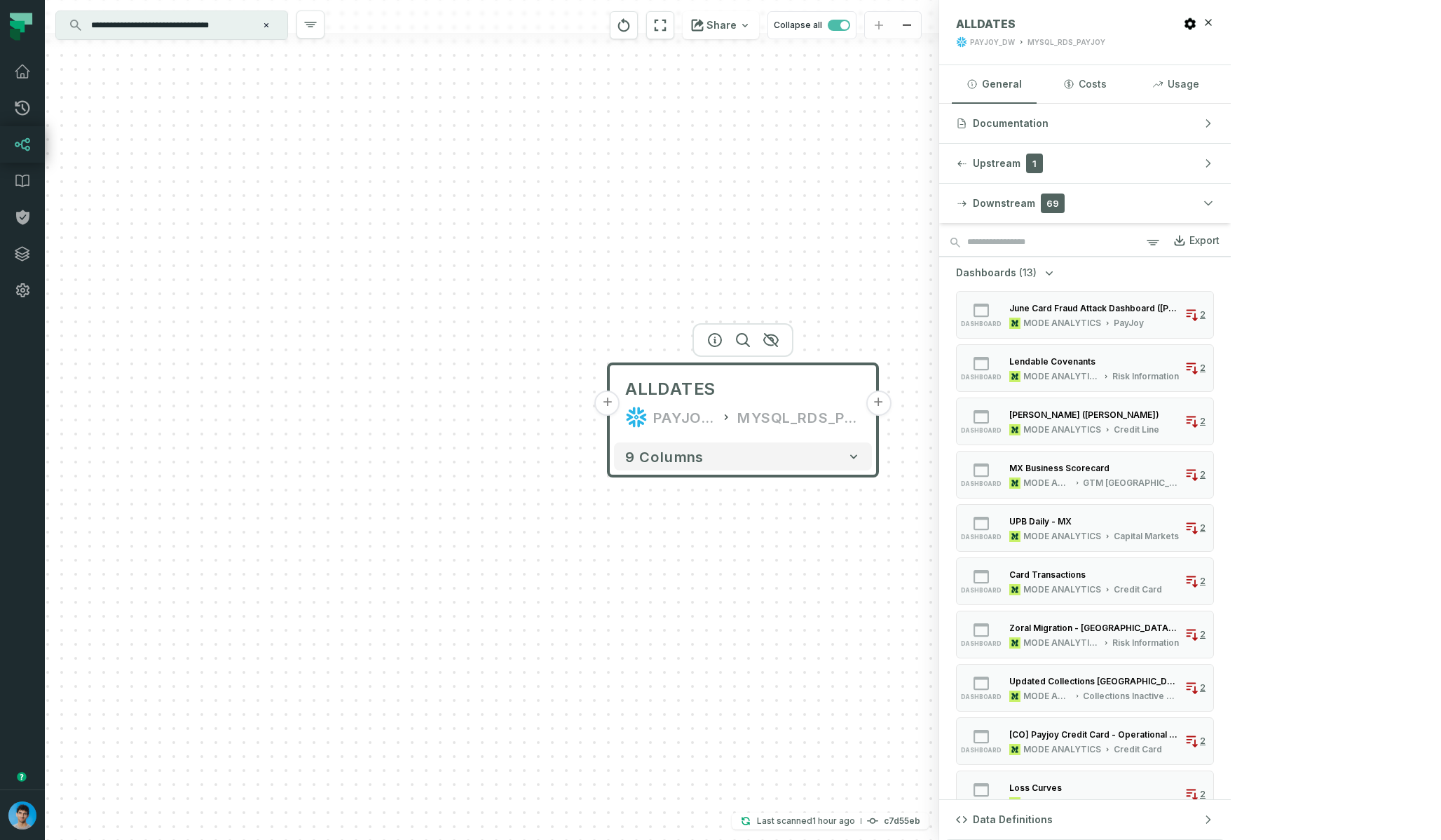
click at [1037, 269] on span "(13)" at bounding box center [1027, 273] width 18 height 14
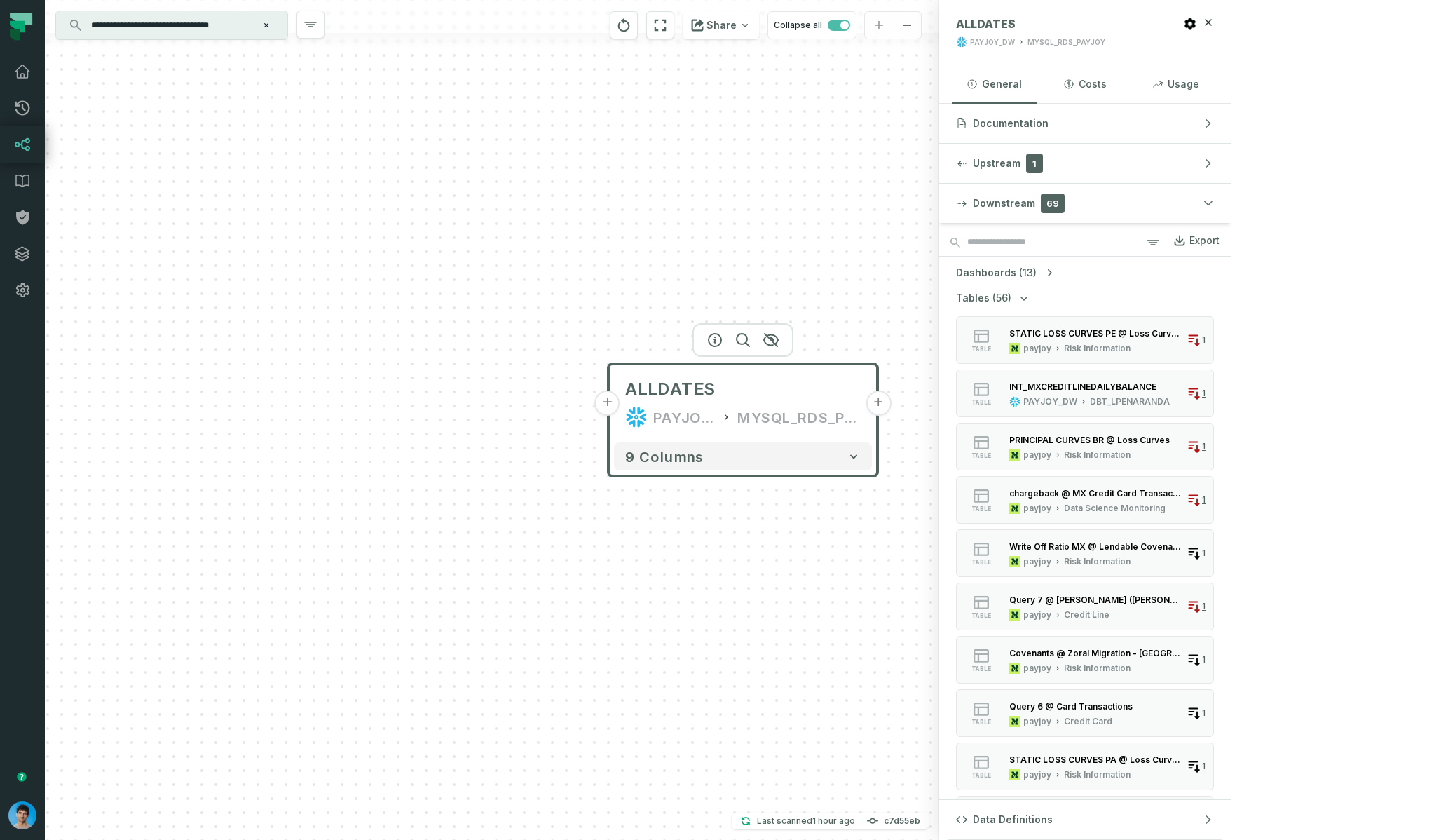
click at [1031, 298] on button "Tables (56)" at bounding box center [993, 298] width 75 height 14
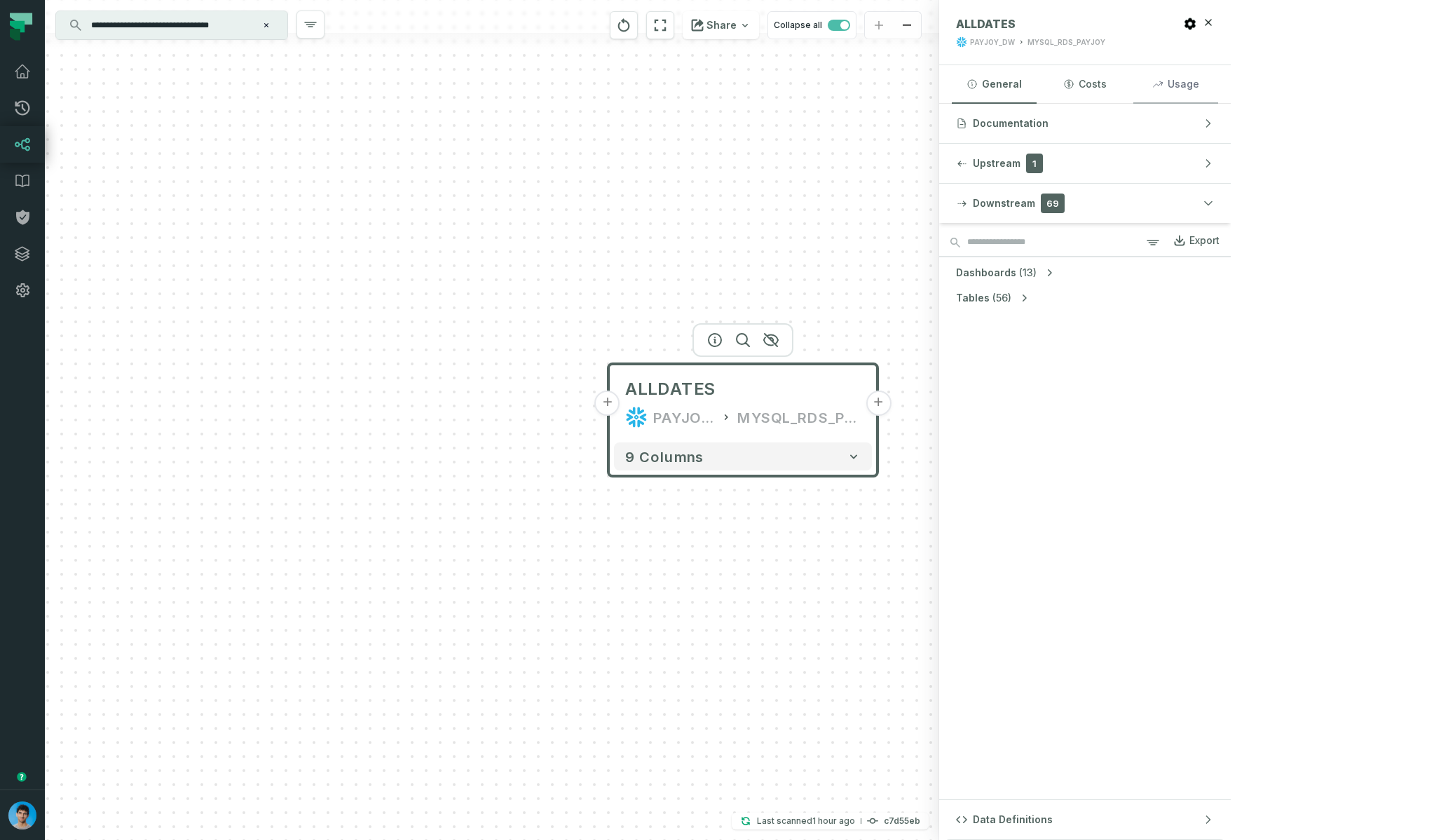
click at [1218, 79] on button "Usage" at bounding box center [1175, 84] width 84 height 38
click at [770, 340] on icon "button" at bounding box center [771, 340] width 17 height 17
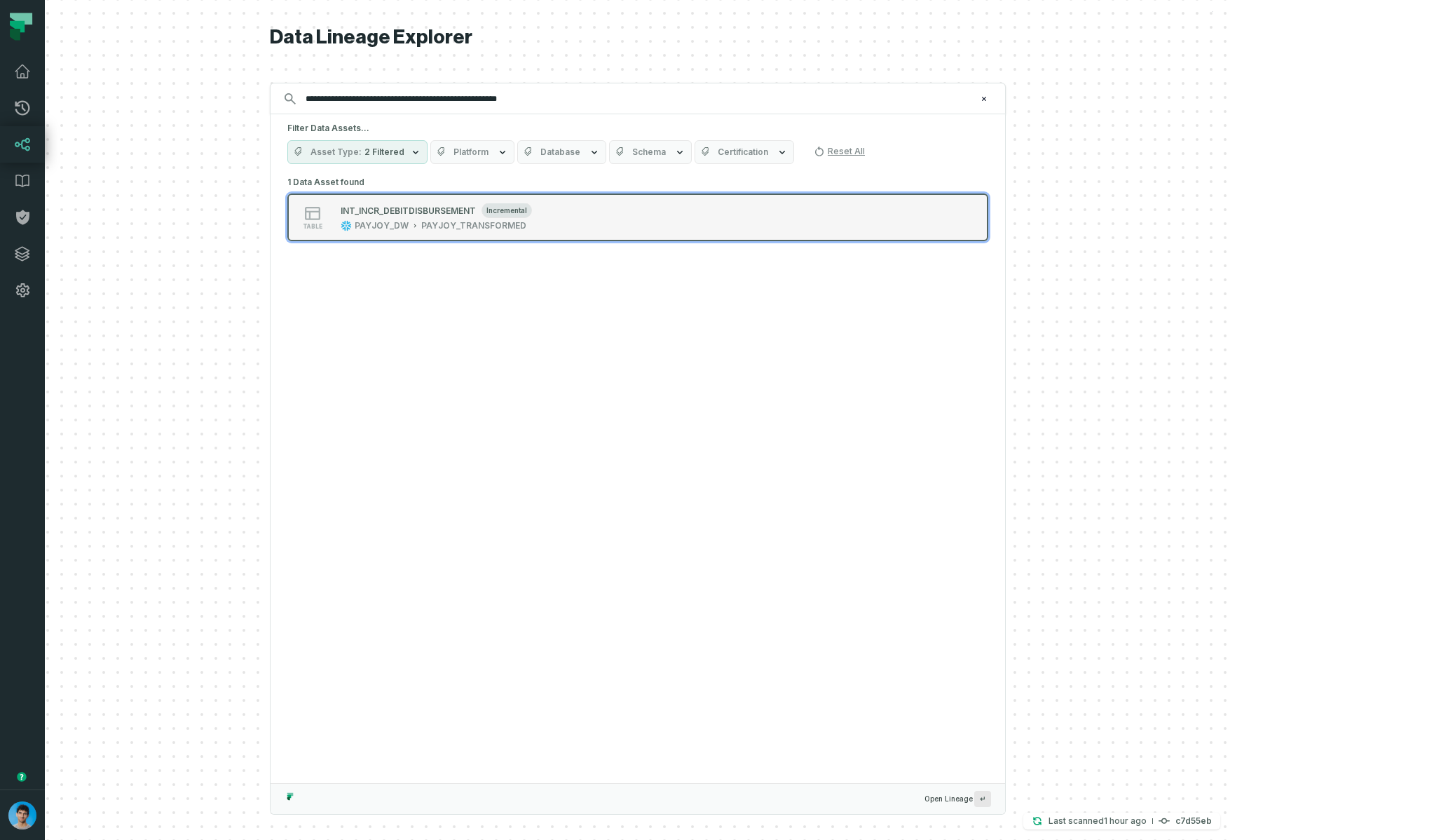
type input "**********"
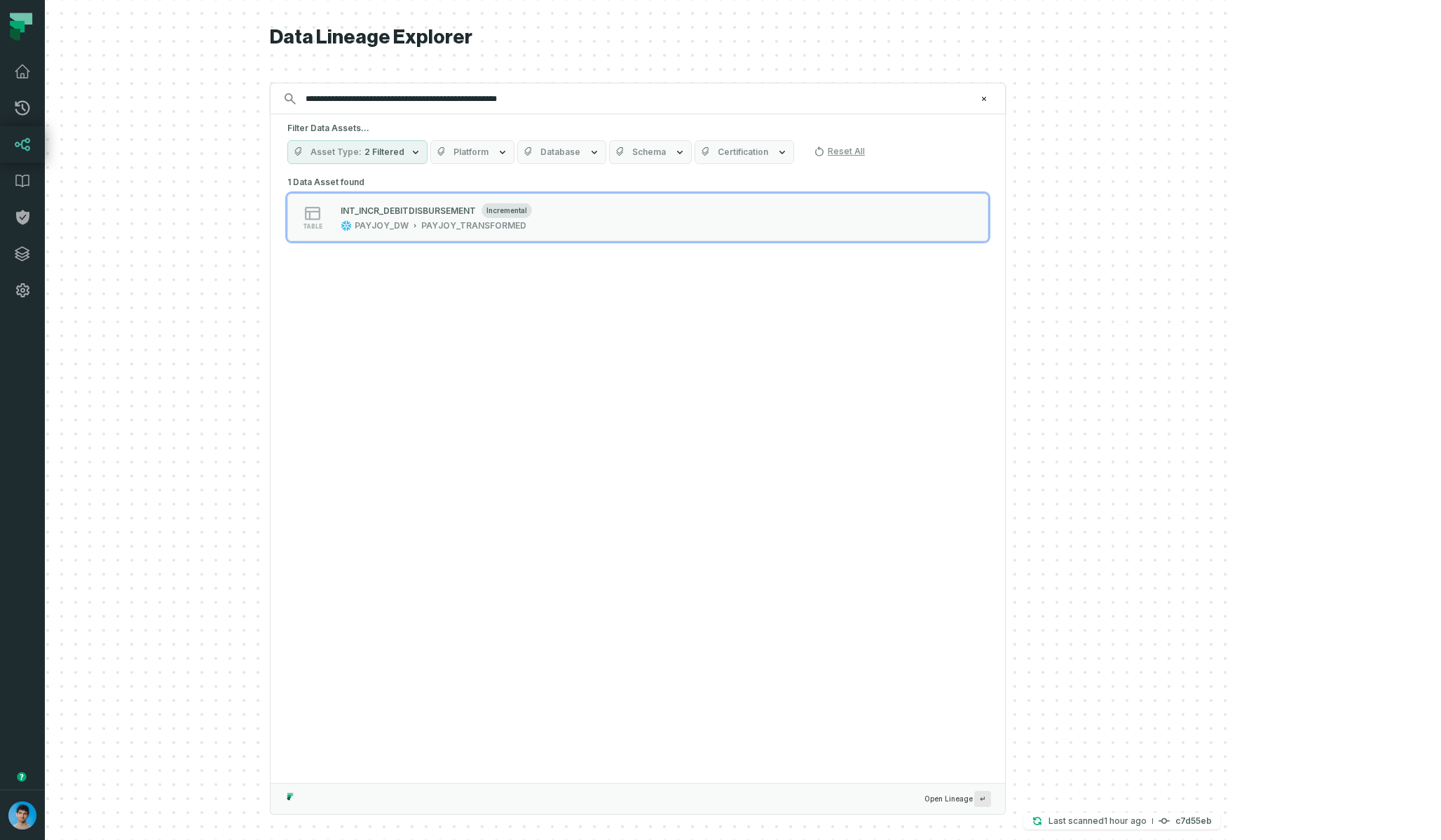
click at [526, 220] on div "PAYJOY_TRANSFORMED" at bounding box center [474, 225] width 106 height 11
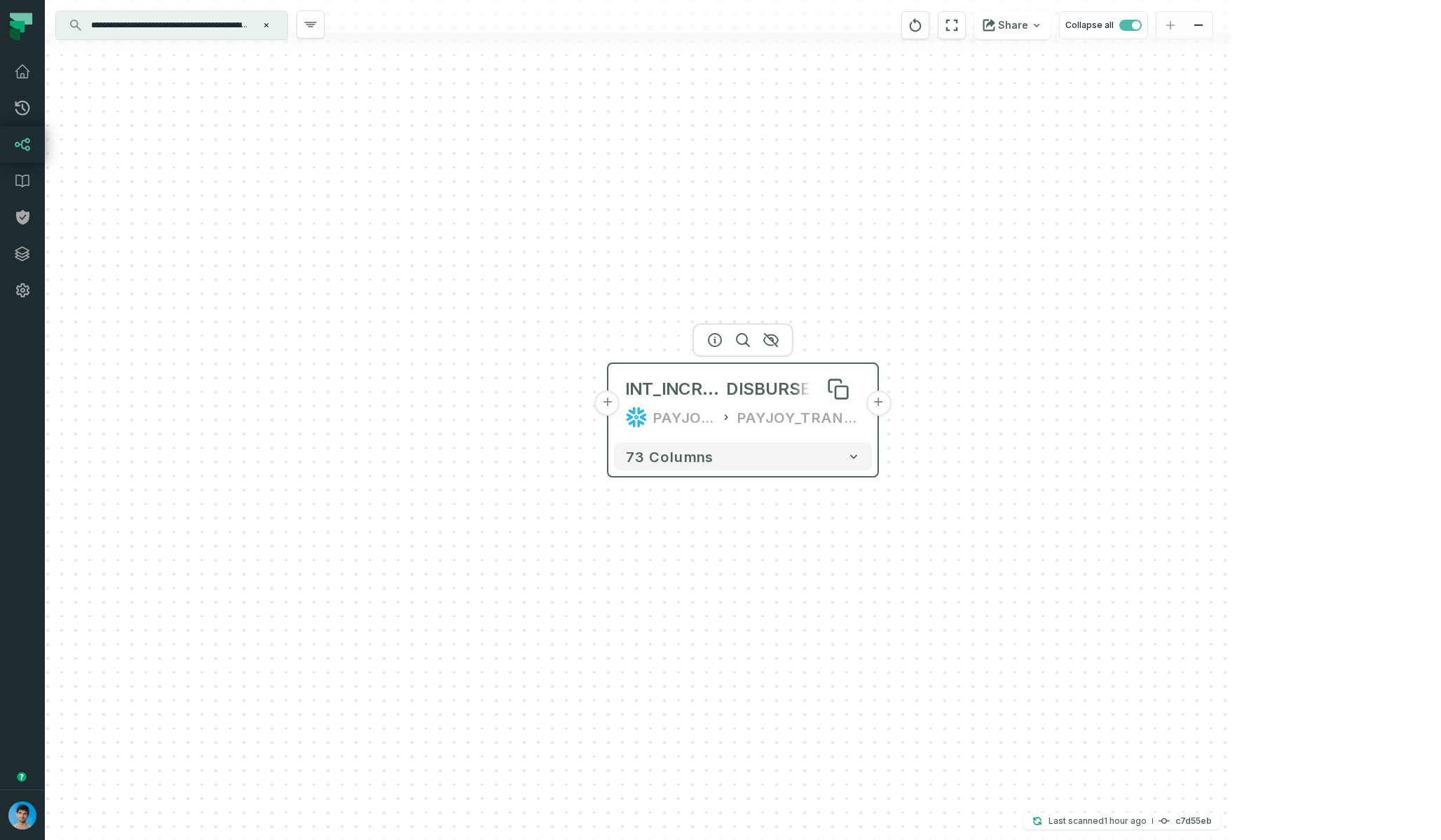
click at [708, 387] on span "INT_INCR_DEBIT" at bounding box center [676, 388] width 101 height 23
click at [721, 335] on icon "button" at bounding box center [716, 340] width 17 height 17
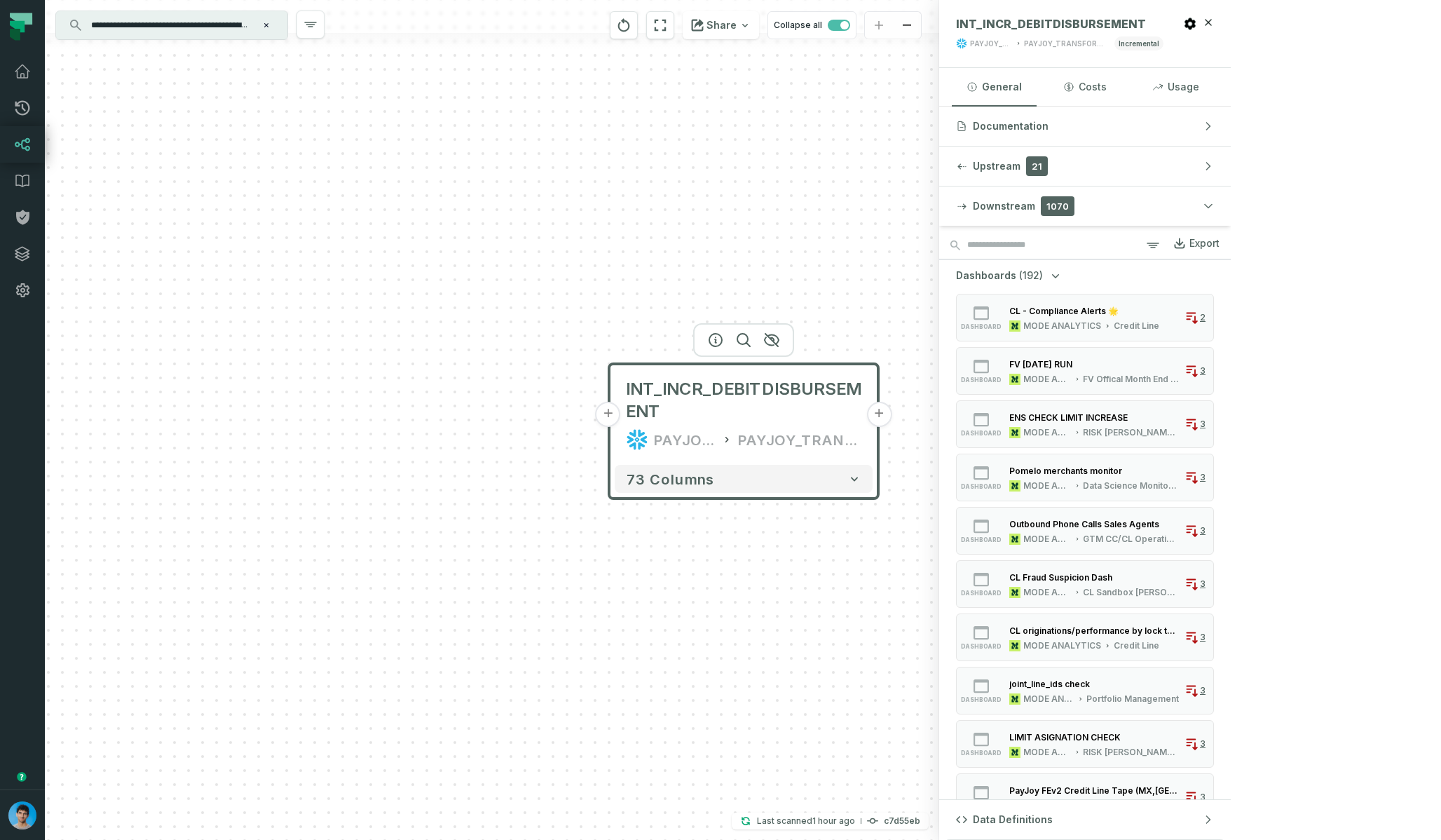
click at [1063, 275] on button "Dashboards (192)" at bounding box center [1009, 275] width 106 height 14
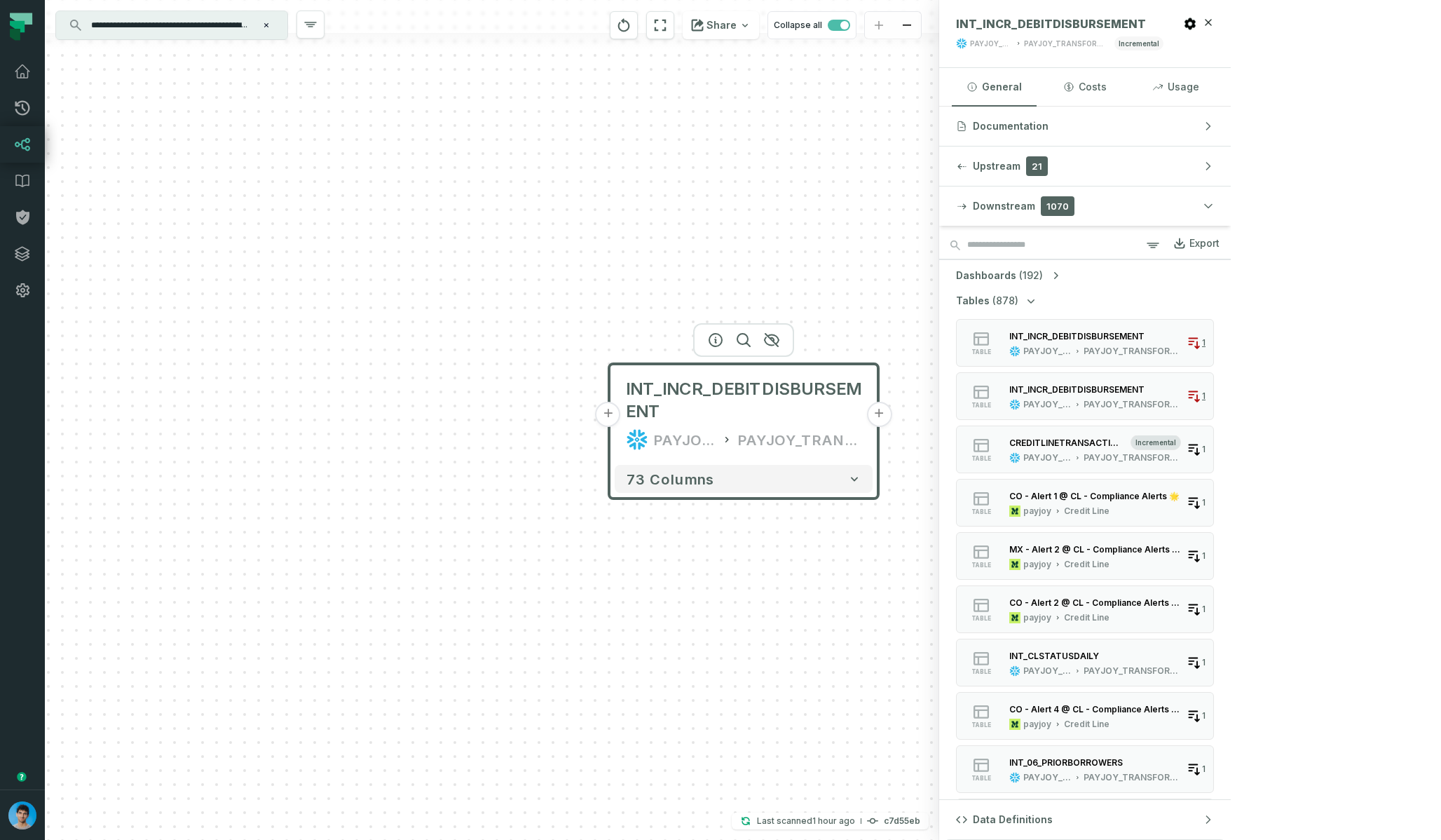
click at [1038, 303] on icon "button" at bounding box center [1031, 301] width 14 height 14
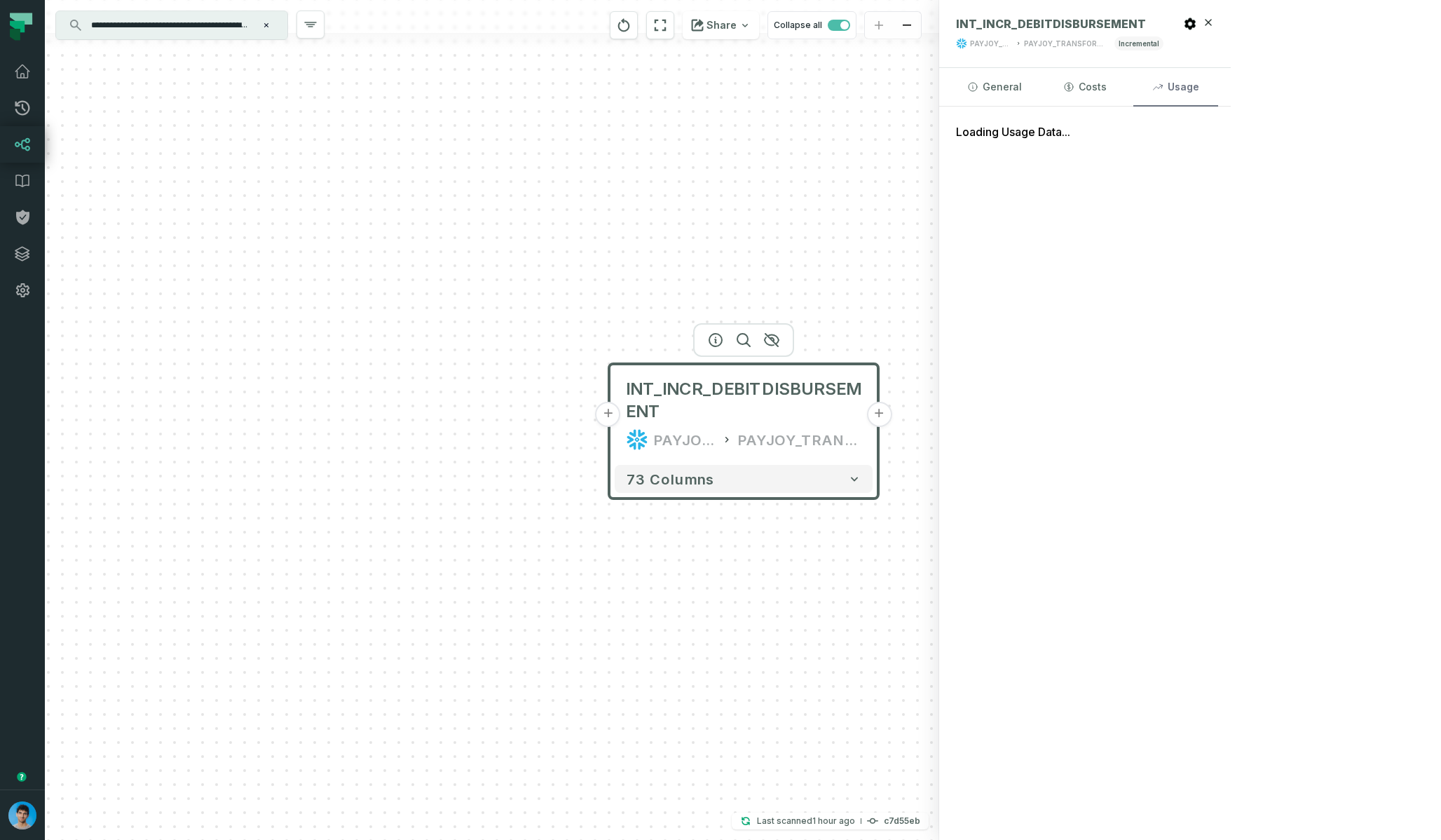
click at [1218, 85] on button "Usage" at bounding box center [1175, 87] width 84 height 38
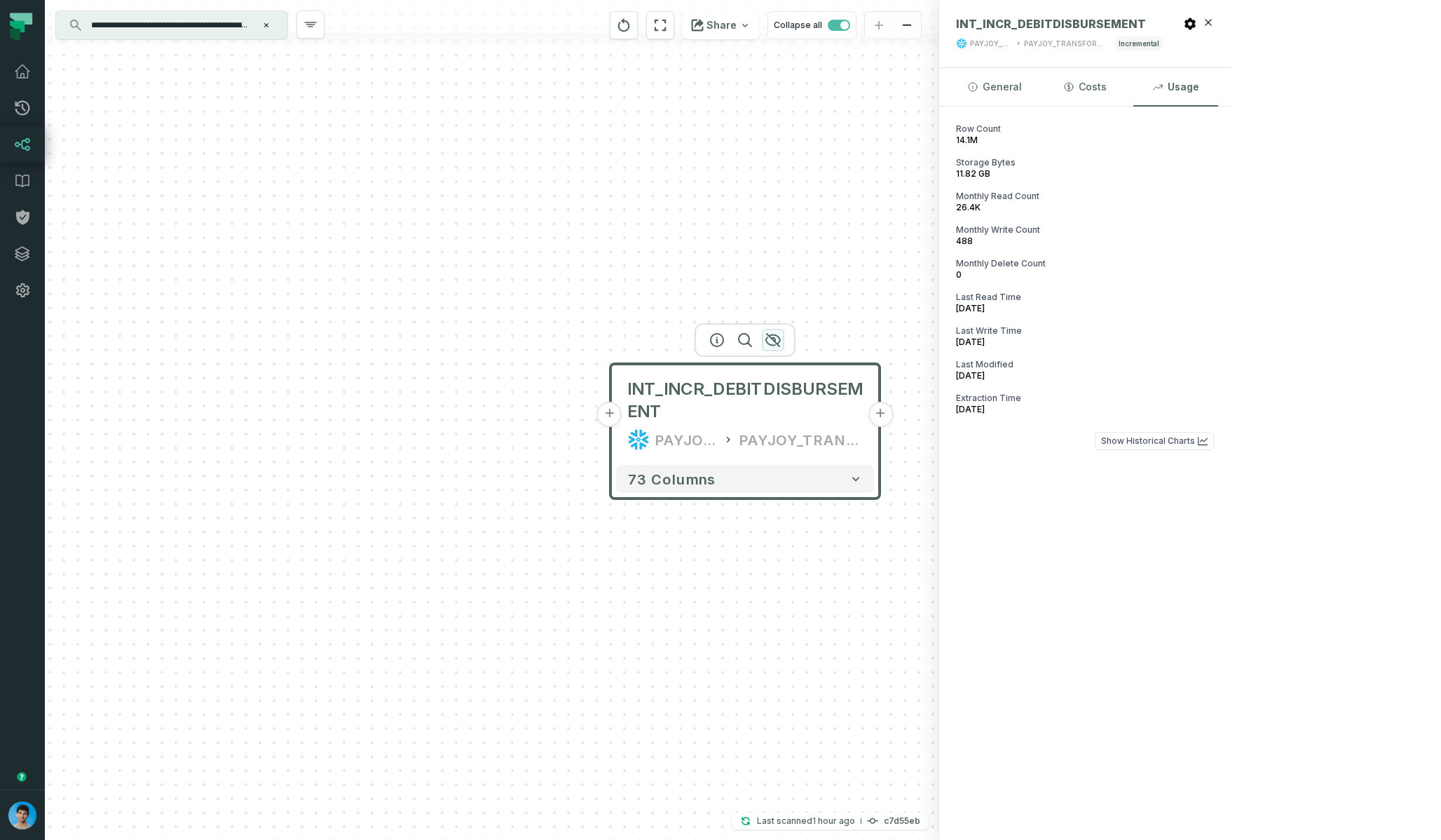
click at [769, 341] on icon "button" at bounding box center [773, 340] width 17 height 17
click at [769, 342] on icon "button" at bounding box center [773, 340] width 17 height 17
click at [769, 342] on icon "button" at bounding box center [773, 341] width 17 height 17
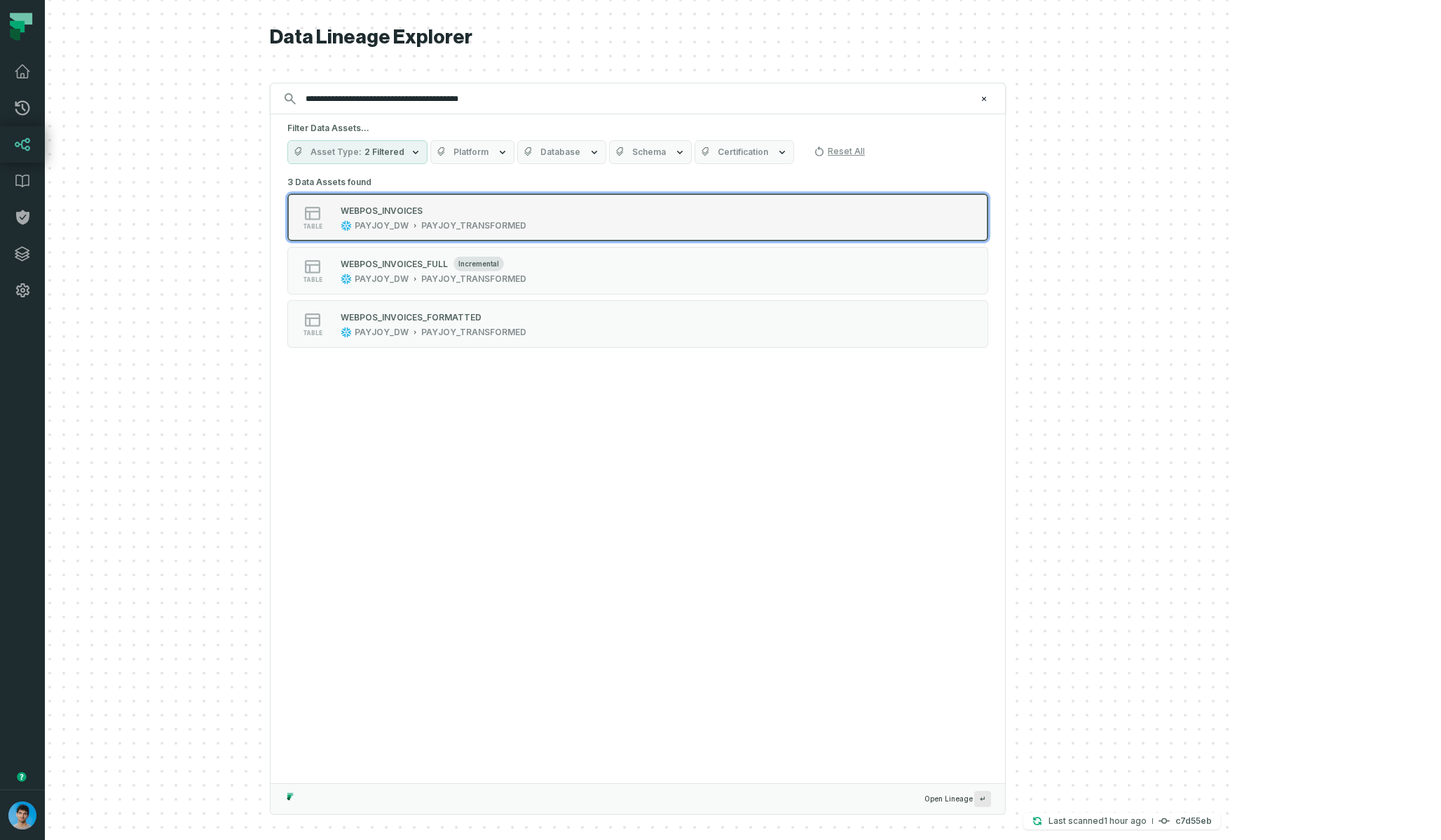
type input "**********"
click at [526, 223] on div "PAYJOY_TRANSFORMED" at bounding box center [474, 225] width 106 height 11
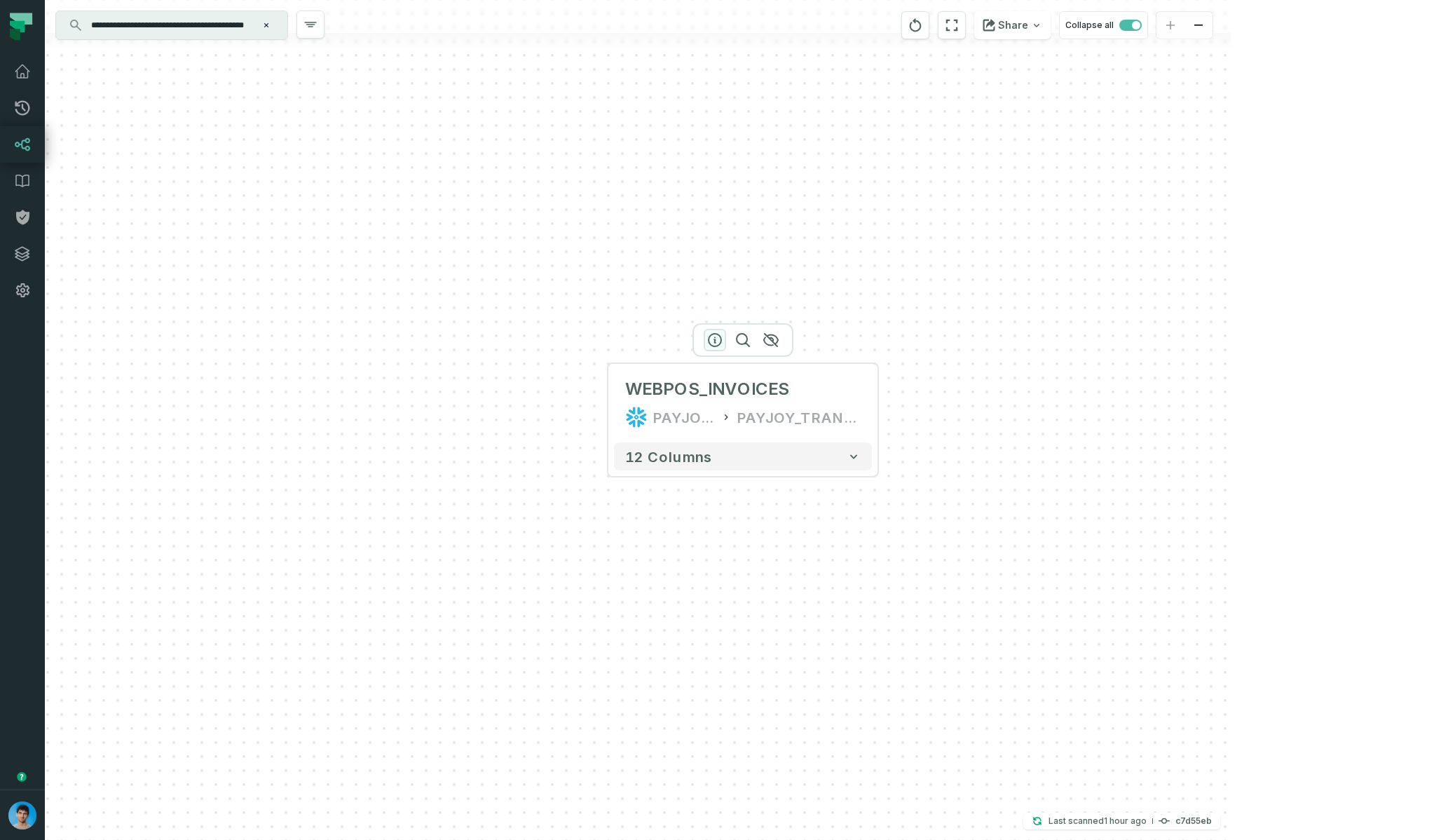
click at [715, 341] on icon "button" at bounding box center [714, 339] width 13 height 13
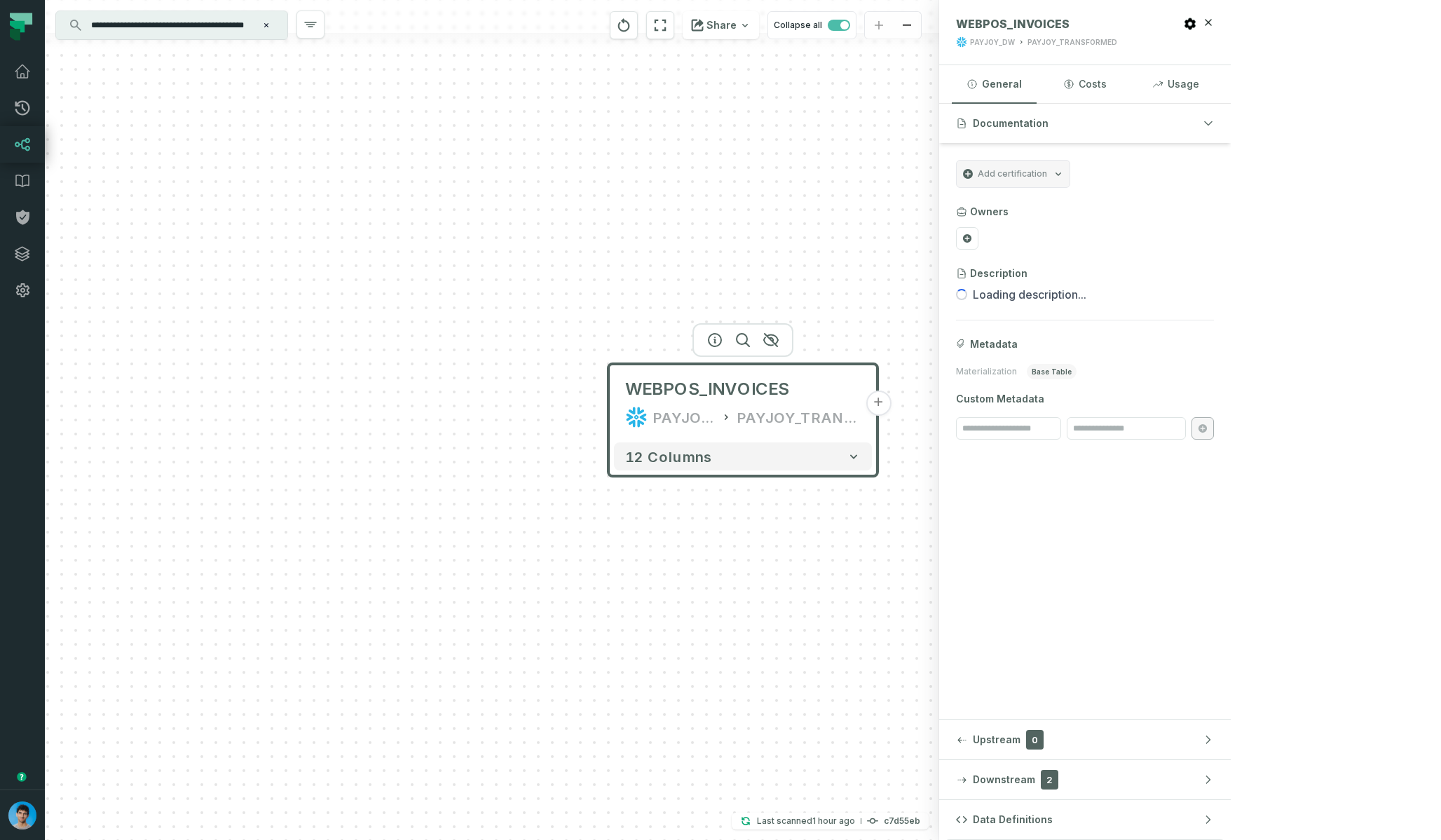
click at [1059, 776] on span "2" at bounding box center [1049, 779] width 18 height 19
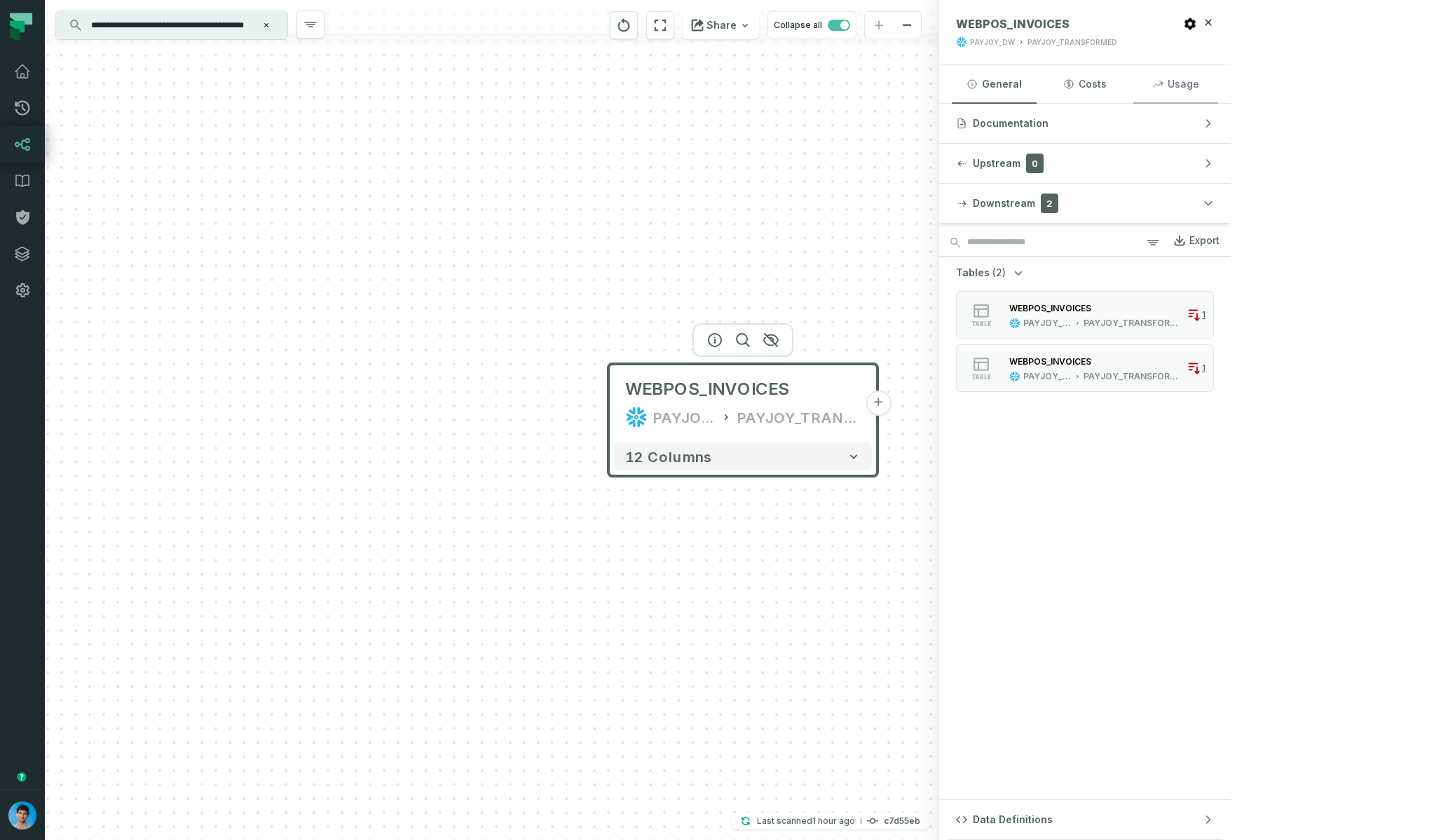
click at [1218, 77] on button "Usage" at bounding box center [1175, 84] width 84 height 38
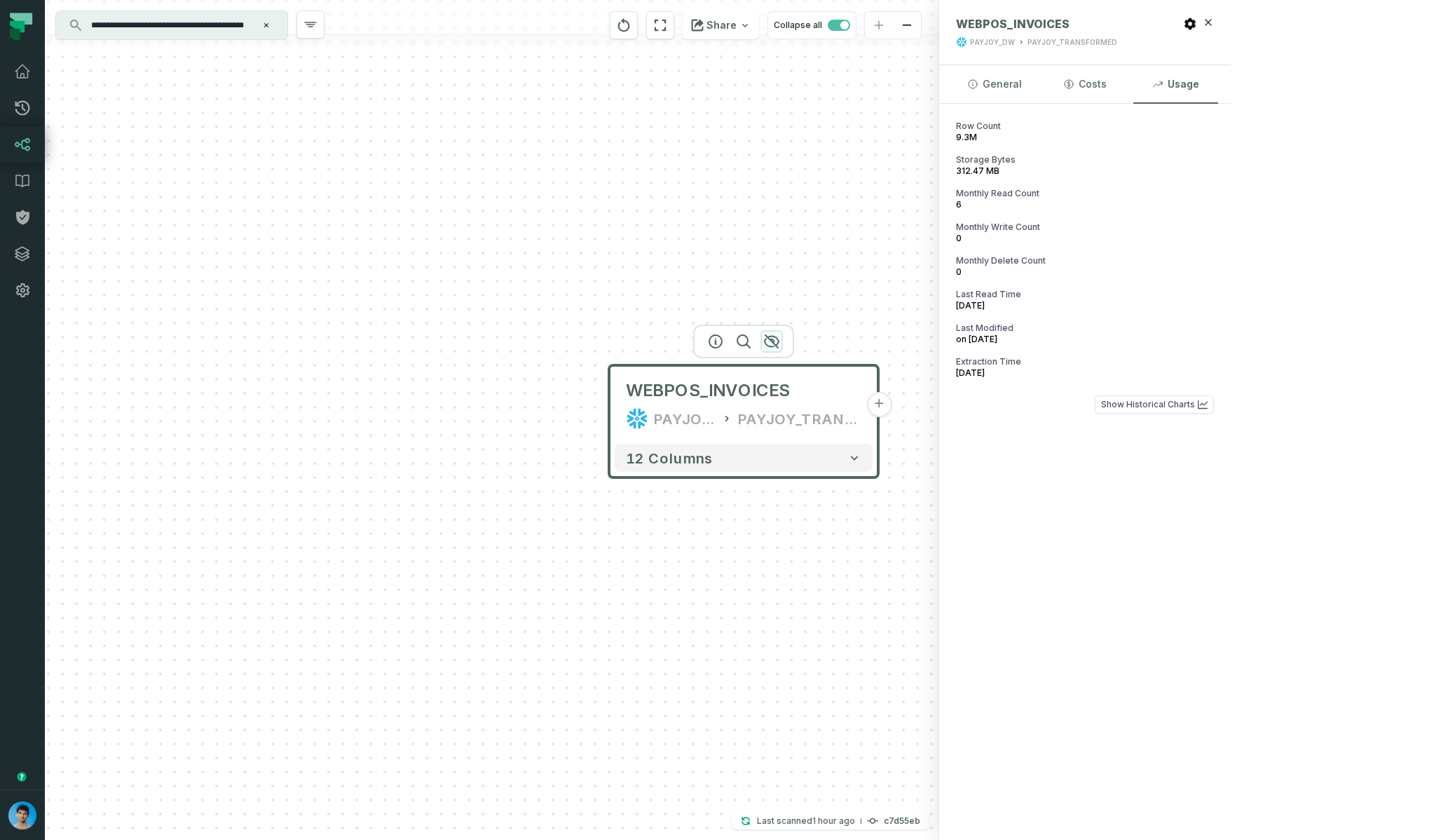
click at [769, 342] on icon "button" at bounding box center [772, 341] width 17 height 17
click at [769, 341] on icon "button" at bounding box center [772, 341] width 17 height 17
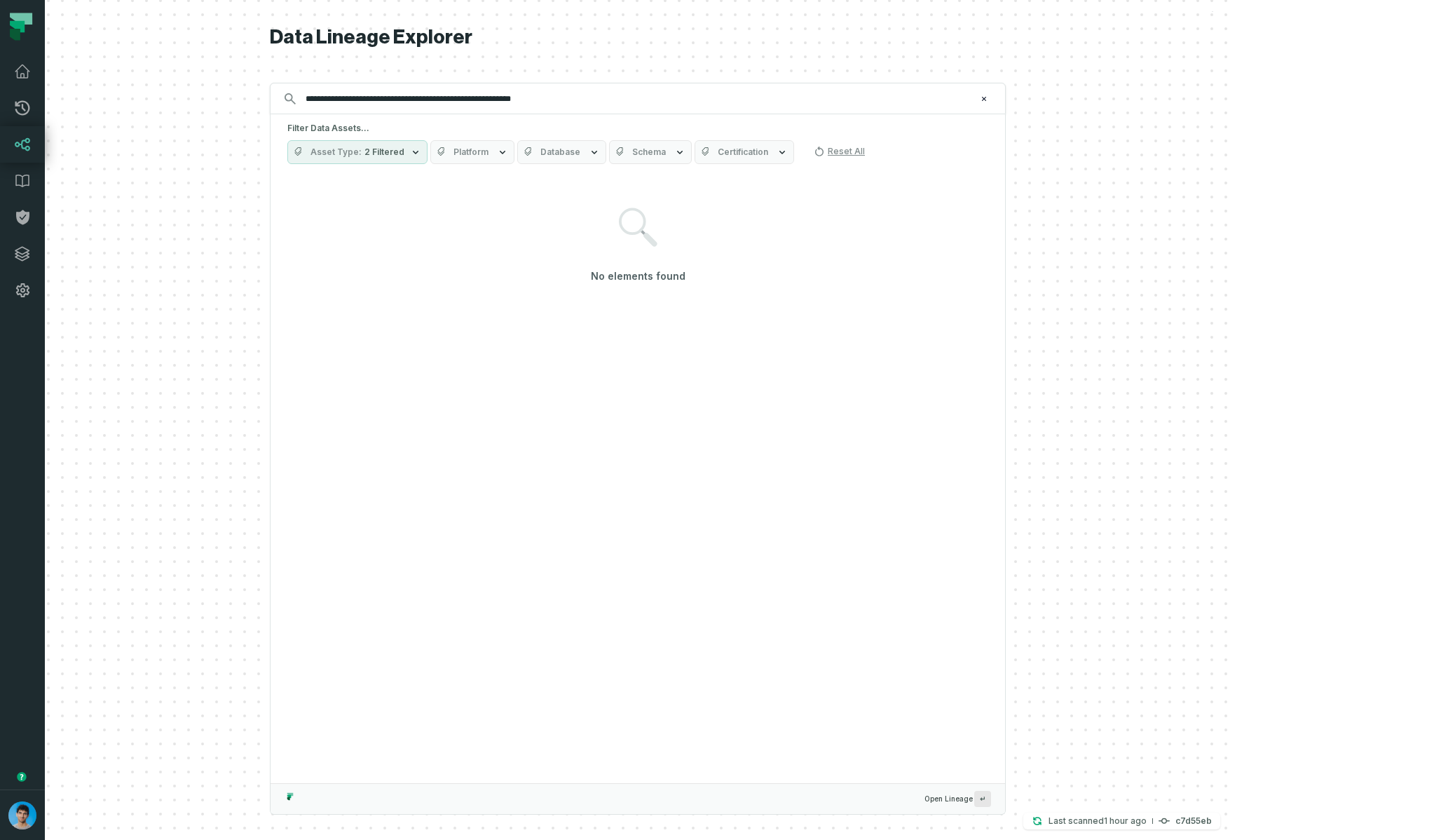
type input "**********"
click at [1146, 818] on p "Last scanned 9/25/2025, 6:44:36 PM" at bounding box center [1097, 821] width 98 height 14
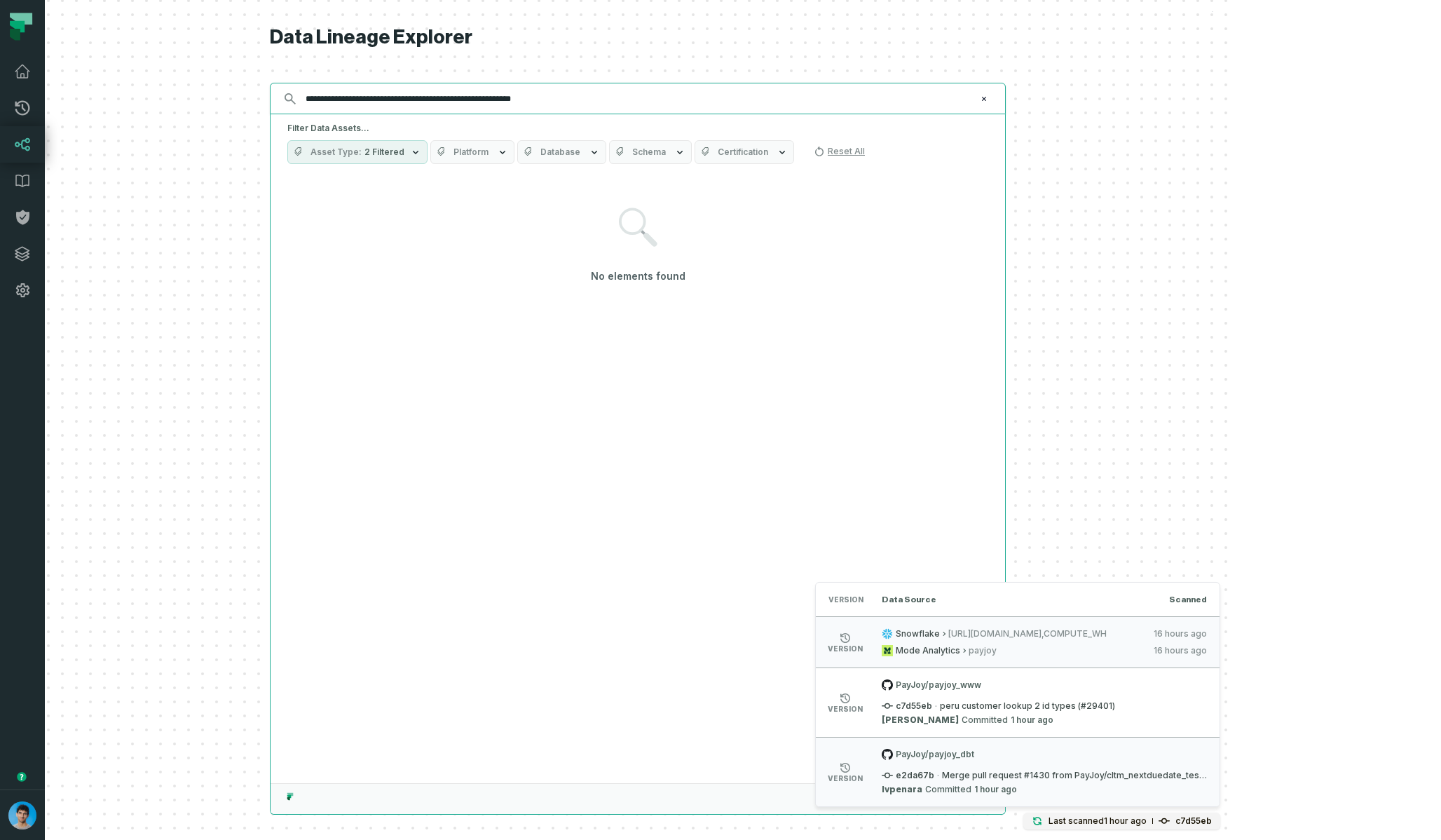
click at [763, 91] on input "**********" at bounding box center [637, 99] width 679 height 23
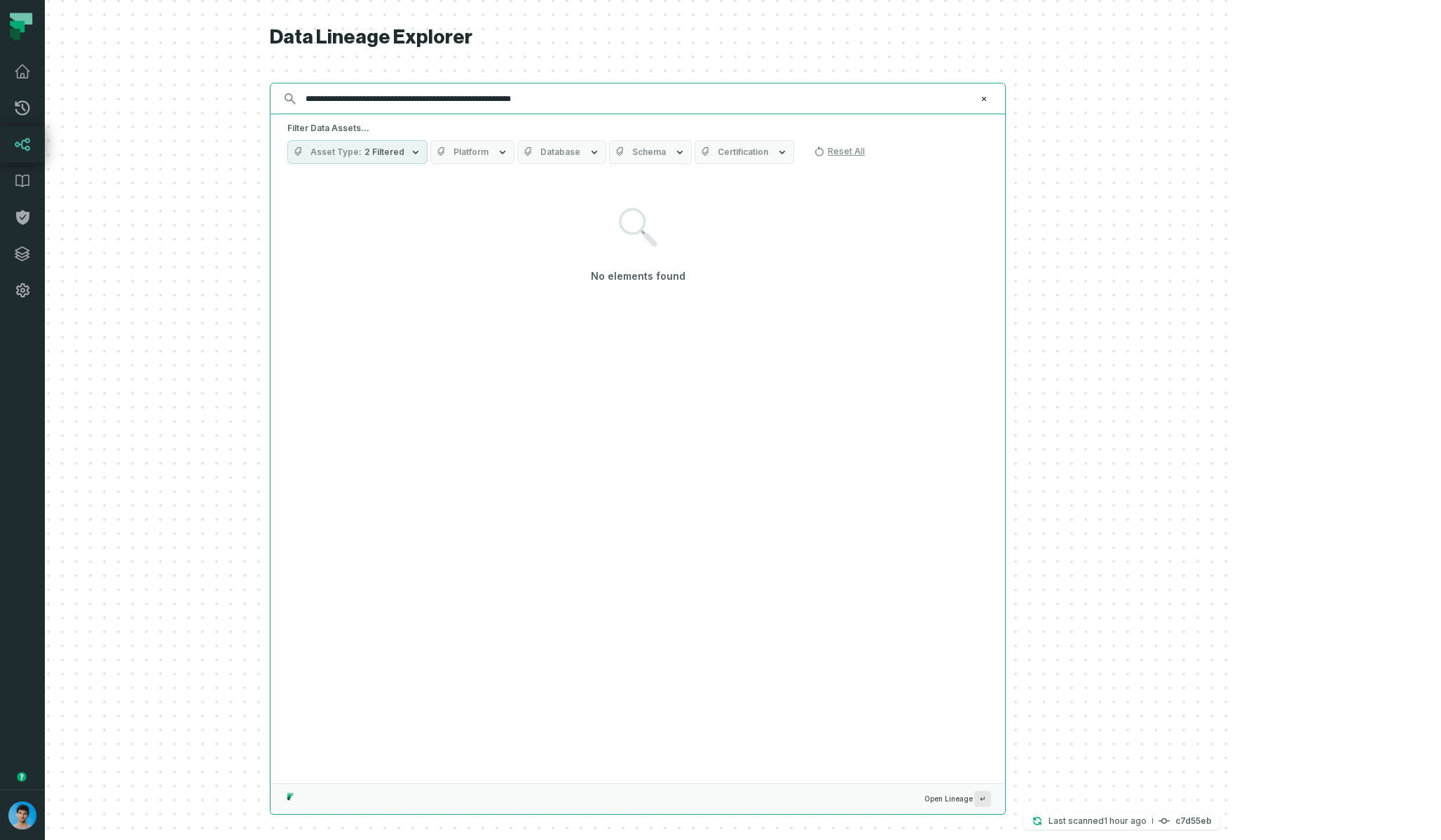
paste input "text"
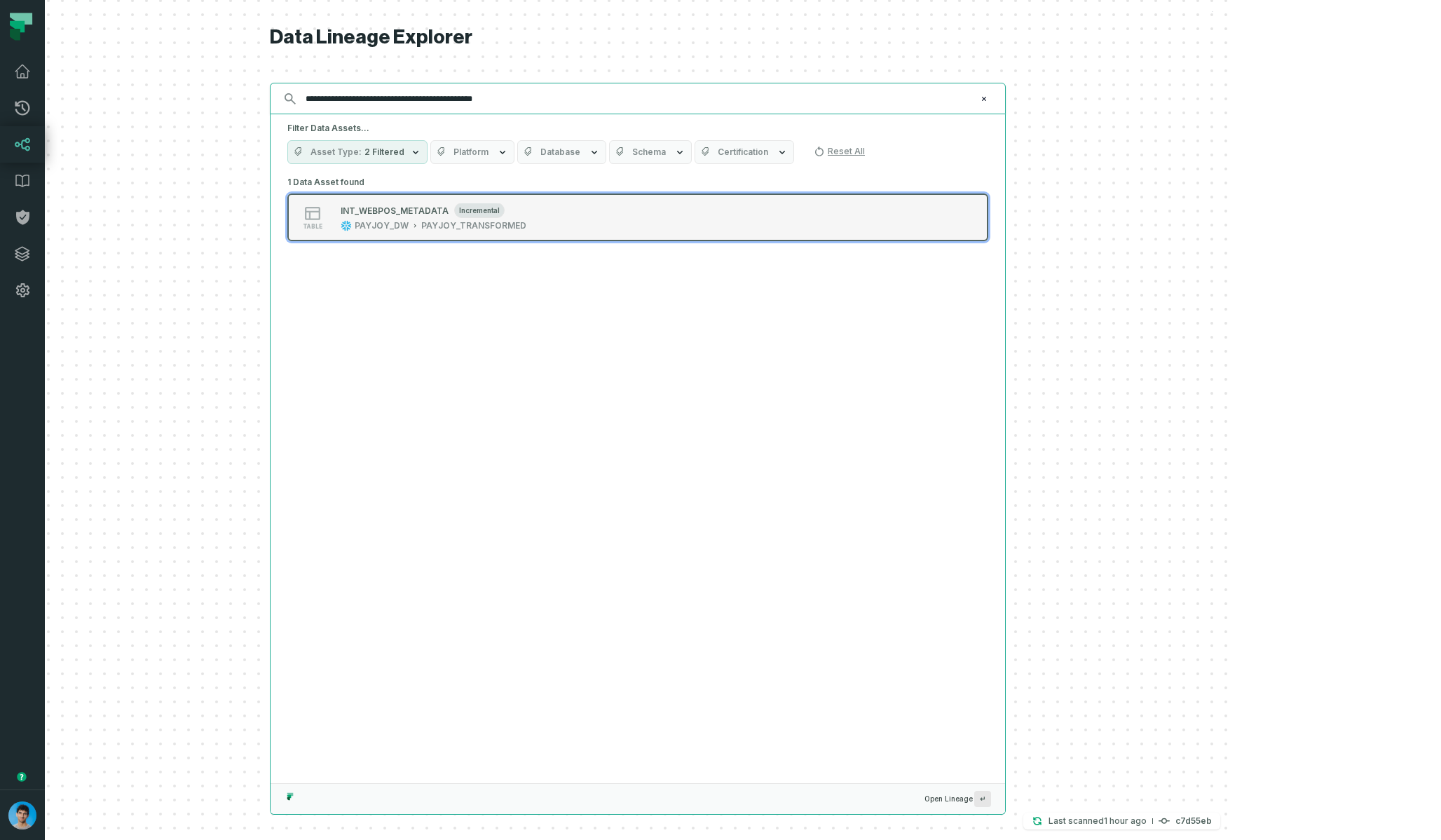
type input "**********"
click at [474, 219] on div "INT_WEBPOS_METADATA incremental PAYJOY_DW PAYJOY_TRANSFORMED" at bounding box center [433, 217] width 197 height 28
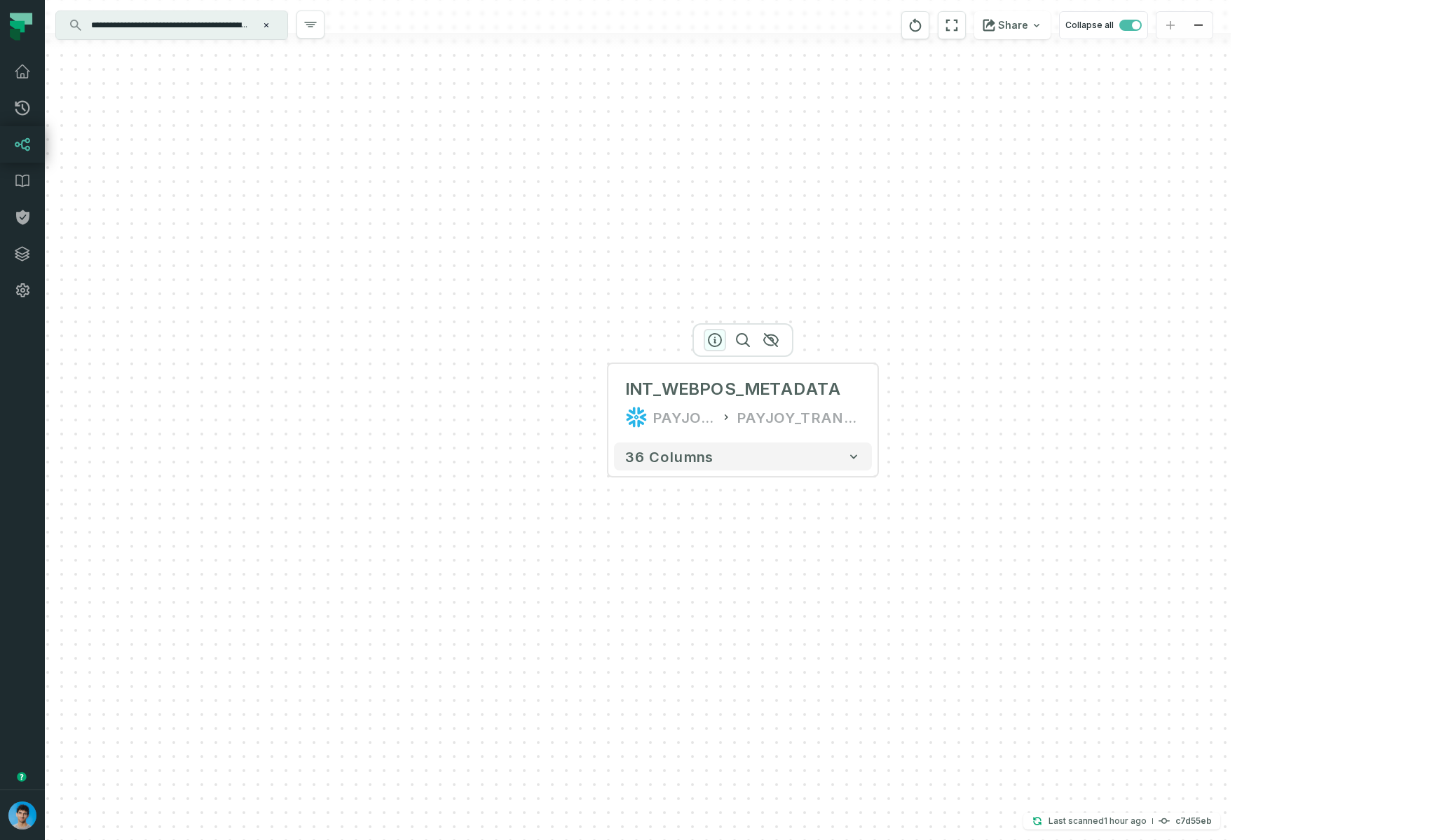
click at [712, 340] on icon "button" at bounding box center [715, 340] width 17 height 17
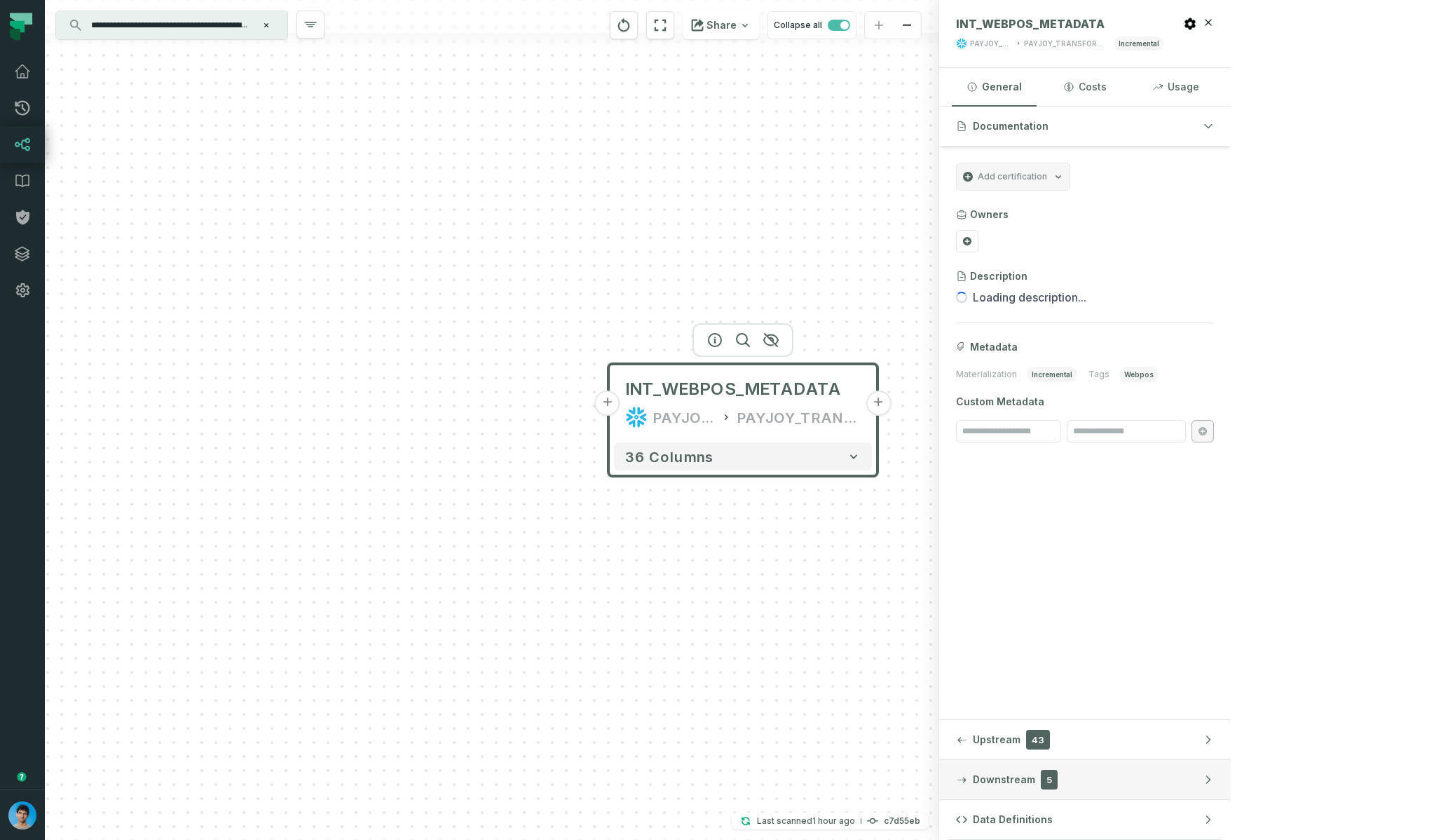
click at [1035, 777] on span "Downstream" at bounding box center [1004, 779] width 62 height 14
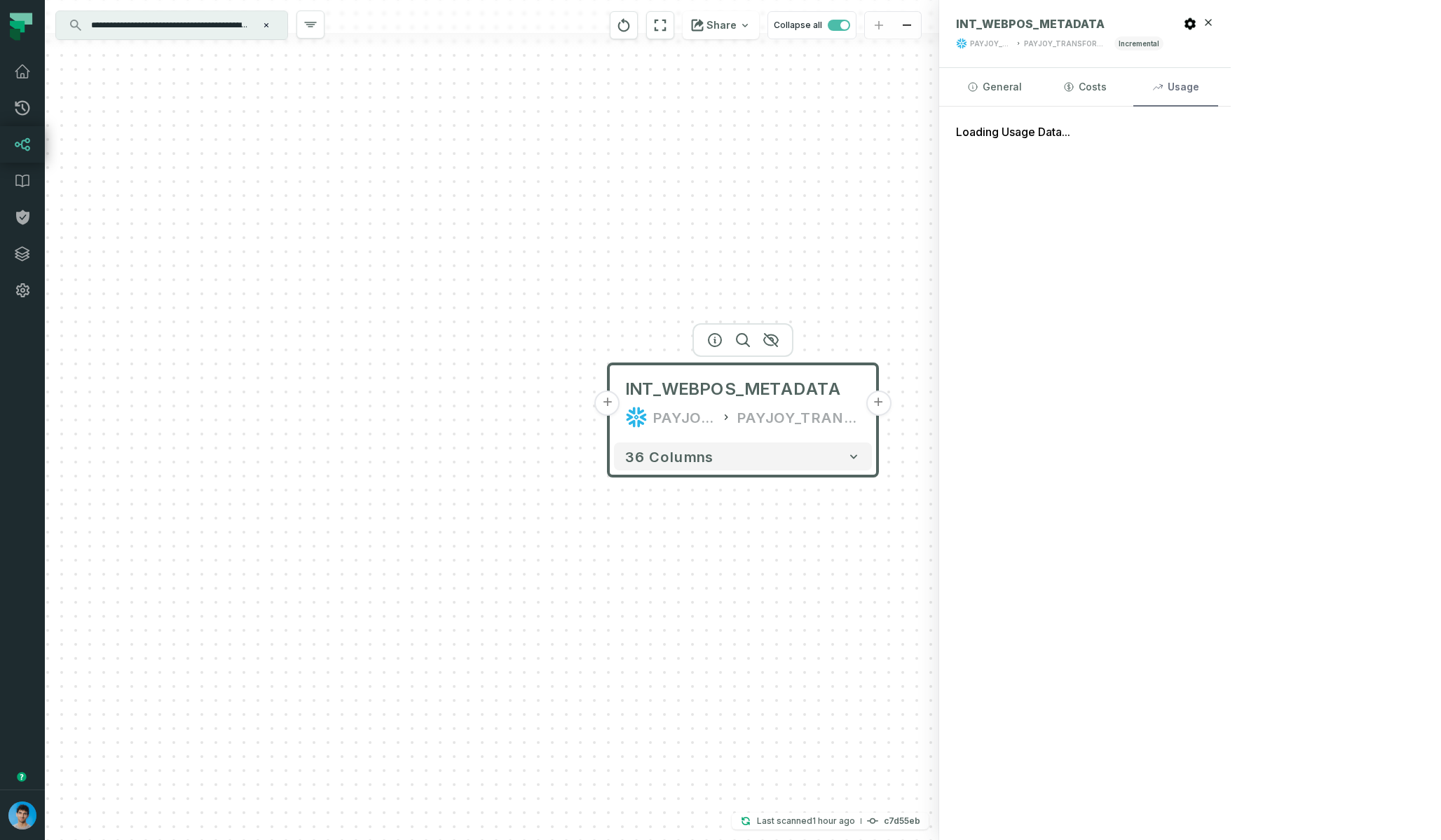
click at [1218, 84] on button "Usage" at bounding box center [1175, 87] width 84 height 38
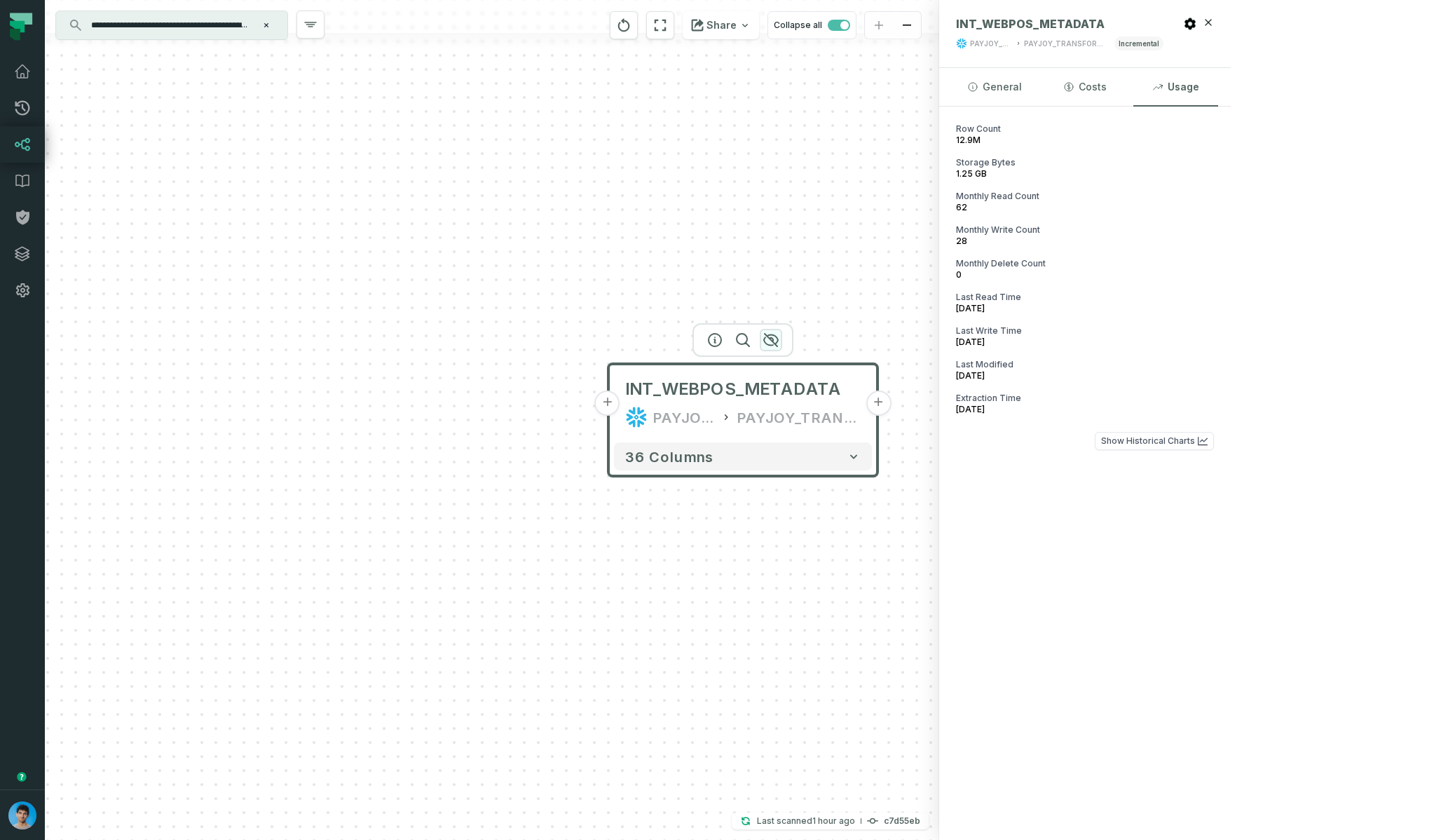
click at [776, 337] on icon "button" at bounding box center [771, 339] width 14 height 13
click at [772, 338] on icon "button" at bounding box center [770, 340] width 17 height 17
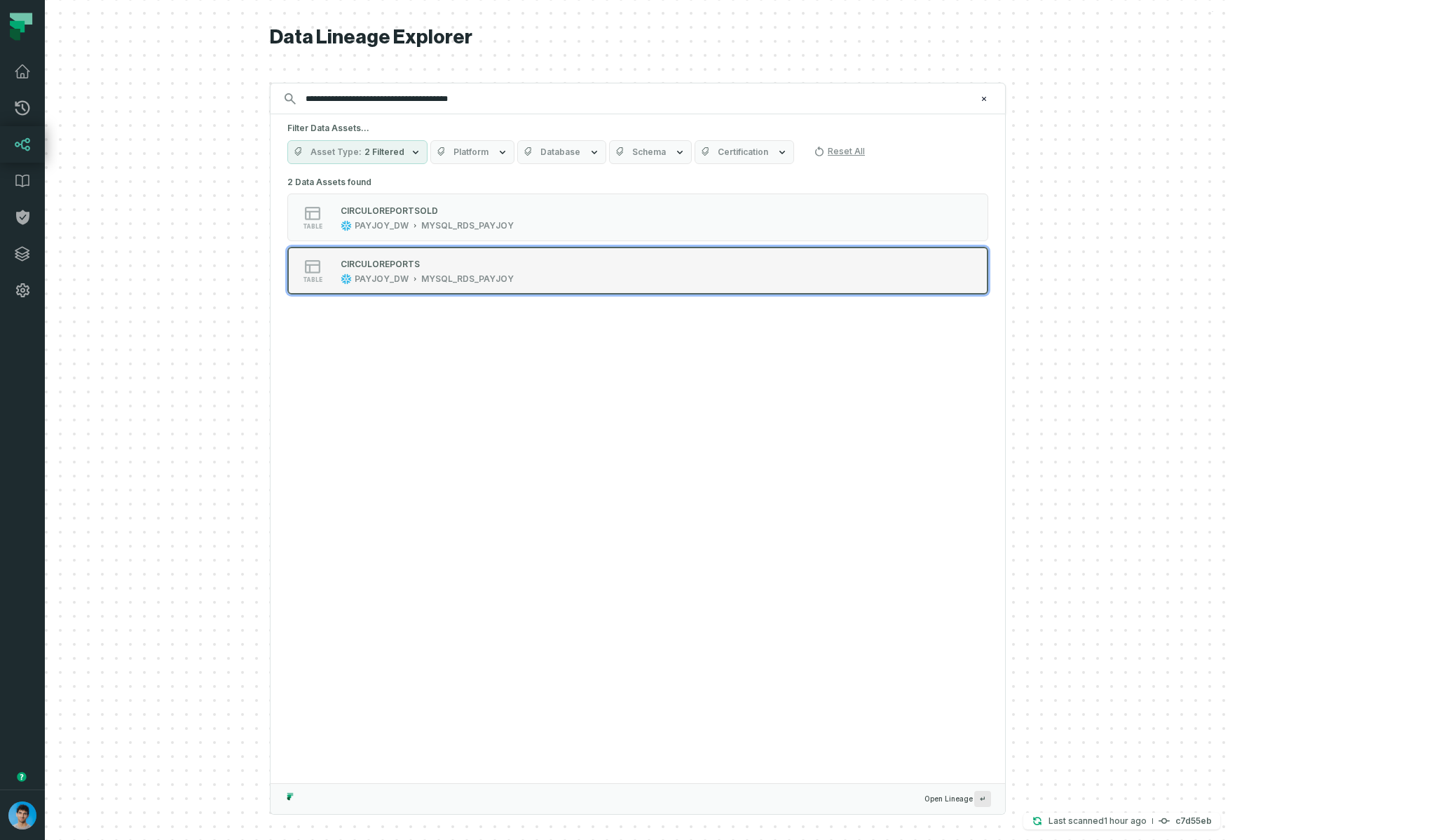
type input "**********"
click at [514, 266] on div "CIRCULOREPORTS" at bounding box center [426, 263] width 173 height 14
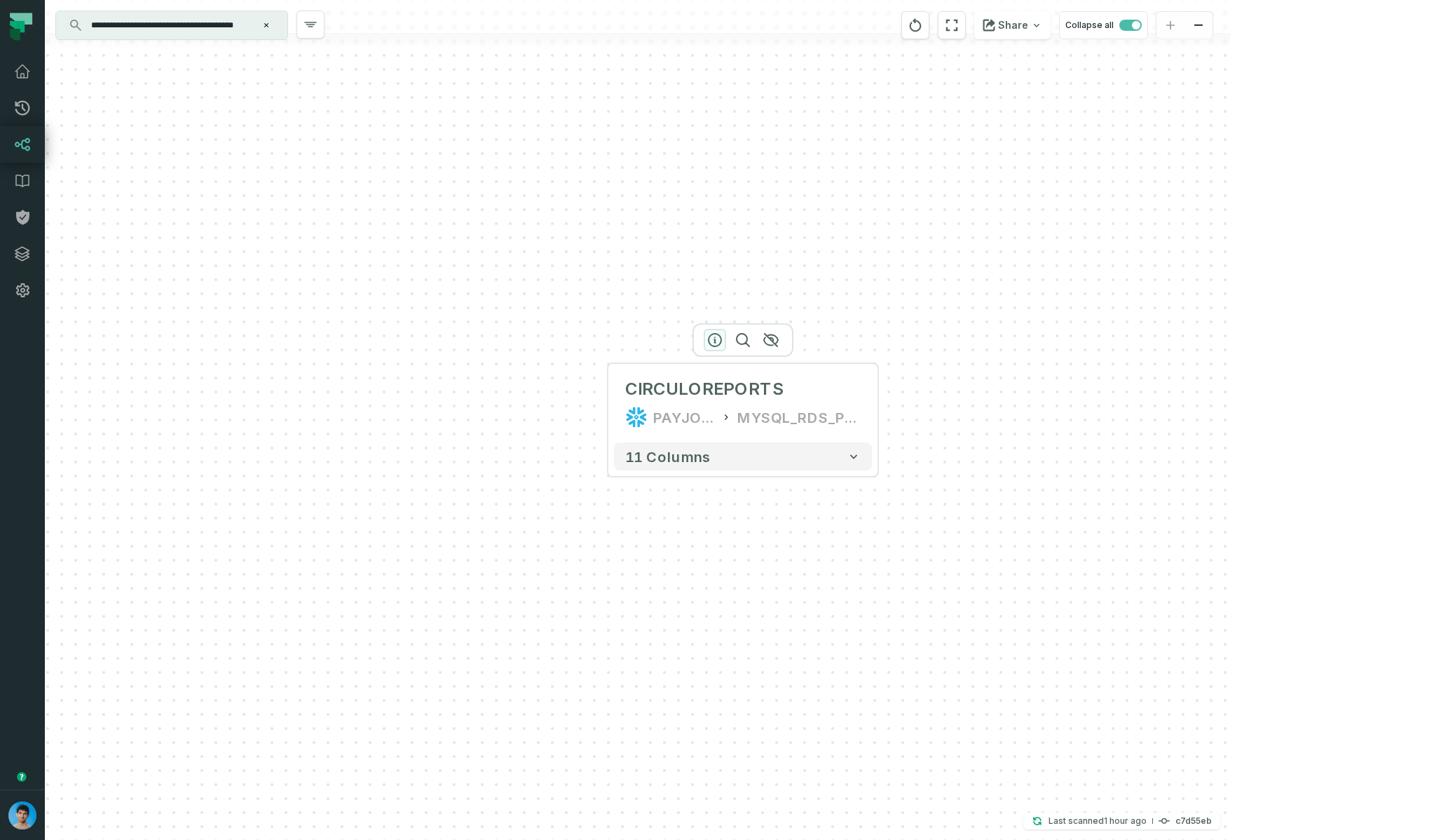
click at [718, 340] on icon "button" at bounding box center [715, 340] width 17 height 17
click at [718, 340] on icon "button" at bounding box center [714, 340] width 17 height 17
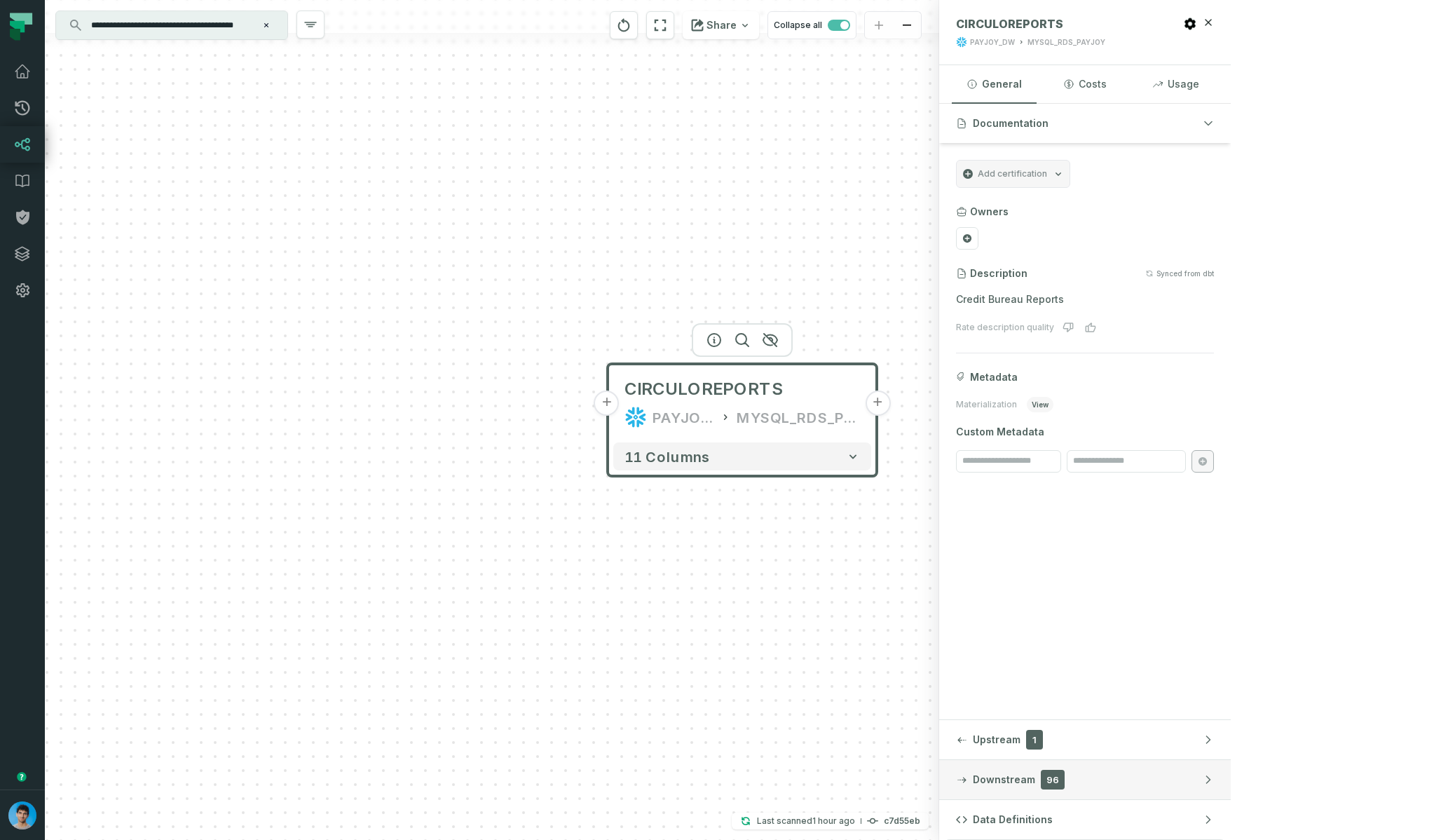
click at [1064, 783] on span "96" at bounding box center [1053, 779] width 24 height 19
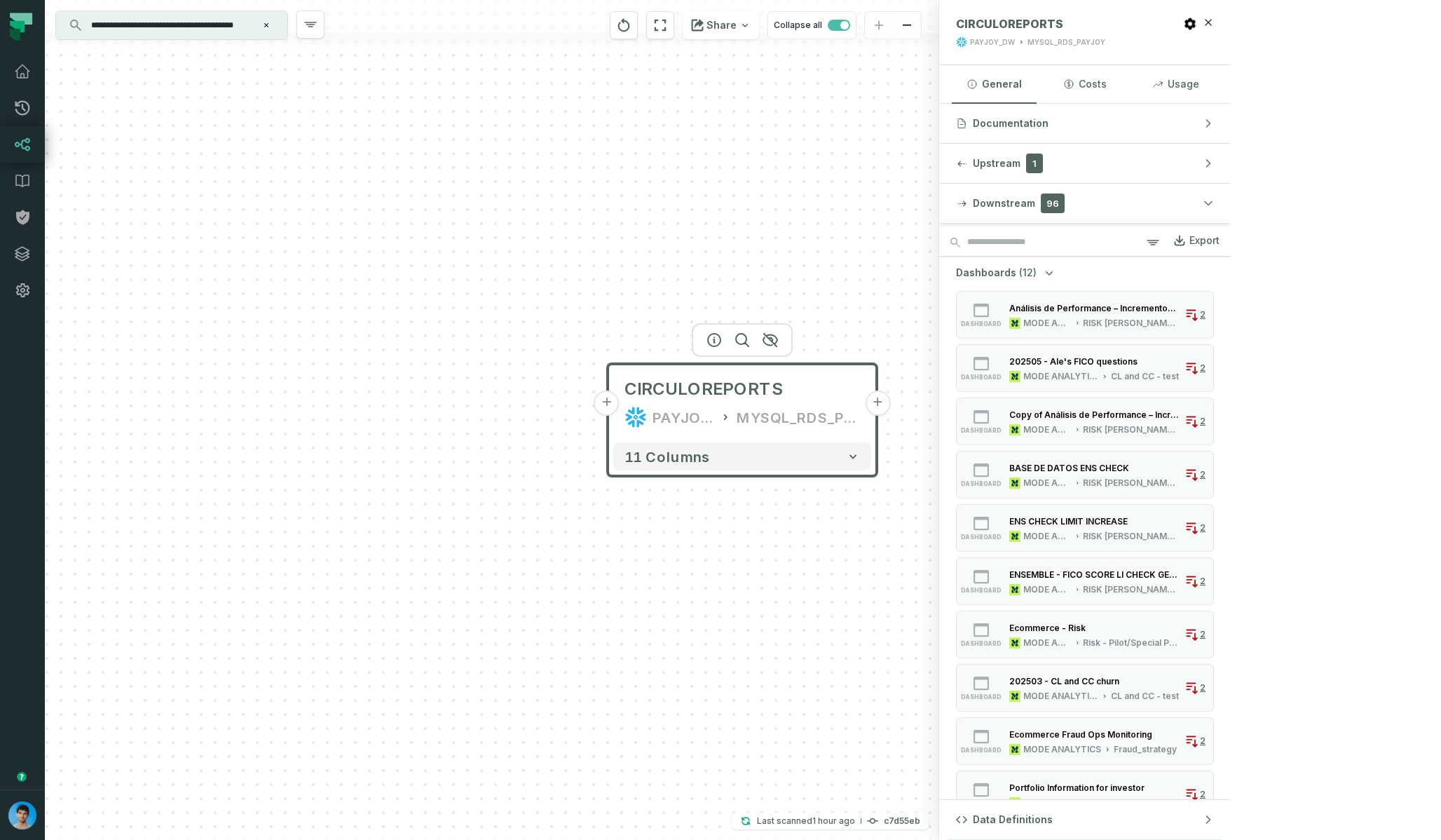
click at [1016, 270] on span "Dashboards" at bounding box center [985, 273] width 60 height 14
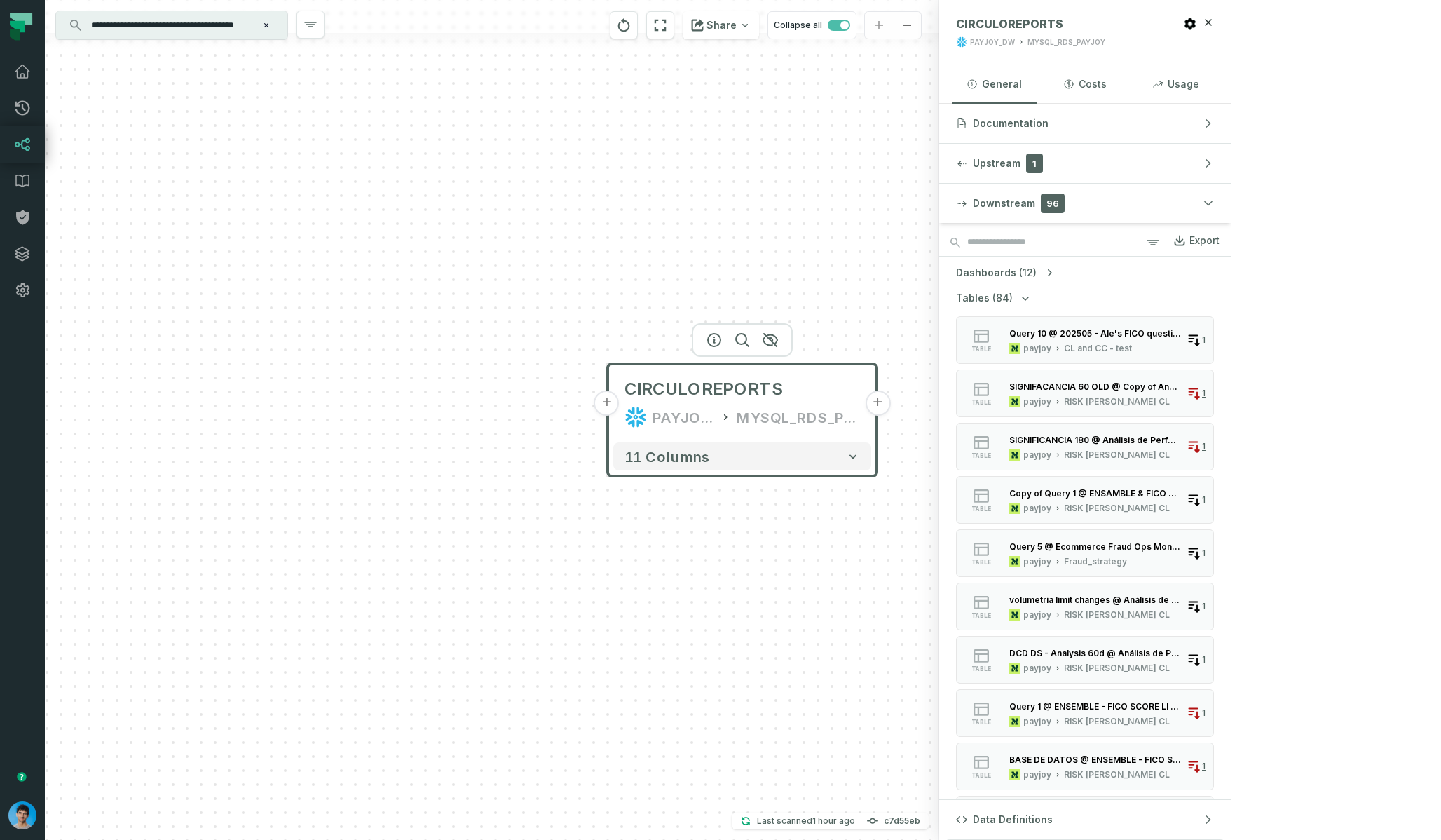
click at [1216, 288] on div "Dashboards (12) Tables (84) table Query 10 @ 202505 - Ale's FICO questions payj…" at bounding box center [1085, 697] width 291 height 881
click at [1013, 293] on span "(84)" at bounding box center [1003, 298] width 20 height 14
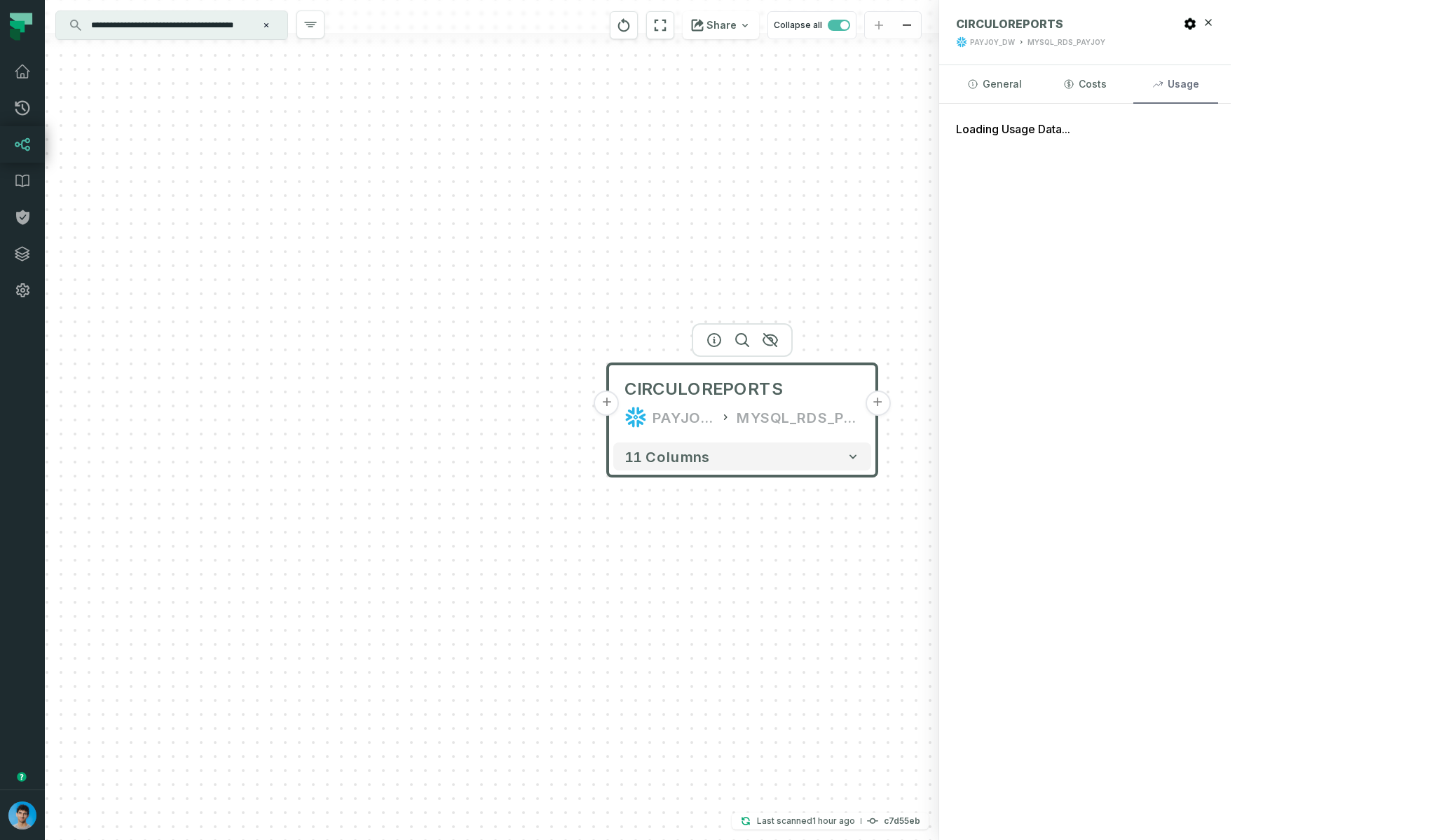
click at [1218, 84] on button "Usage" at bounding box center [1175, 84] width 84 height 38
click at [230, 23] on input "**********" at bounding box center [171, 25] width 176 height 23
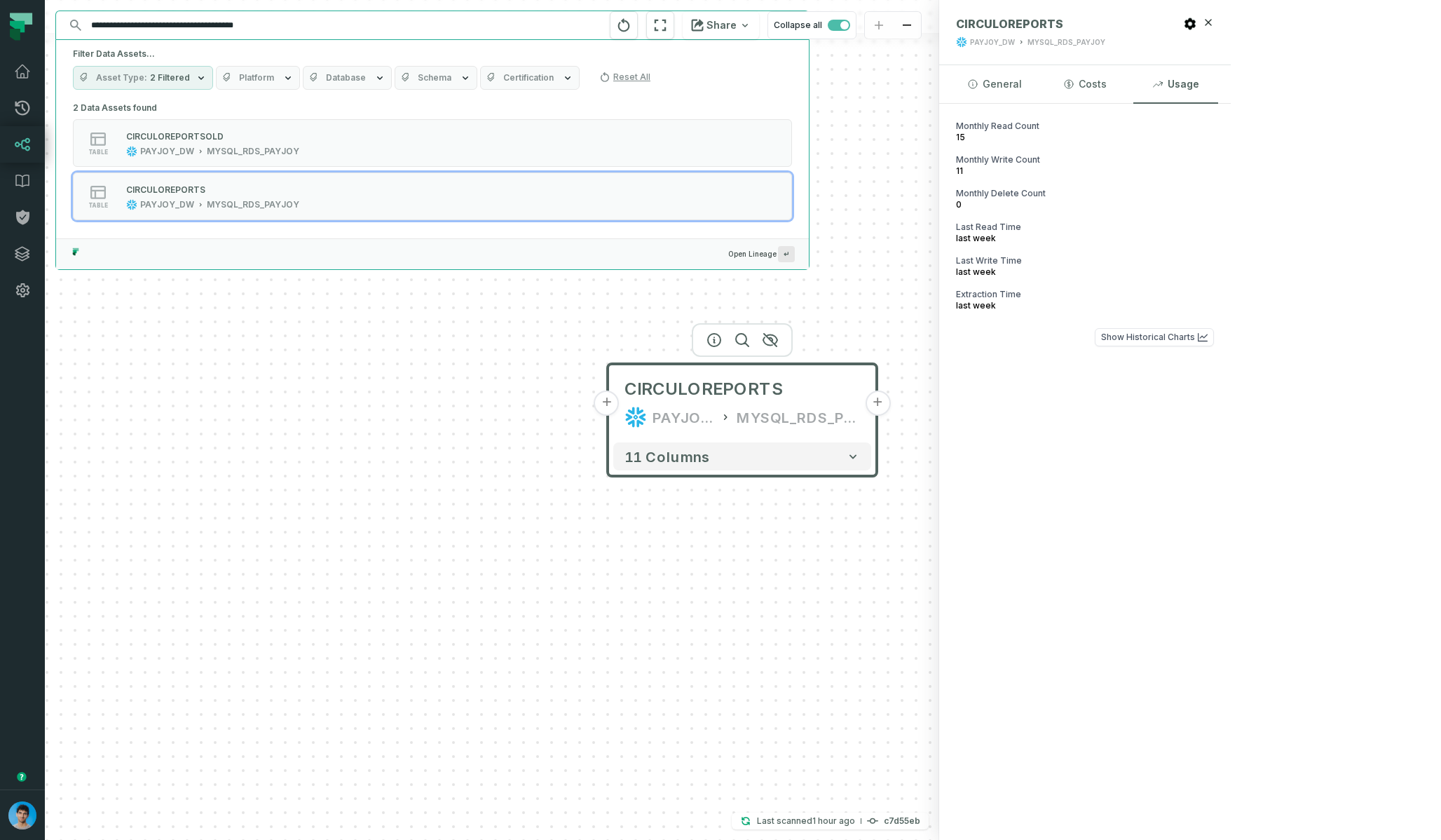
paste input "*"
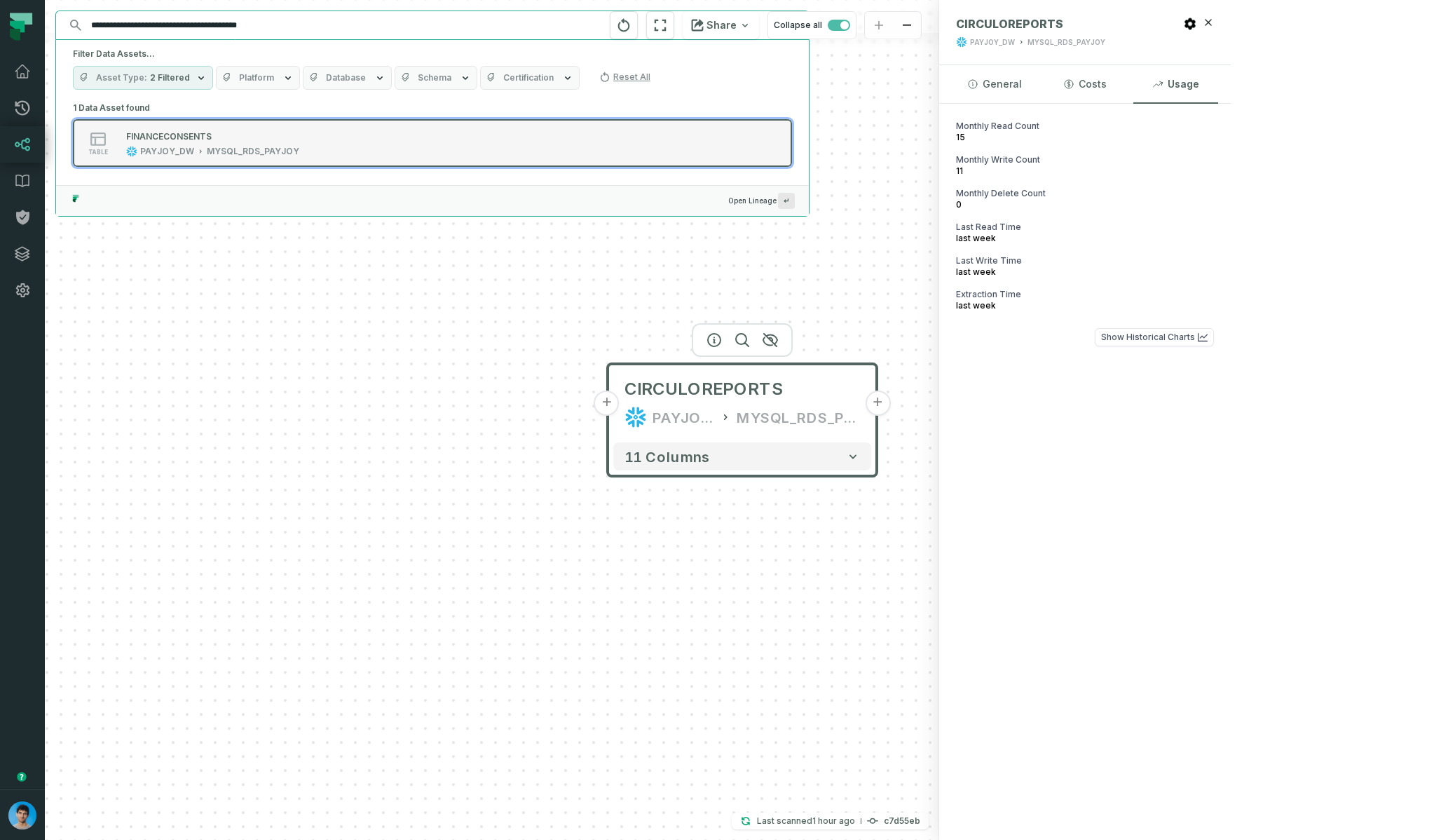
type input "**********"
click at [224, 137] on div "FINANCECONSENTS" at bounding box center [212, 136] width 173 height 14
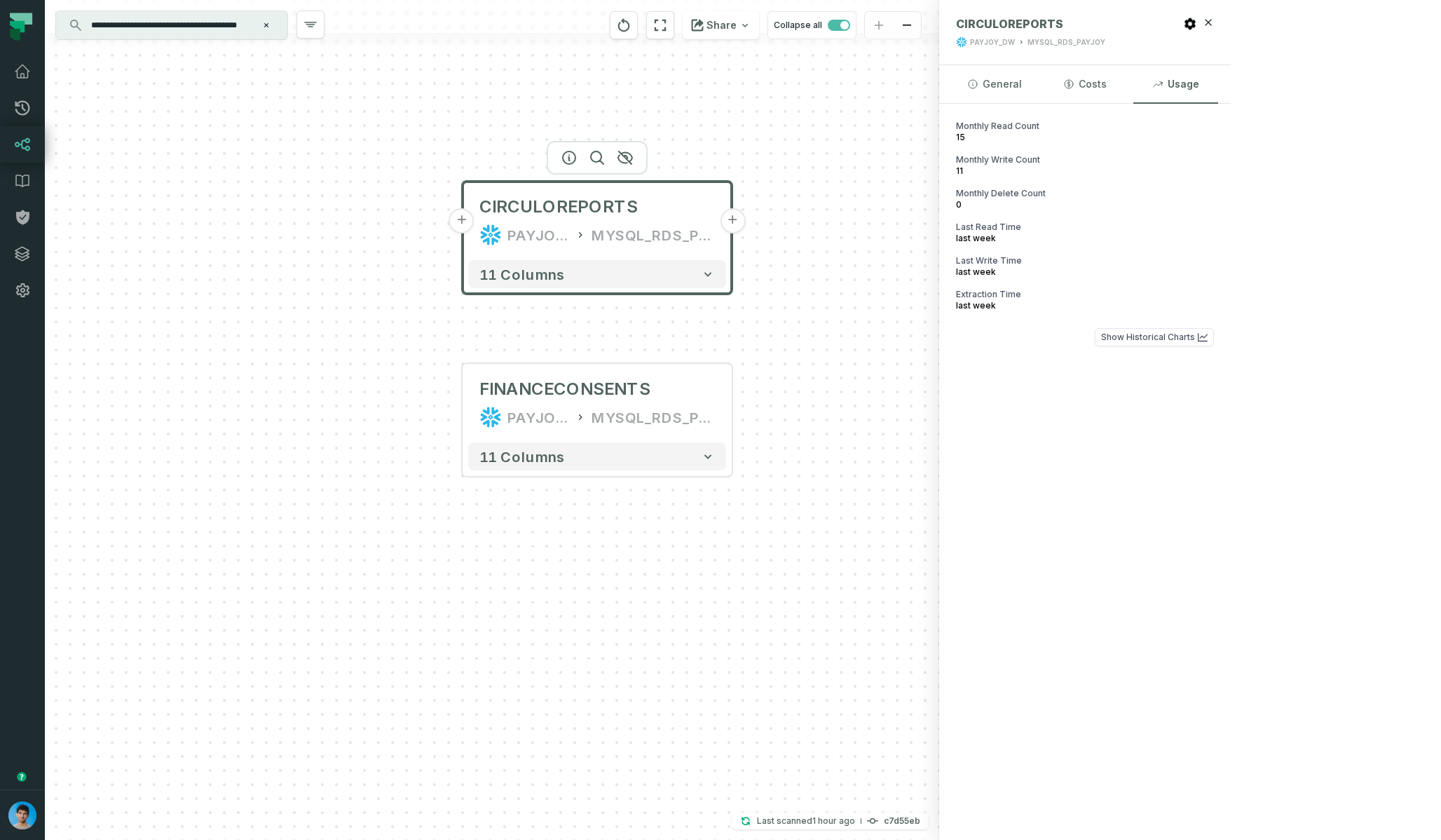
click at [137, 22] on input "**********" at bounding box center [171, 25] width 176 height 23
click at [138, 22] on input "**********" at bounding box center [171, 25] width 176 height 23
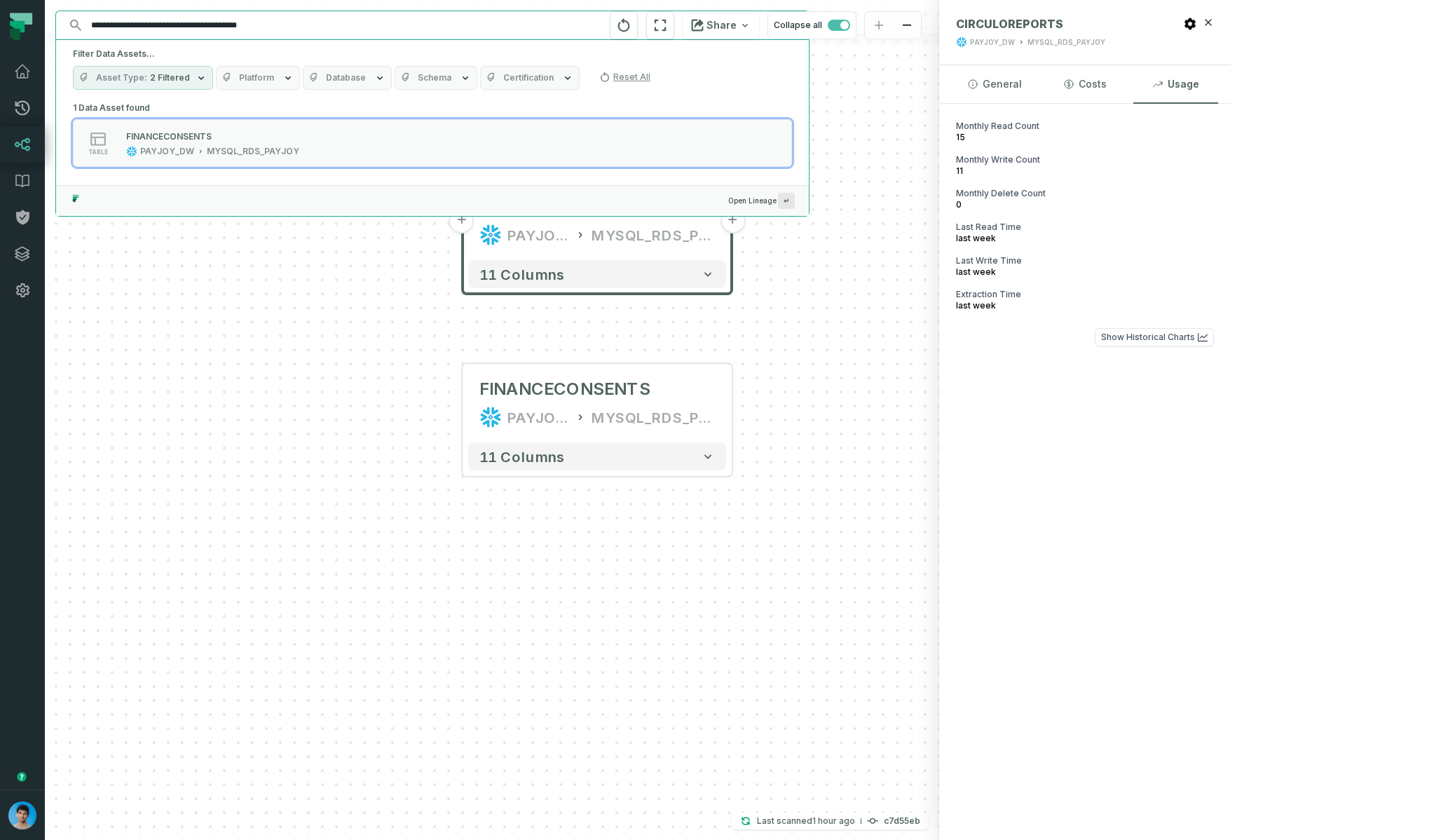
paste input "******"
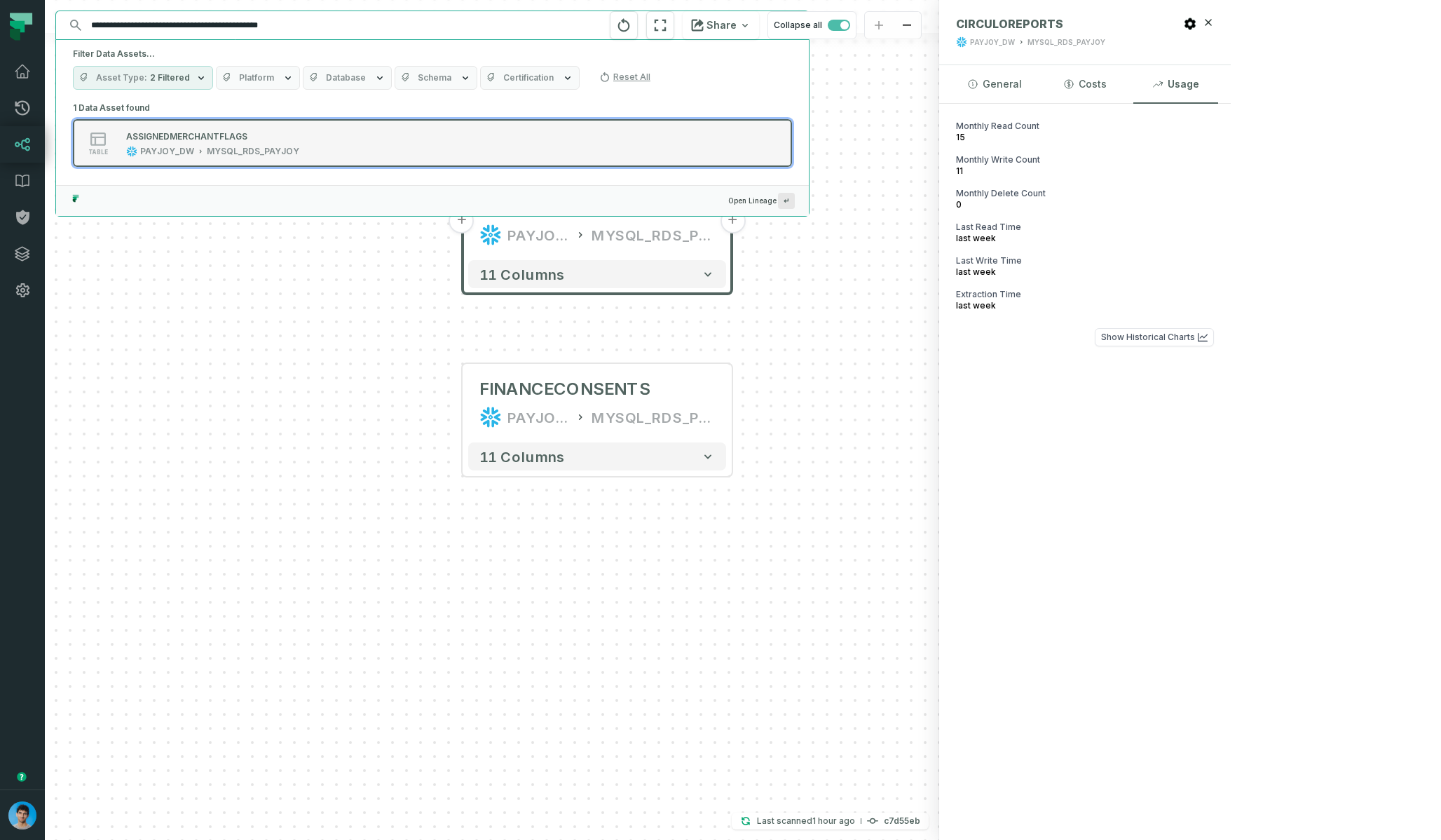
click at [234, 139] on div "ASSIGNEDMERCHANTFLAGS" at bounding box center [187, 136] width 122 height 10
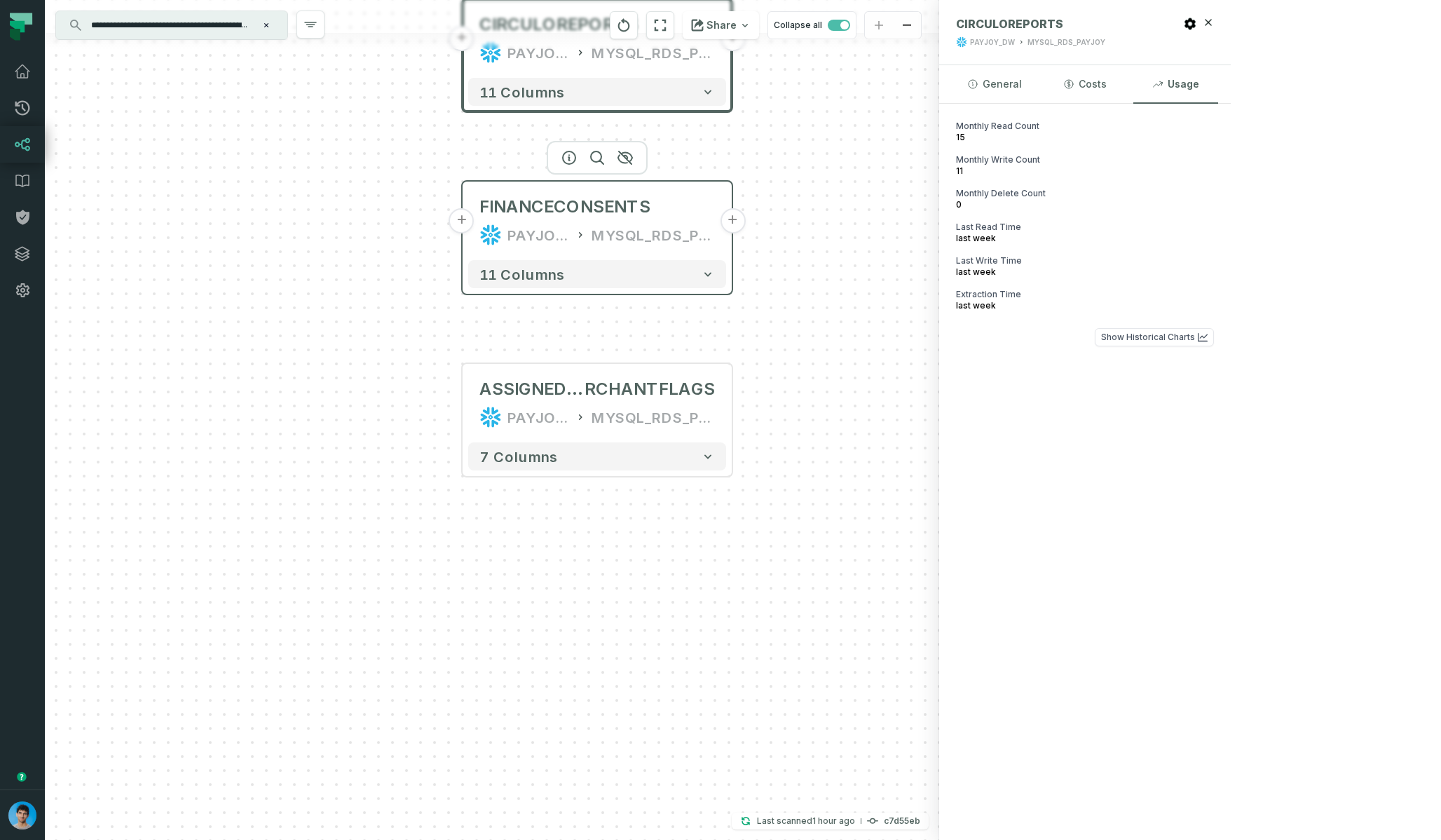
click at [574, 225] on div "PAYJOY_DW MYSQL_RDS_PAYJOY" at bounding box center [597, 235] width 236 height 23
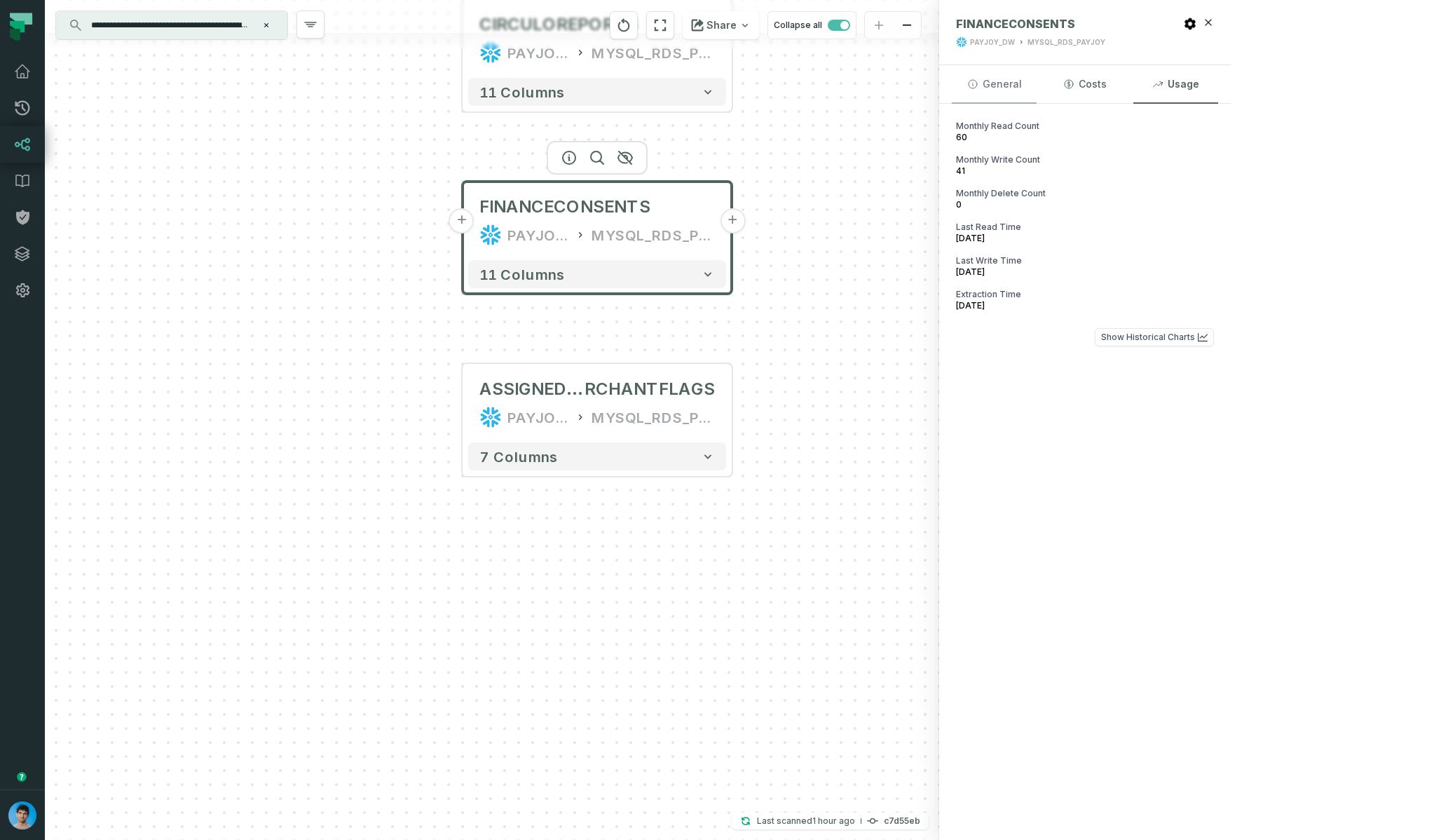
click at [1037, 84] on button "General" at bounding box center [994, 84] width 84 height 38
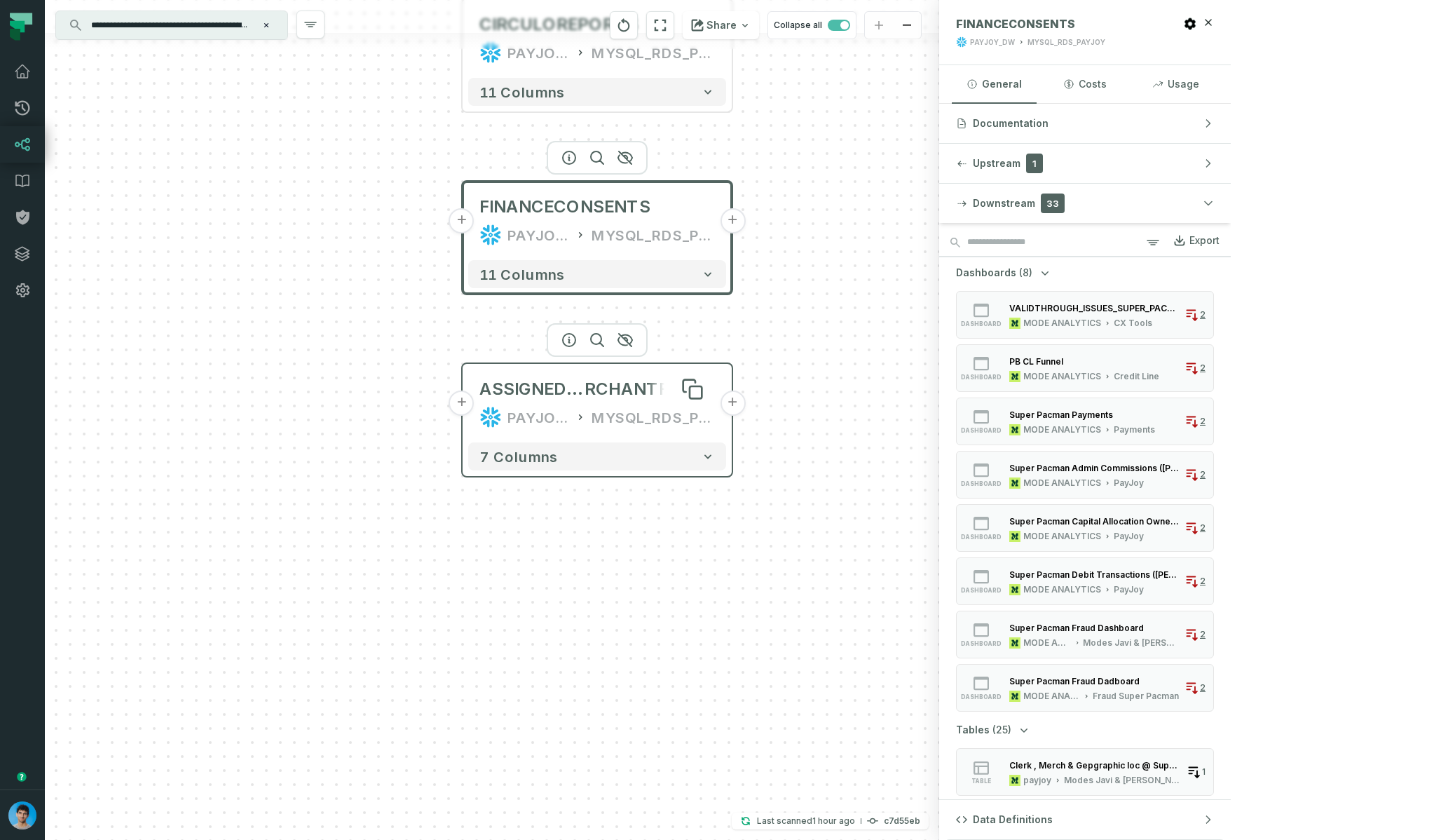
click at [566, 386] on span "ASSIGNEDME" at bounding box center [532, 388] width 106 height 23
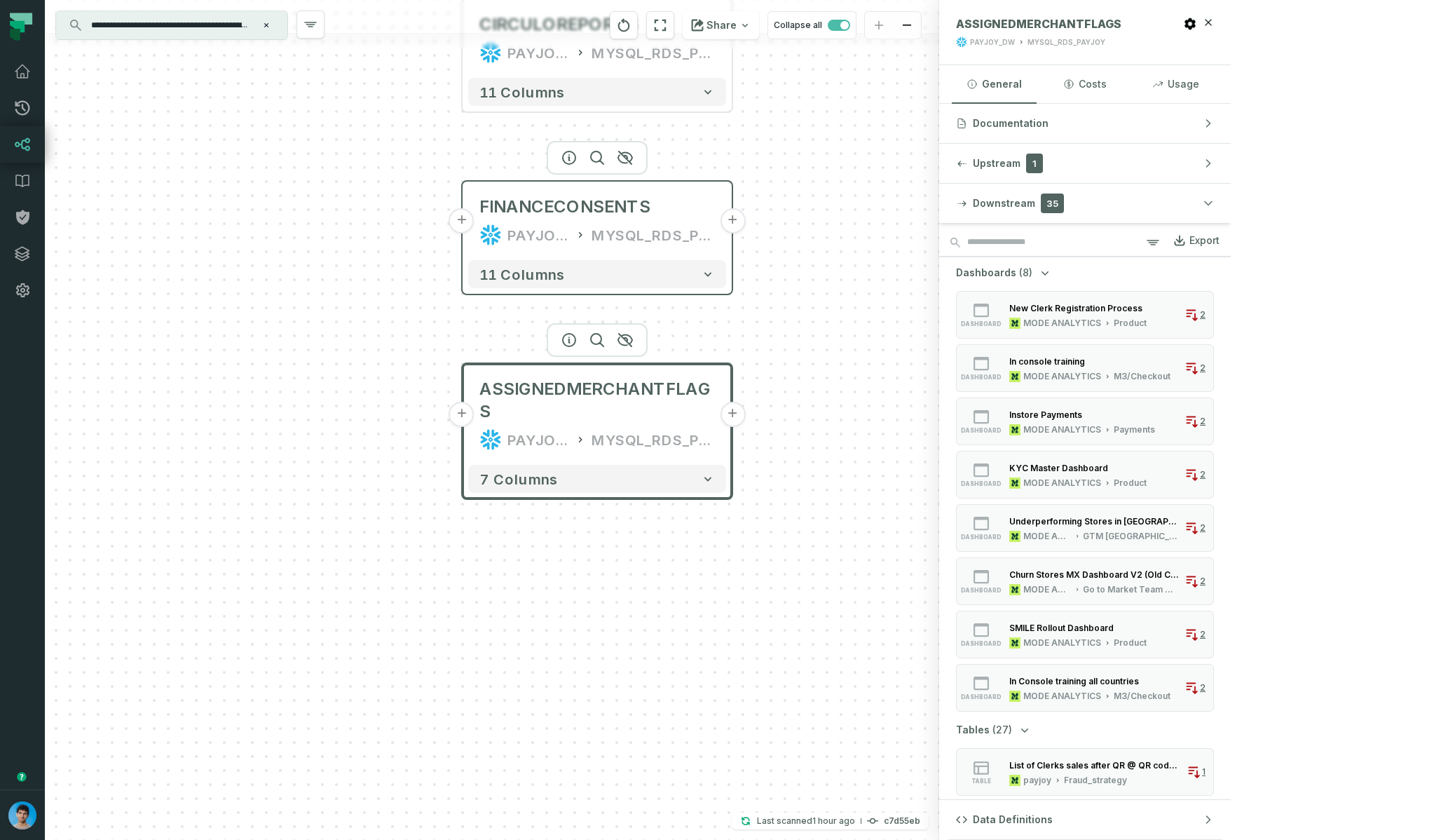
click at [507, 223] on div "FINANCECONSENTS PAYJOY_DW MYSQL_RDS_PAYJOY" at bounding box center [598, 221] width 258 height 68
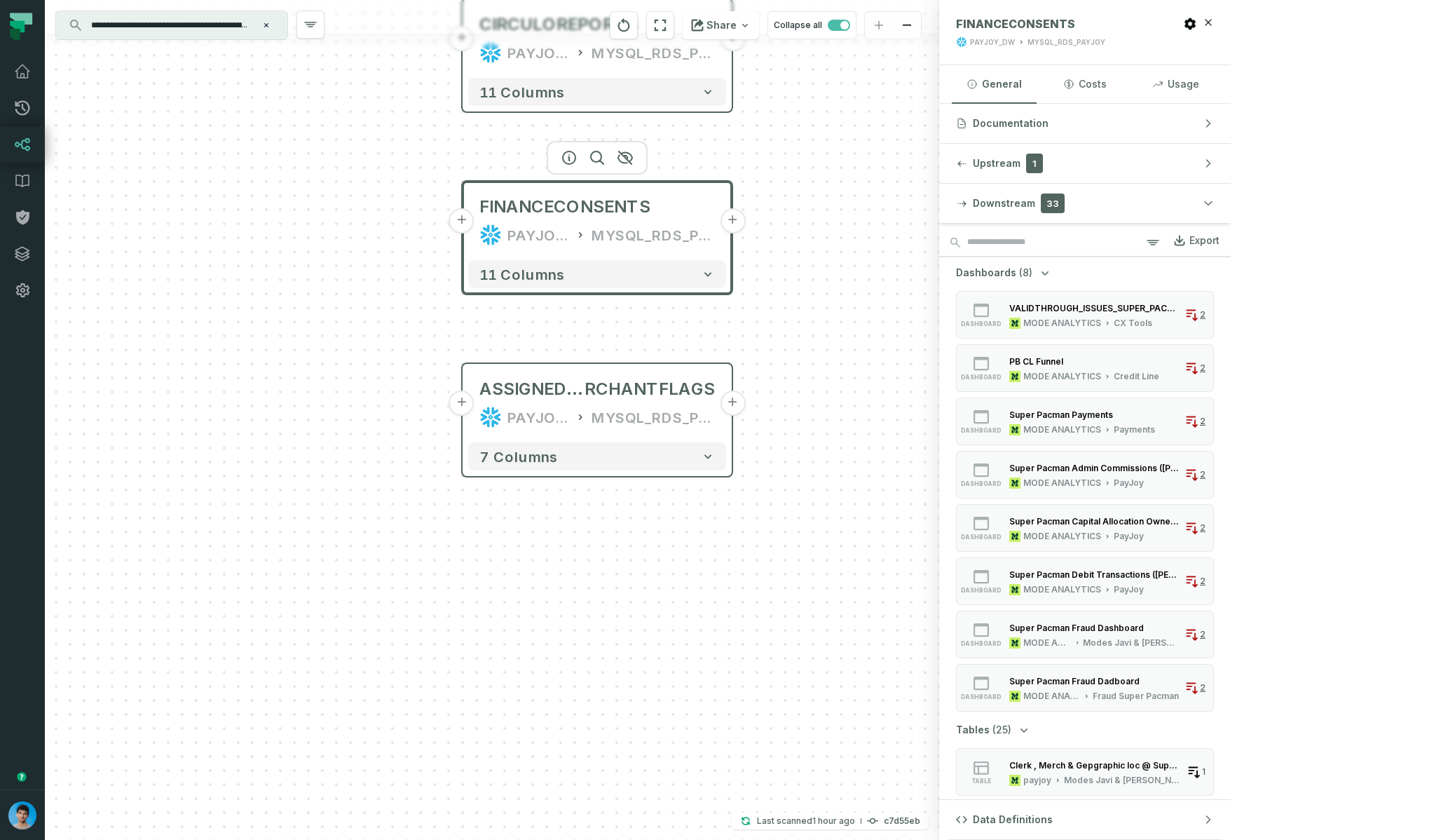
click at [539, 64] on div "CIRCULOREPORTS PAYJOY_DW MYSQL_RDS_PAYJOY" at bounding box center [598, 39] width 258 height 68
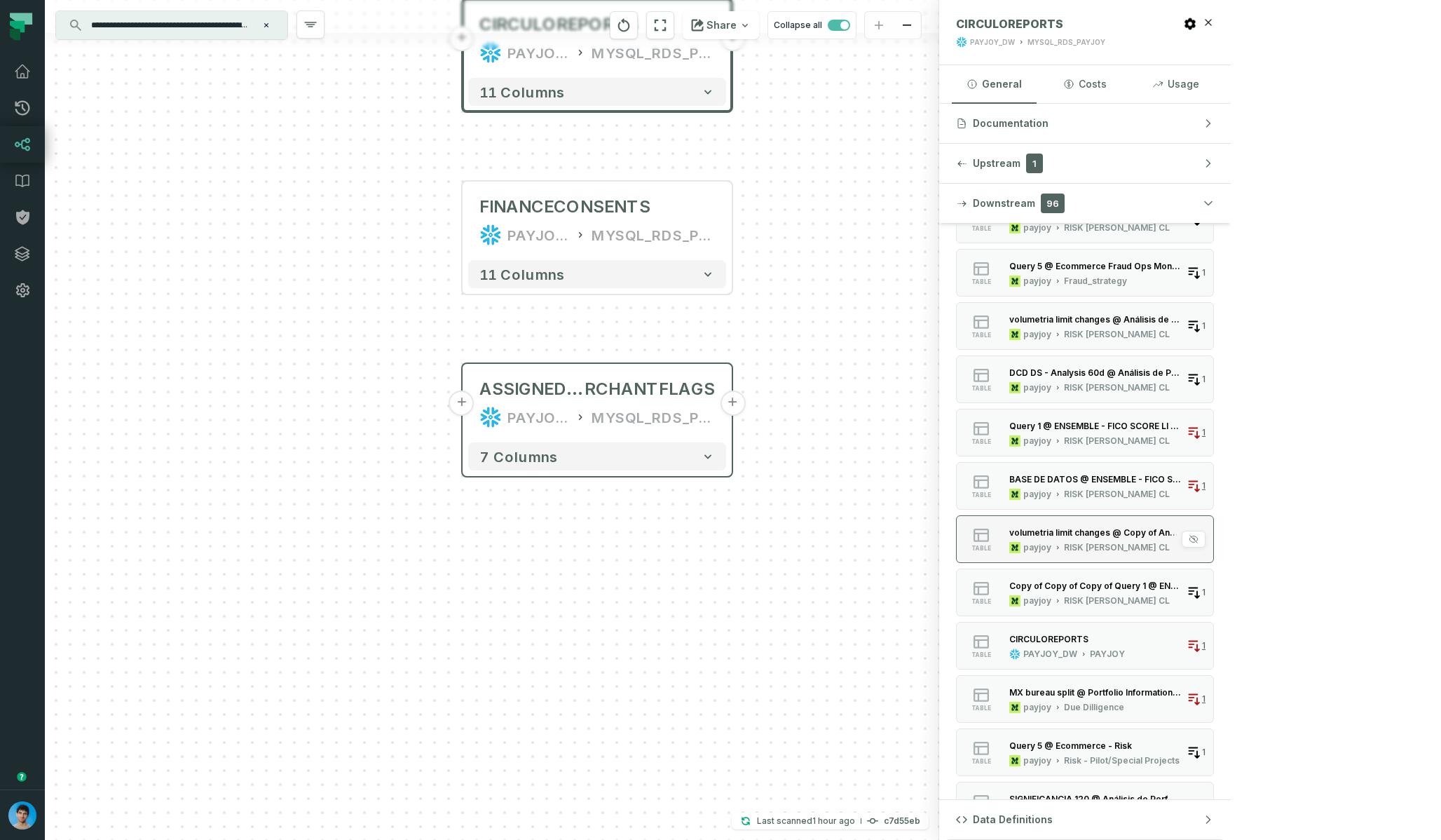
scroll to position [989, 0]
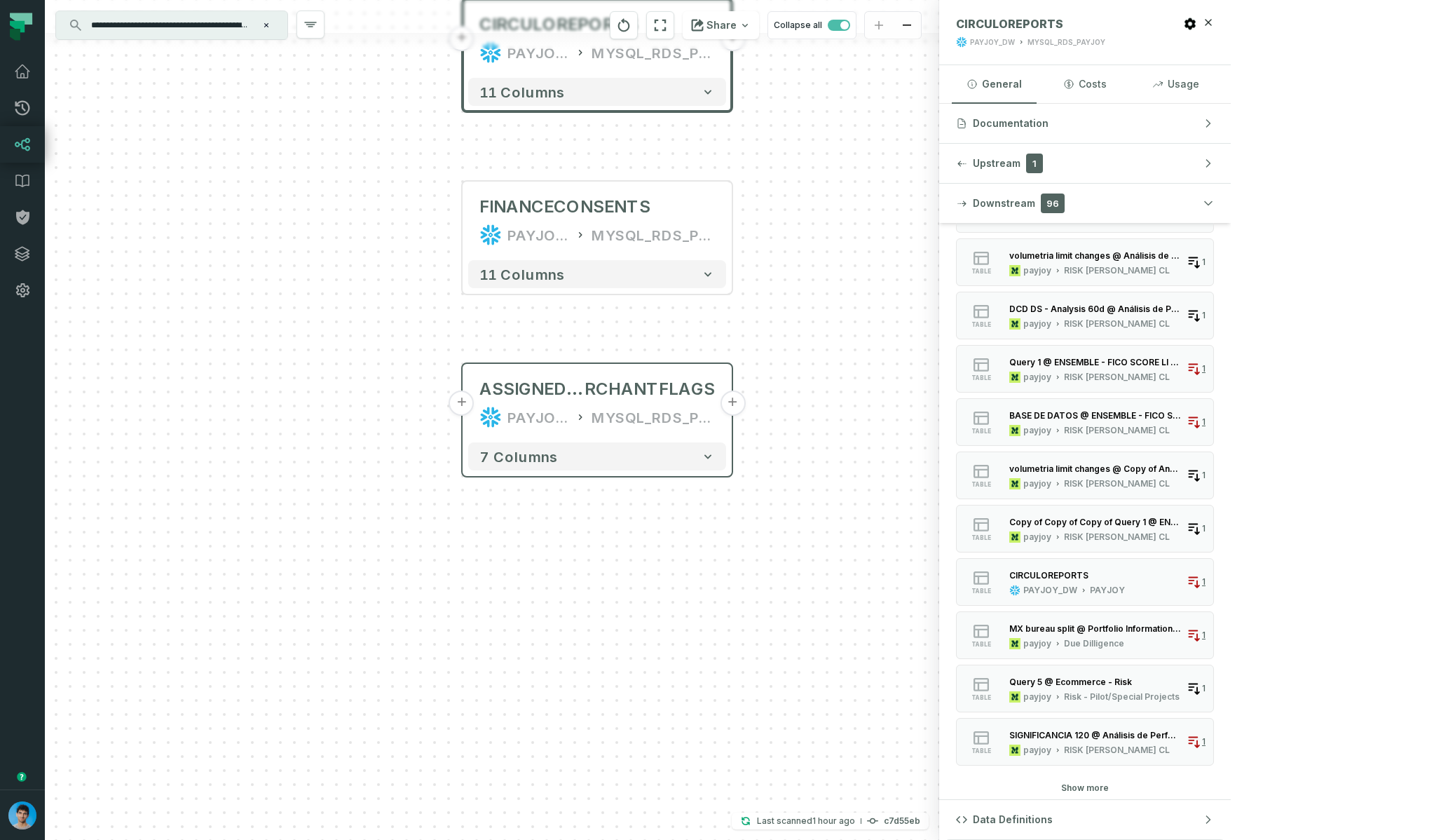
click at [130, 24] on input "**********" at bounding box center [171, 25] width 176 height 23
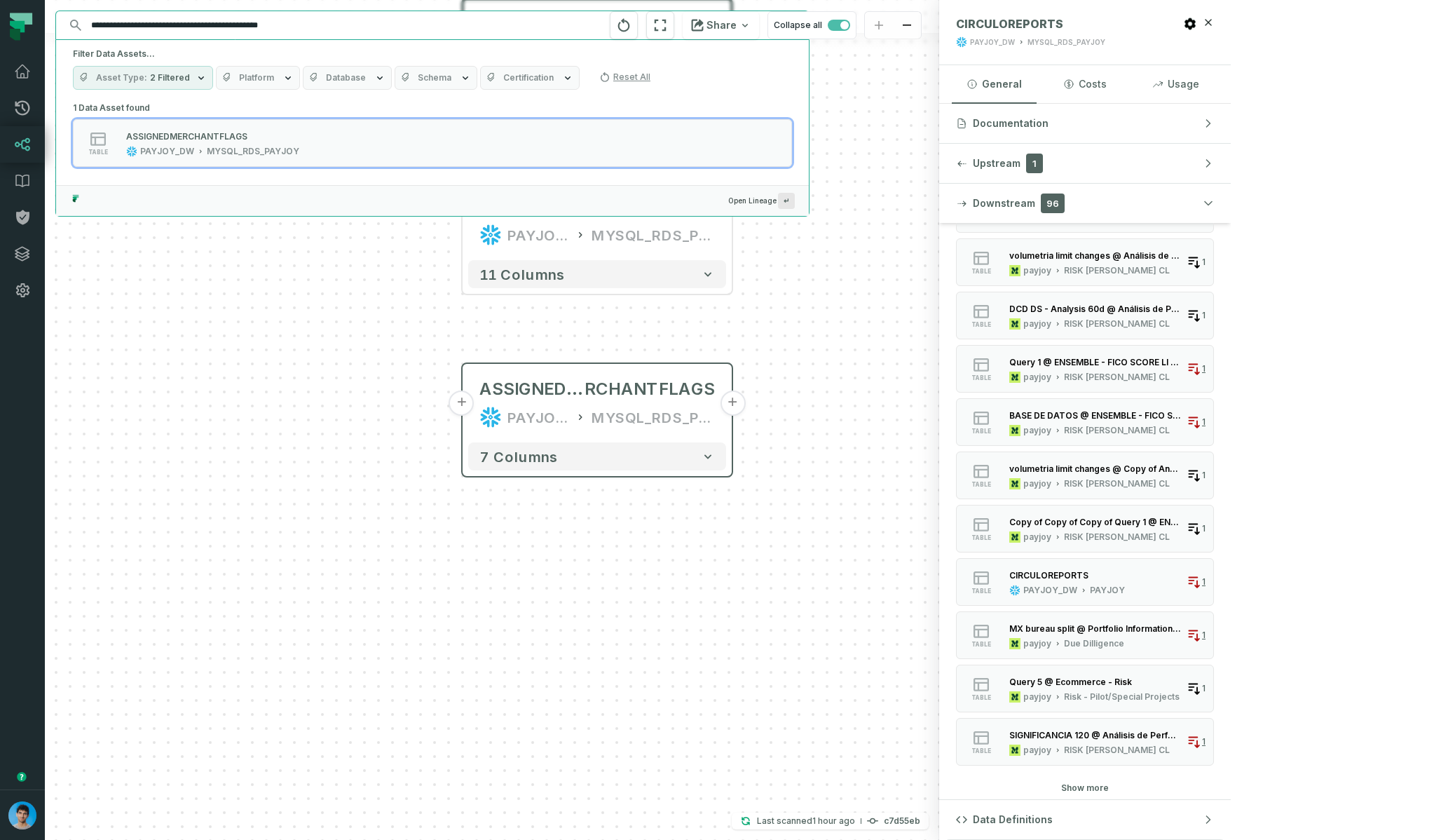
paste input "text"
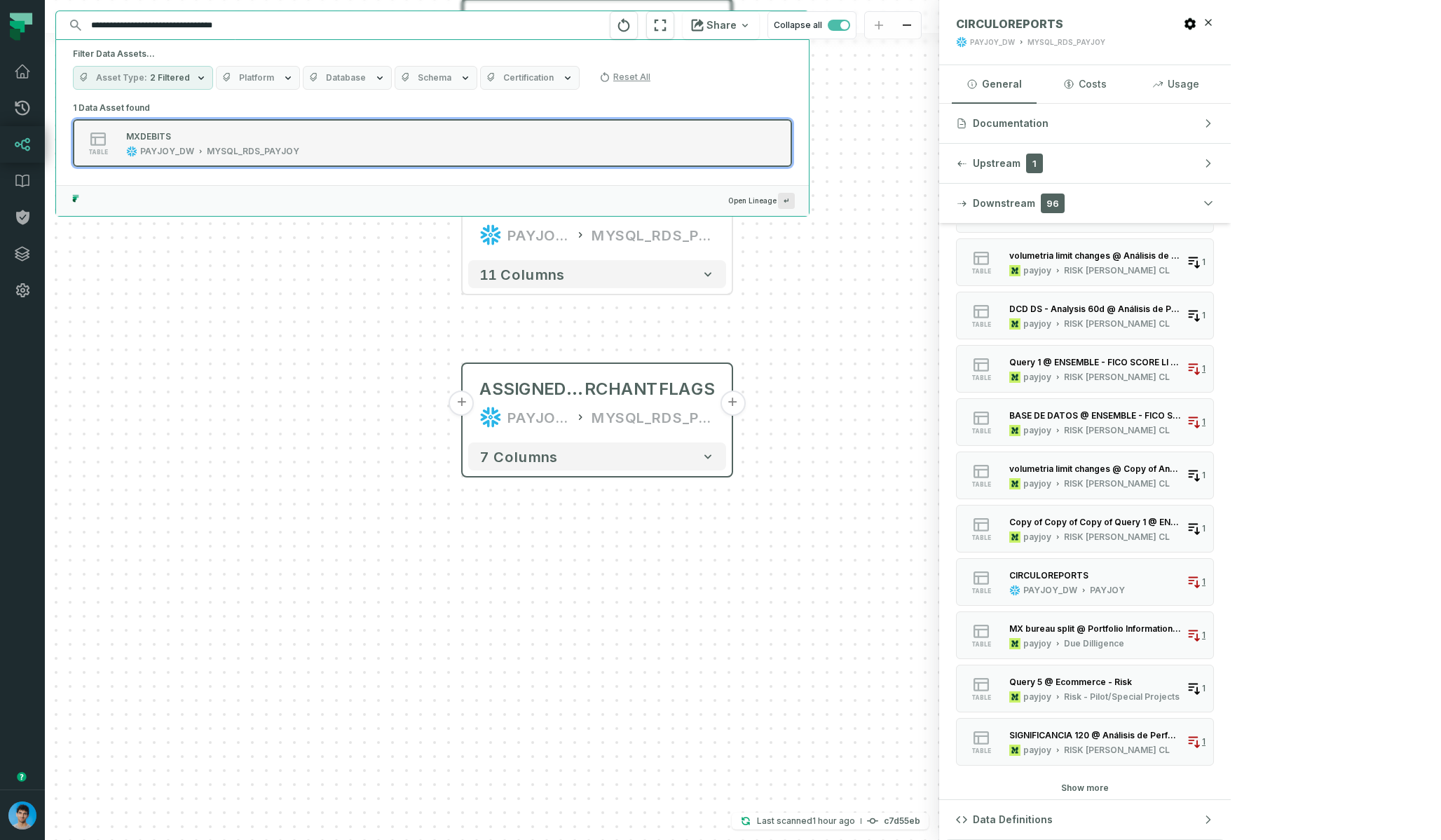
type input "**********"
click at [218, 127] on button "table MXDEBITS PAYJOY_DW MYSQL_RDS_PAYJOY" at bounding box center [432, 143] width 719 height 47
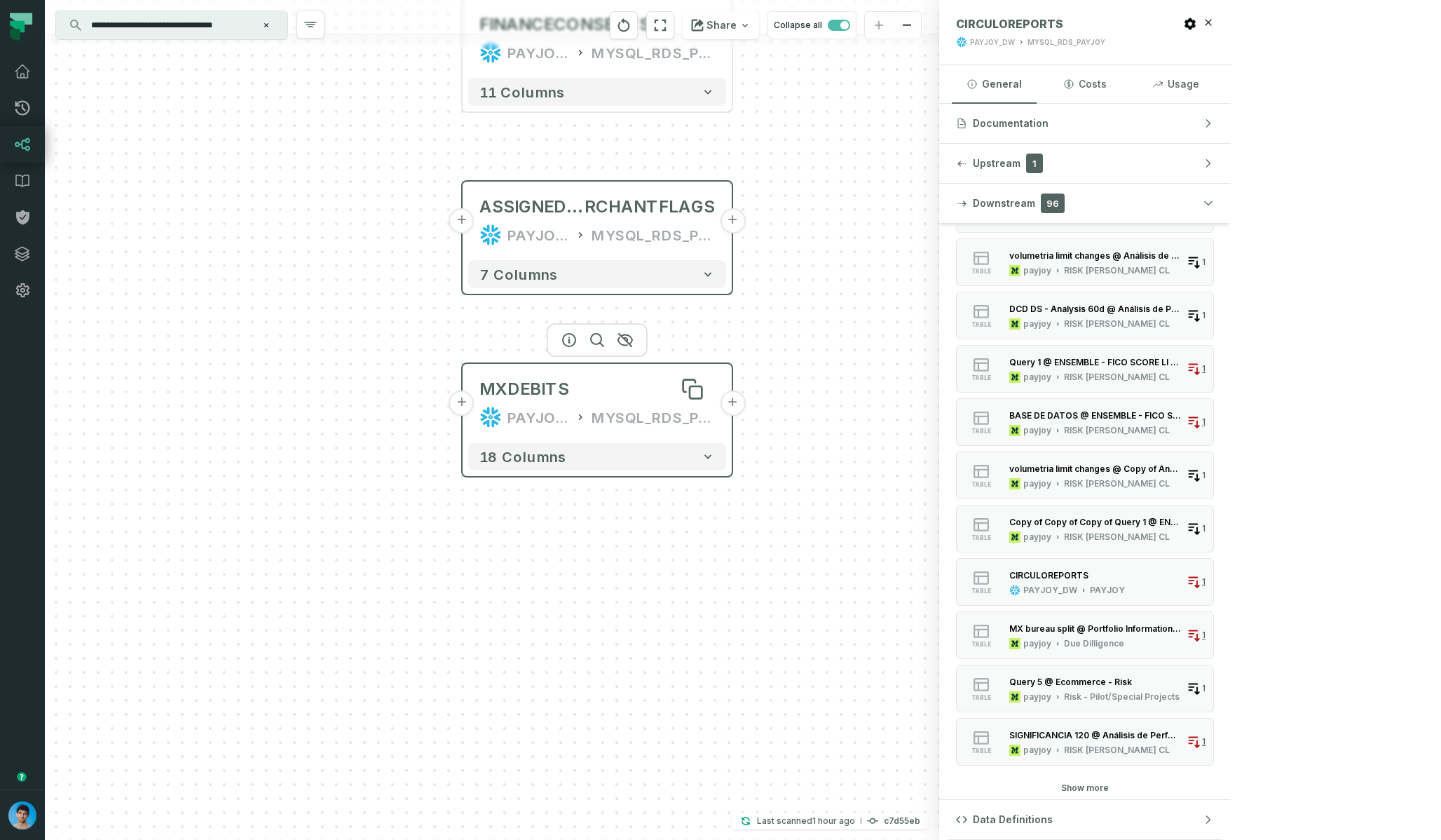
click at [523, 389] on div "MXDEBITS" at bounding box center [524, 388] width 89 height 23
click at [534, 382] on div "MXDEBITS" at bounding box center [525, 388] width 89 height 23
click at [574, 336] on icon "button" at bounding box center [571, 340] width 17 height 17
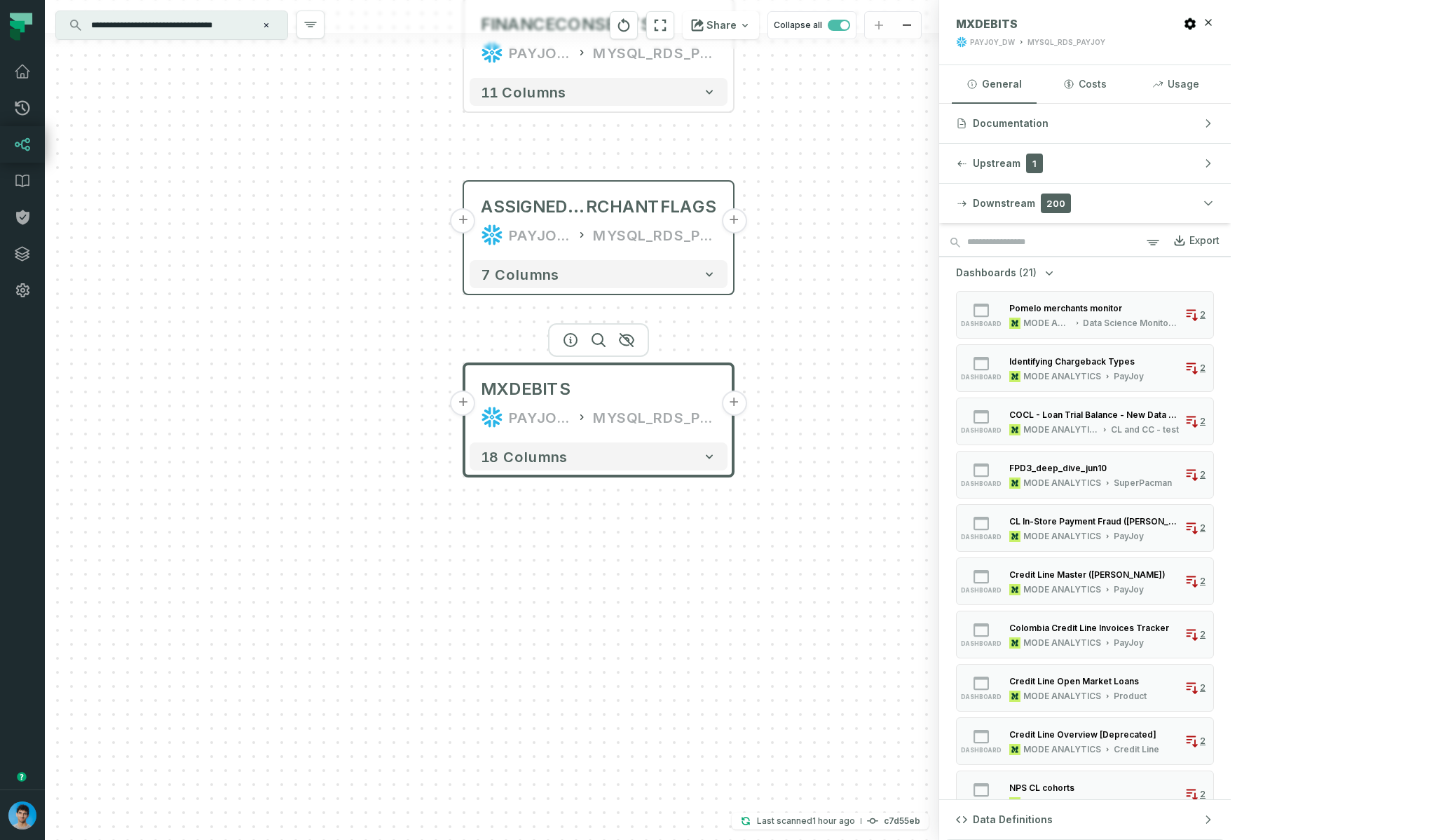
click at [1037, 270] on span "(21)" at bounding box center [1027, 273] width 18 height 14
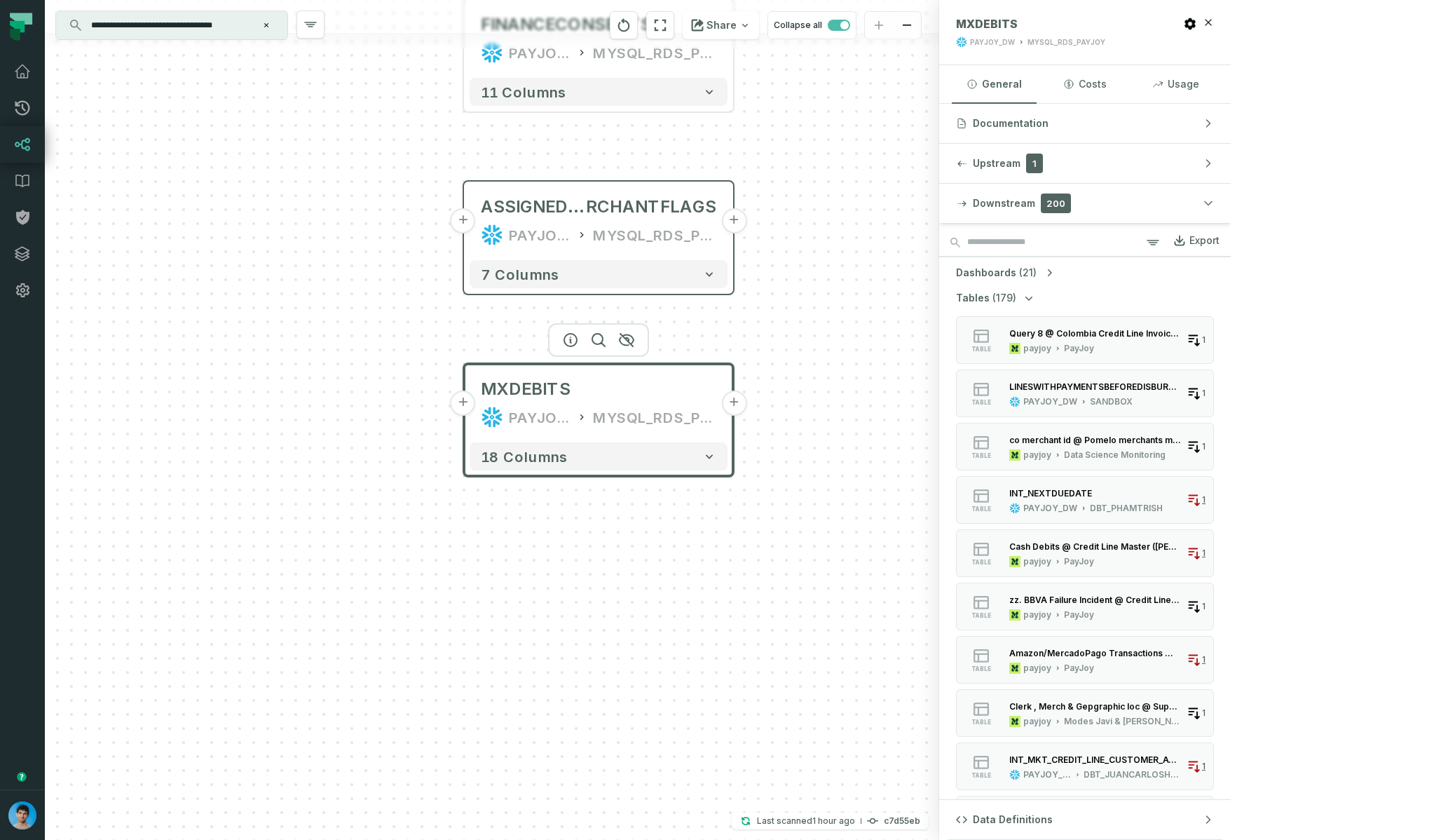
click at [1016, 295] on span "(179)" at bounding box center [1005, 298] width 24 height 14
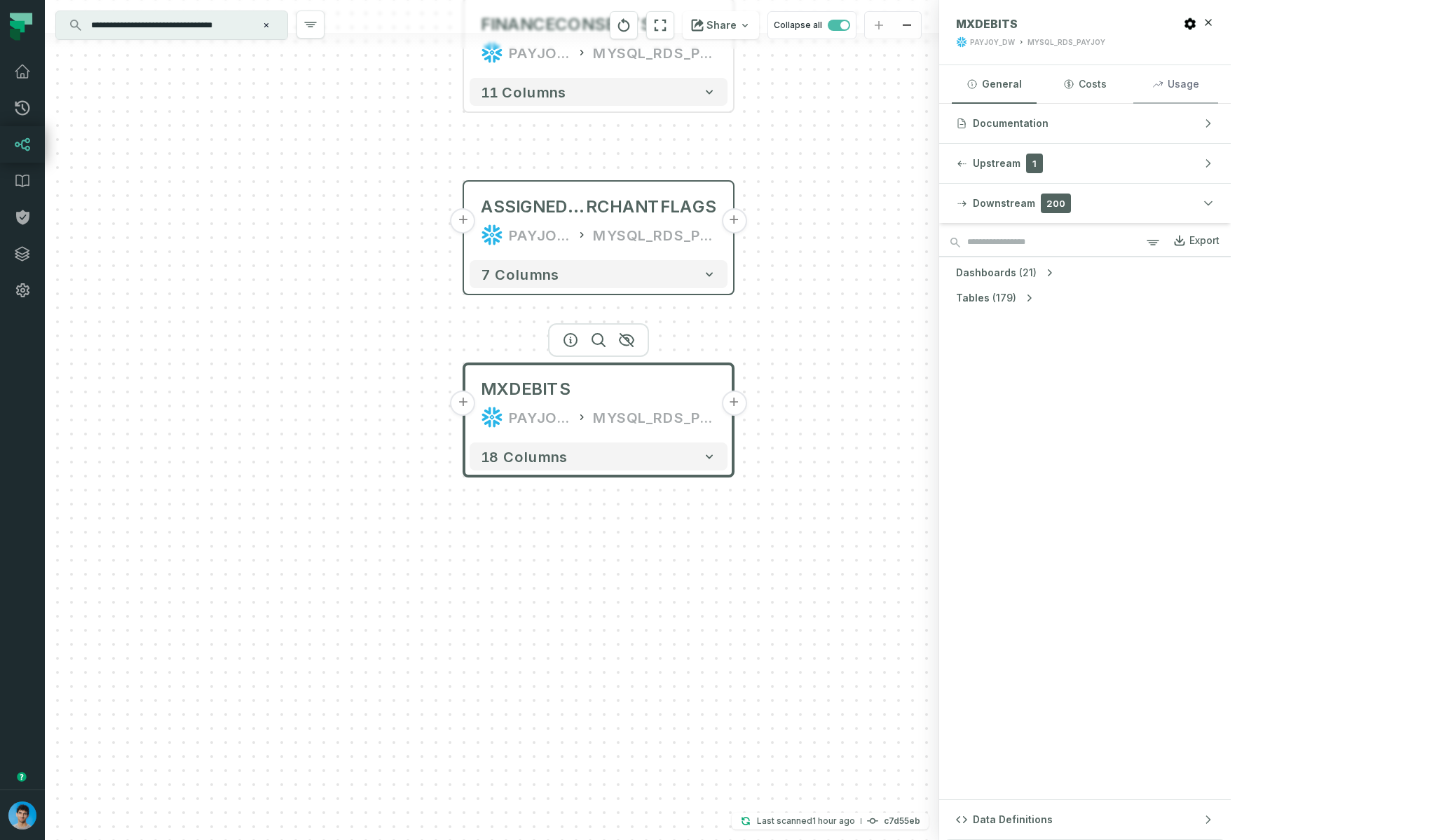
click at [1218, 84] on button "Usage" at bounding box center [1175, 84] width 84 height 38
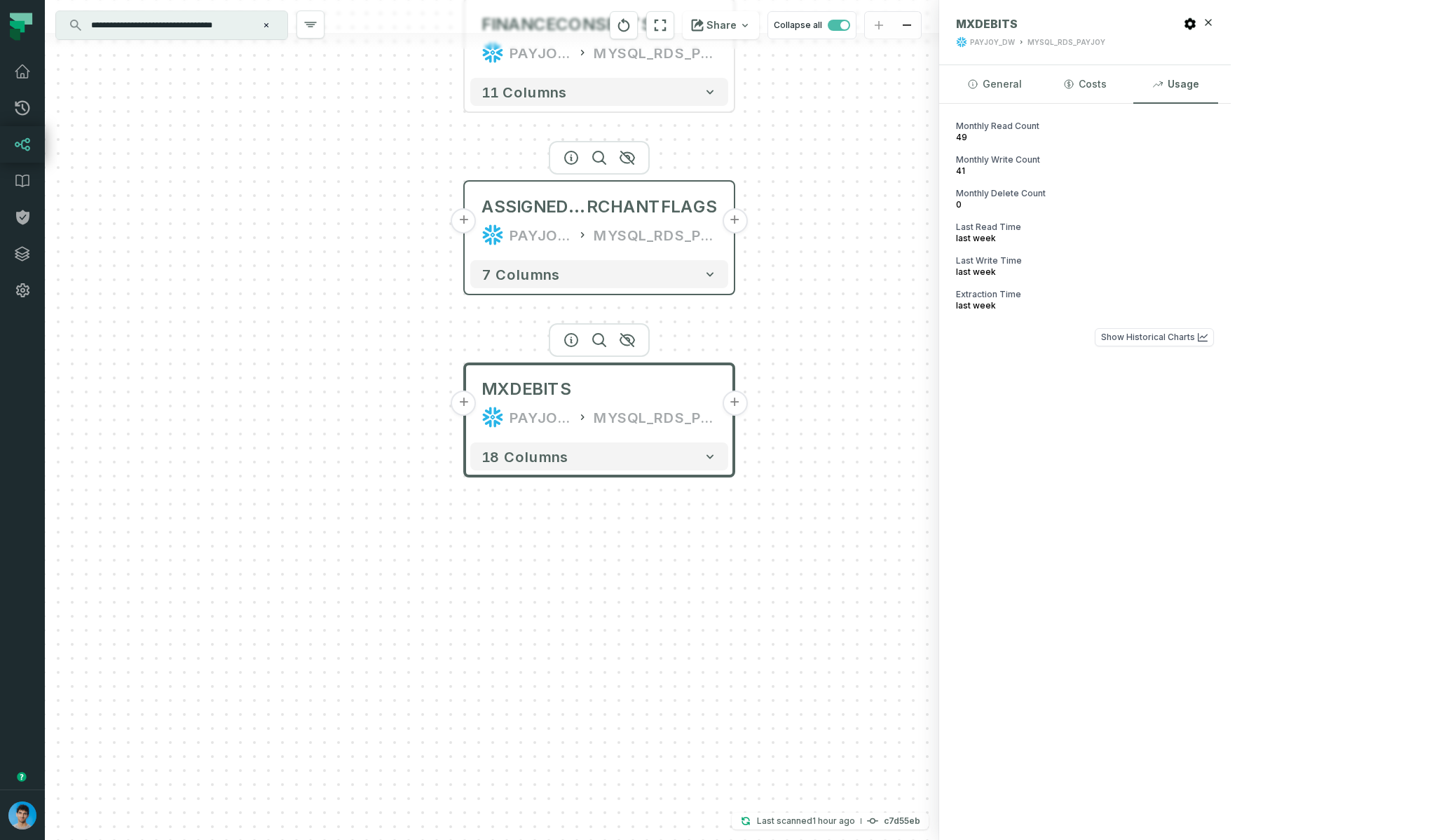
click at [658, 222] on div "ASSIGNEDME RCHANTFLAGS PAYJOY_DW MYSQL_RDS_PAYJOY" at bounding box center [599, 221] width 258 height 68
click at [671, 224] on div "MYSQL_RDS_PAYJOY" at bounding box center [655, 235] width 123 height 23
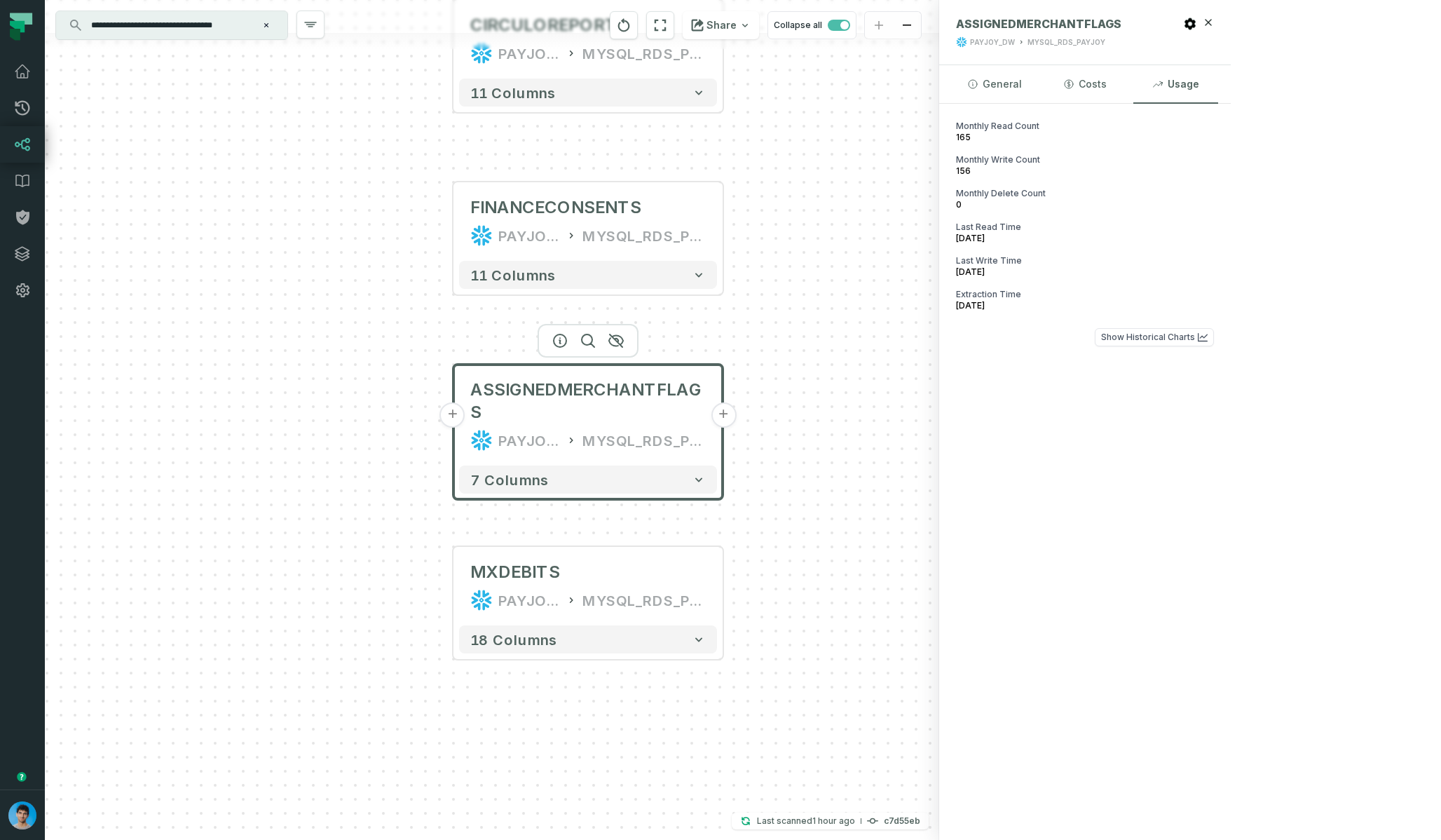
drag, startPoint x: 891, startPoint y: 130, endPoint x: 848, endPoint y: 306, distance: 181.2
click at [877, 309] on div "+ CIRCULOREPORTS PAYJOY_DW MYSQL_RDS_PAYJOY + 11 columns + FINANCECONSENTS PAYJ…" at bounding box center [491, 420] width 894 height 840
click at [599, 198] on div "FINANCECONSENTS" at bounding box center [553, 207] width 171 height 23
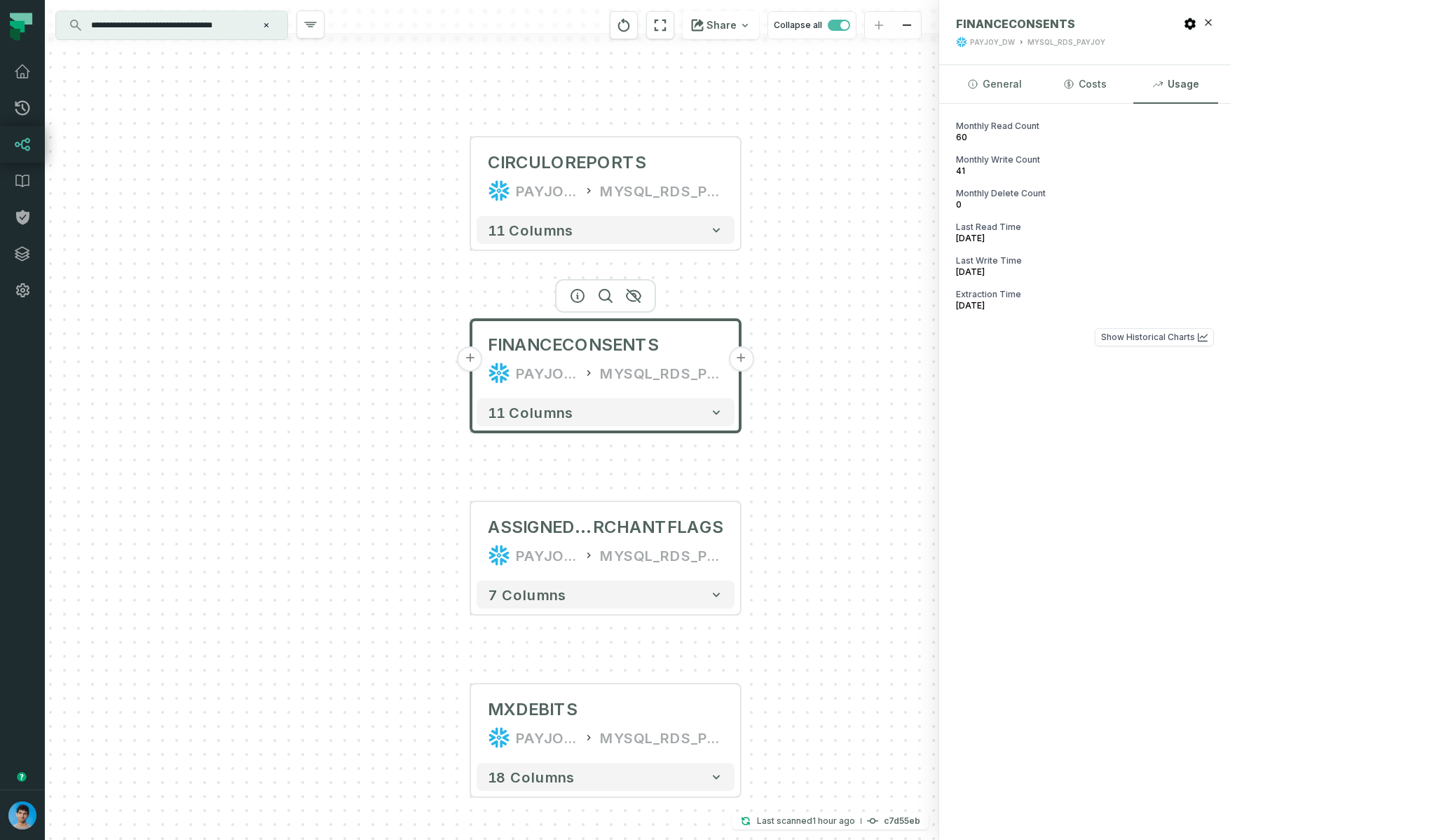
drag, startPoint x: 906, startPoint y: 158, endPoint x: 898, endPoint y: 301, distance: 143.2
click at [924, 306] on div "+ CIRCULOREPORTS PAYJOY_DW MYSQL_RDS_PAYJOY + 11 columns + FINANCECONSENTS PAYJ…" at bounding box center [491, 420] width 894 height 840
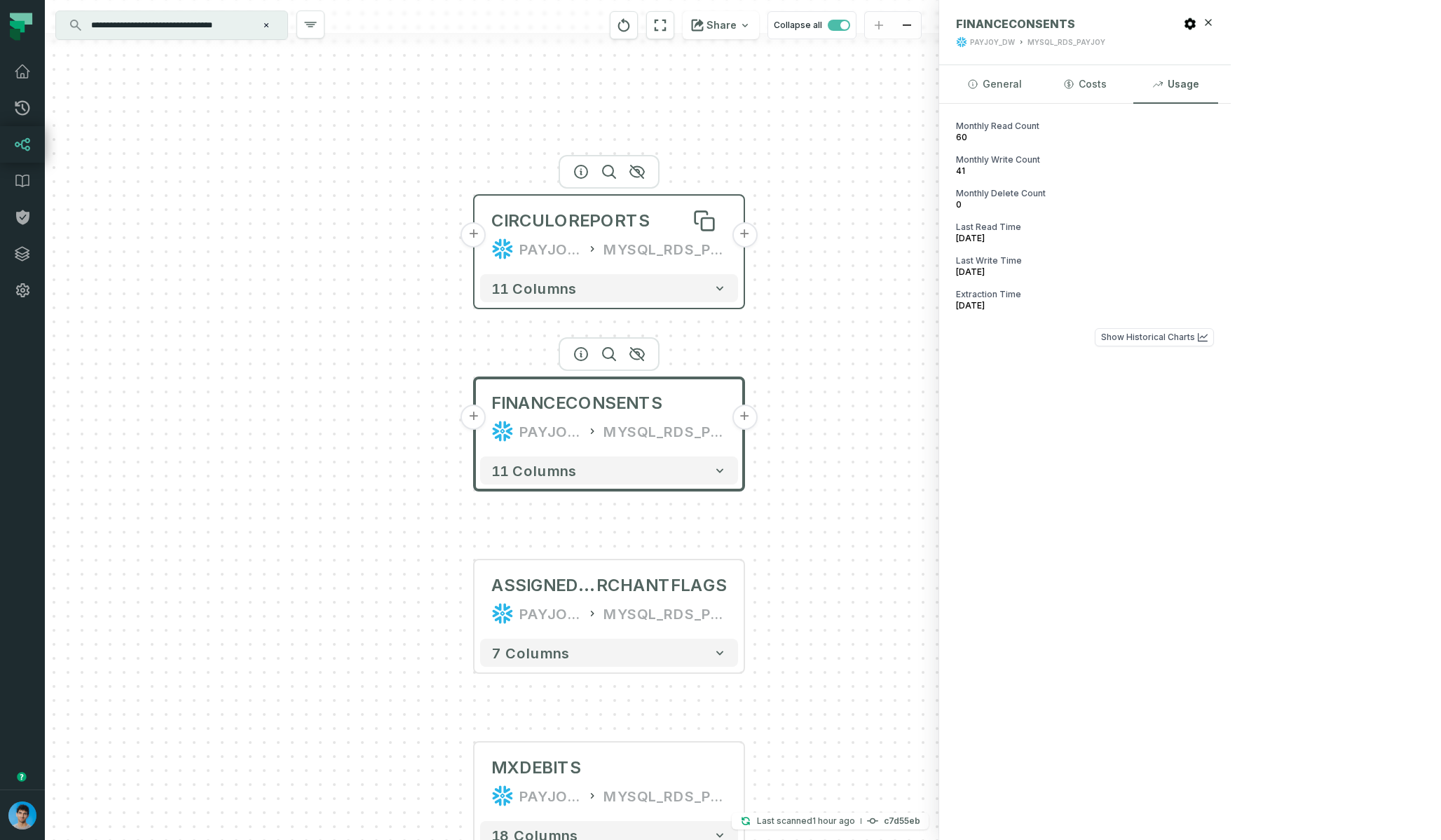
click at [608, 231] on div "CIRCULOREPORTS" at bounding box center [571, 220] width 159 height 23
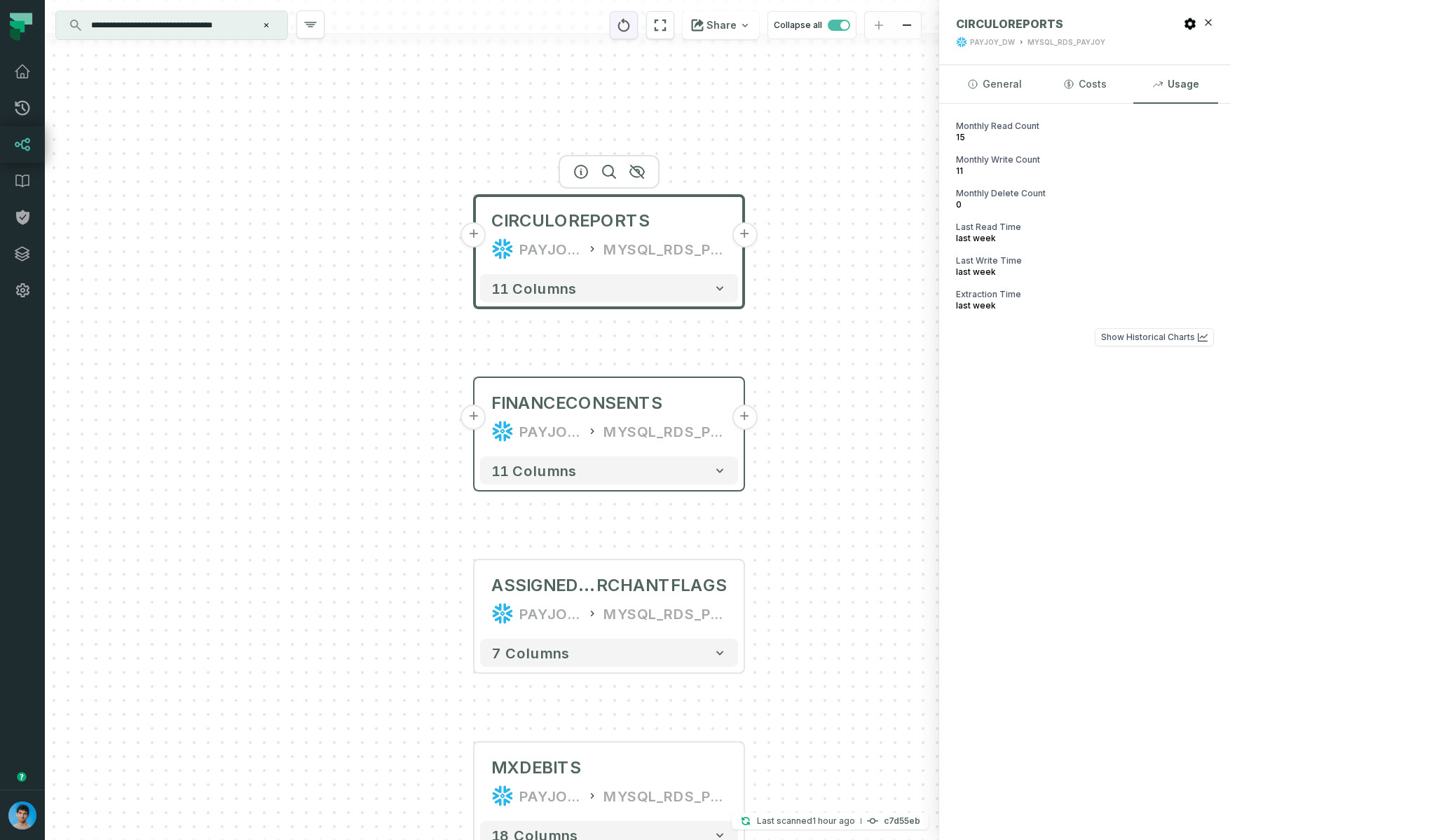
click at [631, 27] on icon "reset" at bounding box center [624, 25] width 15 height 17
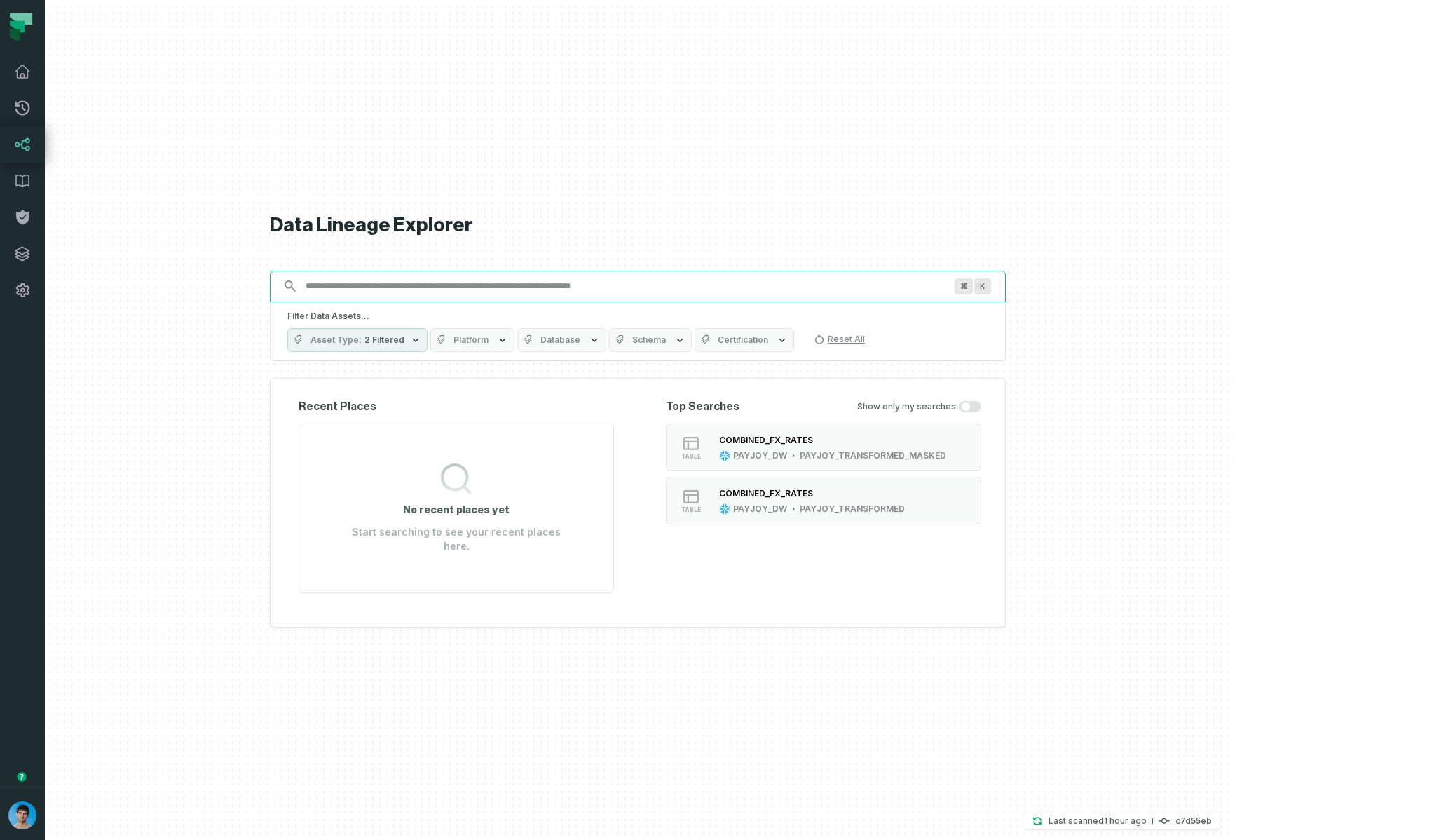
click at [611, 297] on input "Discovery Provider cmdk menu" at bounding box center [625, 285] width 656 height 23
paste input "**********"
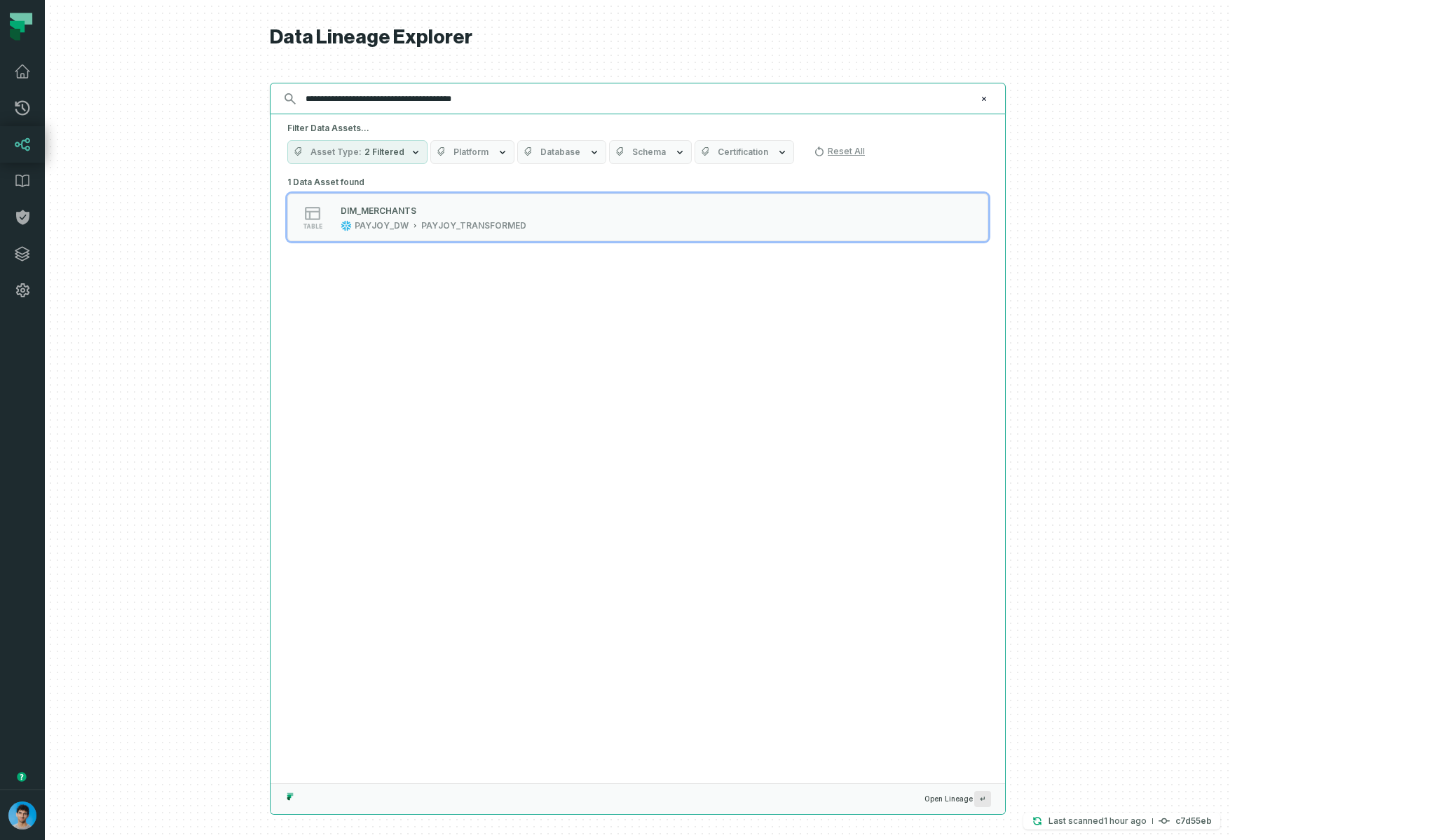
type input "**********"
click at [409, 220] on div "PAYJOY_DW" at bounding box center [382, 225] width 54 height 11
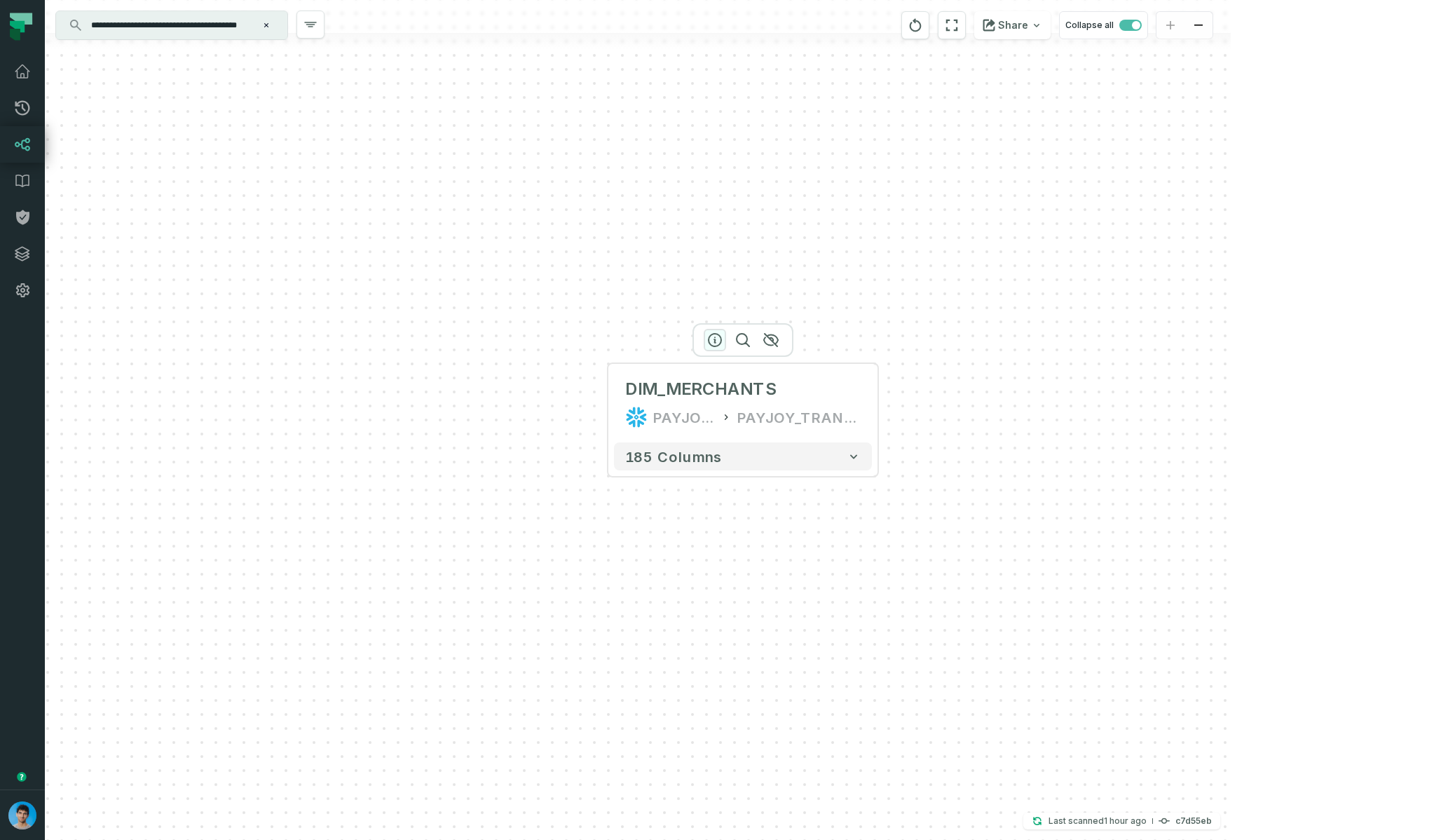
click at [716, 334] on icon "button" at bounding box center [714, 339] width 13 height 13
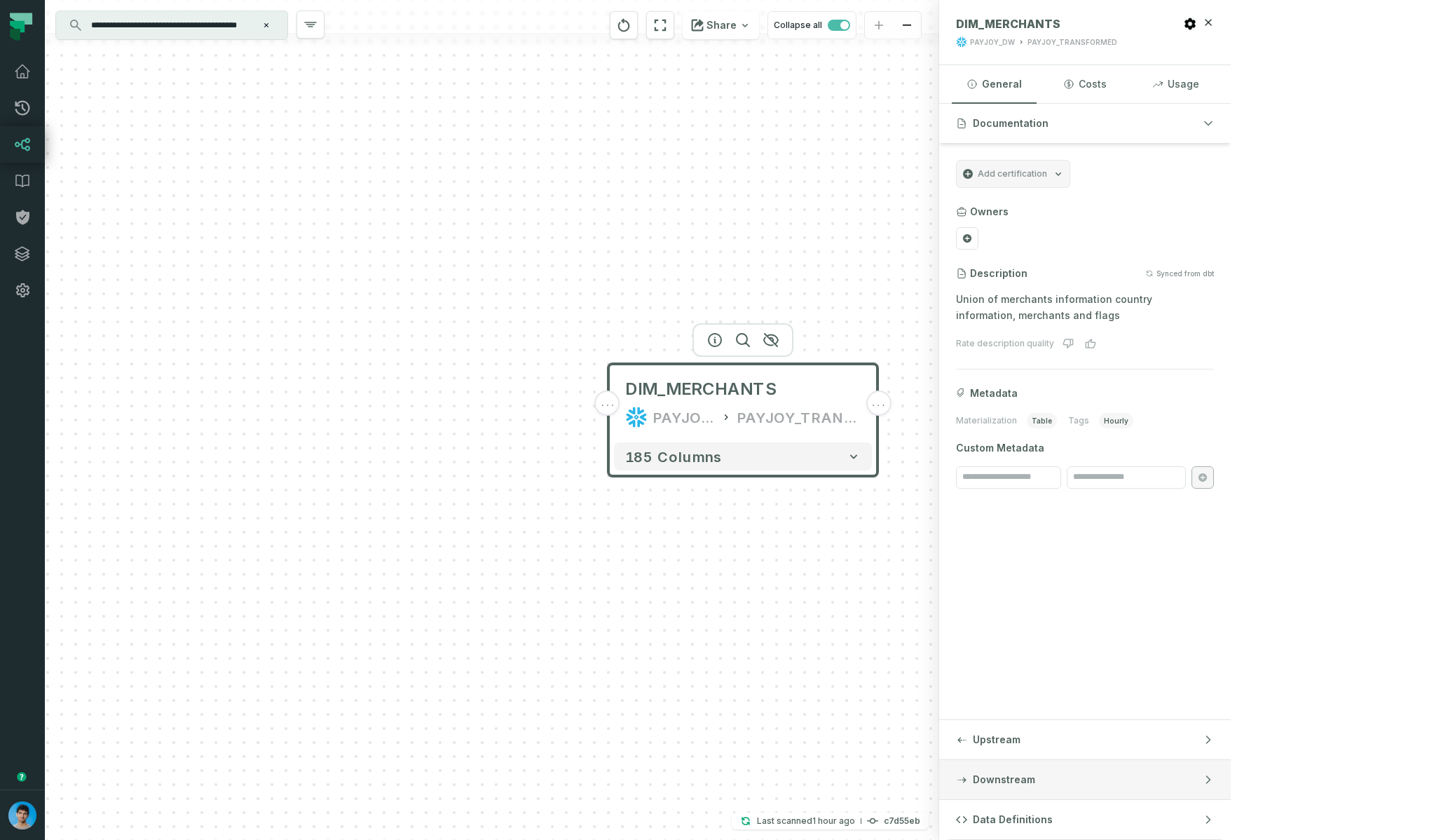
click at [1231, 773] on button "Downstream" at bounding box center [1085, 779] width 291 height 39
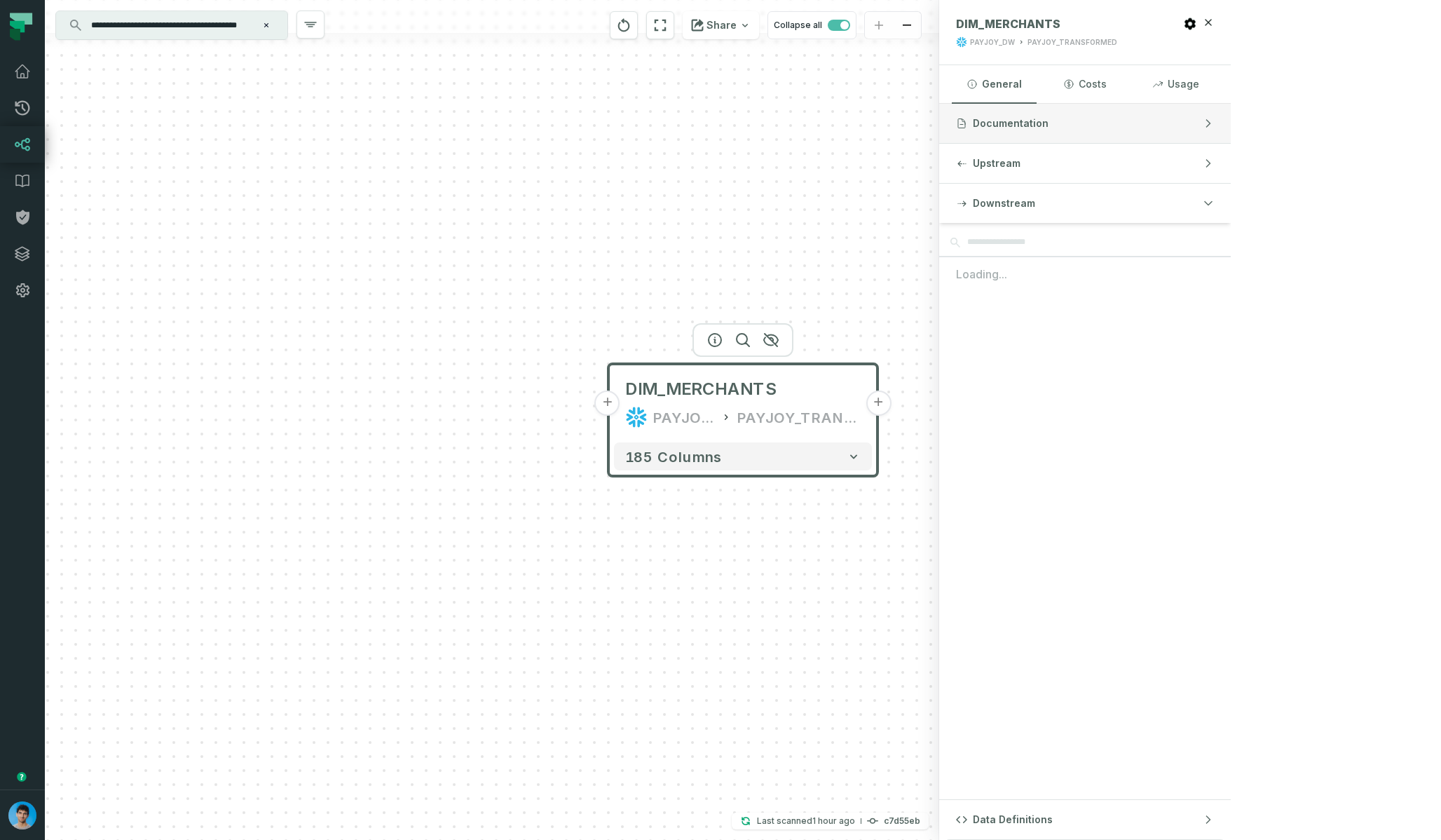
click at [1048, 122] on span "Documentation" at bounding box center [1010, 123] width 76 height 14
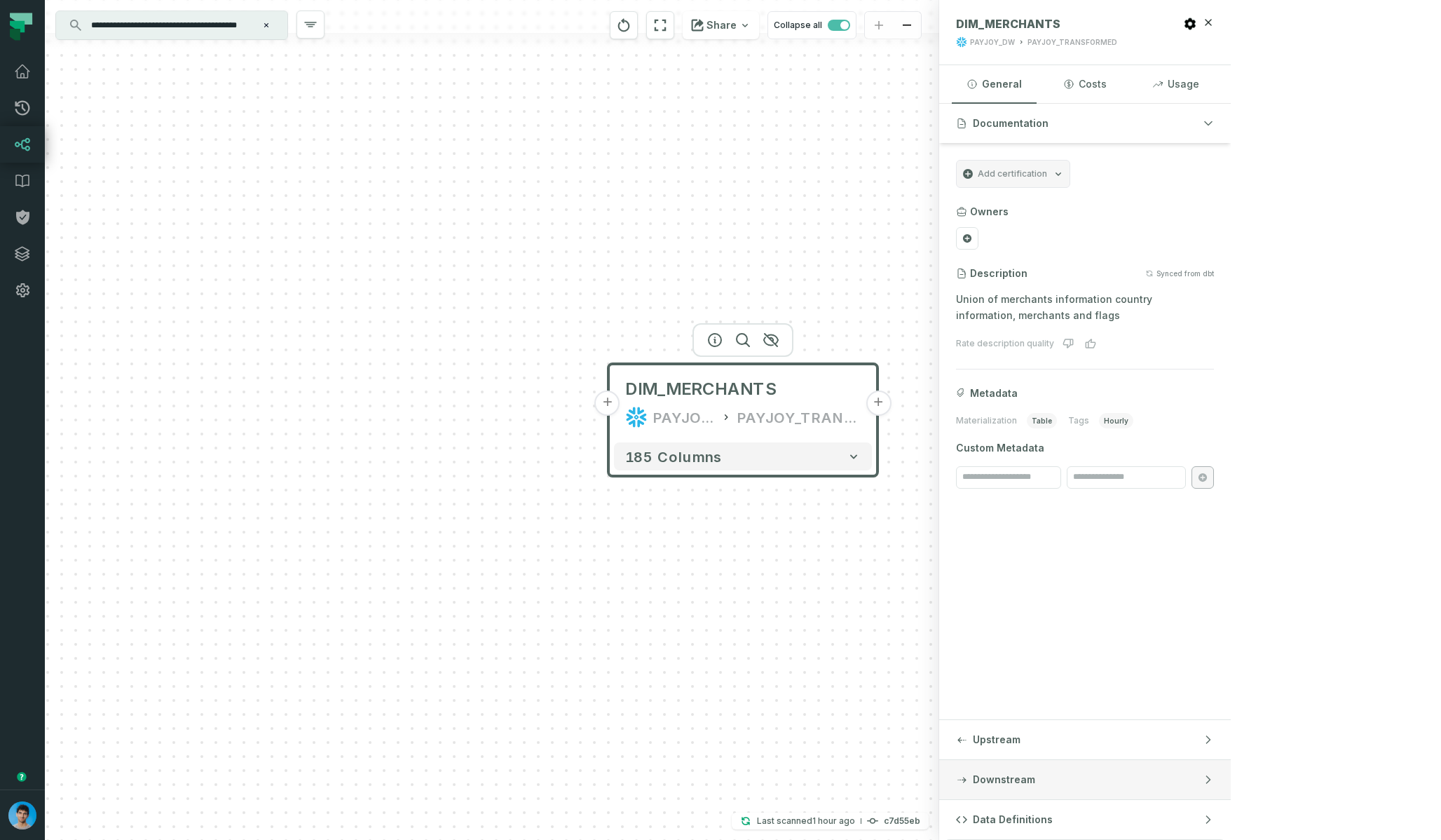
click at [1231, 772] on button "Downstream" at bounding box center [1085, 779] width 291 height 39
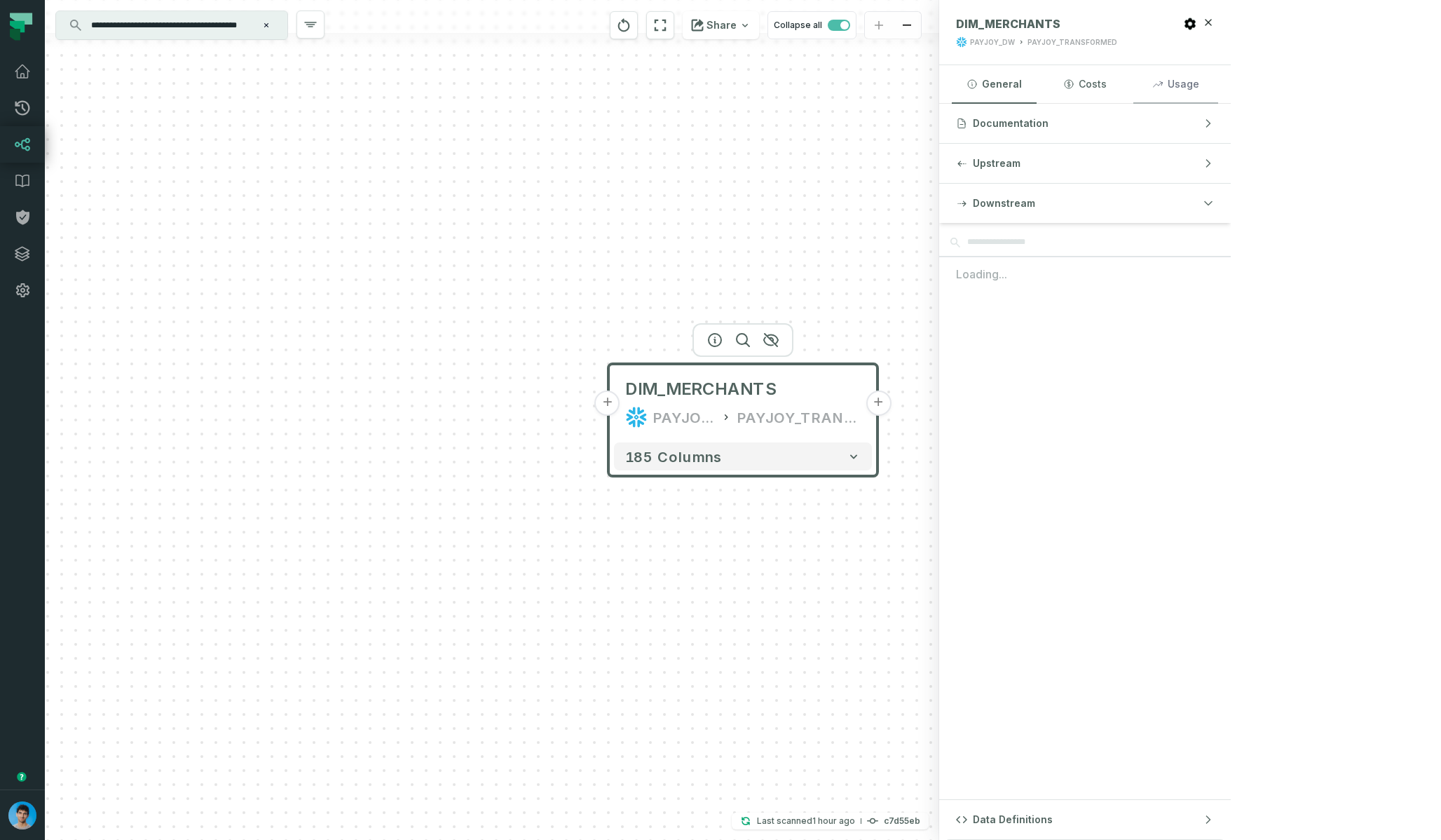
click at [1163, 79] on icon "button" at bounding box center [1157, 84] width 11 height 11
click at [1037, 89] on button "General" at bounding box center [994, 84] width 84 height 38
click at [201, 24] on input "**********" at bounding box center [171, 25] width 176 height 23
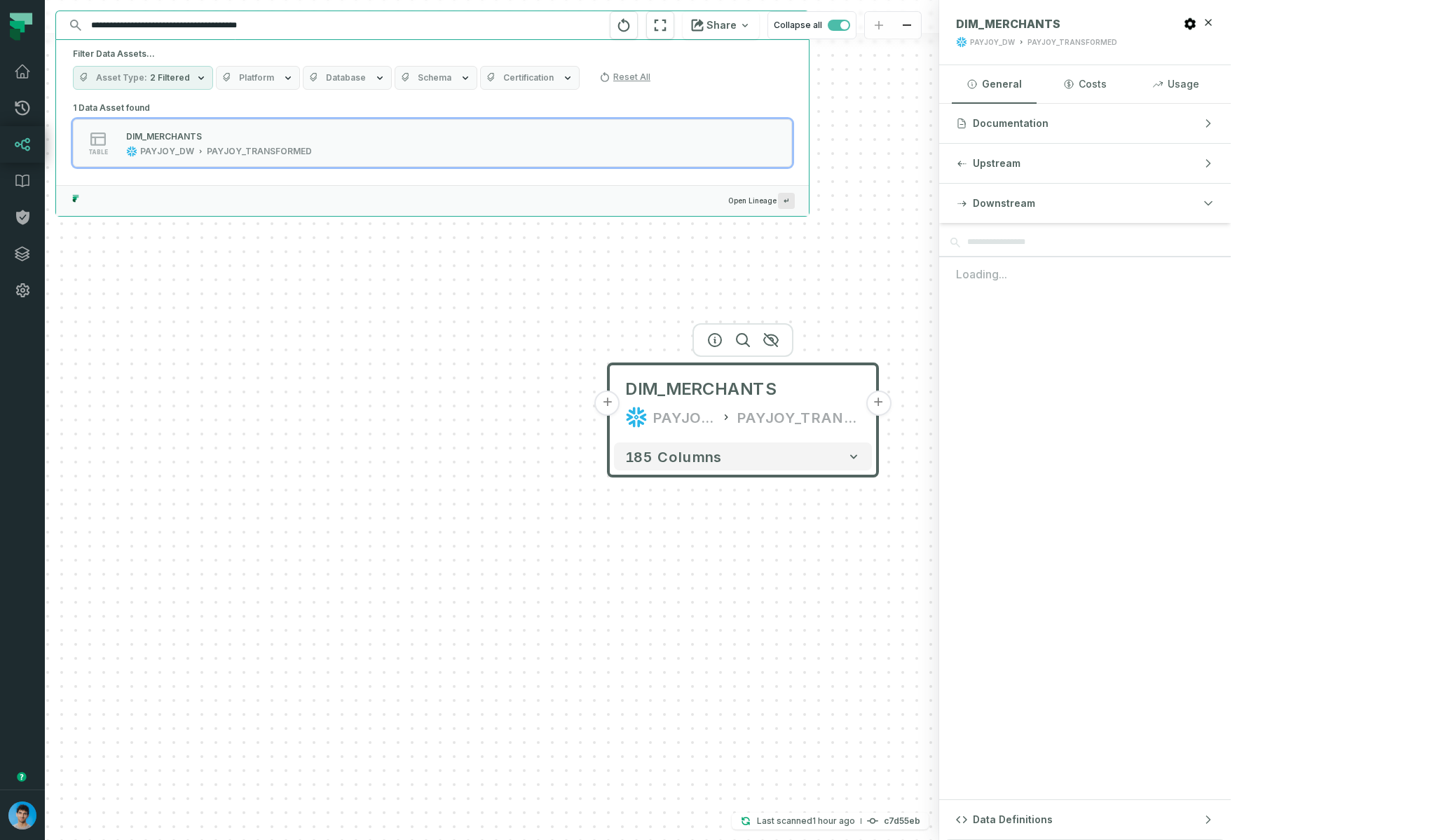
click at [696, 312] on div "+ DIM_MERCHANTS PAYJOY_DW PAYJOY_TRANSFORMED + 185 columns" at bounding box center [491, 420] width 894 height 840
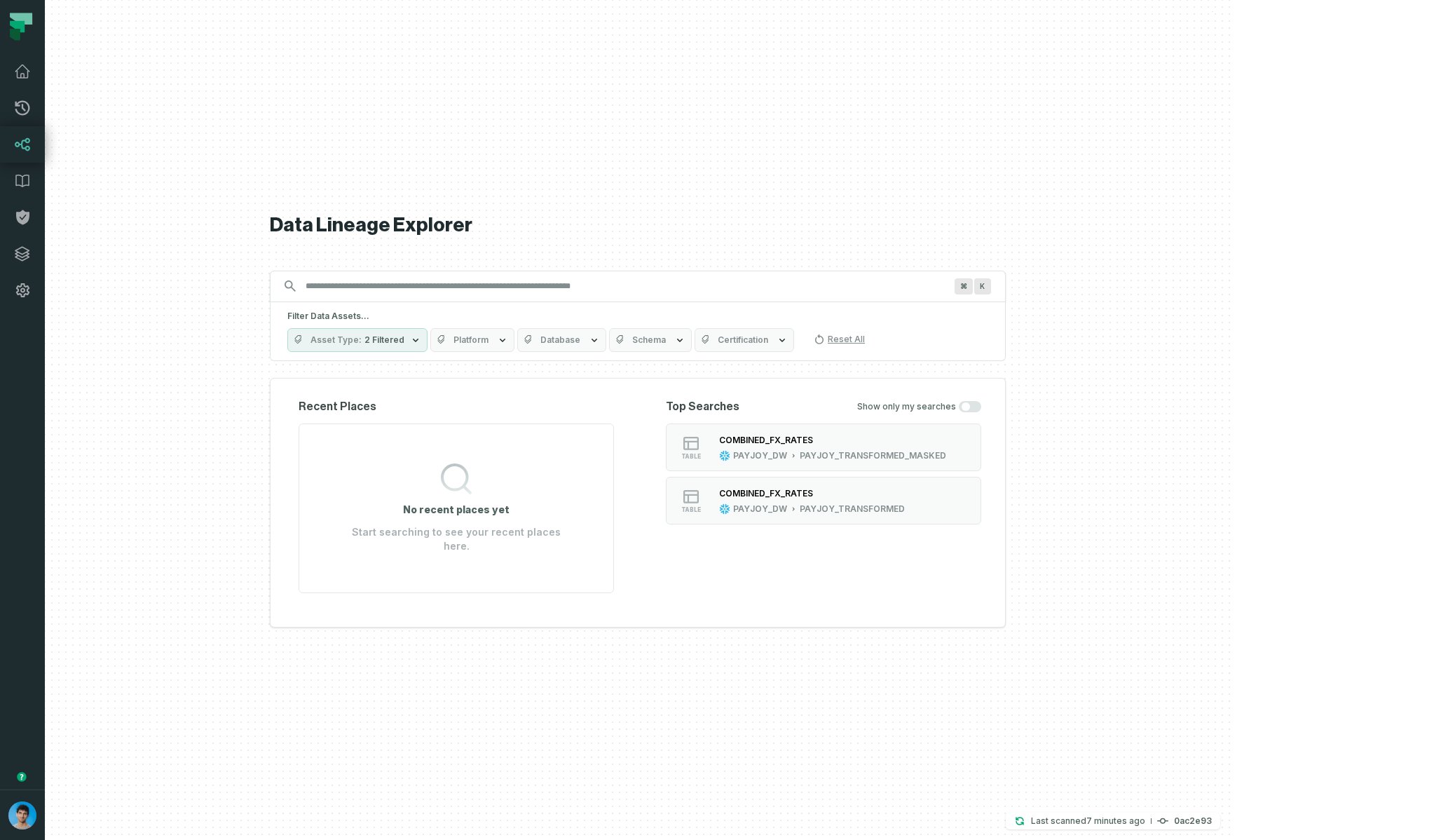
click at [463, 295] on input "Discovery Provider cmdk menu" at bounding box center [625, 285] width 656 height 23
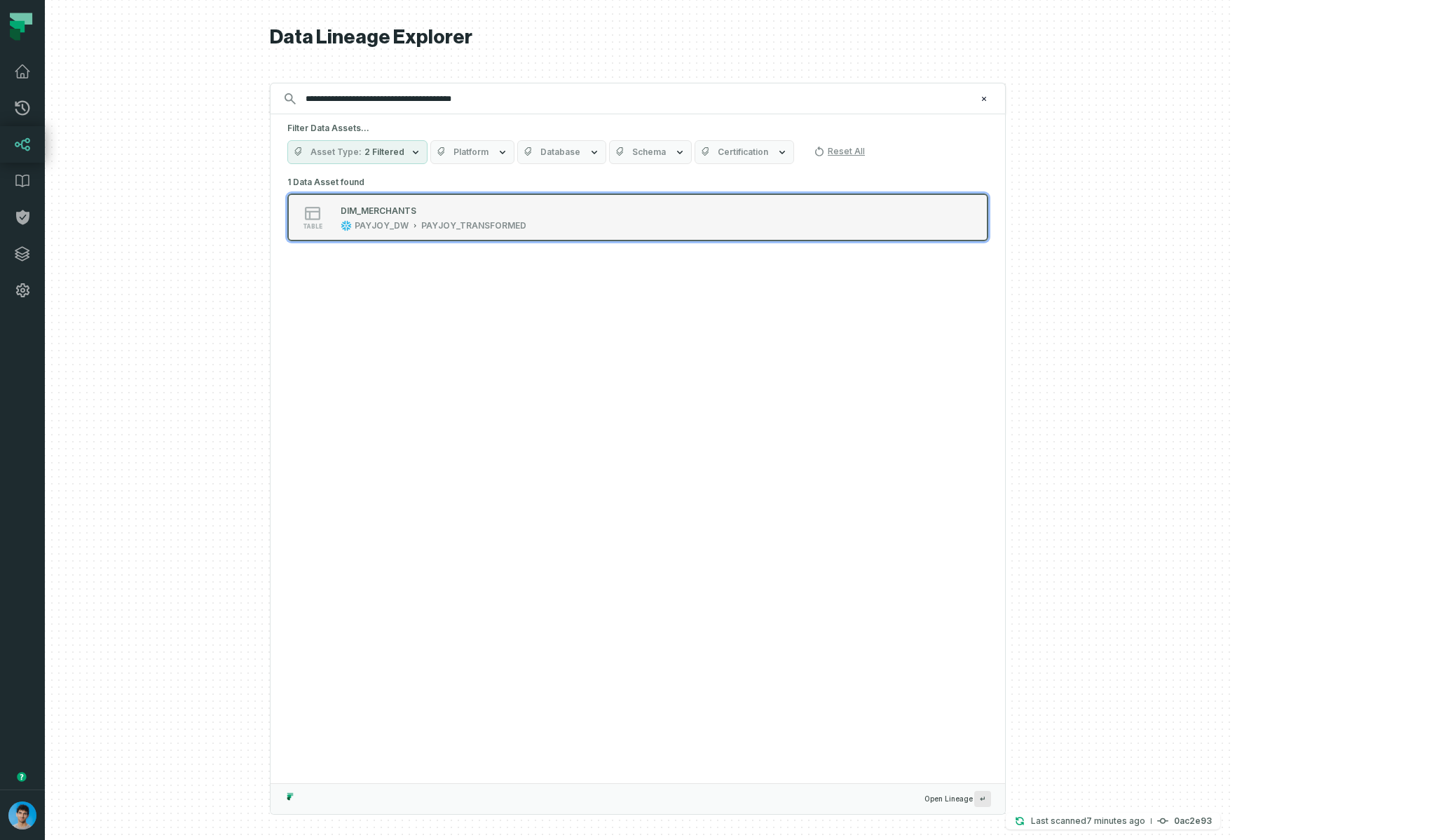
type input "**********"
click at [510, 203] on button "table DIM_MERCHANTS PAYJOY_DW PAYJOY_TRANSFORMED" at bounding box center [637, 217] width 701 height 47
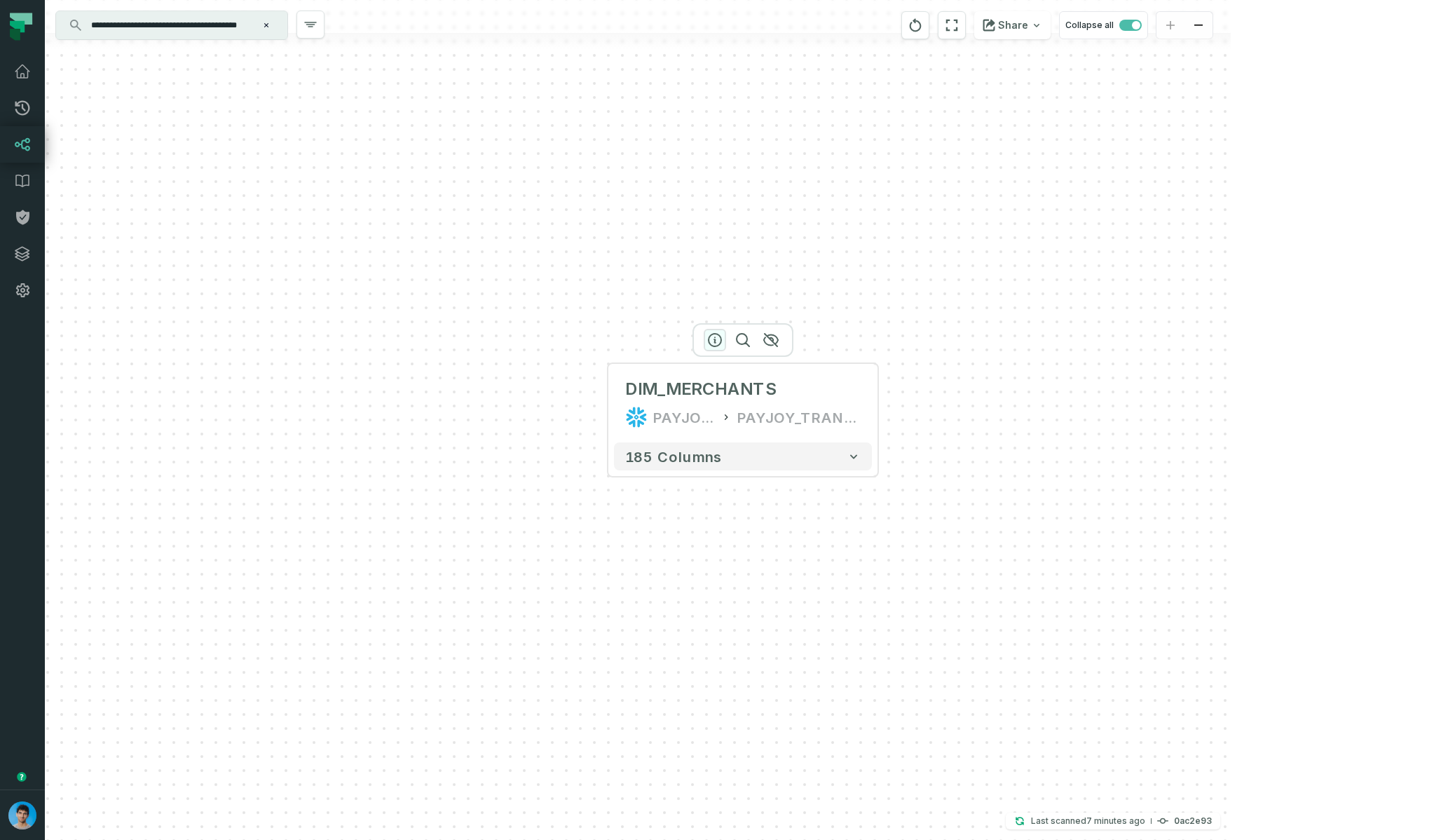
click at [712, 340] on icon "button" at bounding box center [715, 340] width 17 height 17
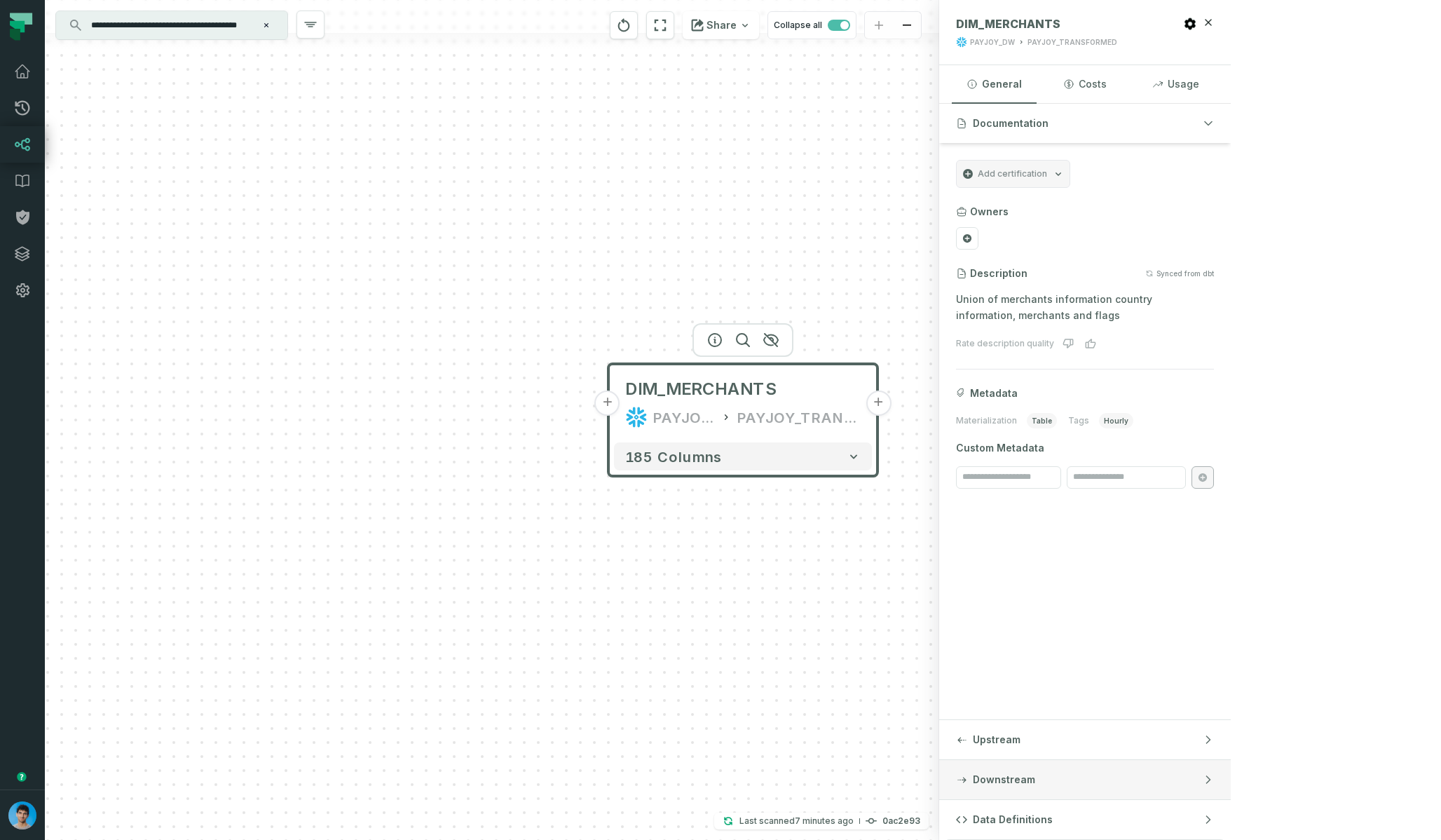
click at [1231, 788] on button "Downstream" at bounding box center [1085, 779] width 291 height 39
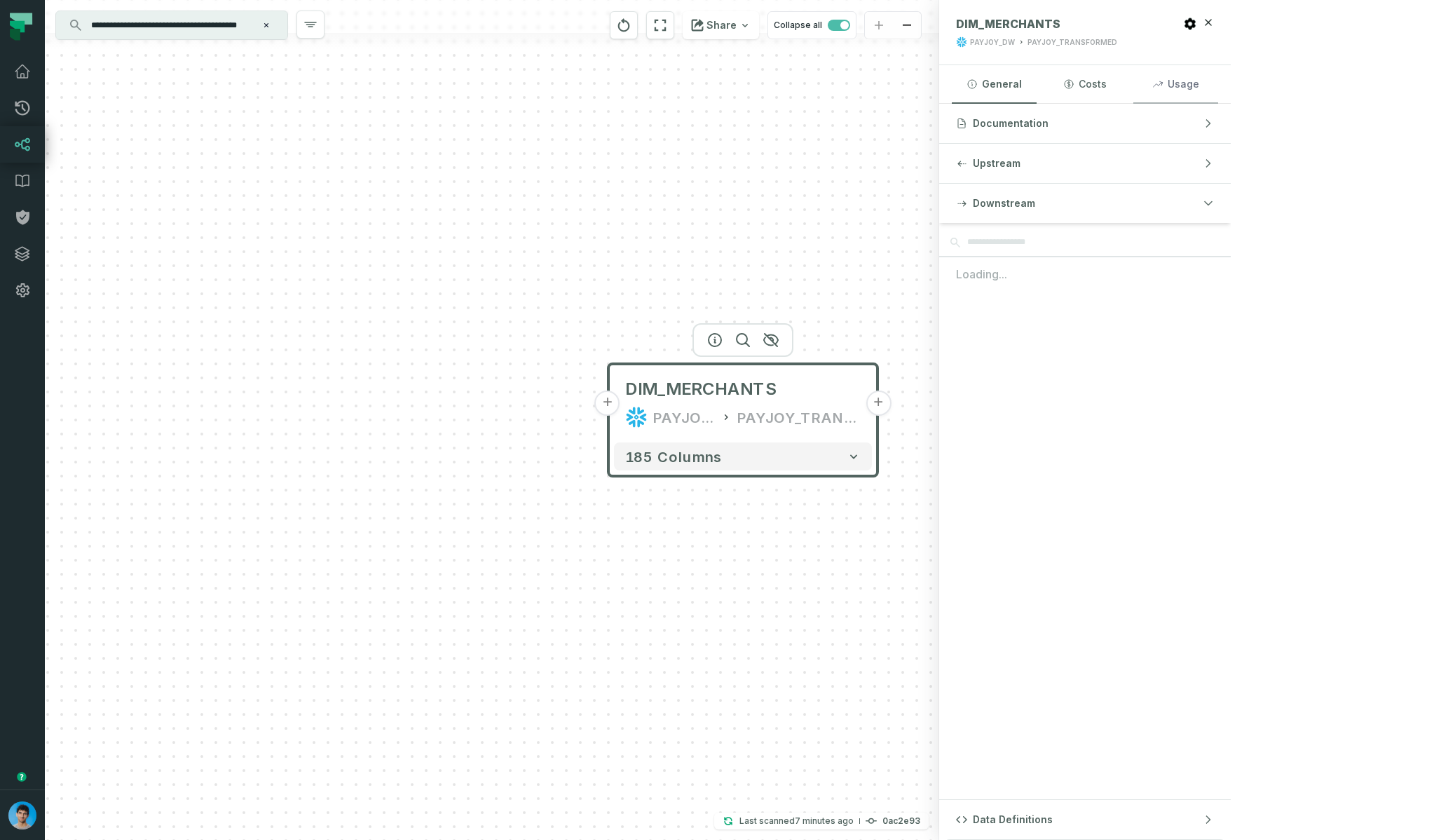
click at [1218, 86] on button "Usage" at bounding box center [1175, 84] width 84 height 38
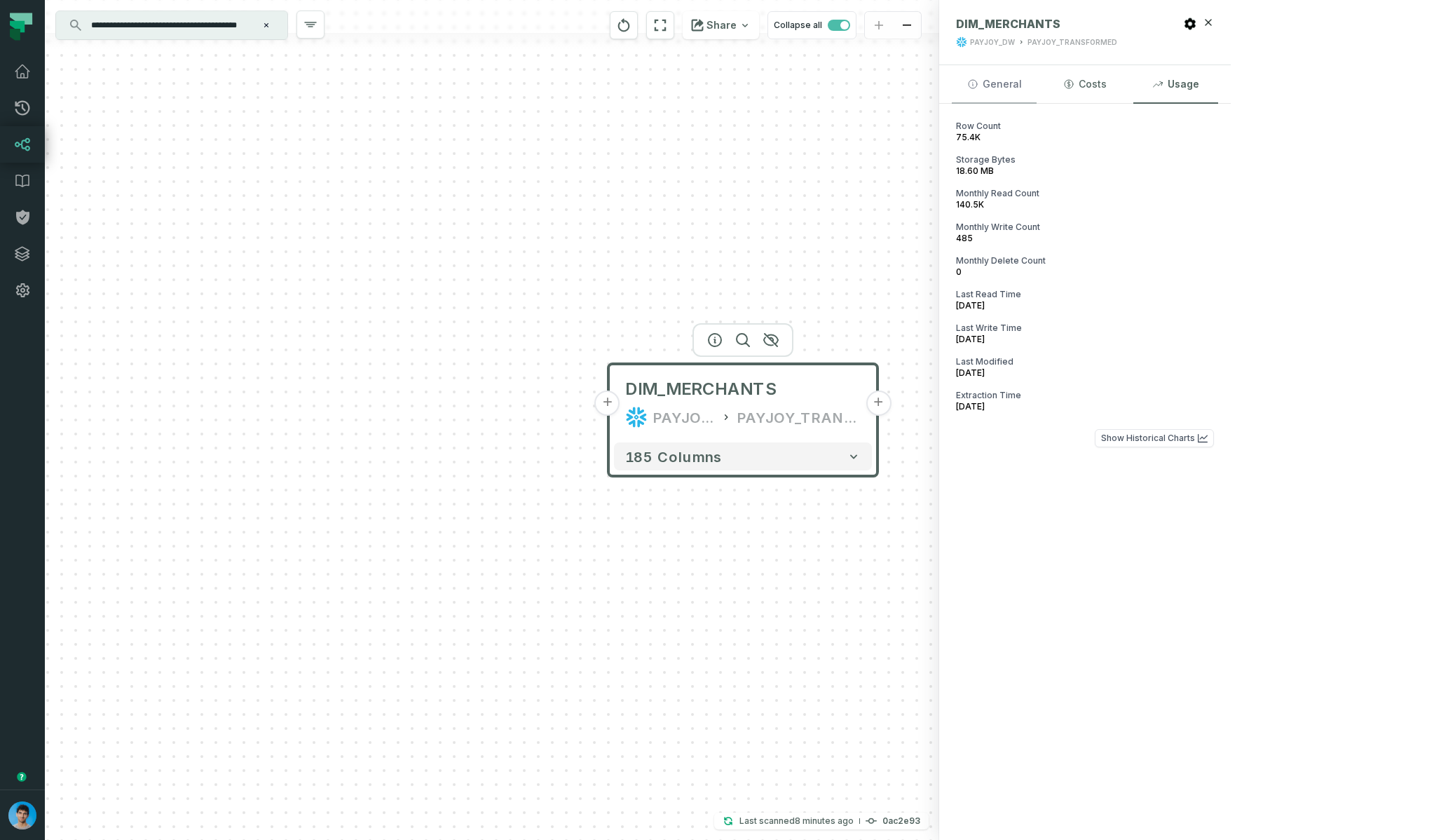
click at [1037, 76] on button "General" at bounding box center [994, 84] width 84 height 38
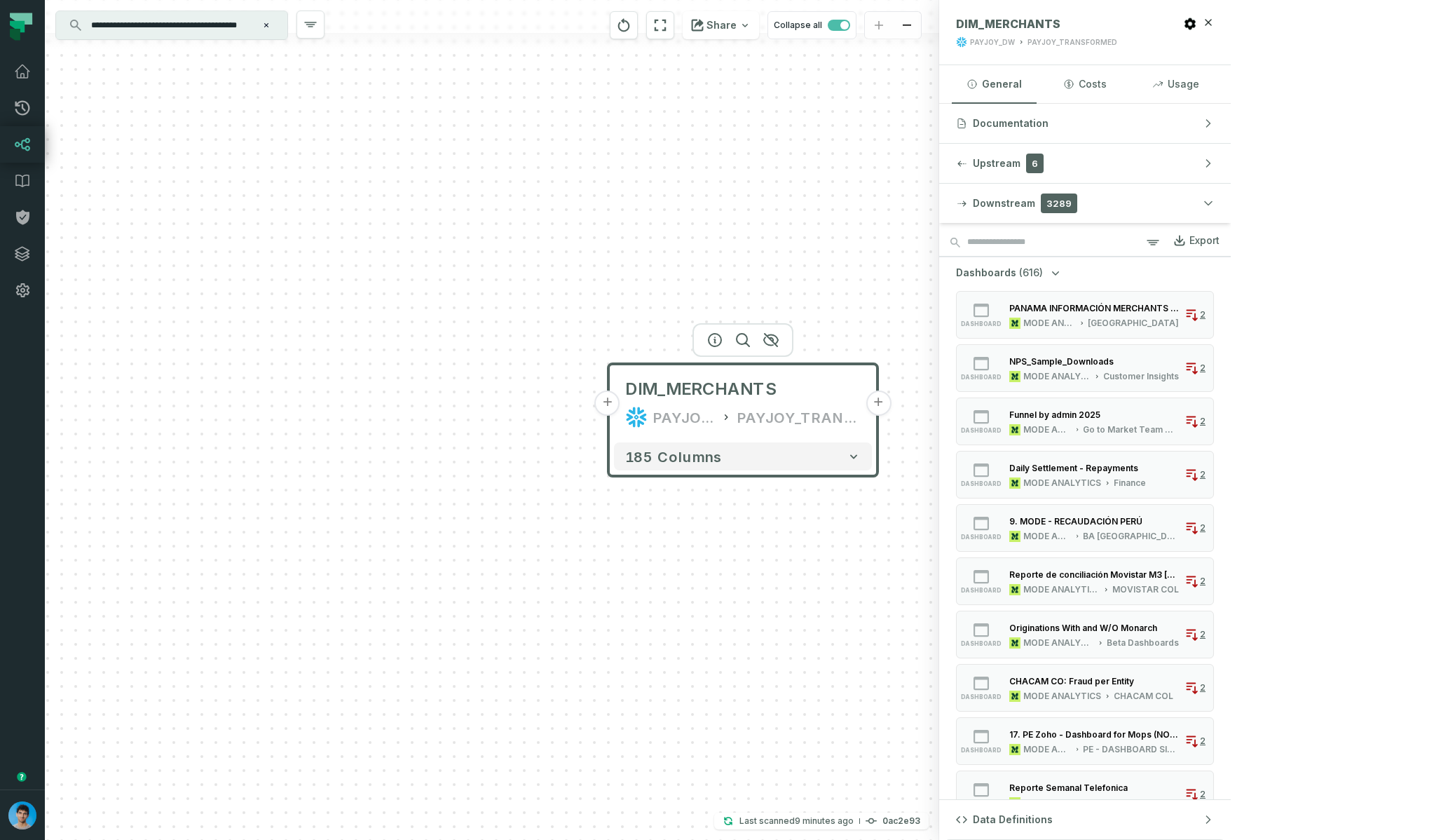
click at [1043, 274] on span "(616)" at bounding box center [1031, 273] width 24 height 14
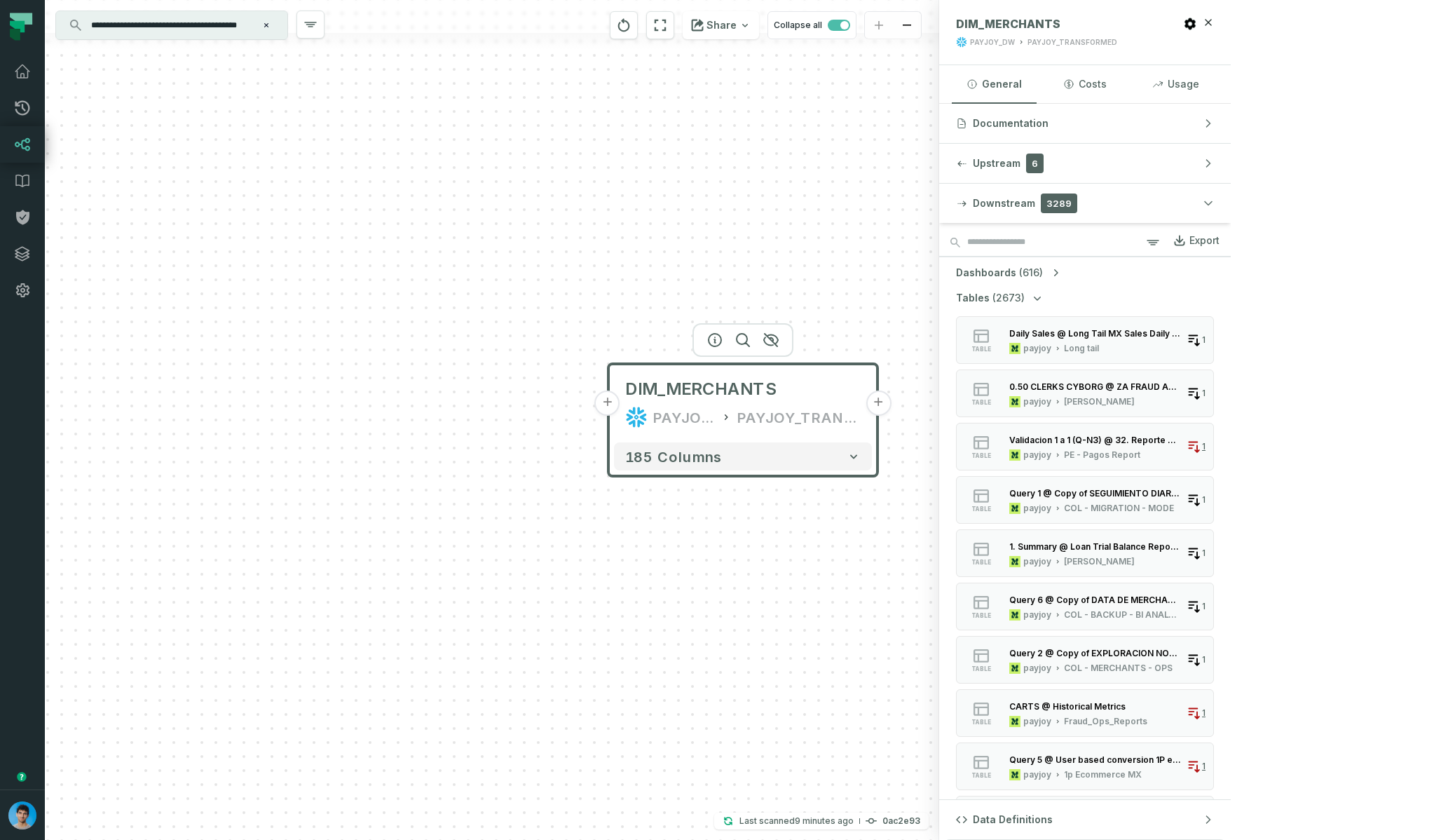
click at [1044, 293] on button "Tables (2673)" at bounding box center [999, 298] width 89 height 14
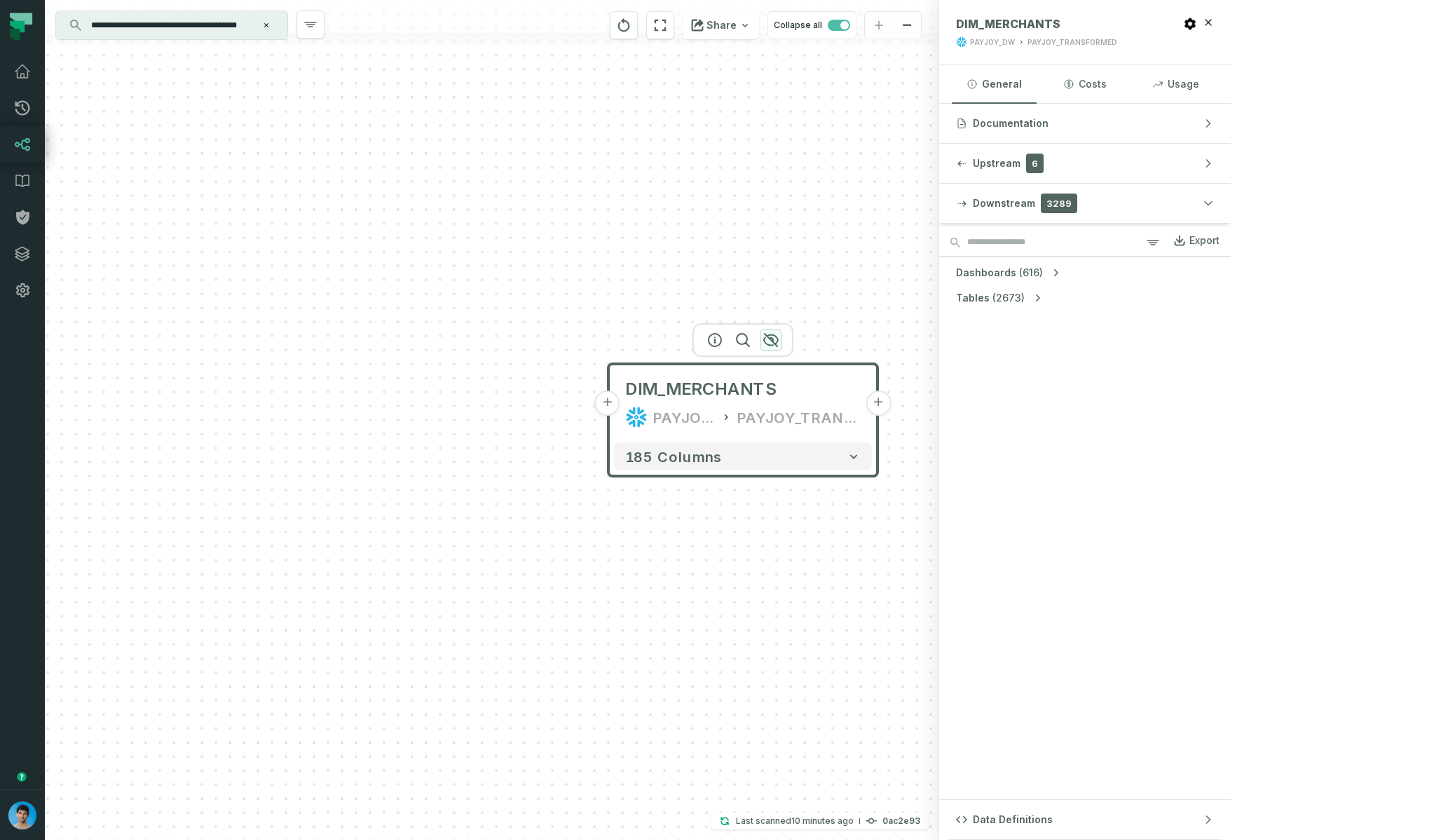
click at [770, 340] on icon "button" at bounding box center [771, 340] width 17 height 17
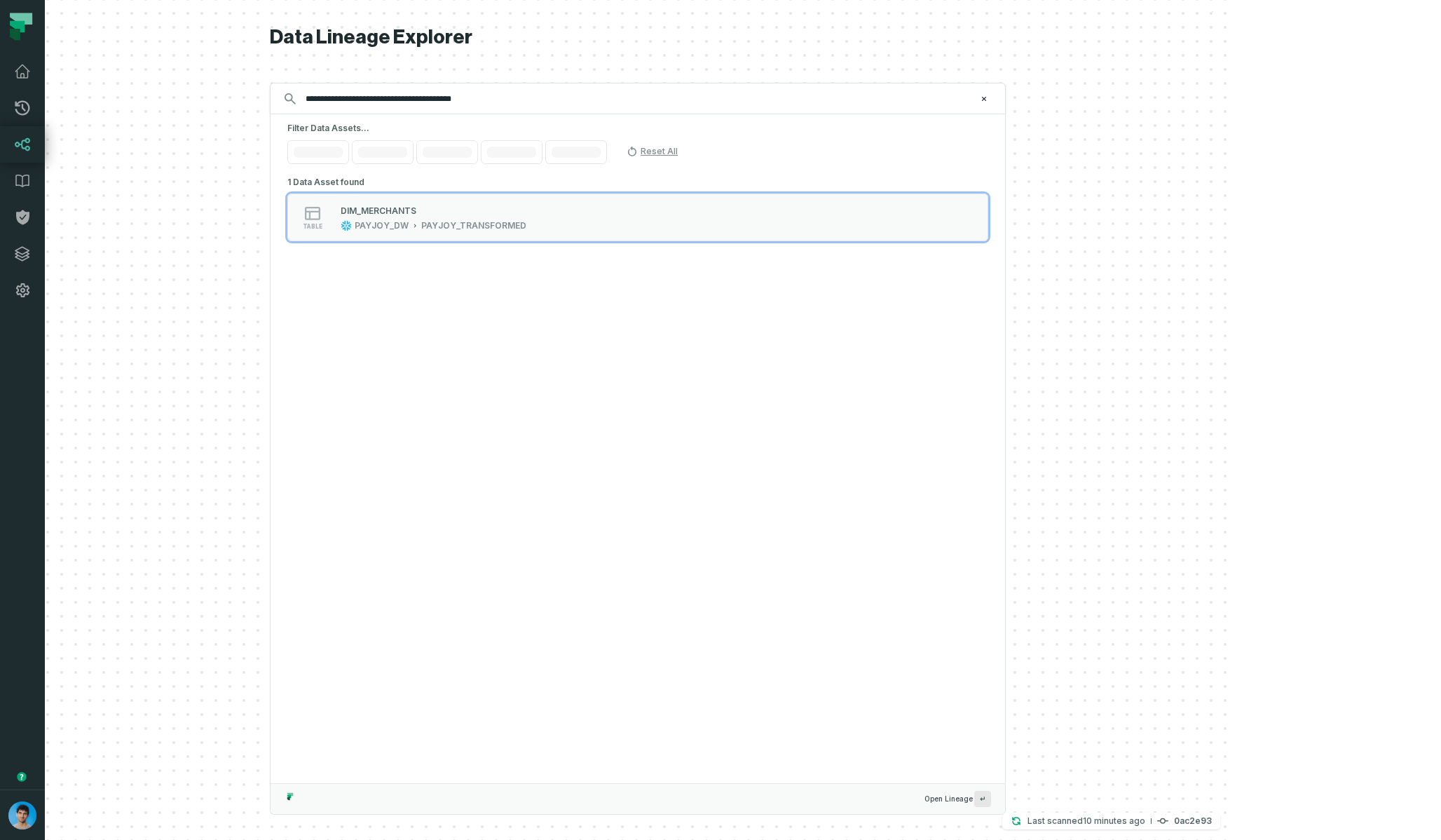
click at [770, 340] on div "1 Data Asset found table DIM_MERCHANTS PAYJOY_DW PAYJOY_TRANSFORMED" at bounding box center [637, 477] width 734 height 610
click at [558, 97] on input "**********" at bounding box center [637, 99] width 679 height 23
paste input "**********"
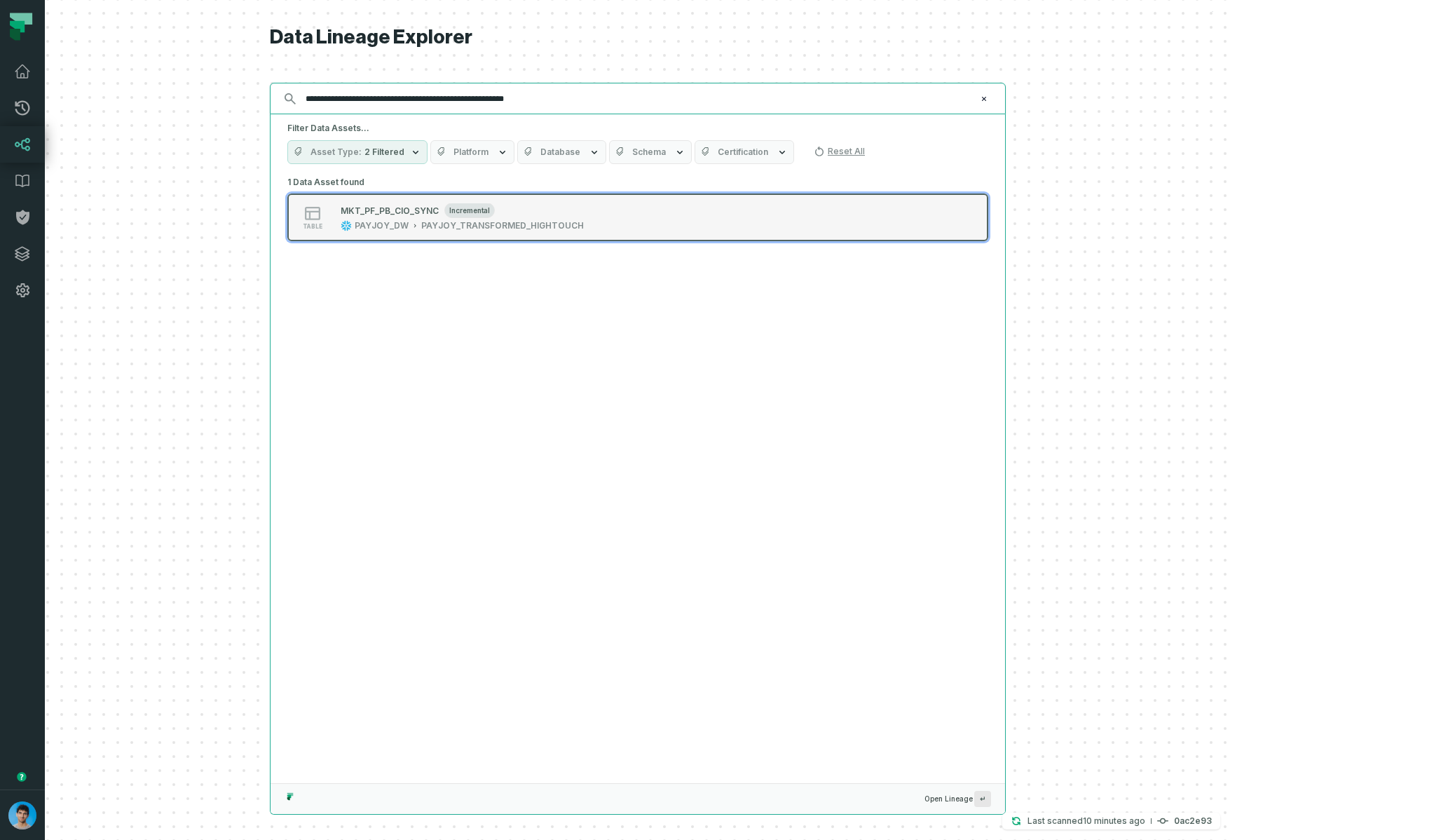
type input "**********"
click at [584, 222] on div "PAYJOY_TRANSFORMED_HIGHTOUCH" at bounding box center [502, 225] width 163 height 11
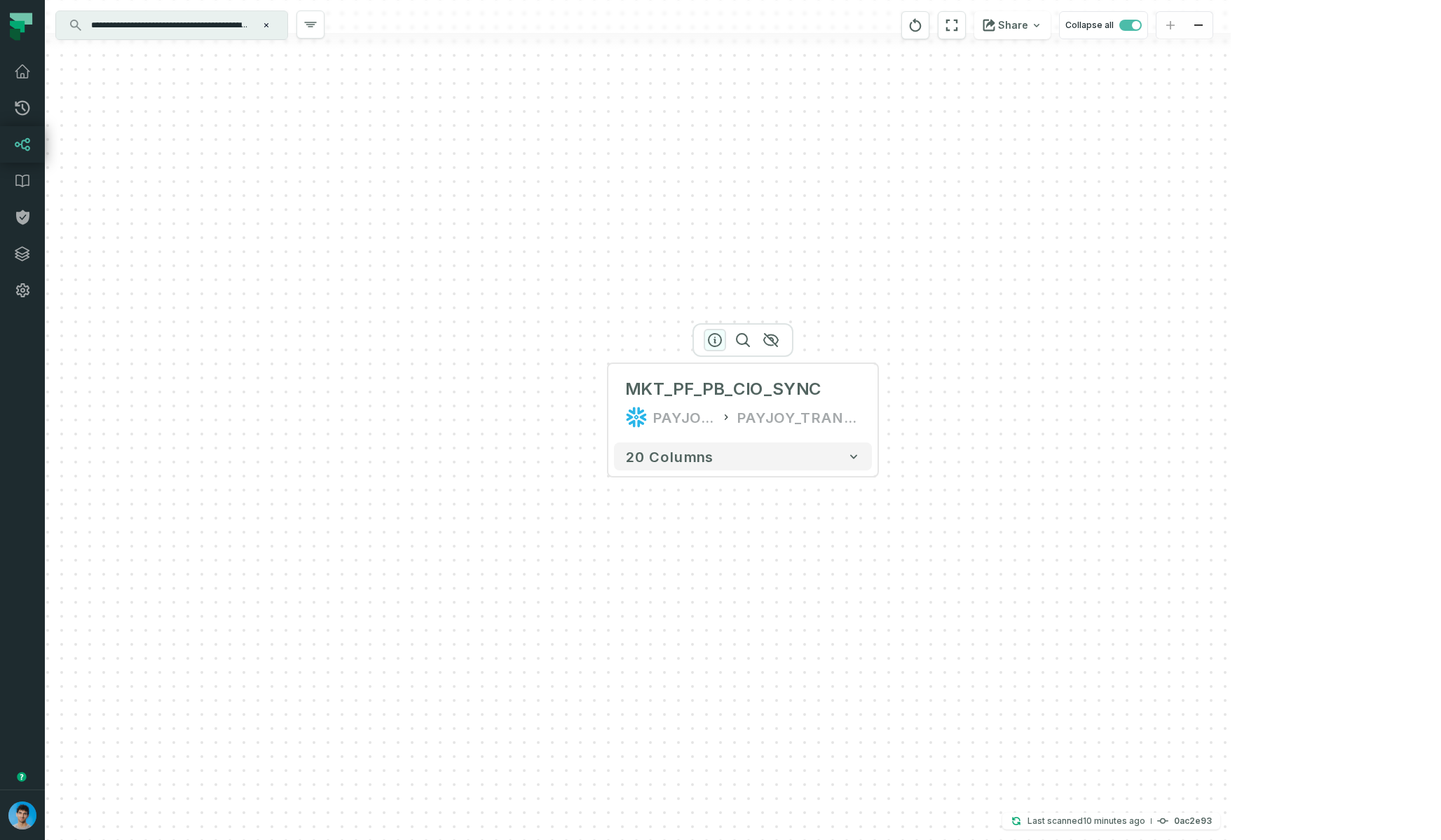
click at [708, 339] on icon "button" at bounding box center [714, 339] width 13 height 13
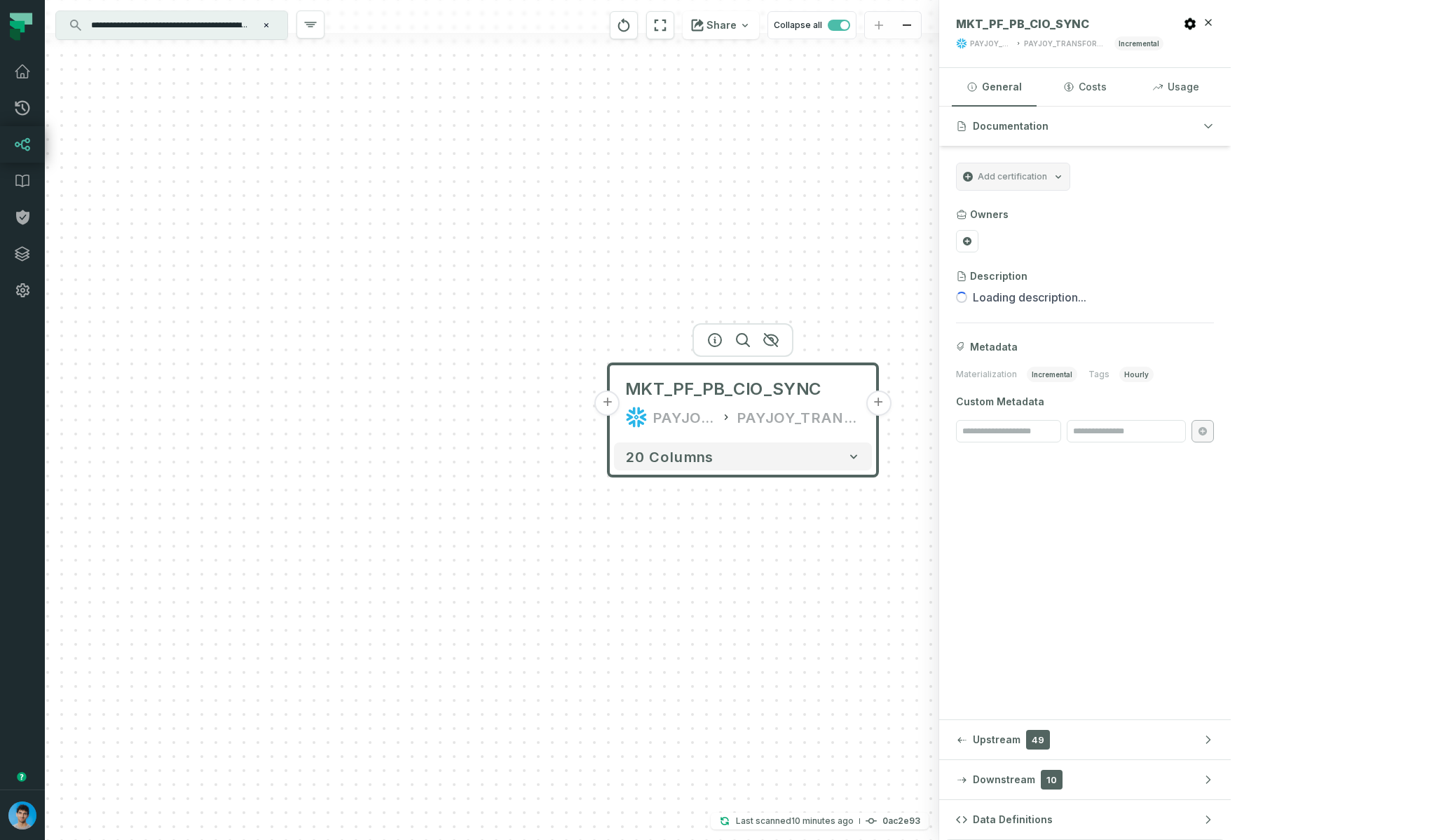
click at [1035, 776] on span "Downstream" at bounding box center [1004, 779] width 62 height 14
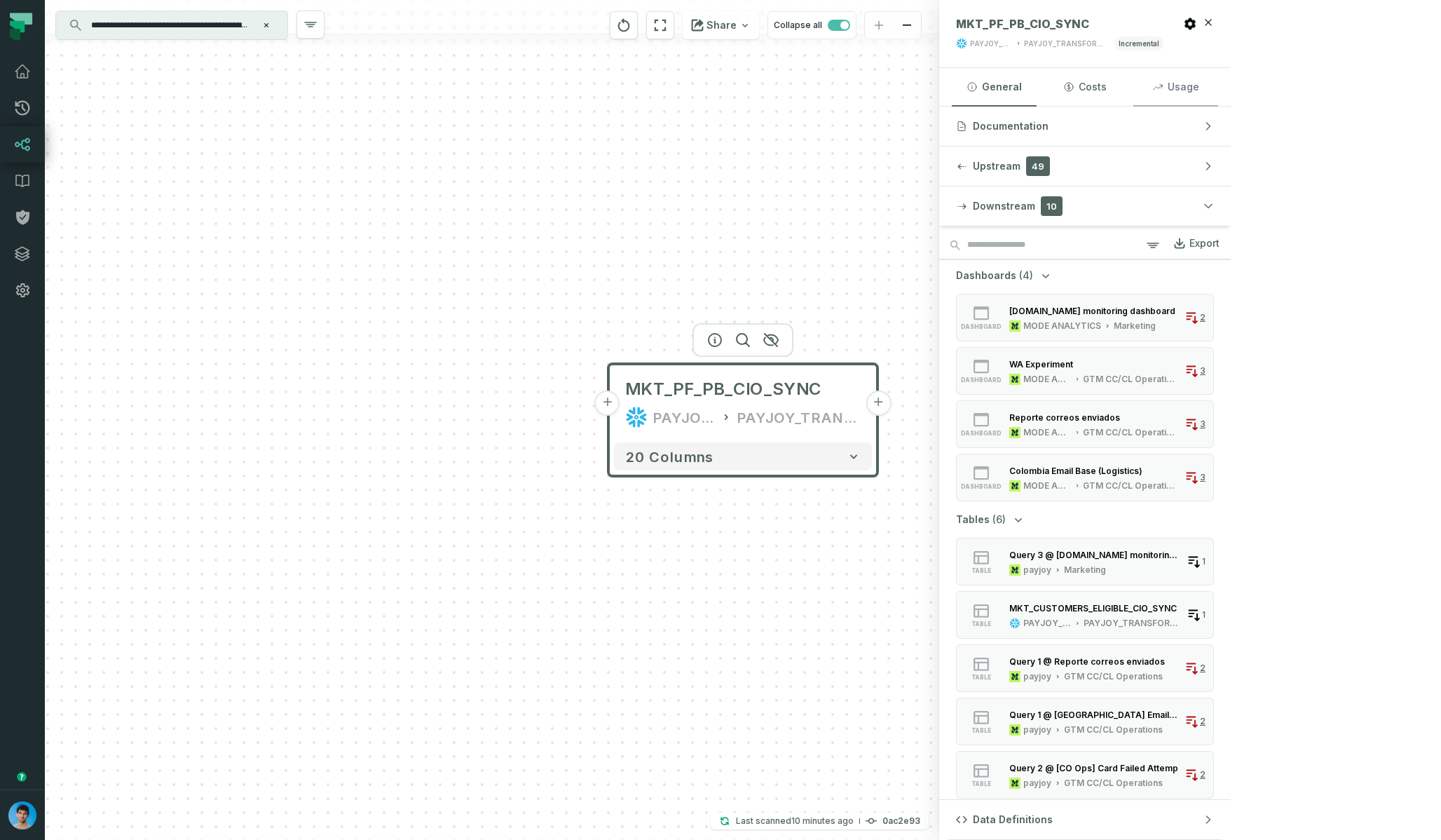
click at [1218, 89] on button "Usage" at bounding box center [1175, 87] width 84 height 38
